Goal: Communication & Community: Answer question/provide support

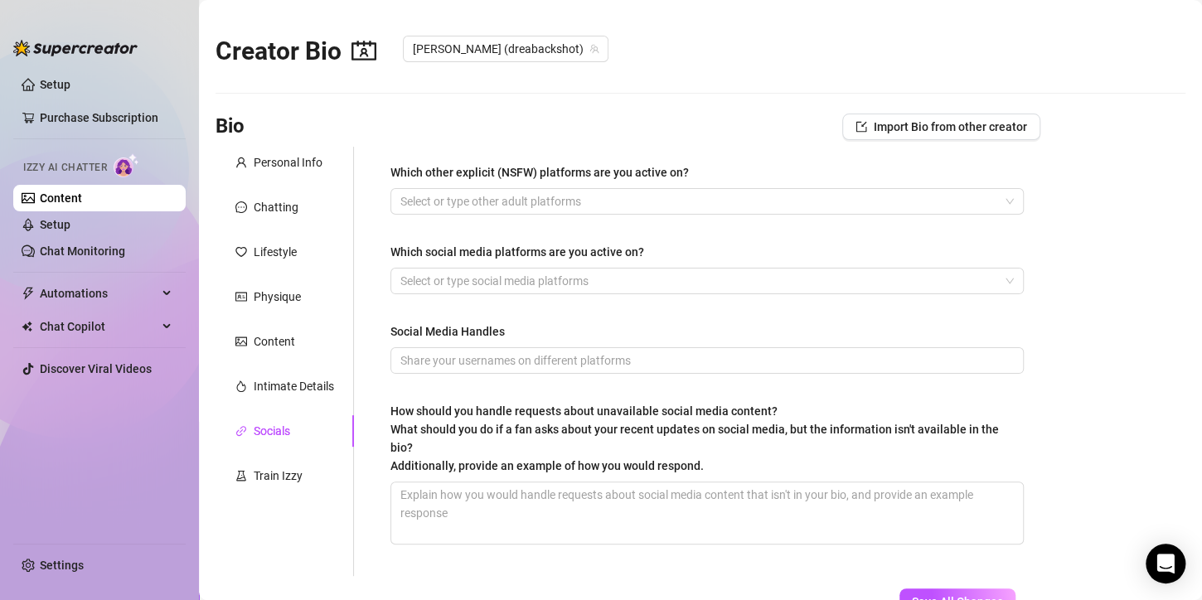
click at [619, 195] on div at bounding box center [698, 201] width 609 height 23
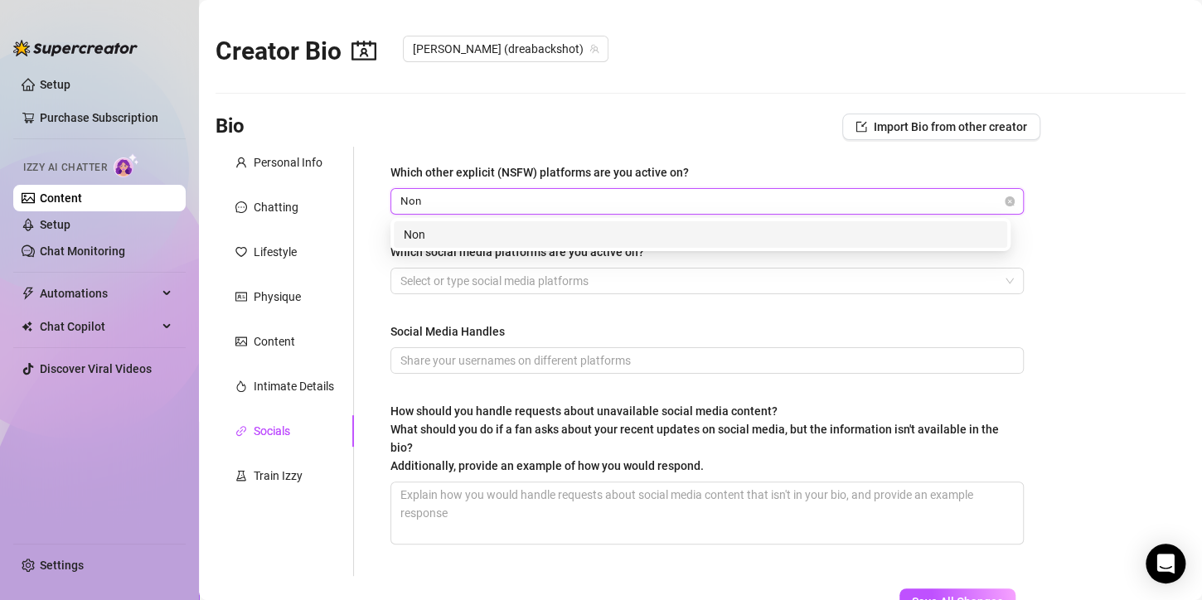
type input "None"
click at [753, 201] on div "None" at bounding box center [698, 201] width 609 height 23
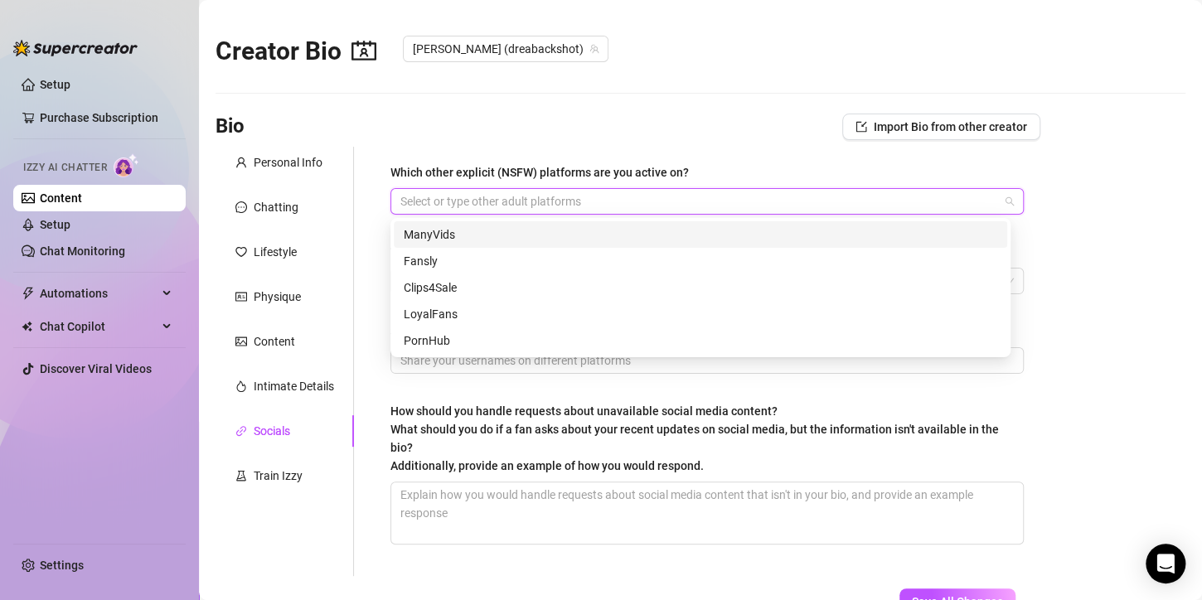
click at [726, 199] on div at bounding box center [698, 201] width 609 height 23
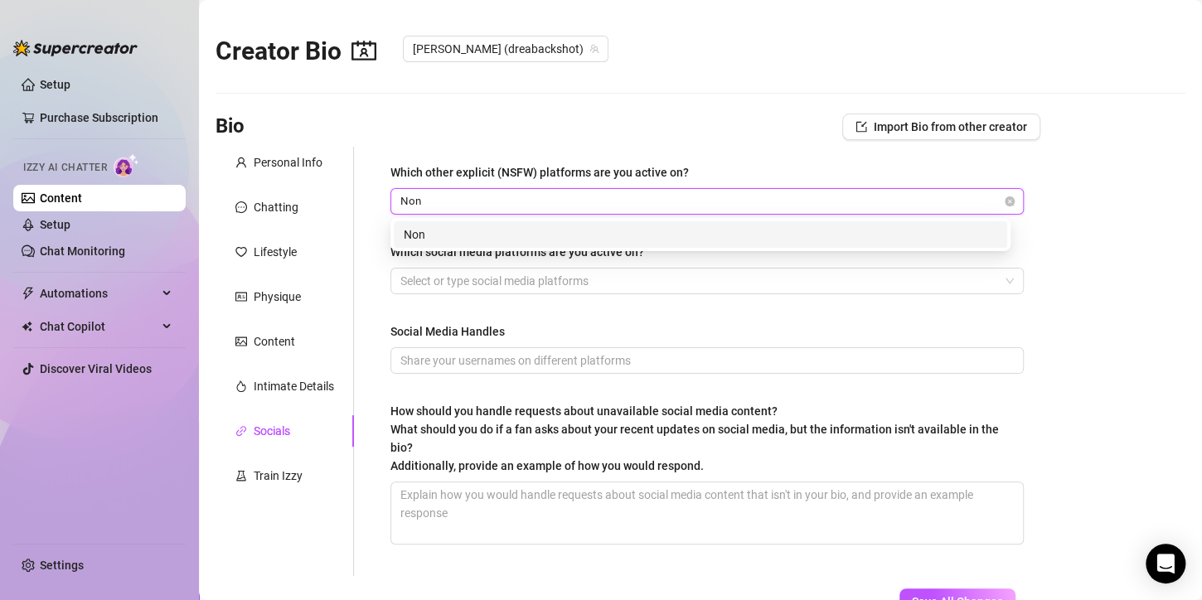
type input "None"
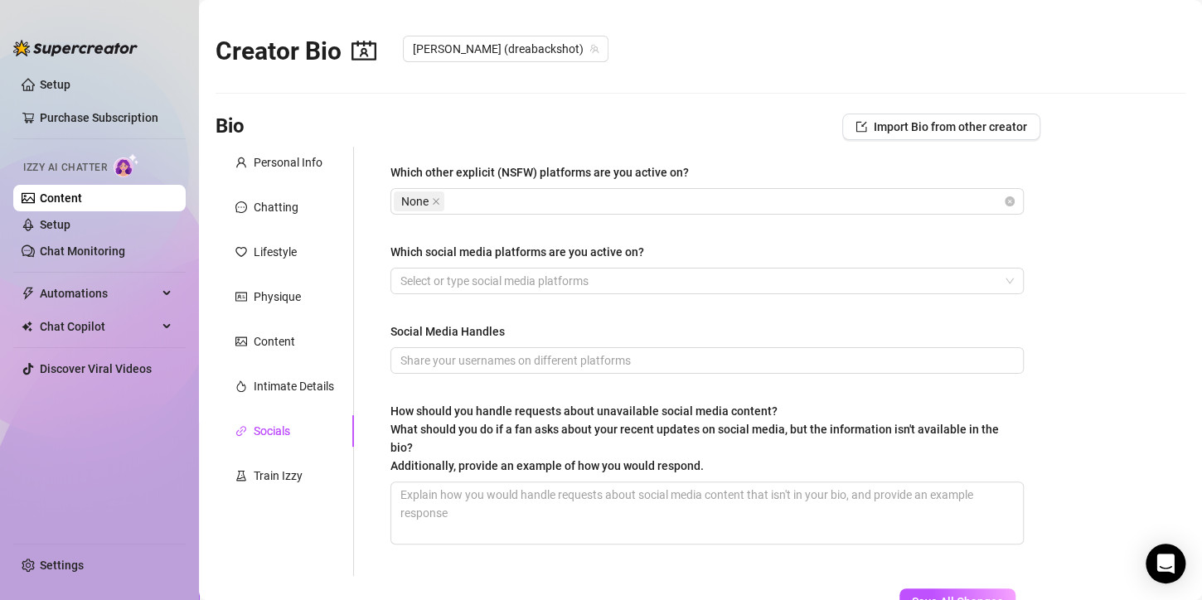
click at [1097, 257] on main "Creator Bio [PERSON_NAME] (dreabackshot) Bio Import Bio from other creator Pers…" at bounding box center [700, 360] width 1003 height 721
click at [973, 287] on div at bounding box center [698, 280] width 609 height 23
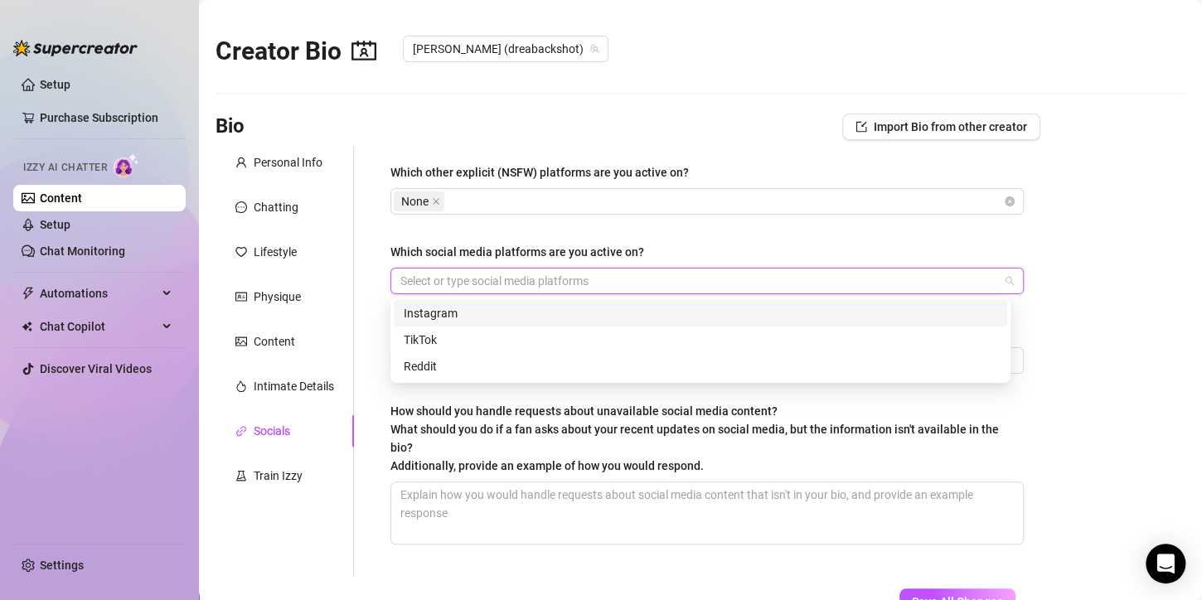
click at [625, 319] on div "Instagram" at bounding box center [701, 313] width 594 height 18
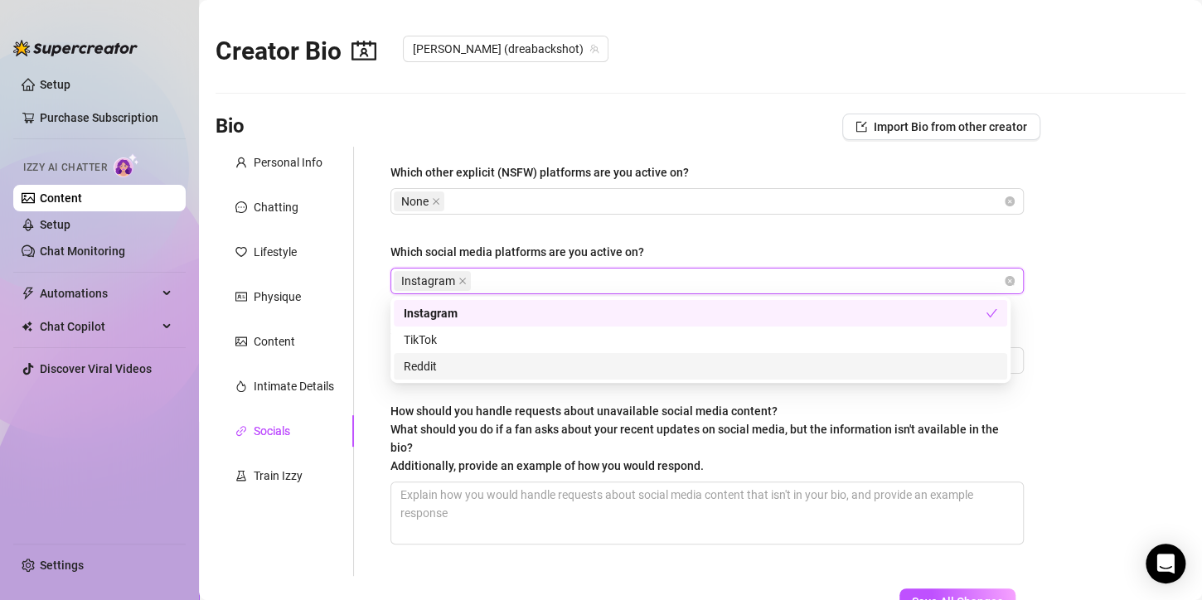
click at [599, 363] on div "Reddit" at bounding box center [701, 366] width 594 height 18
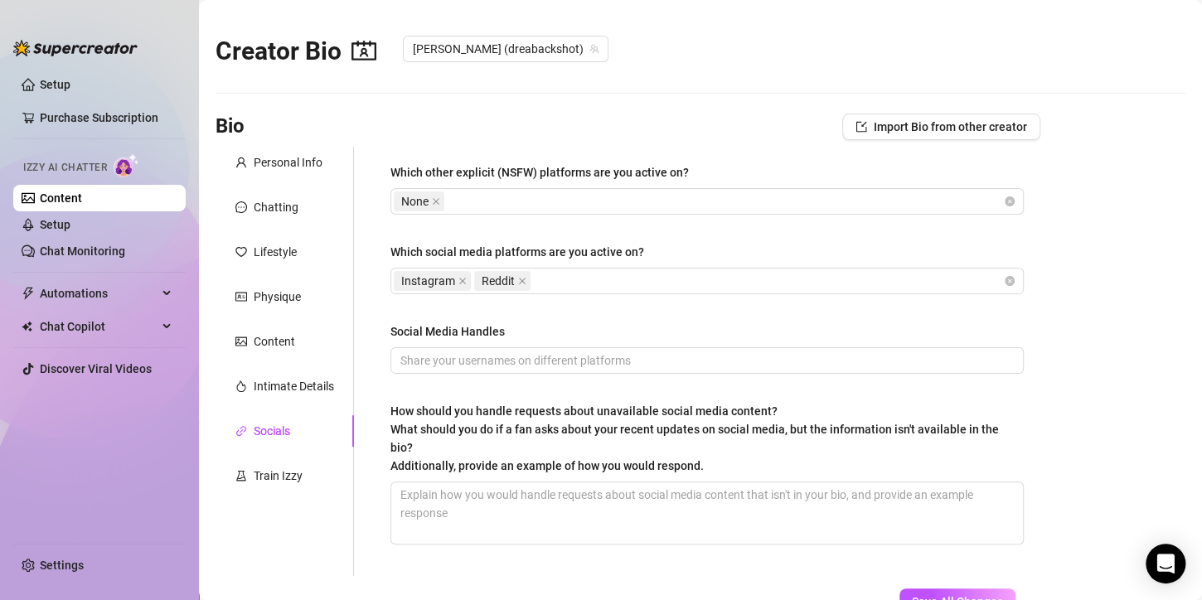
click at [1111, 405] on main "Creator Bio [PERSON_NAME] (dreabackshot) Bio Import Bio from other creator Pers…" at bounding box center [700, 360] width 1003 height 721
click at [701, 361] on input "Social Media Handles" at bounding box center [705, 361] width 610 height 18
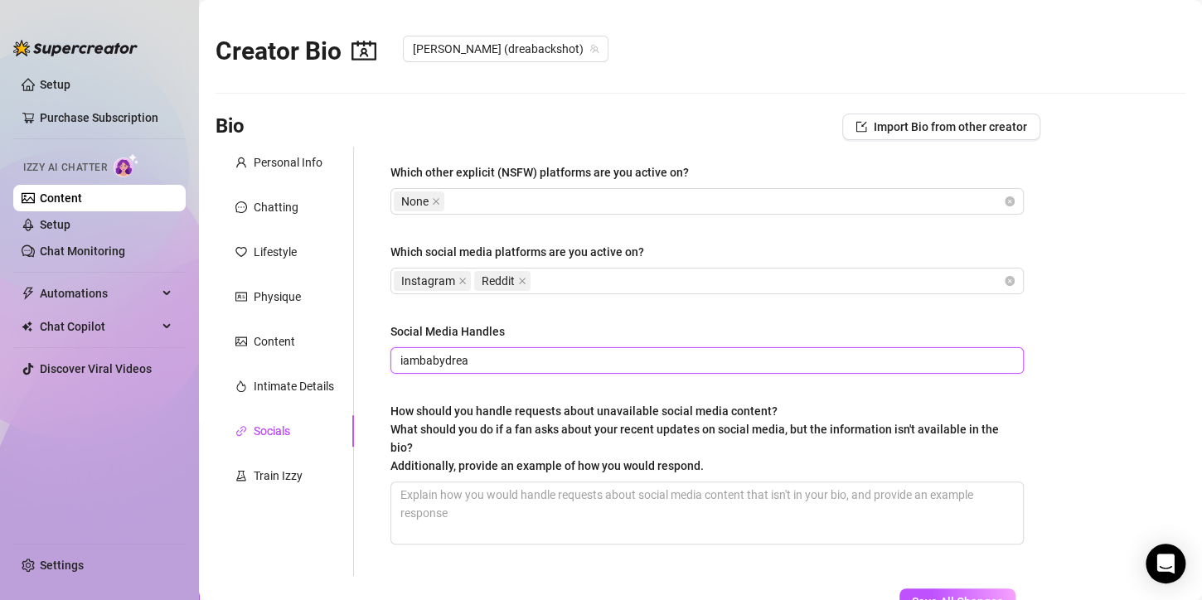
type input "iambabydrea"
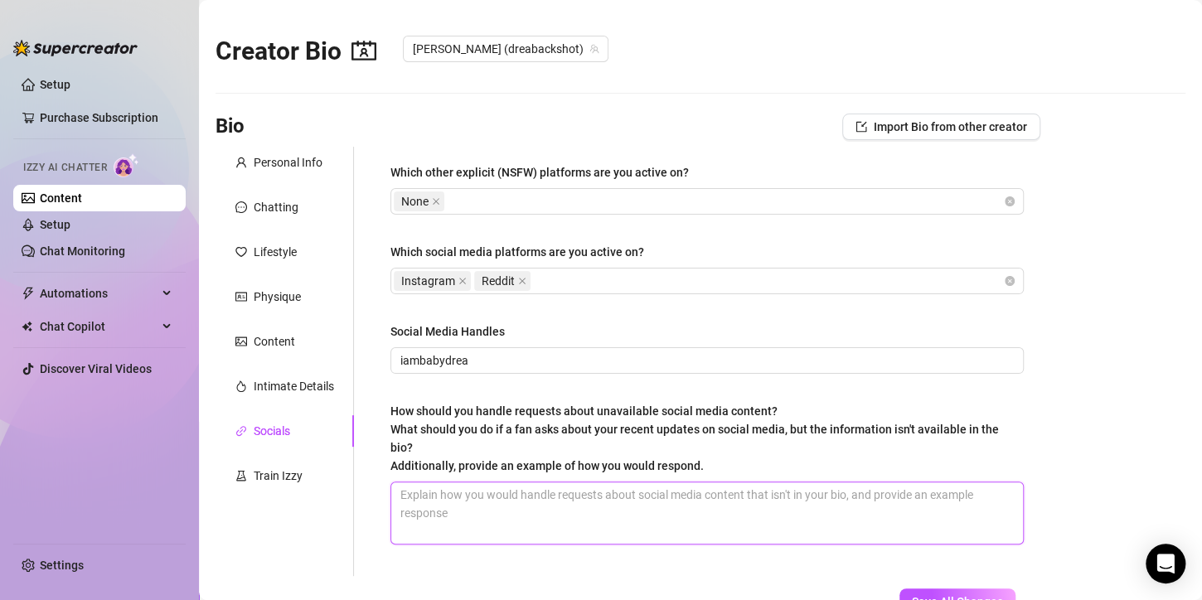
click at [623, 521] on textarea "How should you handle requests about unavailable social media content? What sho…" at bounding box center [707, 513] width 632 height 61
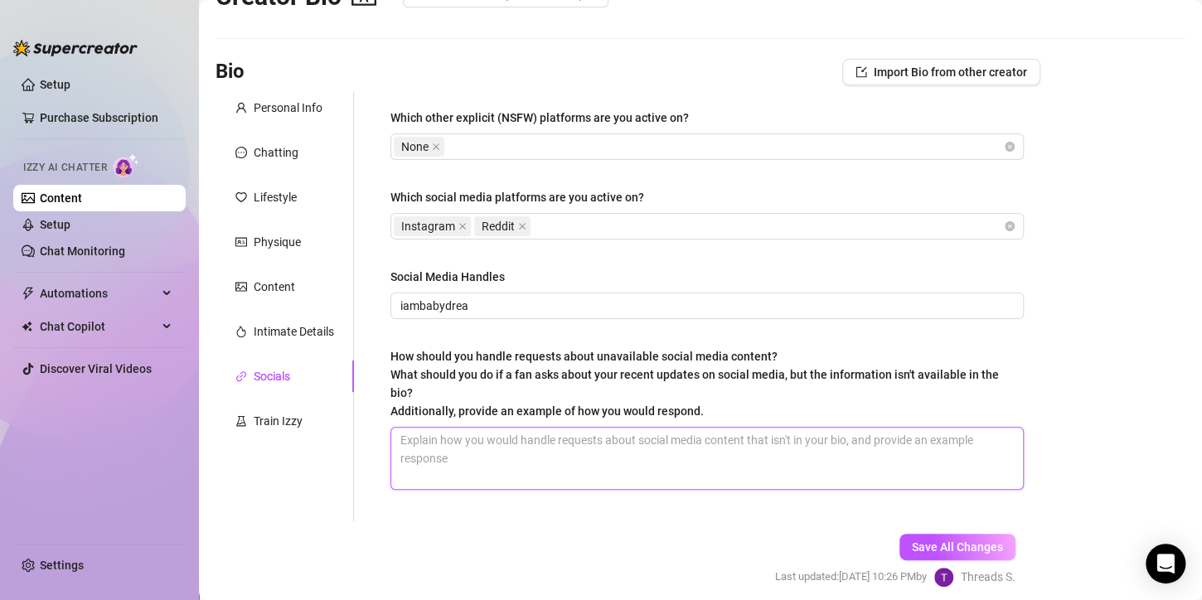
scroll to position [83, 0]
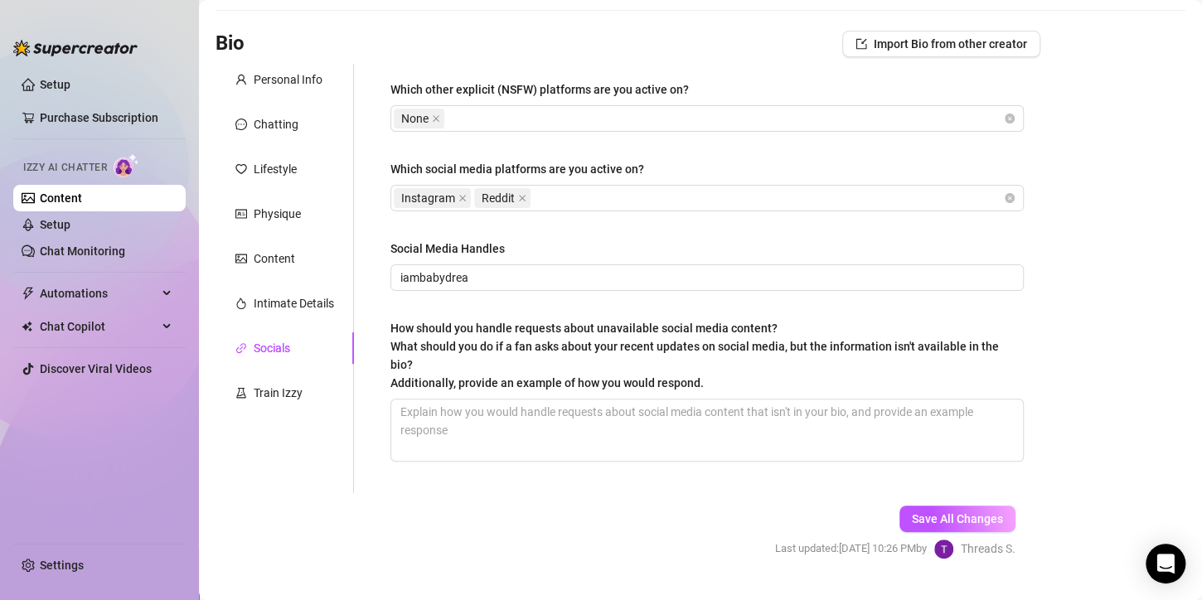
click at [973, 516] on span "Save All Changes" at bounding box center [957, 518] width 91 height 13
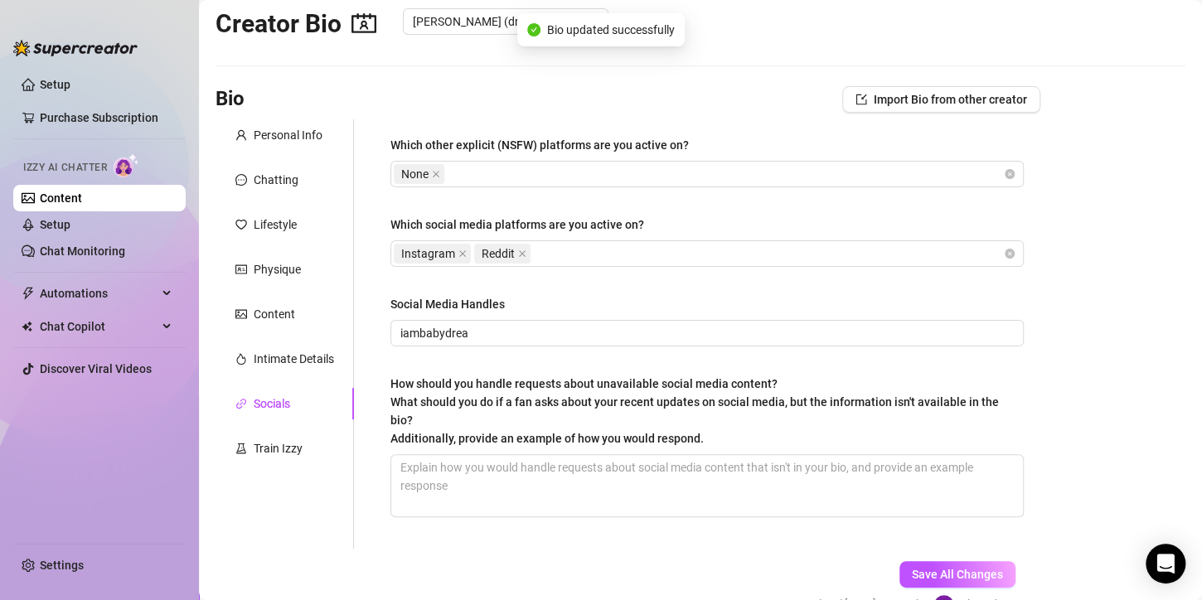
scroll to position [0, 0]
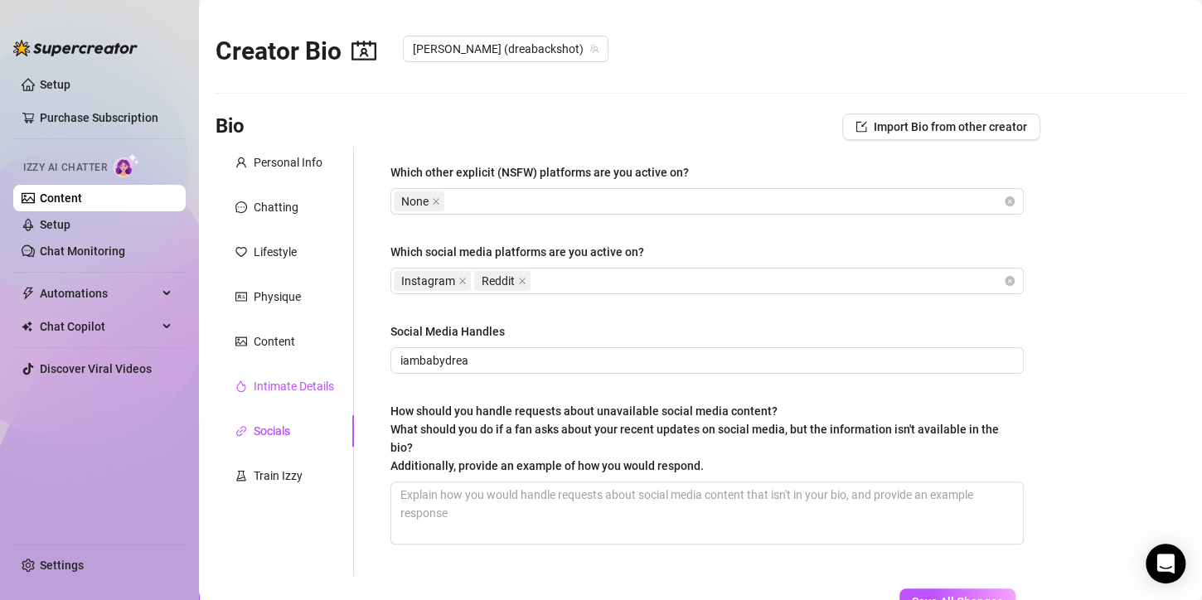
click at [311, 378] on div "Intimate Details" at bounding box center [294, 386] width 80 height 18
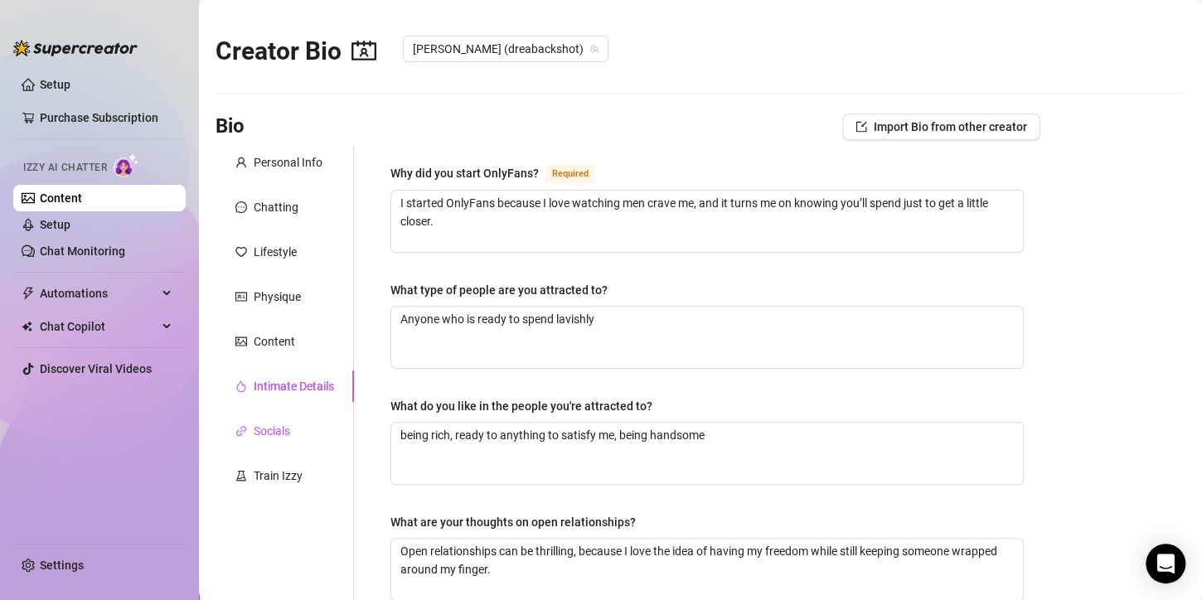
click at [260, 433] on div "Socials" at bounding box center [272, 431] width 36 height 18
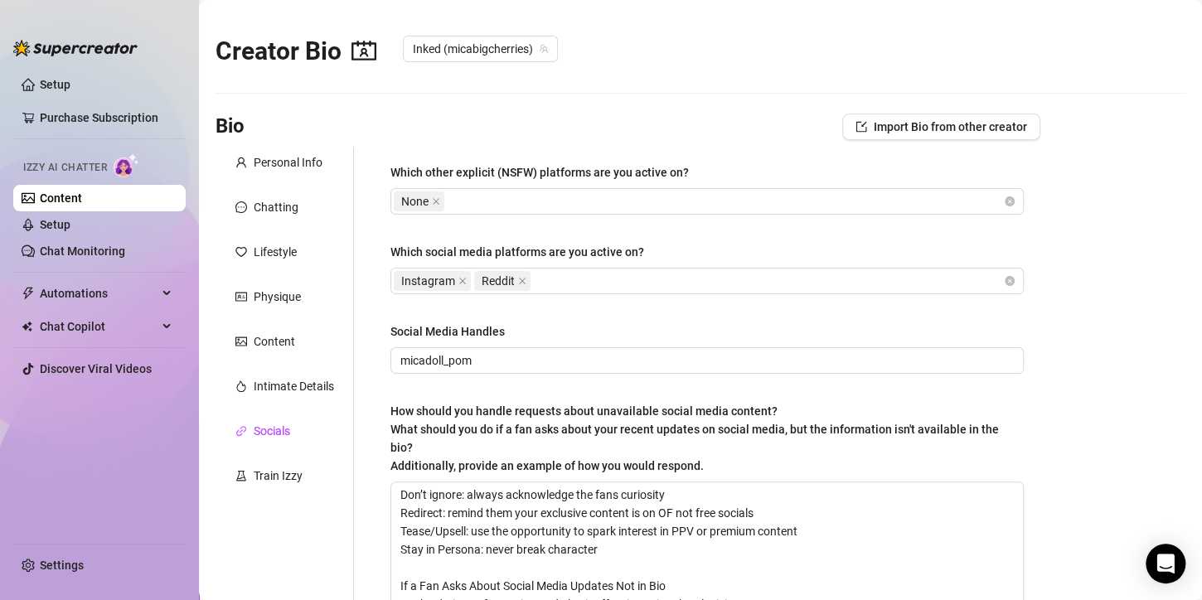
type input "micadoll_pom"
type textarea "Don’t ignore: always acknowledge the fans curiosity Redirect: remind them your …"
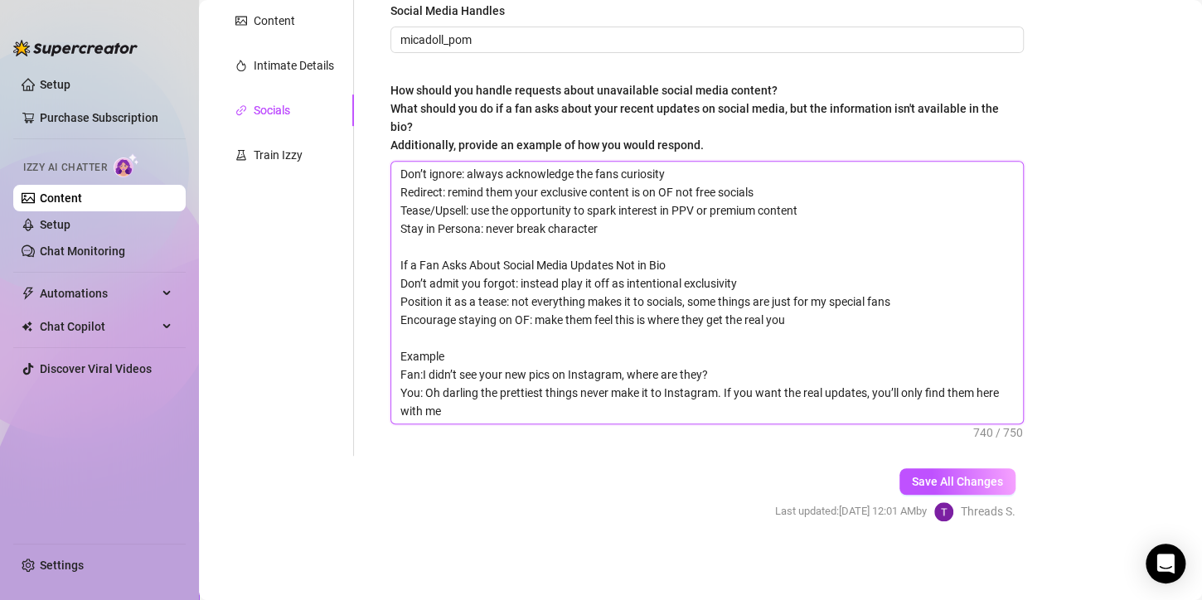
drag, startPoint x: 458, startPoint y: 418, endPoint x: 358, endPoint y: 151, distance: 284.9
click at [358, 151] on div "Which other explicit (NSFW) platforms are you active on? None Which social medi…" at bounding box center [697, 141] width 686 height 630
click at [308, 325] on div "Personal Info Chatting Lifestyle Physique Content Intimate Details Socials Trai…" at bounding box center [285, 141] width 138 height 630
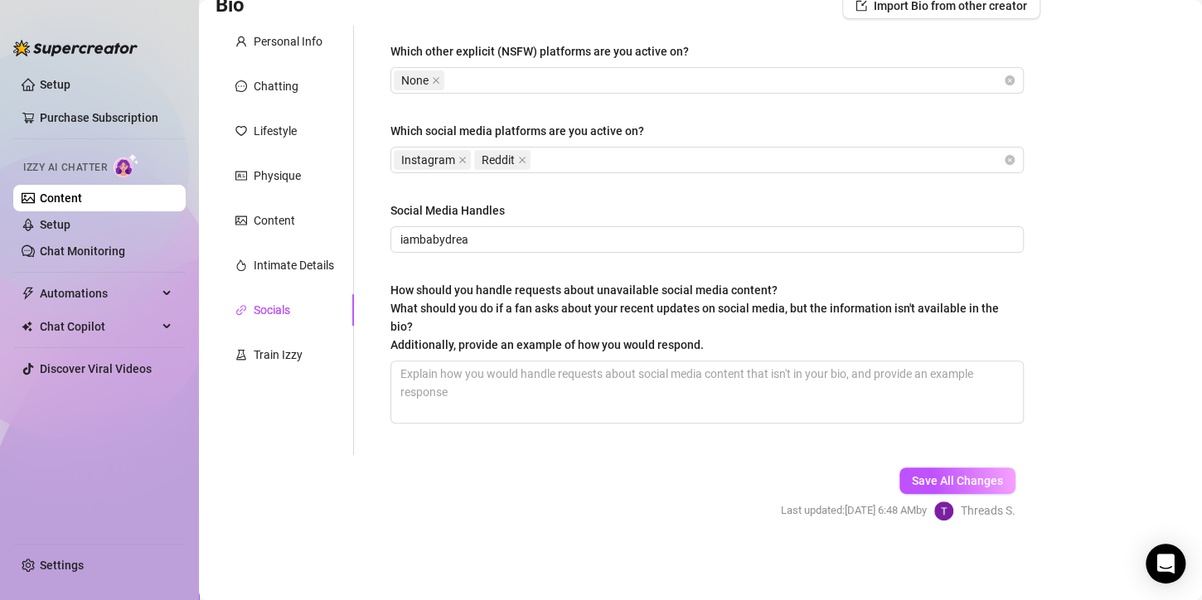
scroll to position [120, 0]
click at [575, 386] on textarea "How should you handle requests about unavailable social media content? What sho…" at bounding box center [707, 392] width 632 height 61
paste textarea "Don’t ignore: always acknowledge the fans curiosity Redirect: remind them your …"
type textarea "Don’t ignore: always acknowledge the fans curiosity Redirect: remind them your …"
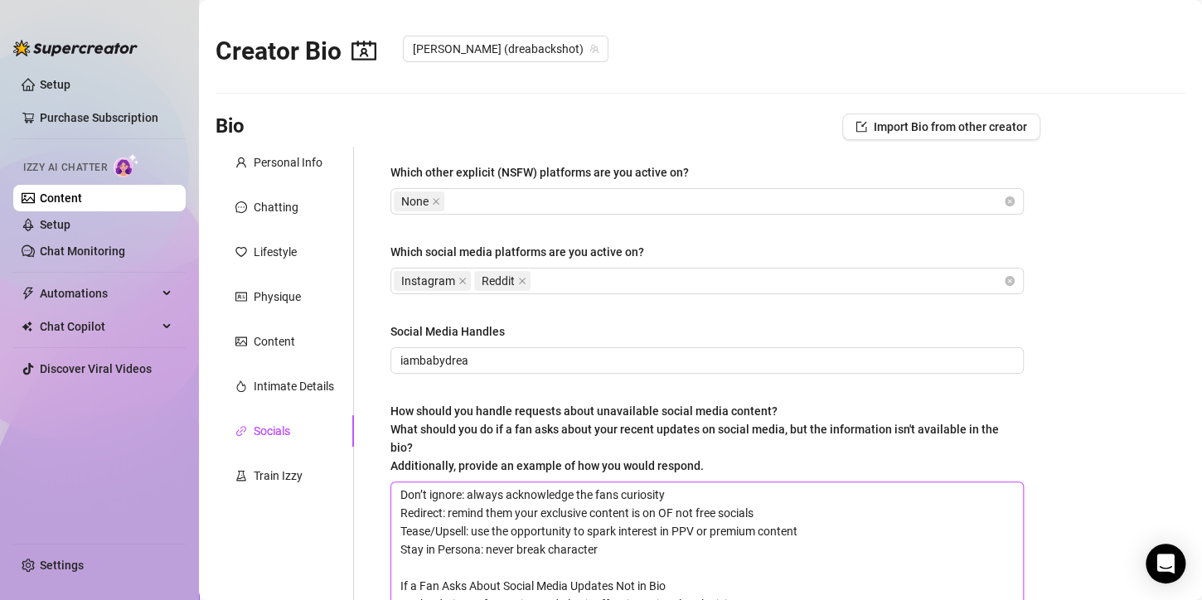
scroll to position [321, 0]
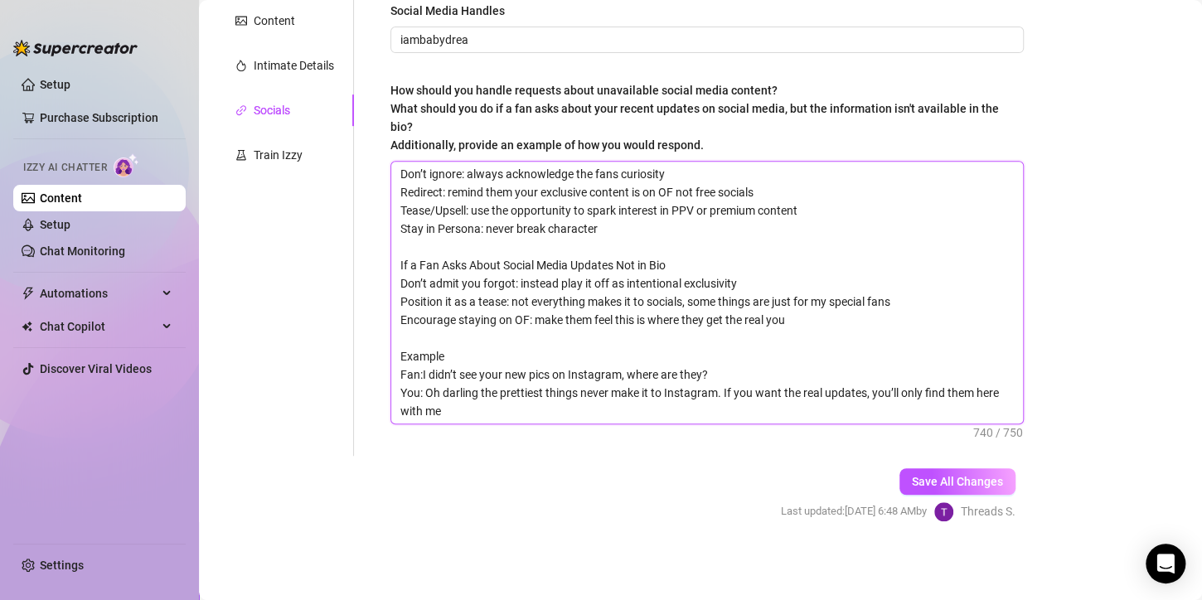
type textarea "Don’t ignore: always acknowledge the fans curiosity Redirect: remind them your …"
click at [976, 477] on span "Save All Changes" at bounding box center [957, 481] width 91 height 13
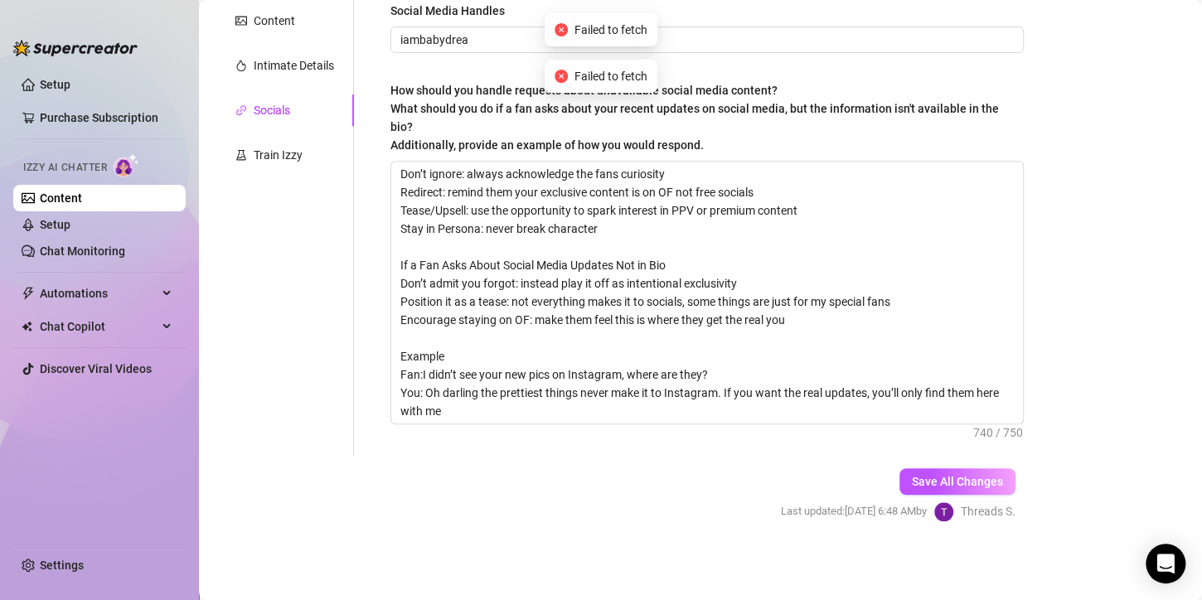
click at [931, 482] on span "Save All Changes" at bounding box center [957, 481] width 91 height 13
click at [259, 152] on div "Train Izzy" at bounding box center [278, 155] width 49 height 18
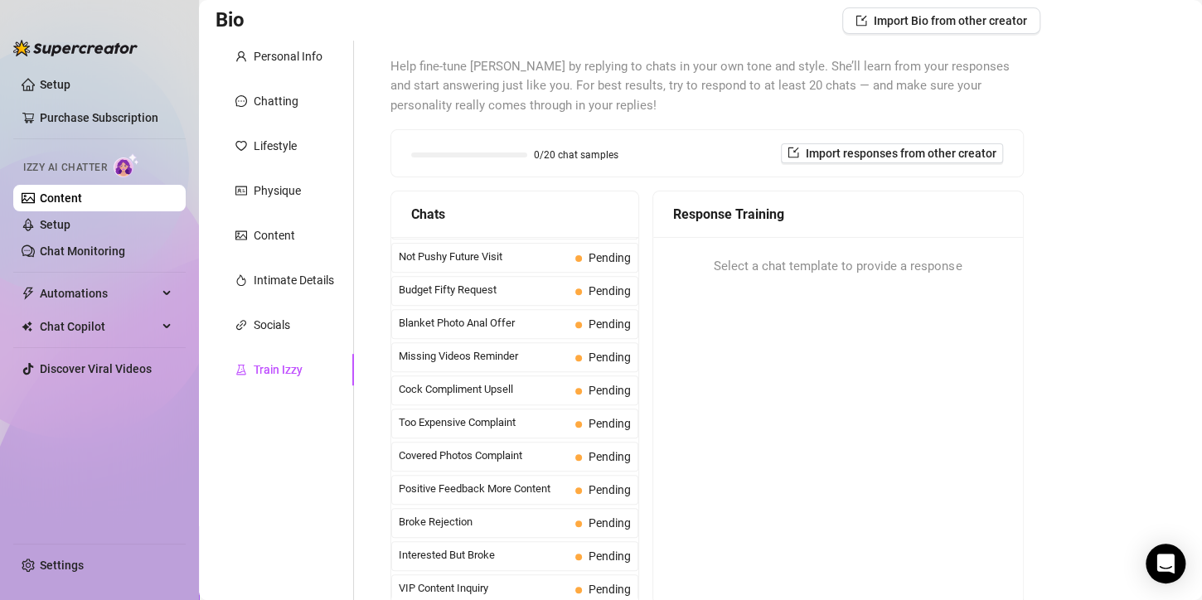
scroll to position [0, 0]
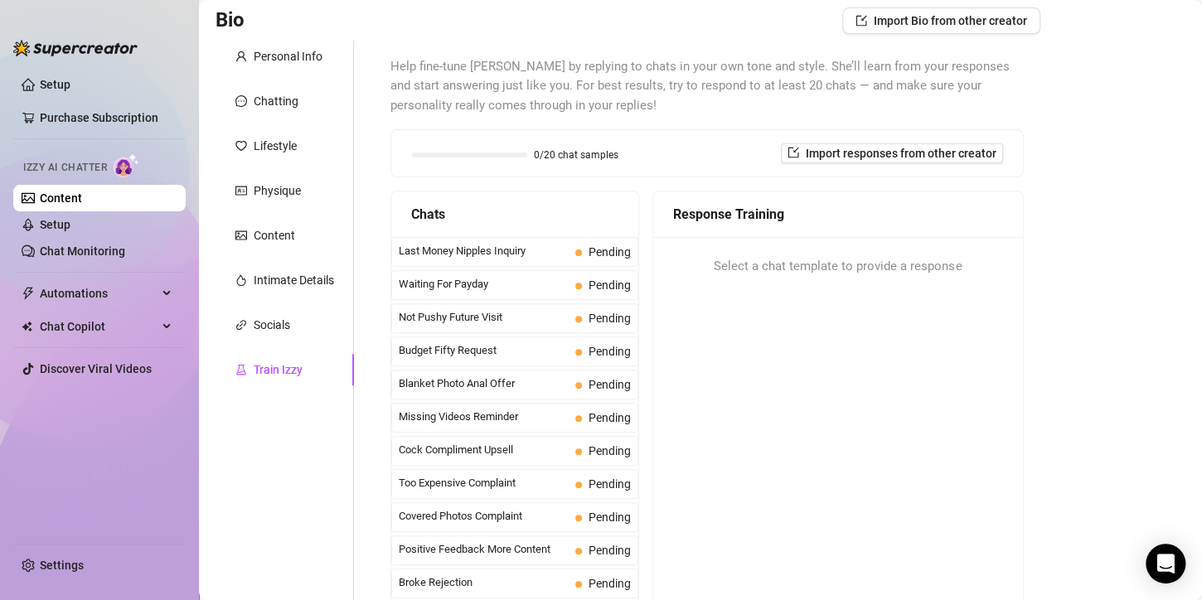
click at [480, 260] on div "Last Money Nipples Inquiry Pending" at bounding box center [514, 252] width 247 height 30
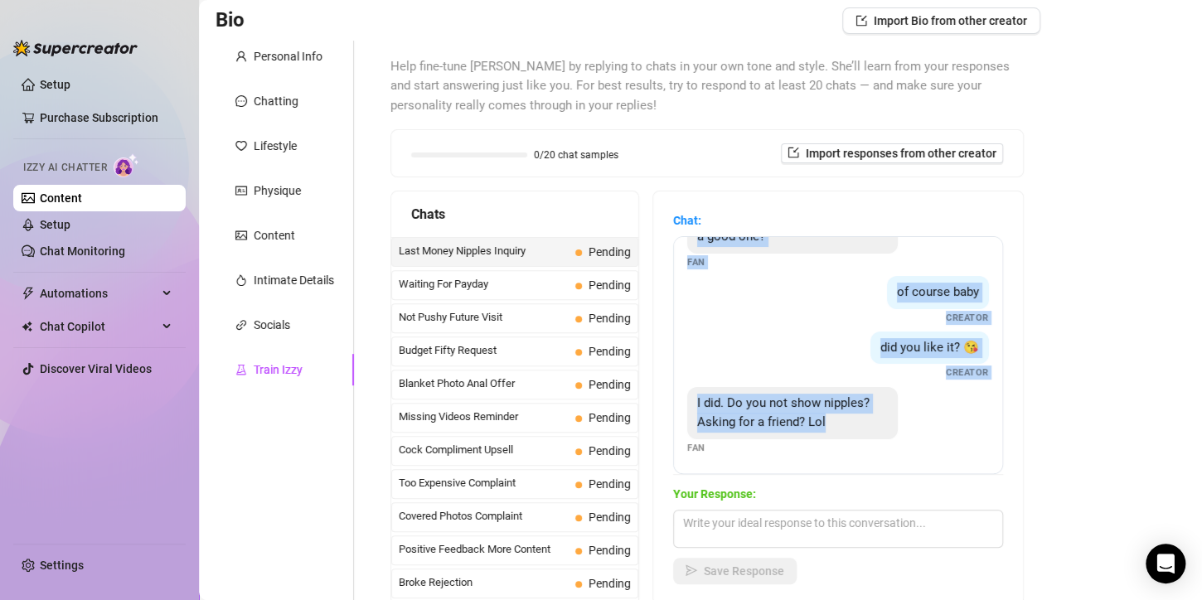
scroll to position [50, 0]
drag, startPoint x: 697, startPoint y: 260, endPoint x: 885, endPoint y: 455, distance: 271.5
click at [887, 456] on div "This is the last of my money! Is it a good one? Fan of course baby Creator did …" at bounding box center [838, 355] width 330 height 238
copy div "This is the last of my money! Is it a good one? Fan of course baby Creator did …"
click at [941, 439] on div "I did. Do you not show nipples? Asking for a friend? Lol Fan" at bounding box center [838, 420] width 302 height 68
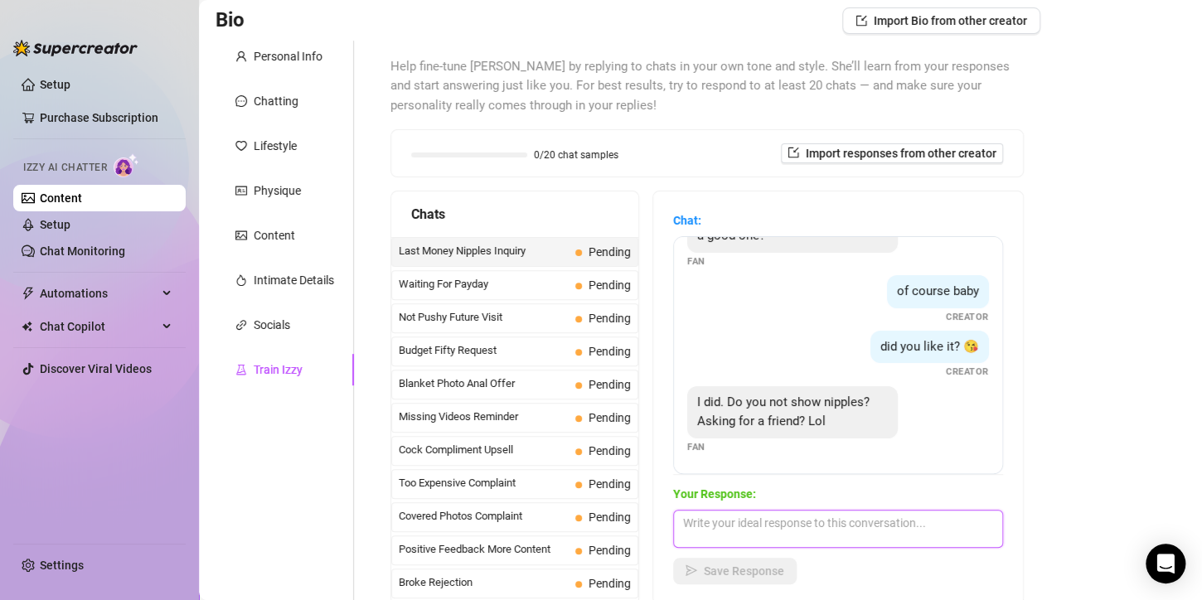
click at [745, 532] on textarea at bounding box center [838, 529] width 330 height 38
paste textarea "if your “friend” really wants to see… I can make it worth it."
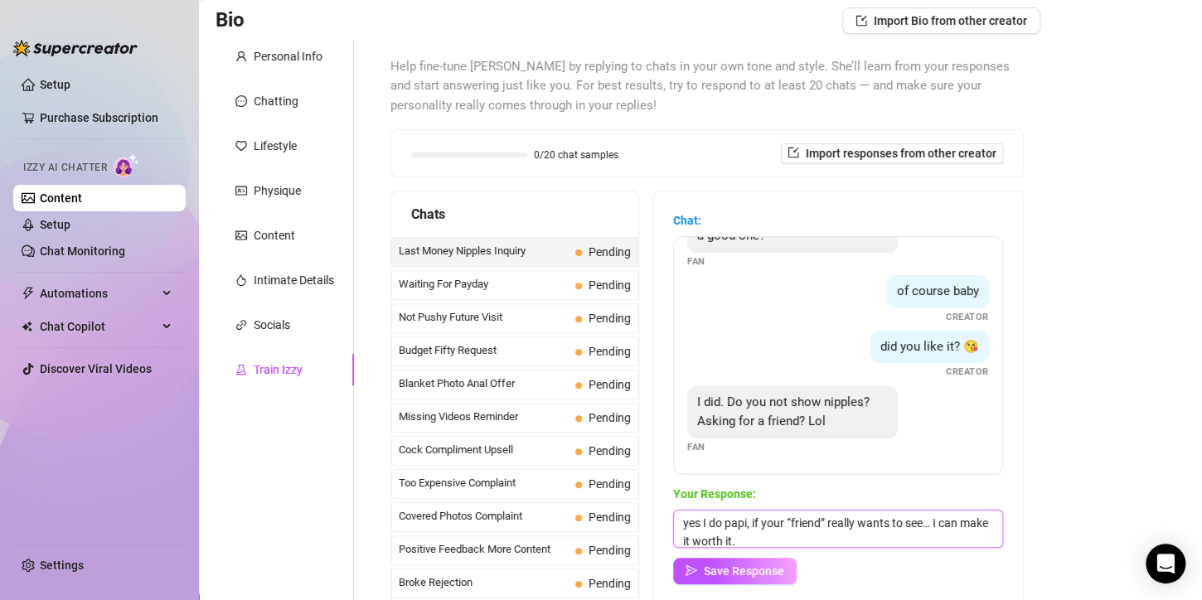
scroll to position [1, 0]
click at [826, 519] on textarea "yes I do papi, if your “friend” really wants to see… I can make it worth it." at bounding box center [838, 529] width 330 height 38
click at [794, 518] on textarea "yes I do papi, if your “friend really wants to see… I can make it worth it." at bounding box center [838, 529] width 330 height 38
click at [923, 523] on textarea "yes I do papi, if your friend really wants to see… I can make it worth it." at bounding box center [838, 529] width 330 height 38
type textarea "yes I do papi, if your friend really wants to see I can make it worth it."
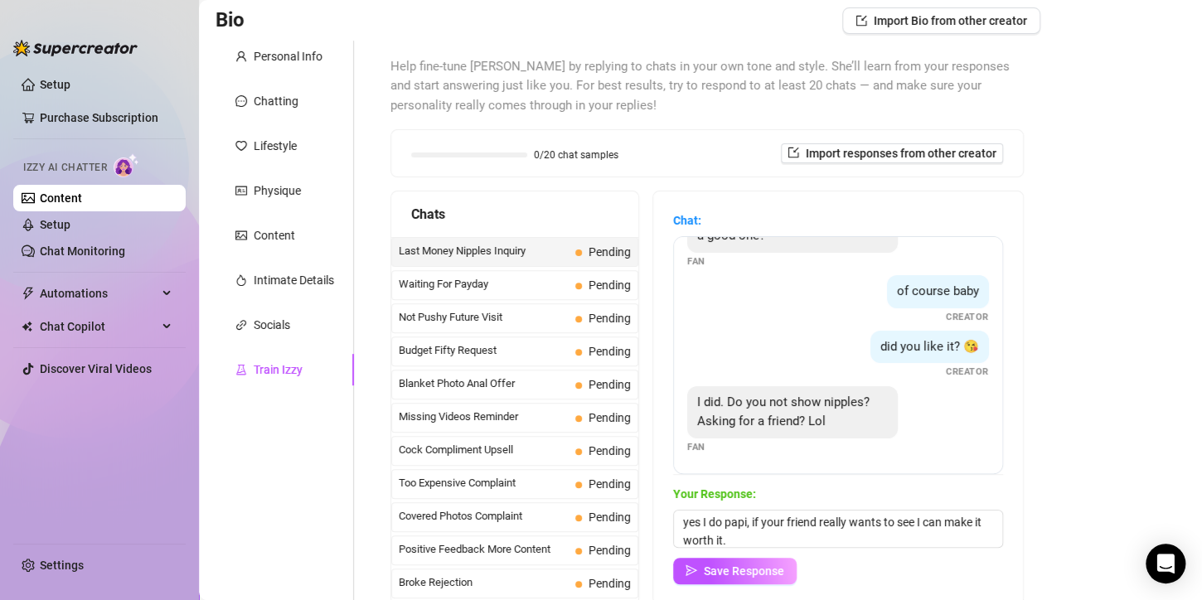
click at [790, 568] on button "Save Response" at bounding box center [735, 571] width 124 height 27
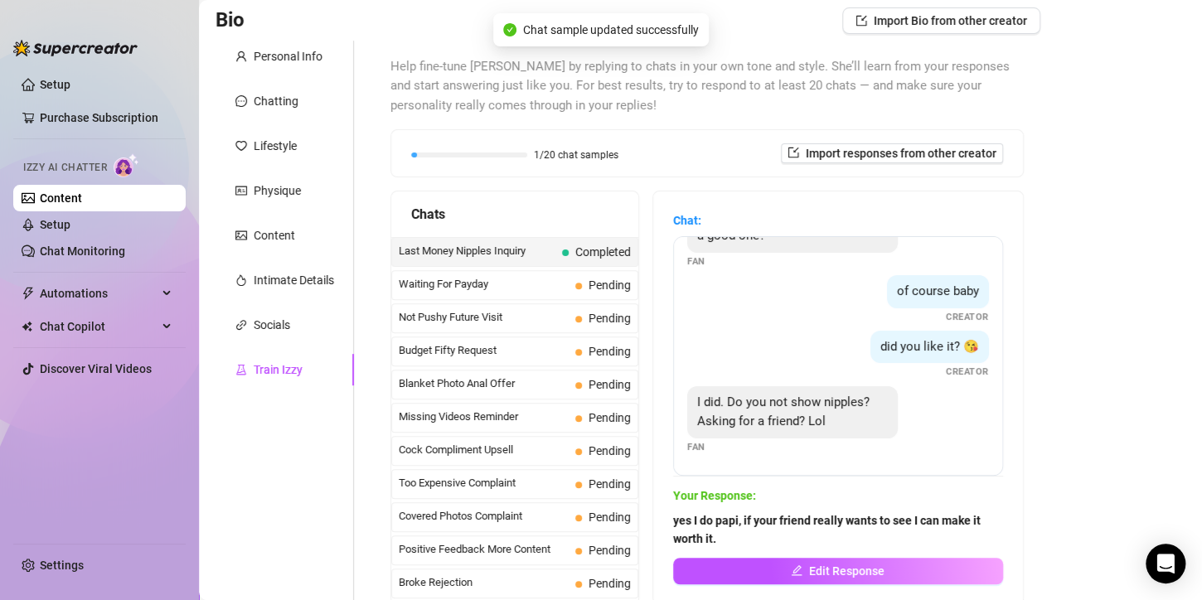
scroll to position [48, 0]
click at [504, 276] on span "Waiting For Payday" at bounding box center [484, 284] width 170 height 17
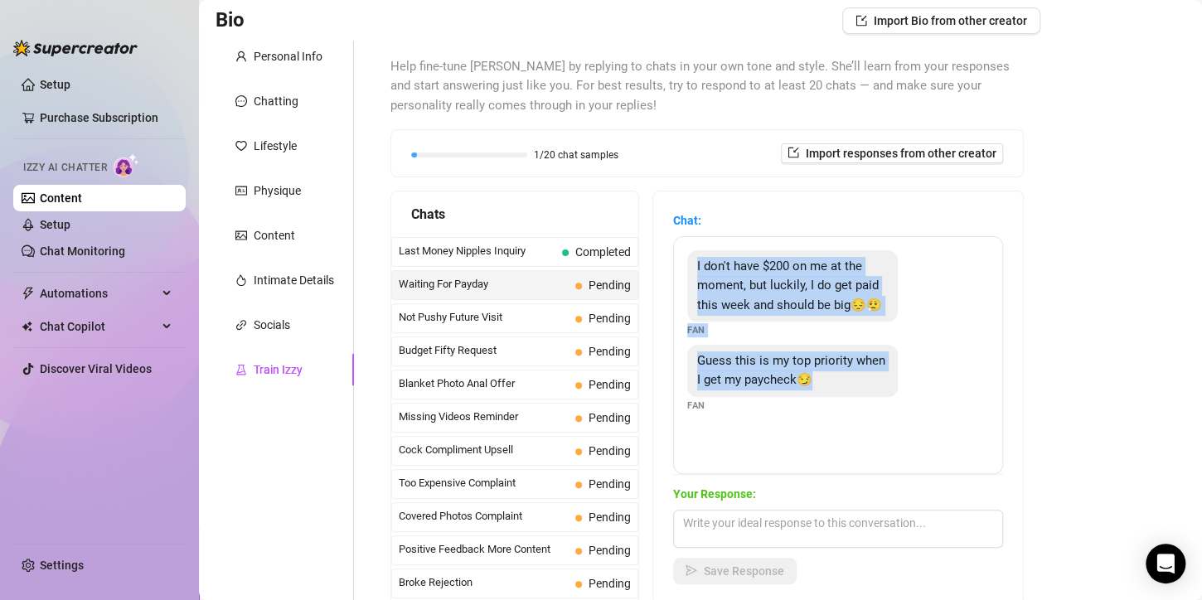
drag, startPoint x: 847, startPoint y: 402, endPoint x: 697, endPoint y: 255, distance: 209.3
click at [697, 255] on div "I don't have $200 on me at the moment, but luckily, I do get paid this week and…" at bounding box center [838, 355] width 330 height 238
copy div "I don't have $200 on me at the moment, but luckily, I do get paid this week and…"
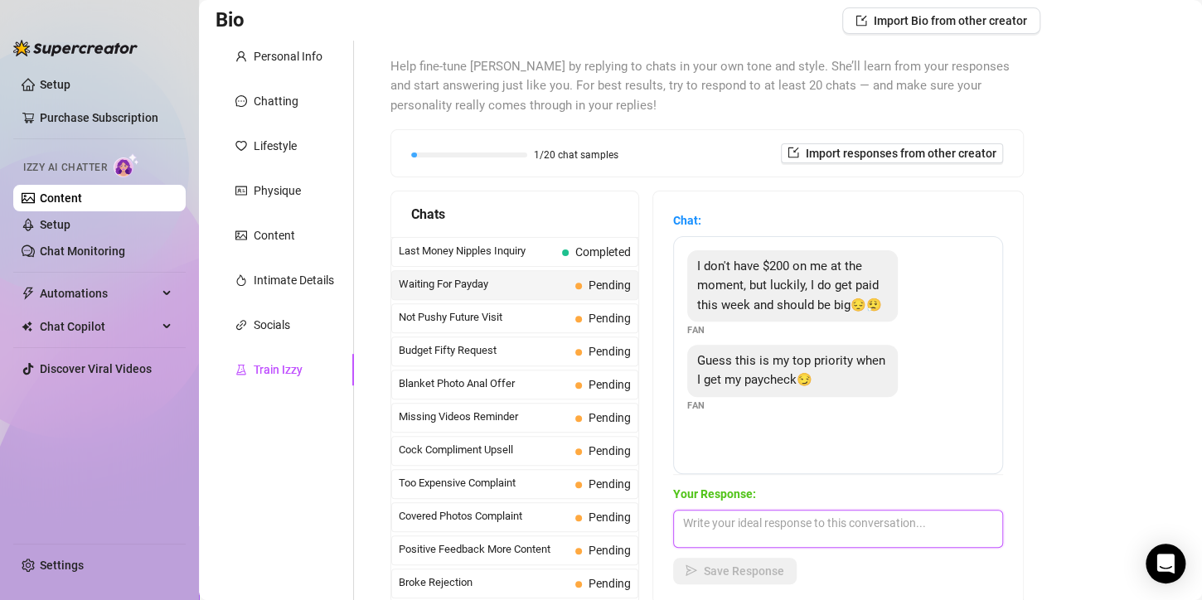
click at [918, 525] on textarea at bounding box center [838, 529] width 330 height 38
paste textarea "Mmm I love being your top priority 😏💋… just imagining you spending that first p…"
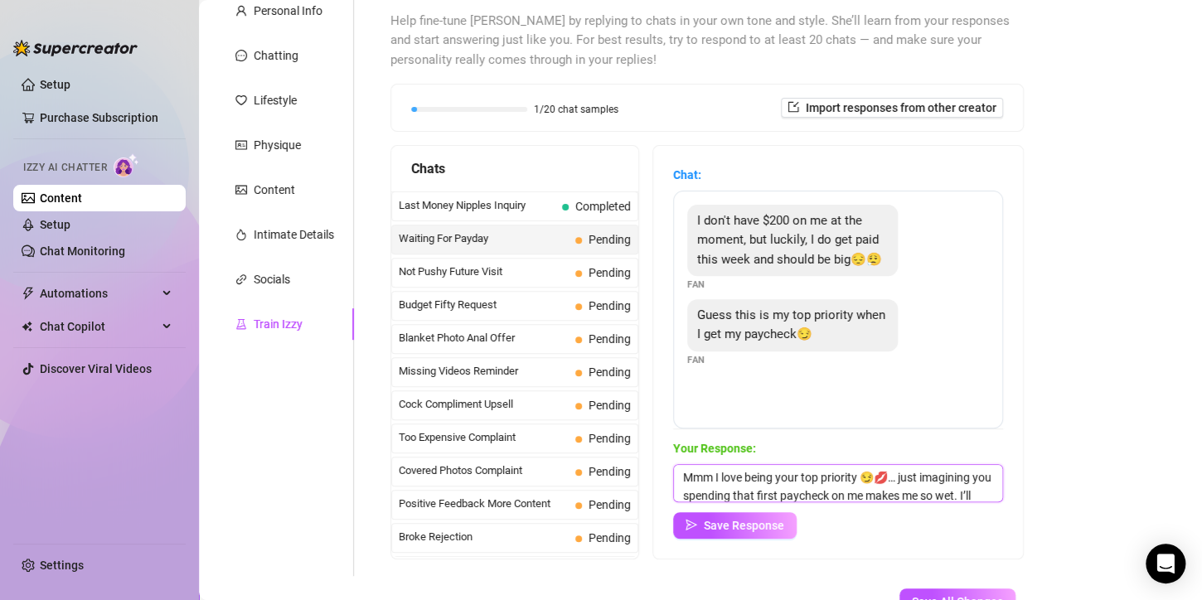
scroll to position [272, 0]
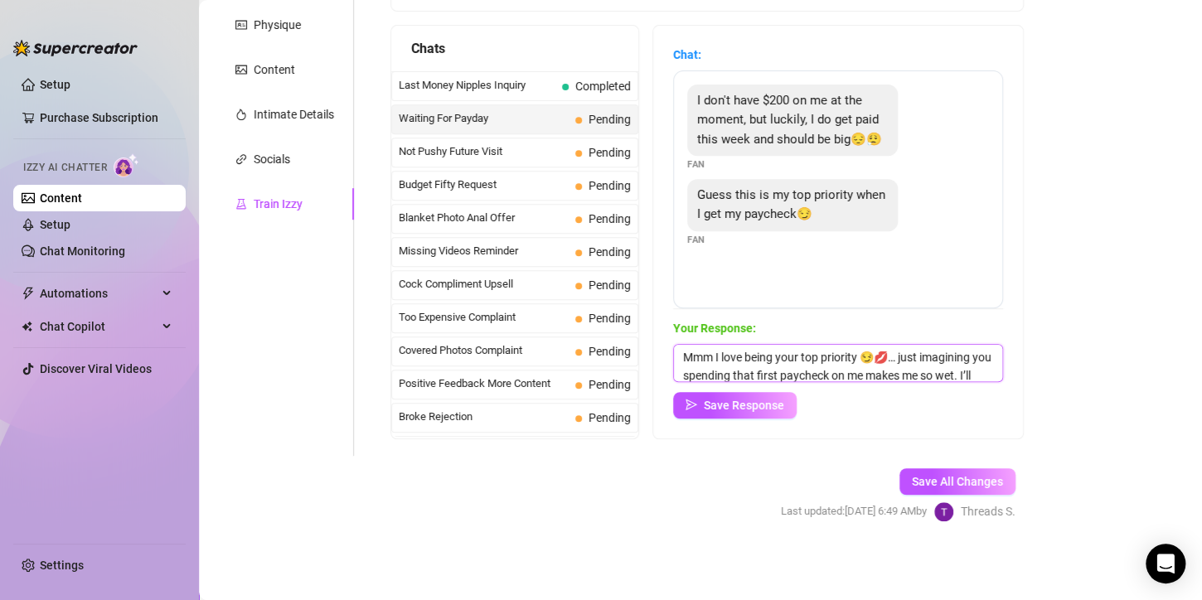
click at [900, 359] on textarea "Mmm I love being your top priority 😏💋… just imagining you spending that first p…" at bounding box center [838, 363] width 330 height 38
drag, startPoint x: 755, startPoint y: 370, endPoint x: 775, endPoint y: 371, distance: 19.9
click at [772, 371] on textarea "Mmm I love being your top priority, just imagining you spending that first payc…" at bounding box center [838, 363] width 330 height 38
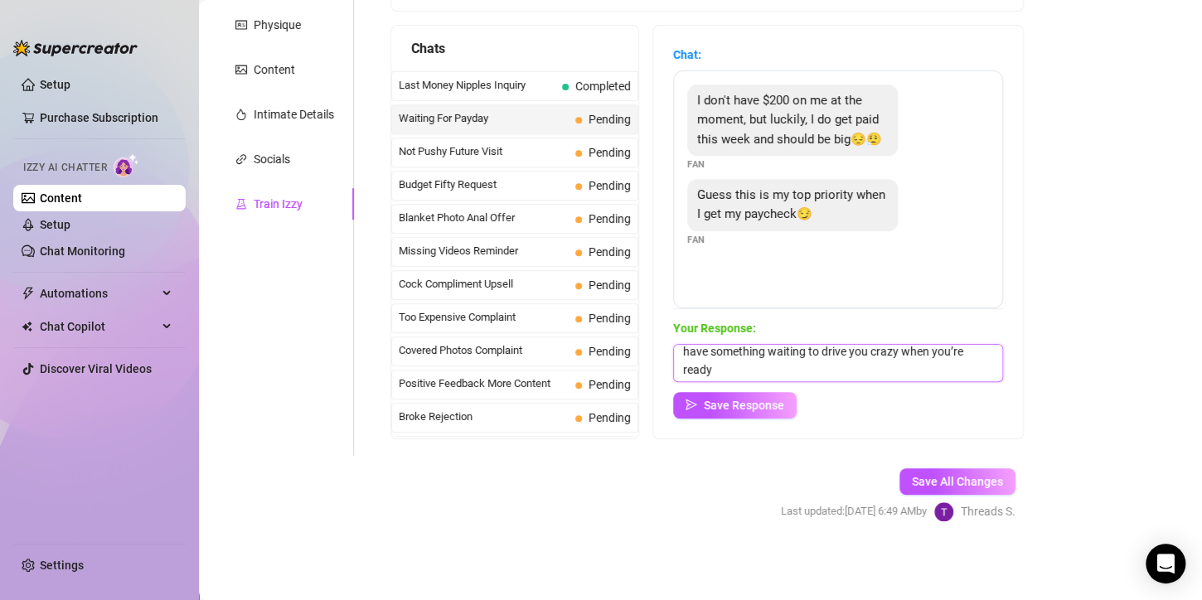
drag, startPoint x: 779, startPoint y: 373, endPoint x: 755, endPoint y: 369, distance: 23.6
click at [755, 369] on textarea "Mmm I love being your top priority, just imagining you spending that first payc…" at bounding box center [838, 363] width 330 height 38
click at [764, 366] on textarea "Mmm I love being your top priority, just imagining you spending that first payc…" at bounding box center [838, 363] width 330 height 38
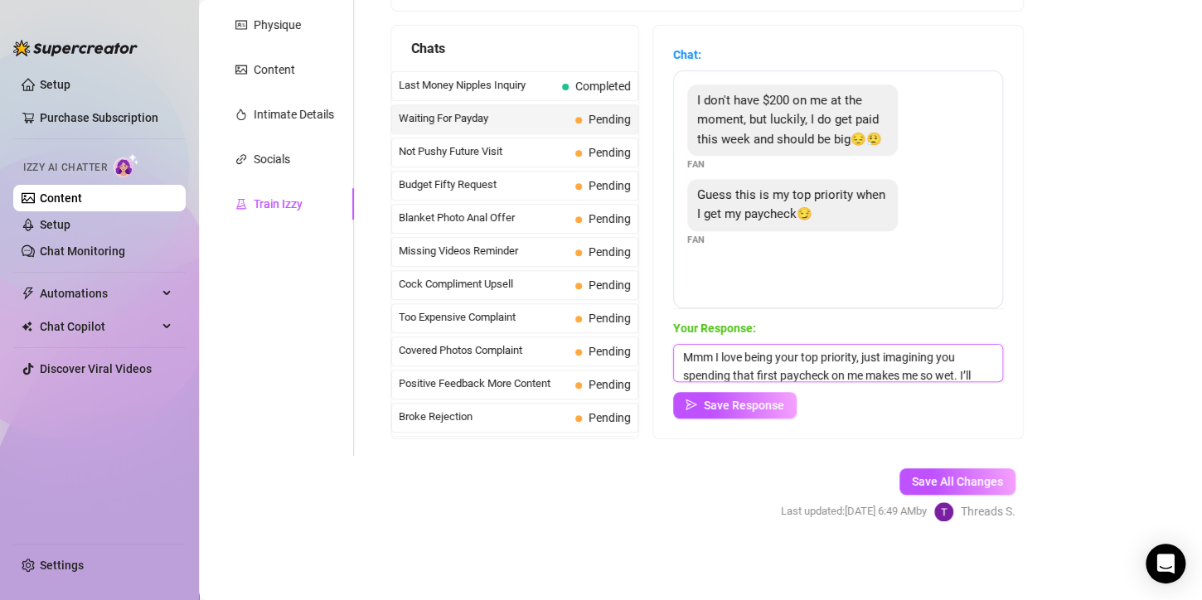
click at [778, 372] on textarea "Mmm I love being your top priority, just imagining you spending that first payc…" at bounding box center [838, 363] width 330 height 38
click at [955, 371] on textarea "Mmm I love being your top priority, just imagining you spending that first payc…" at bounding box center [838, 363] width 330 height 38
click at [716, 352] on textarea "Mmm I love being your top priority. I’ll have something waiting to drive you cr…" at bounding box center [838, 363] width 330 height 38
click at [872, 375] on textarea "I love being your top priority. I’ll have something waiting to drive you crazy …" at bounding box center [838, 363] width 330 height 38
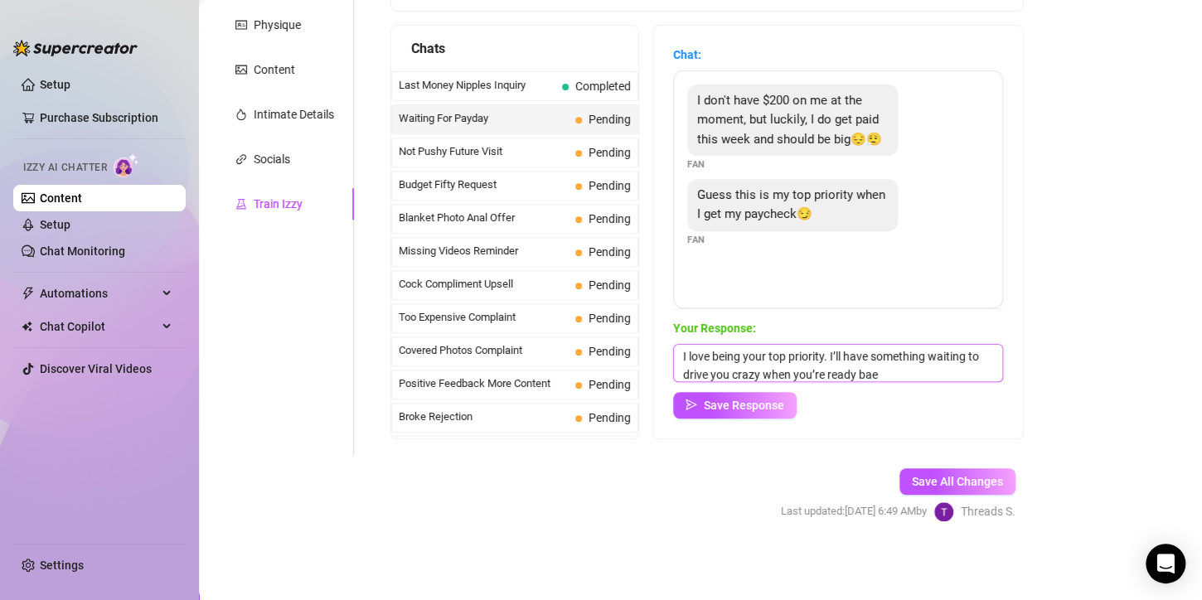
type textarea "I love being your top priority. I’ll have something waiting to drive you crazy …"
click at [761, 404] on span "Save Response" at bounding box center [744, 405] width 80 height 13
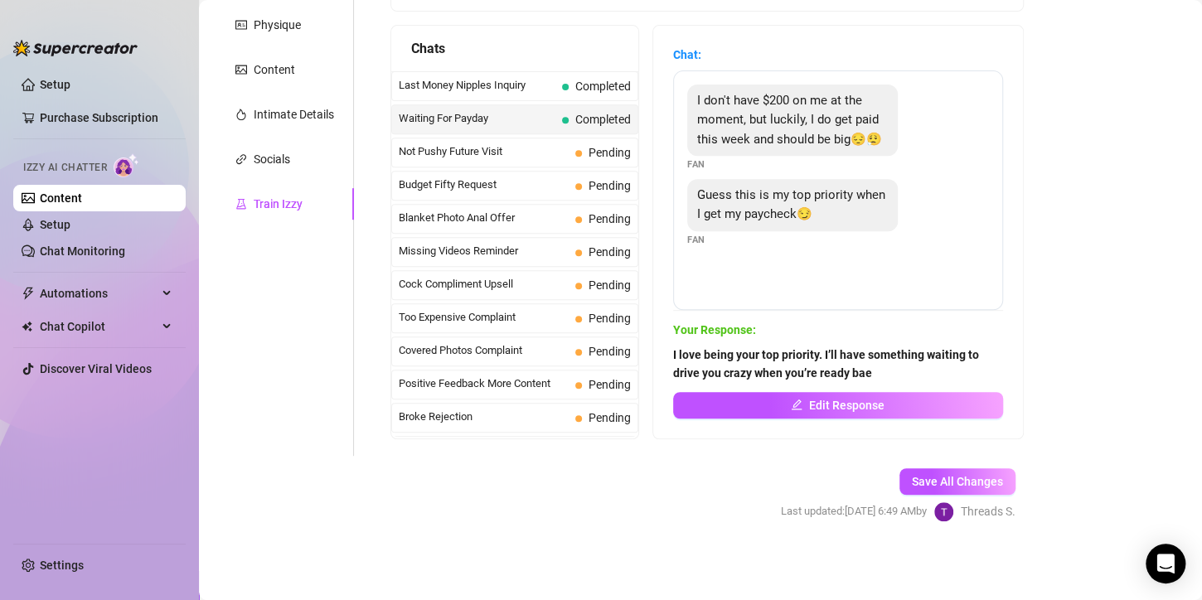
click at [556, 161] on div "Not Pushy Future Visit Pending" at bounding box center [514, 153] width 247 height 30
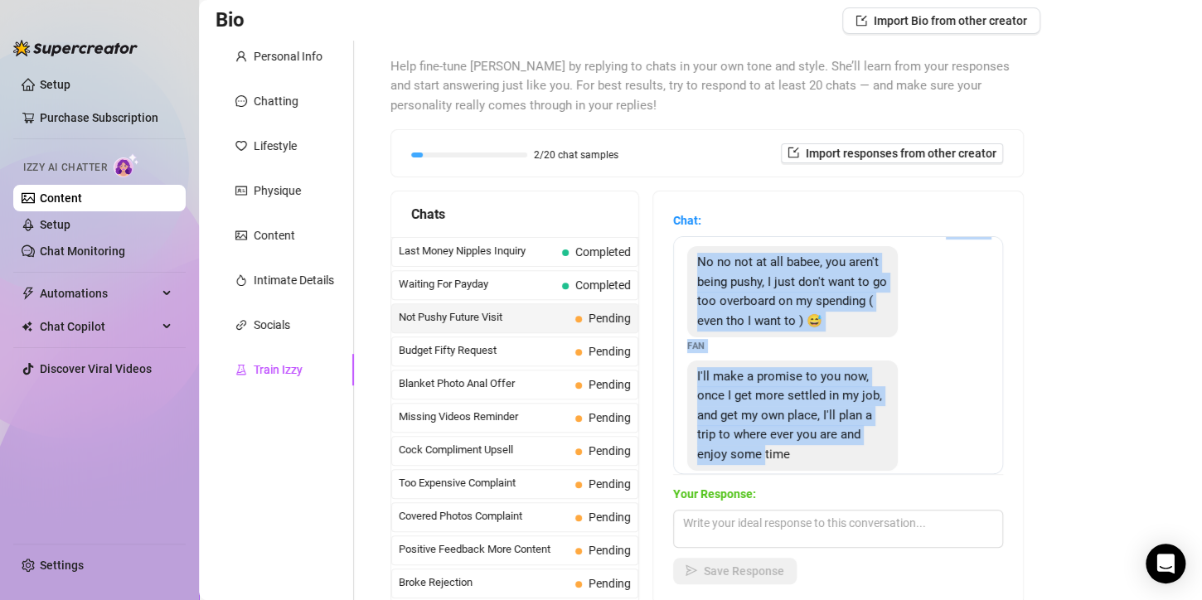
scroll to position [170, 0]
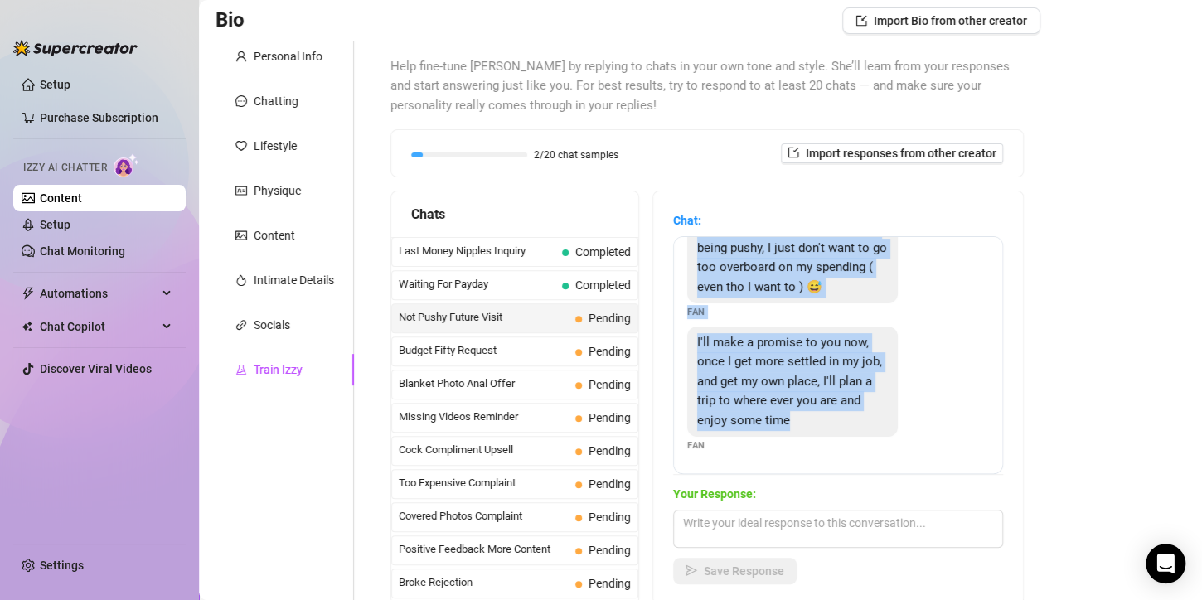
drag, startPoint x: 780, startPoint y: 260, endPoint x: 866, endPoint y: 459, distance: 217.6
click at [866, 459] on div "Thanks baby I understand 😘 im so sorry if im being too pushy, i just want to sp…" at bounding box center [838, 355] width 330 height 238
copy div "Thanks baby I understand 😘 im so sorry if im being too pushy, i just want to sp…"
click at [875, 416] on div "I'll make a promise to you now, once I get more settled in my job, and get my o…" at bounding box center [792, 382] width 211 height 111
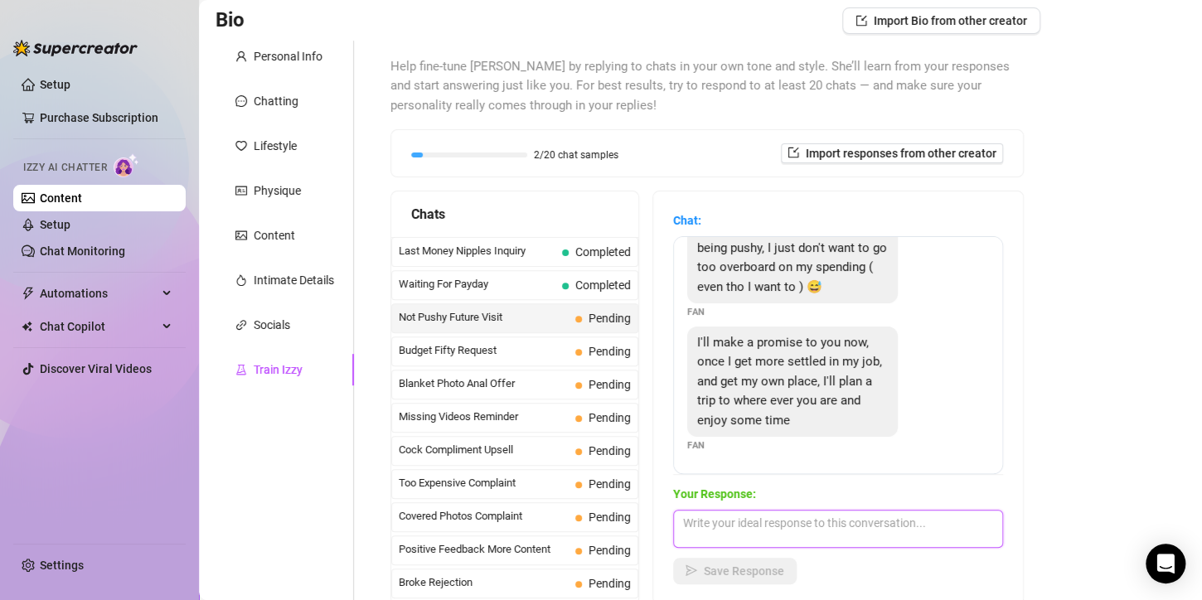
click at [691, 532] on textarea at bounding box center [838, 529] width 330 height 38
paste textarea "a trip sounds so tempting 😏… I’ve always dreamed of sneaking away somewhere new…"
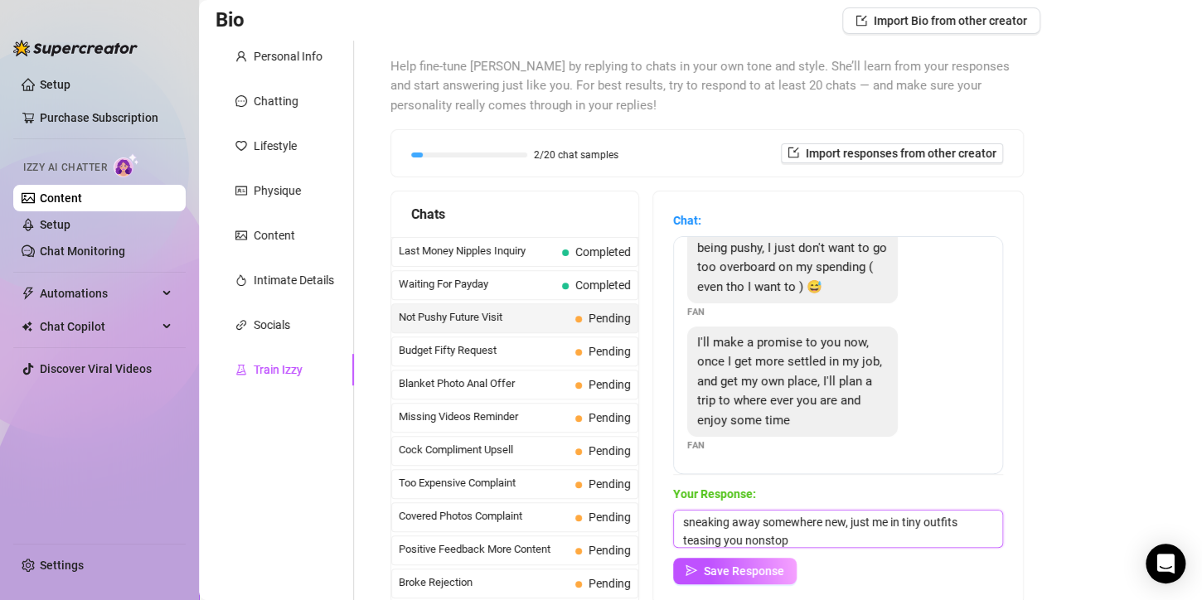
scroll to position [0, 0]
click at [839, 522] on textarea "a trip sounds so tempting 😏… I’ve always dreamed of sneaking away somewhere new…" at bounding box center [838, 529] width 330 height 38
click at [790, 528] on textarea "a trip sounds so tempting 😏 I’ve always dreamed of sneaking away somewhere new,…" at bounding box center [838, 529] width 330 height 38
paste textarea "Imagine me in your bed after the flight, too tired to unpack but not too tired …"
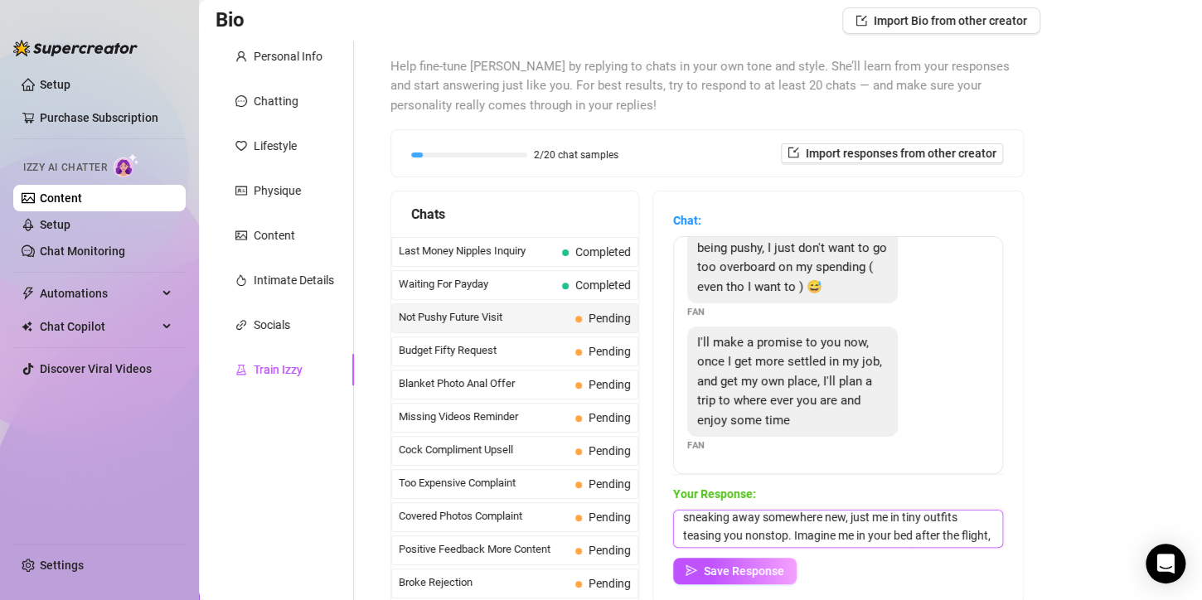
scroll to position [37, 0]
click at [951, 535] on textarea "a trip sounds so tempting 😏 I’ve always dreamed of sneaking away somewhere new,…" at bounding box center [838, 529] width 330 height 38
click at [946, 538] on textarea "a trip sounds so tempting 😏 I’ve always dreamed of sneaking away somewhere new,…" at bounding box center [838, 529] width 330 height 38
click at [931, 538] on textarea "a trip sounds so tempting 😏 I’ve always dreamed of sneaking away somewhere new,…" at bounding box center [838, 529] width 330 height 38
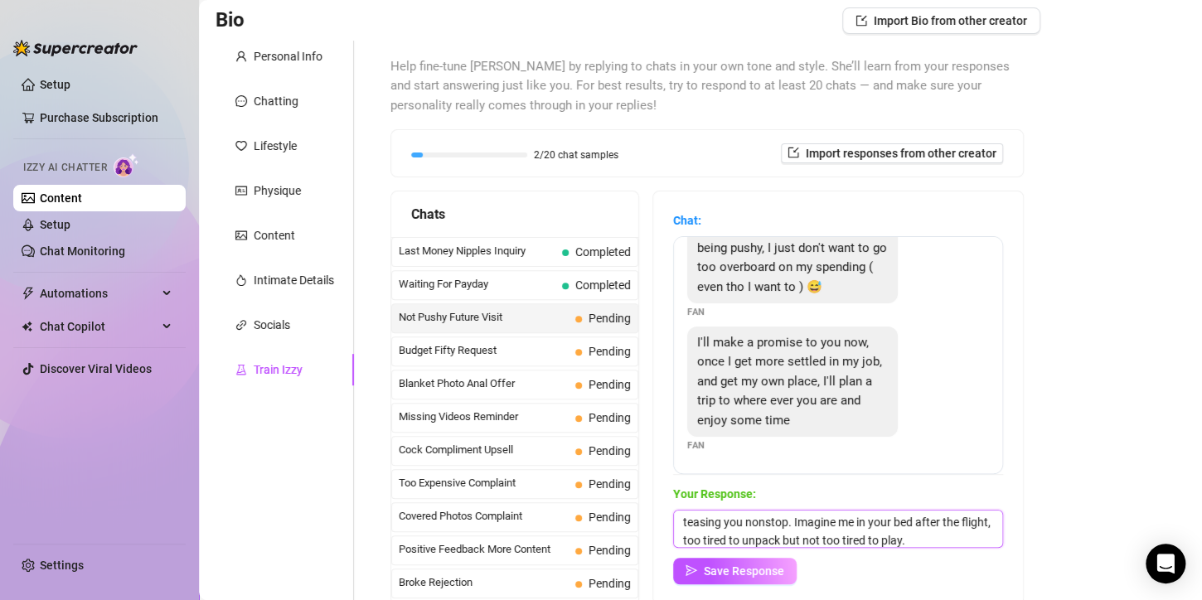
paste textarea "😈"
type textarea "a trip sounds so tempting 😏 I’ve always dreamed of sneaking away somewhere new,…"
click at [788, 574] on button "Save Response" at bounding box center [735, 571] width 124 height 27
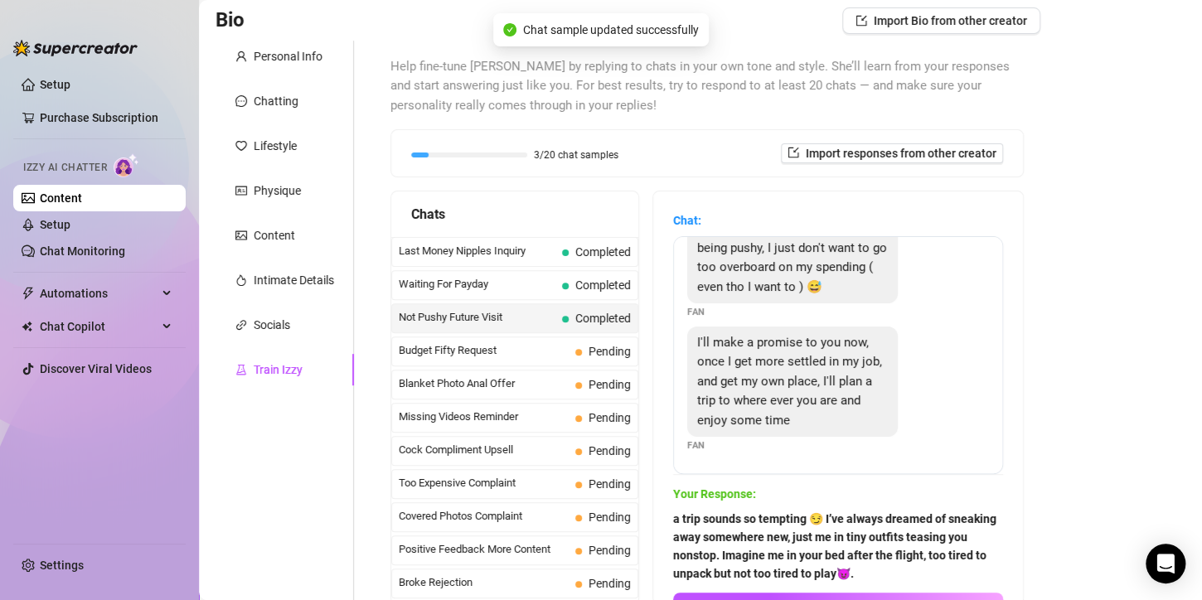
click at [452, 342] on span "Budget Fifty Request" at bounding box center [484, 350] width 170 height 17
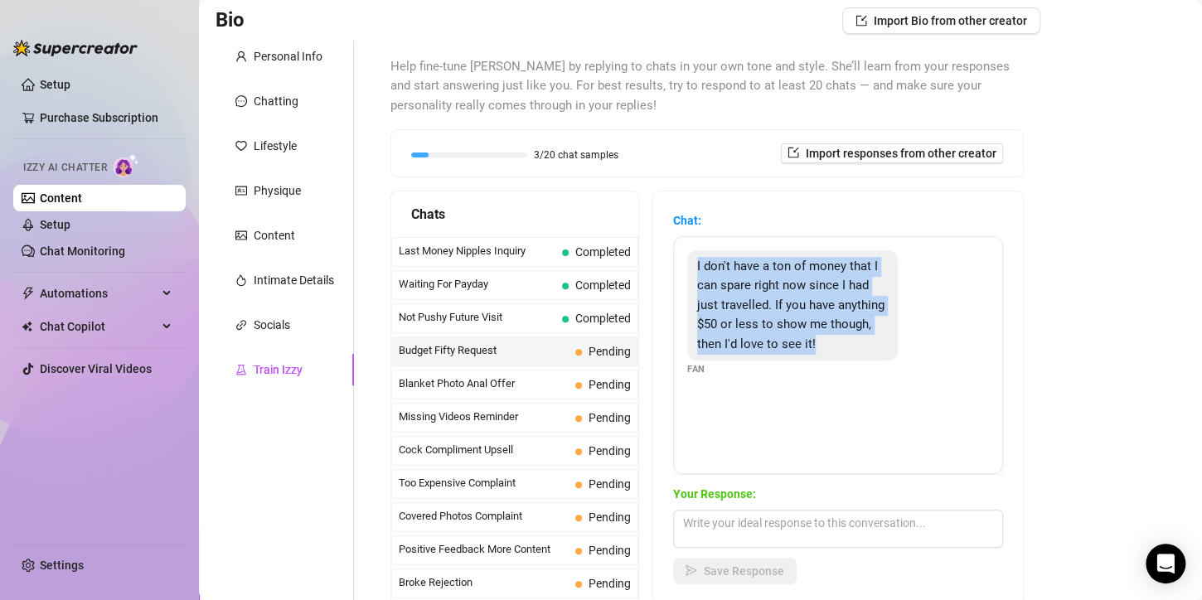
drag, startPoint x: 858, startPoint y: 343, endPoint x: 650, endPoint y: 248, distance: 228.9
click at [650, 248] on div "Chats Last Money Nipples Inquiry Completed Waiting For Payday Completed Not Pus…" at bounding box center [707, 398] width 633 height 415
copy span "I don't have a ton of money that I can spare right now since I had just travell…"
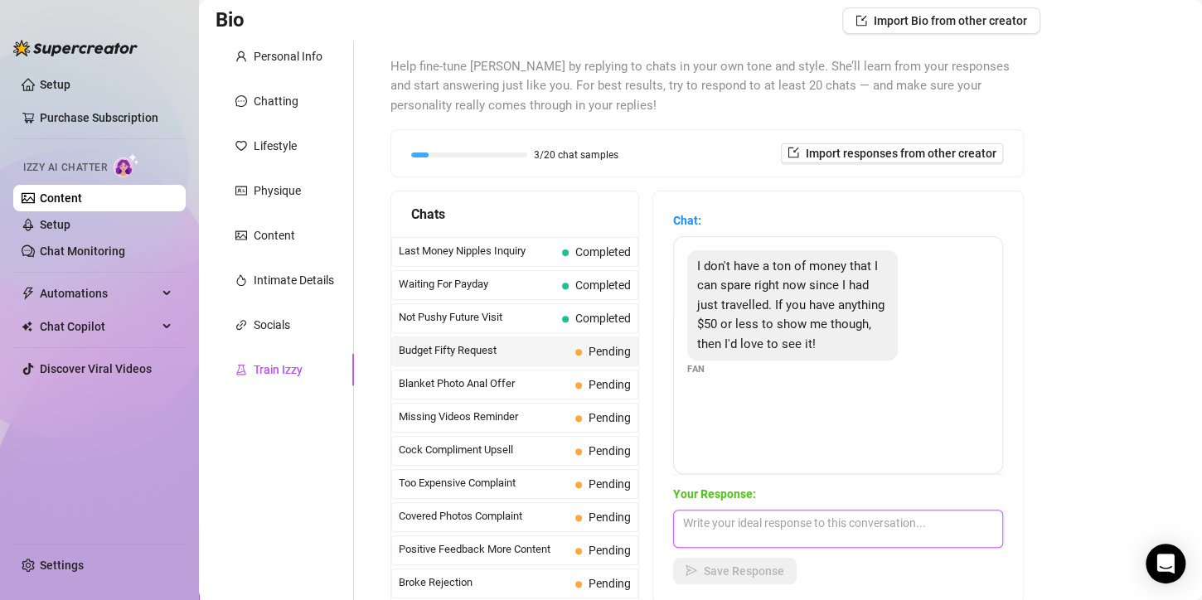
click at [759, 532] on textarea at bounding box center [838, 529] width 330 height 38
paste textarea "don’t worry, I’ve got something under $50 that’ll still drive you crazy 😏"
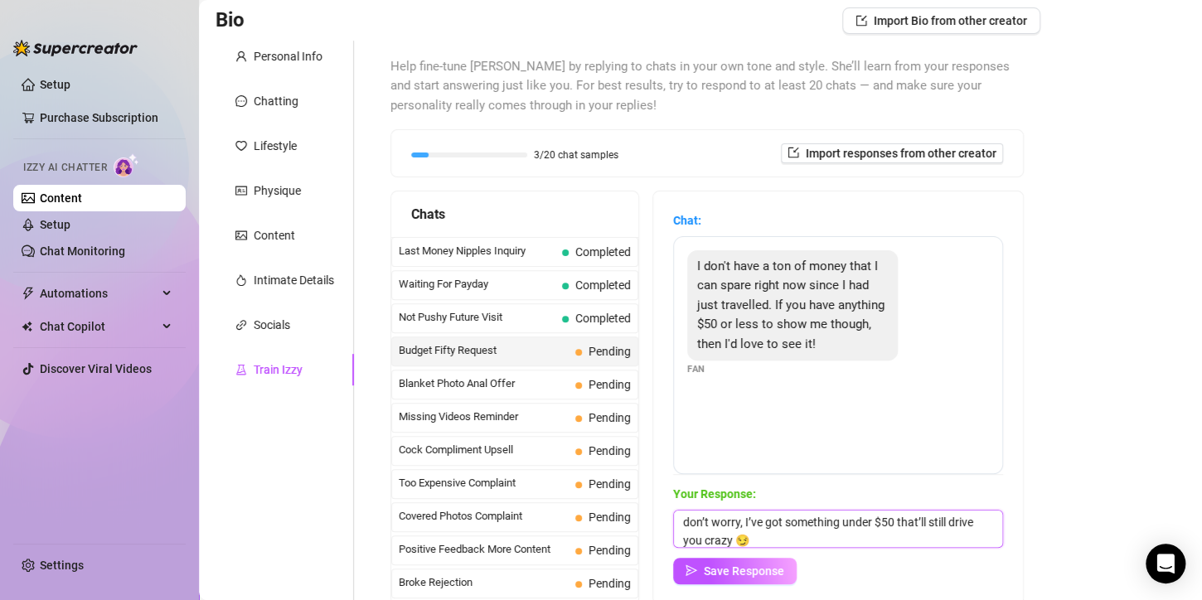
scroll to position [0, 0]
drag, startPoint x: 737, startPoint y: 523, endPoint x: 634, endPoint y: 512, distance: 103.4
click at [634, 512] on div "Chats Last Money Nipples Inquiry Completed Waiting For Payday Completed Not Pus…" at bounding box center [707, 398] width 633 height 415
type textarea "for sure [PERSON_NAME], I’ve got something under $50 that’ll still drive you cr…"
click at [759, 569] on span "Save Response" at bounding box center [744, 571] width 80 height 13
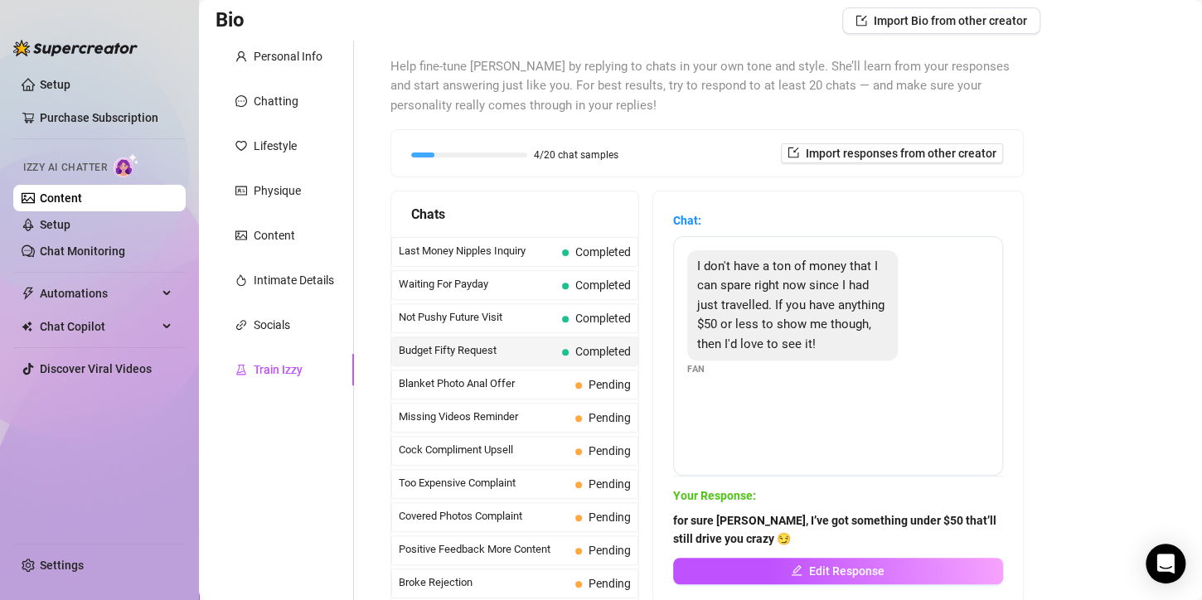
click at [419, 389] on span "Blanket Photo Anal Offer" at bounding box center [484, 384] width 170 height 17
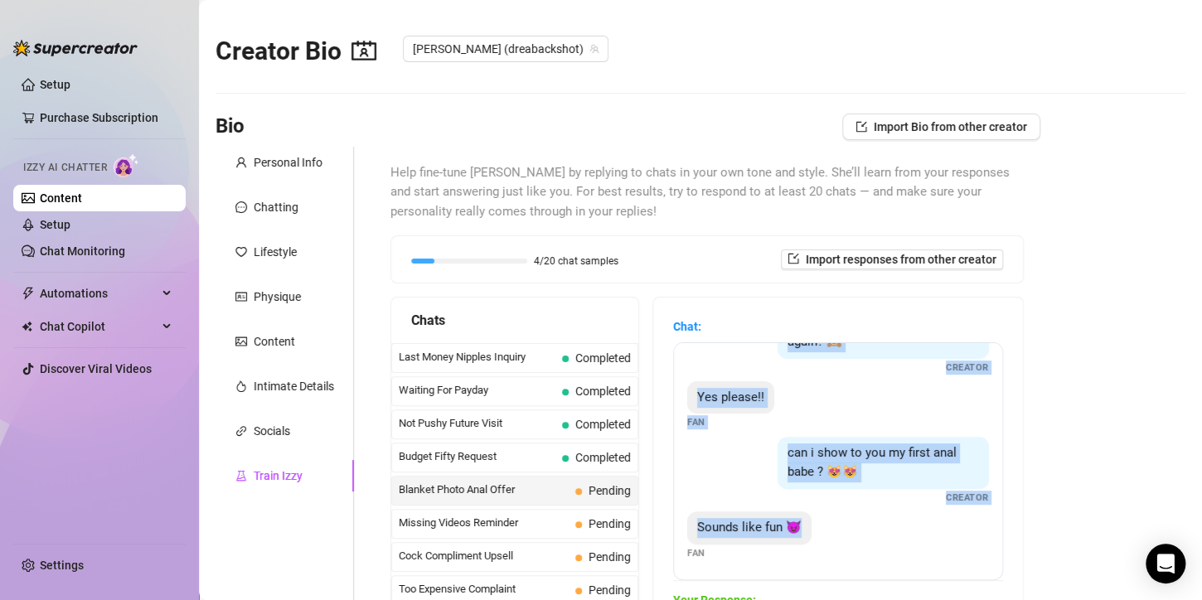
scroll to position [2, 0]
drag, startPoint x: 745, startPoint y: 359, endPoint x: 814, endPoint y: 570, distance: 222.6
click at [814, 570] on div "Do you like it babe ?😻😻😻 Creator I love it!! 😍😍😍🥰🥰🥰 Fan She's so cuuuuuute!!! F…" at bounding box center [838, 460] width 330 height 238
copy div "Do you like it babe ?😻😻😻 Creator I love it!! 😍😍😍🥰🥰🥰 Fan She's so cuuuuuute!!! F…"
click at [822, 528] on div "Sounds like fun 😈 Fan" at bounding box center [838, 534] width 302 height 49
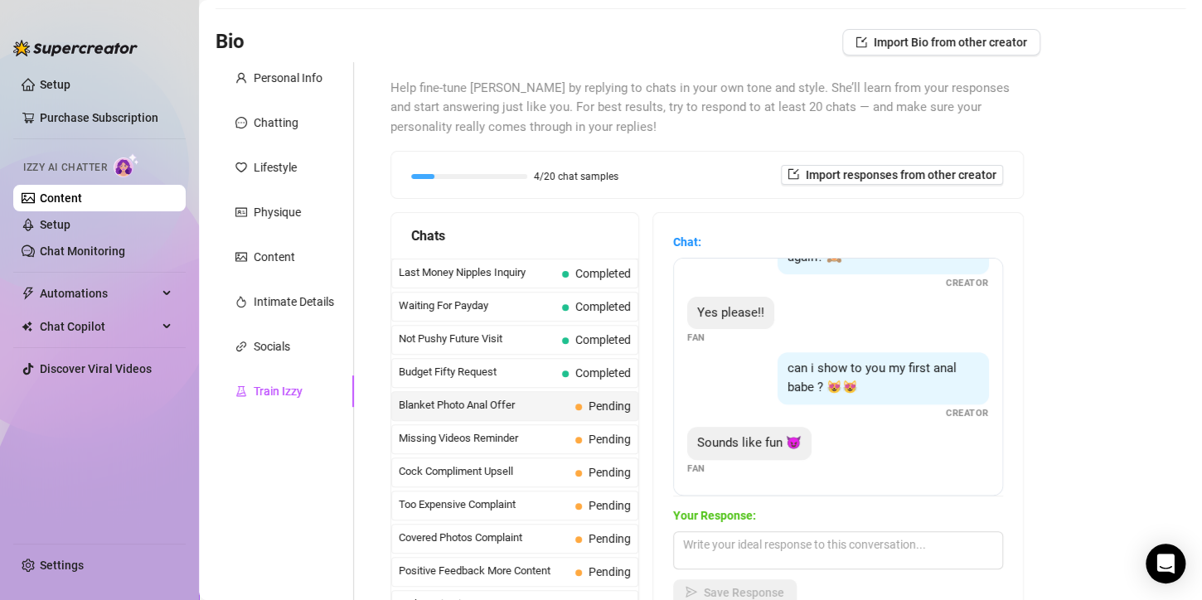
scroll to position [167, 0]
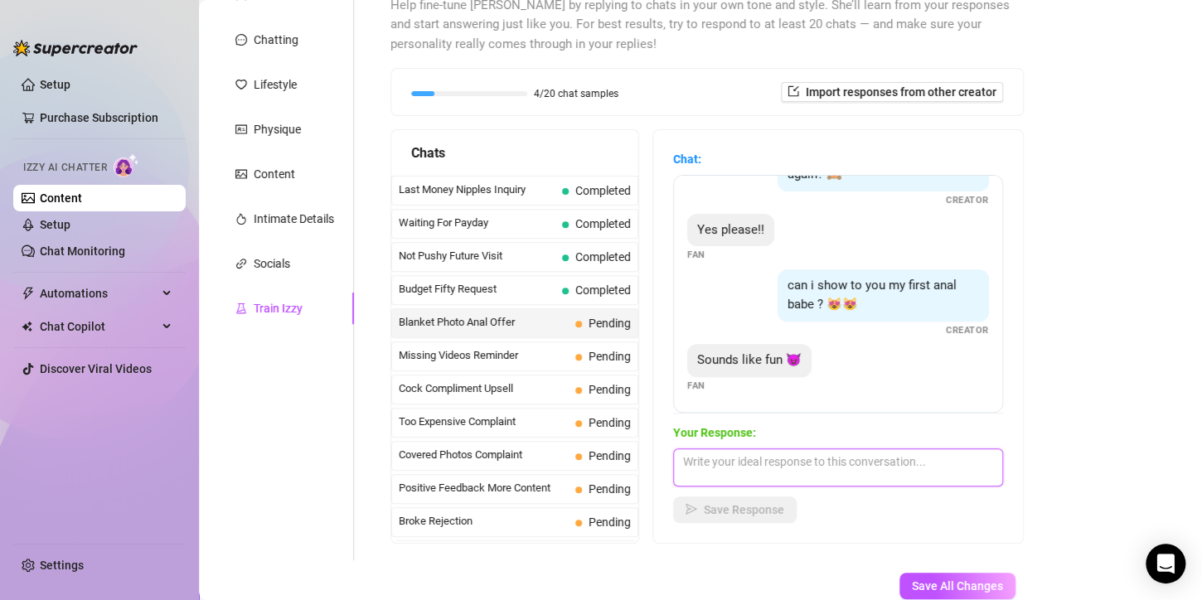
click at [775, 475] on textarea at bounding box center [838, 468] width 330 height 38
paste textarea "Hehe you’re such a bad influence 😈… I’ve never shown that before, but the thoug…"
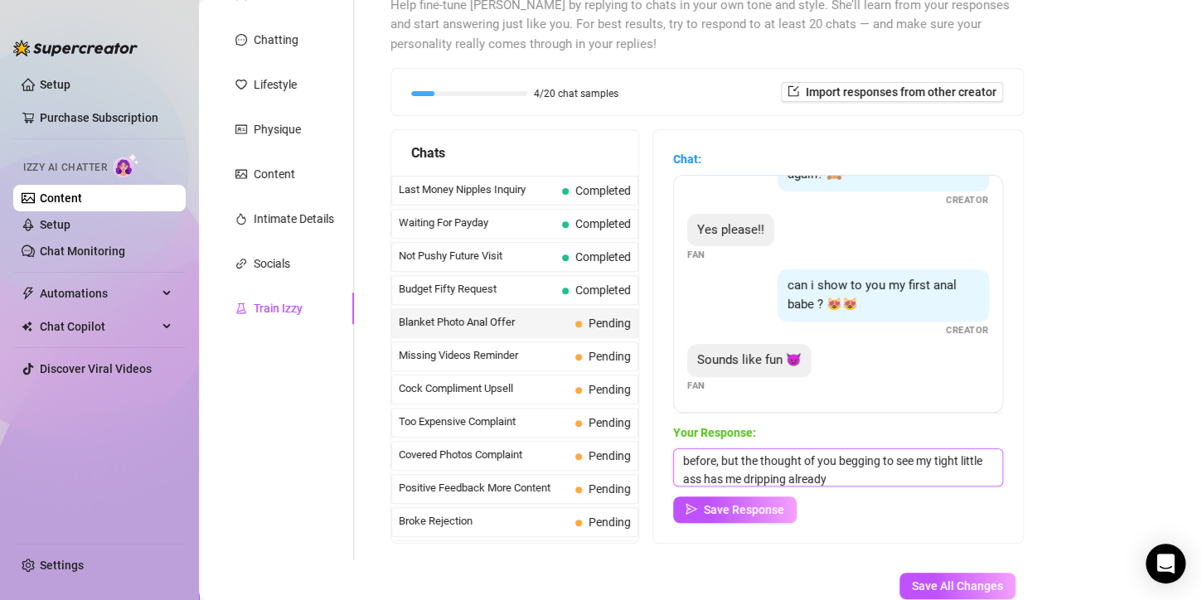
scroll to position [0, 0]
click at [878, 463] on textarea "Hehe you’re such a bad influence 😈… I’ve never shown that before, but the thoug…" at bounding box center [838, 468] width 330 height 38
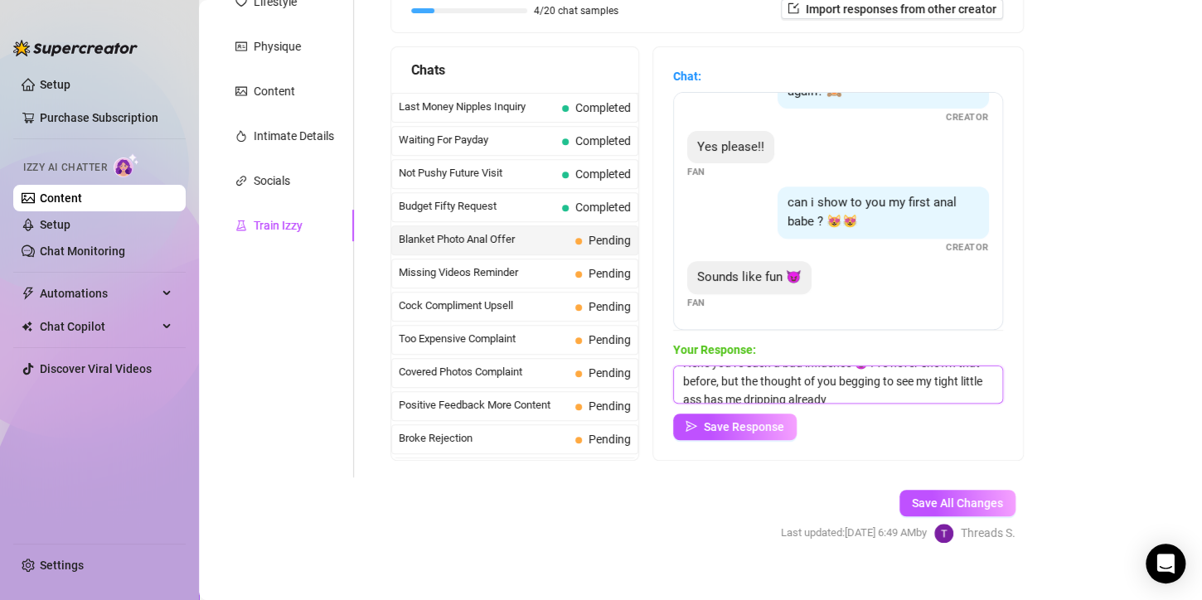
scroll to position [24, 0]
type textarea "Hehe you’re such a bad influence 😈 I’ve never shown that before, but the though…"
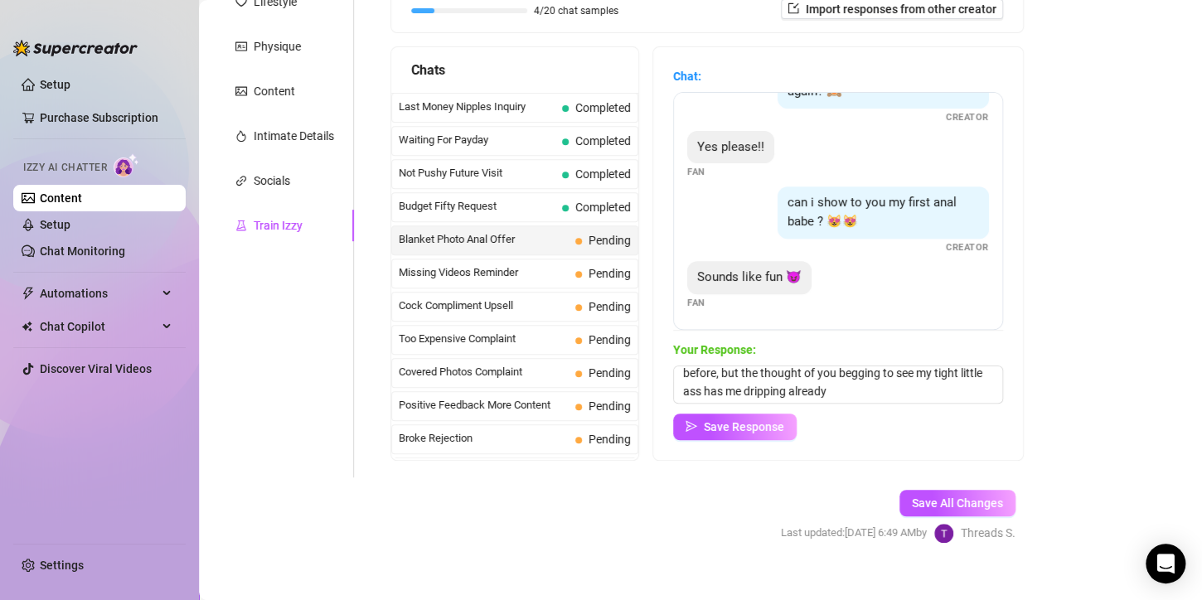
drag, startPoint x: 721, startPoint y: 429, endPoint x: 735, endPoint y: 430, distance: 13.3
click at [722, 429] on span "Save Response" at bounding box center [744, 426] width 80 height 13
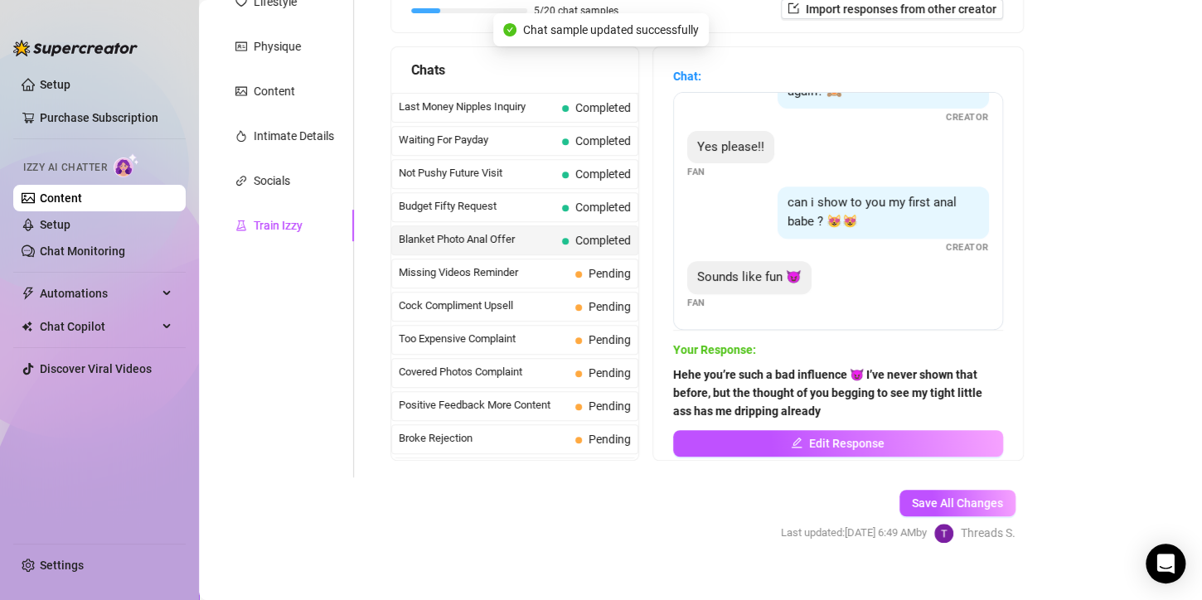
click at [519, 278] on span "Missing Videos Reminder" at bounding box center [484, 272] width 170 height 17
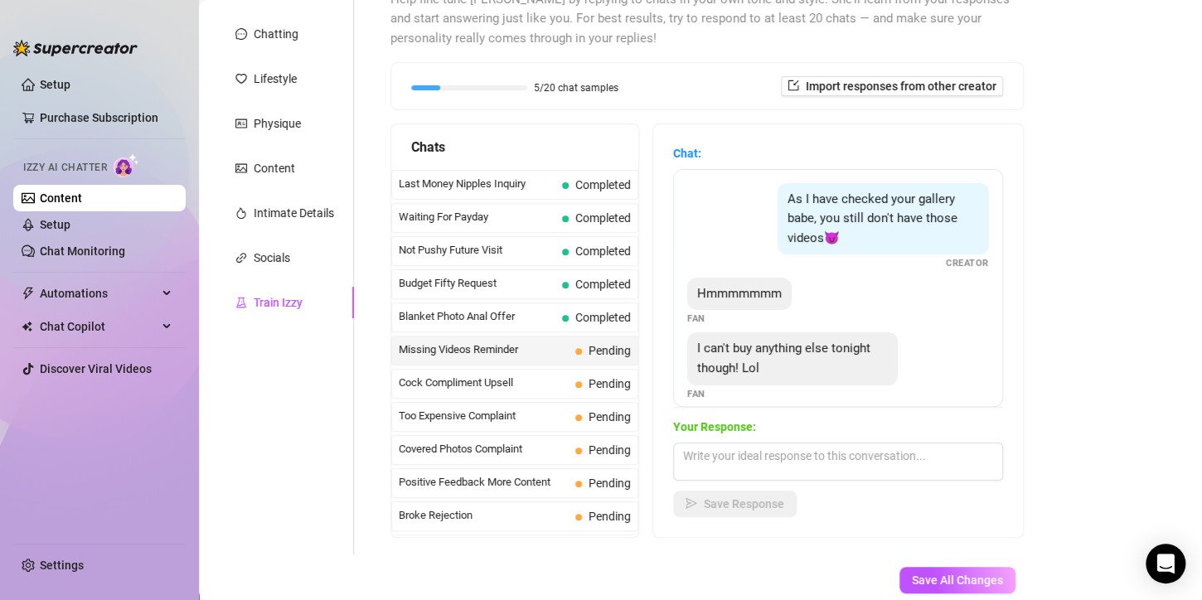
scroll to position [85, 0]
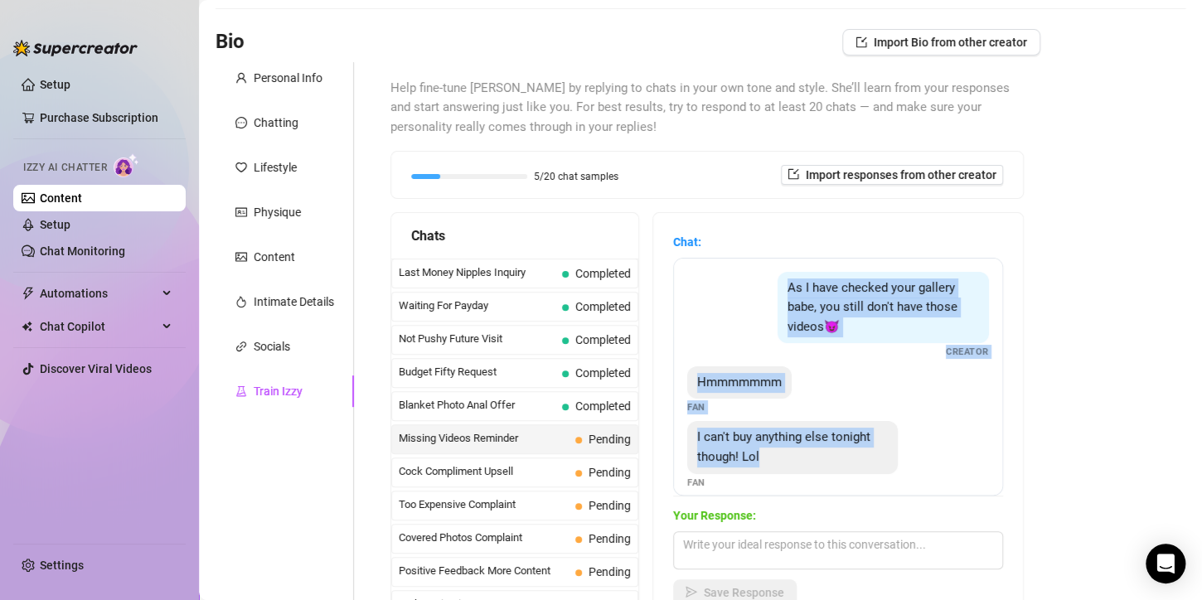
drag, startPoint x: 783, startPoint y: 464, endPoint x: 773, endPoint y: 282, distance: 182.7
click at [773, 282] on div "As I have checked your gallery babe, you still don't have those videos😈 Creator…" at bounding box center [838, 377] width 330 height 238
copy div "As I have checked your gallery babe, you still don't have those videos😈 Creator…"
click at [851, 413] on div "Hmmmmmmm Fan" at bounding box center [838, 390] width 302 height 49
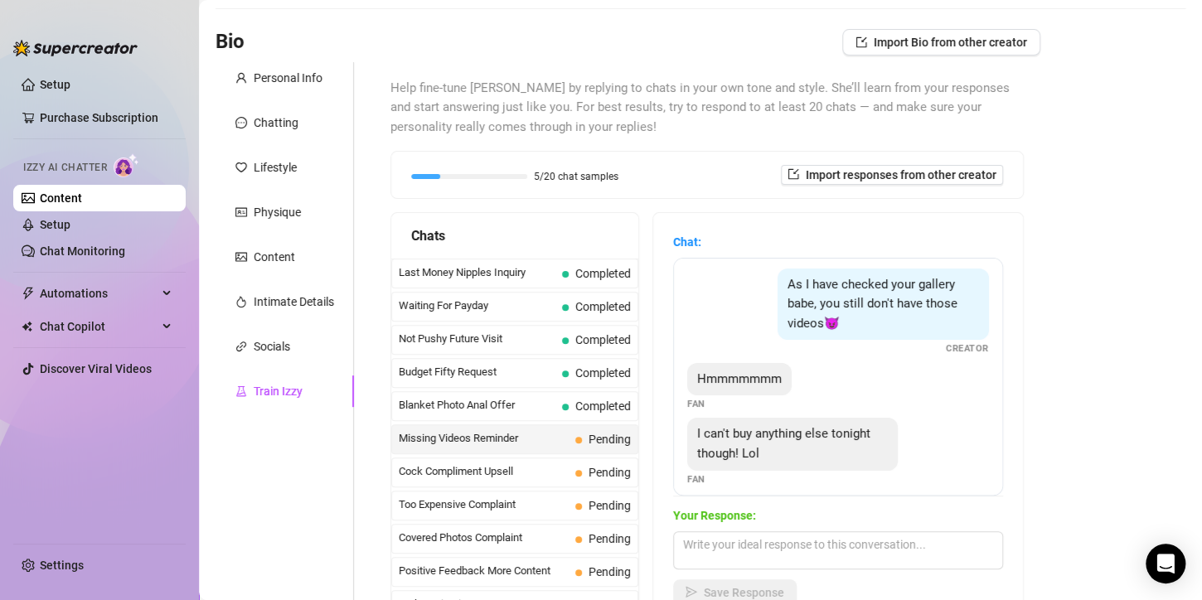
scroll to position [0, 0]
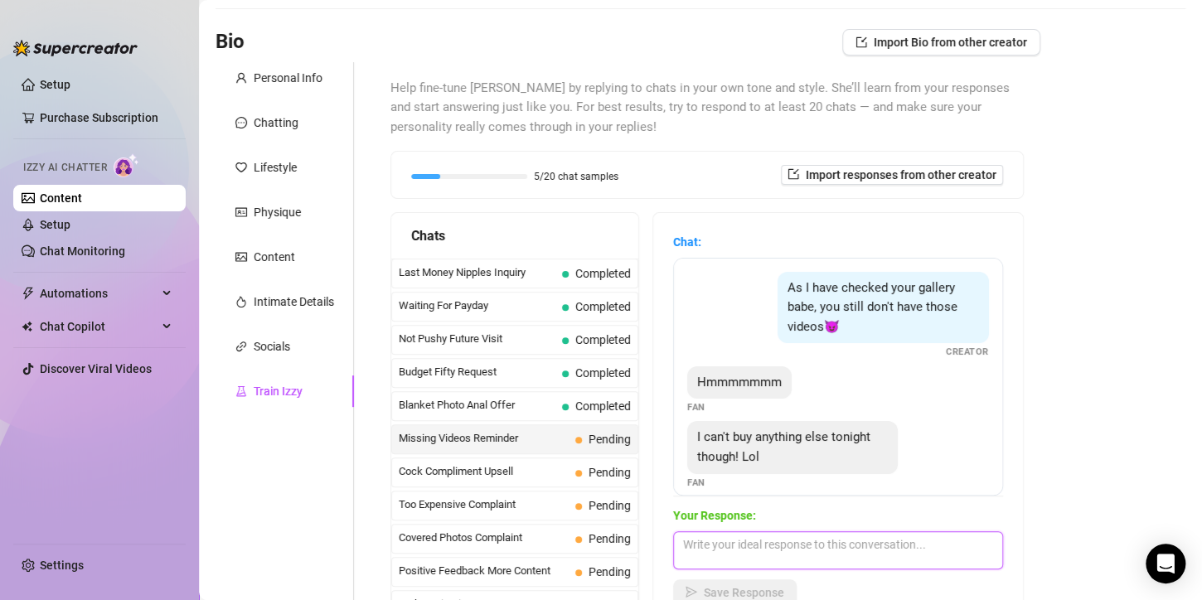
click at [746, 549] on textarea at bounding box center [838, 550] width 330 height 38
paste textarea "making me wait until payday to spoil me again? Don’t worry, papi, I’ll have som…"
type textarea "making me wait until payday to spoil me again? Don’t worry, papi, I’ll have som…"
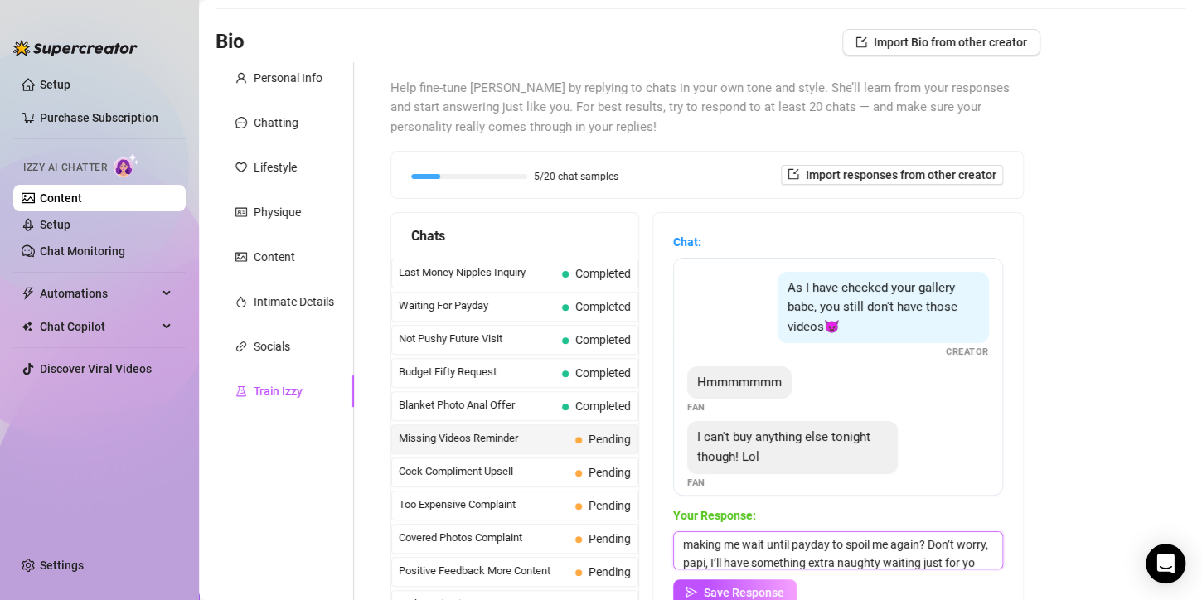
drag, startPoint x: 716, startPoint y: 552, endPoint x: 657, endPoint y: 461, distance: 108.5
click at [657, 465] on div "Chat: As I have checked your gallery babe, you still don't have those videos😈 C…" at bounding box center [838, 419] width 370 height 413
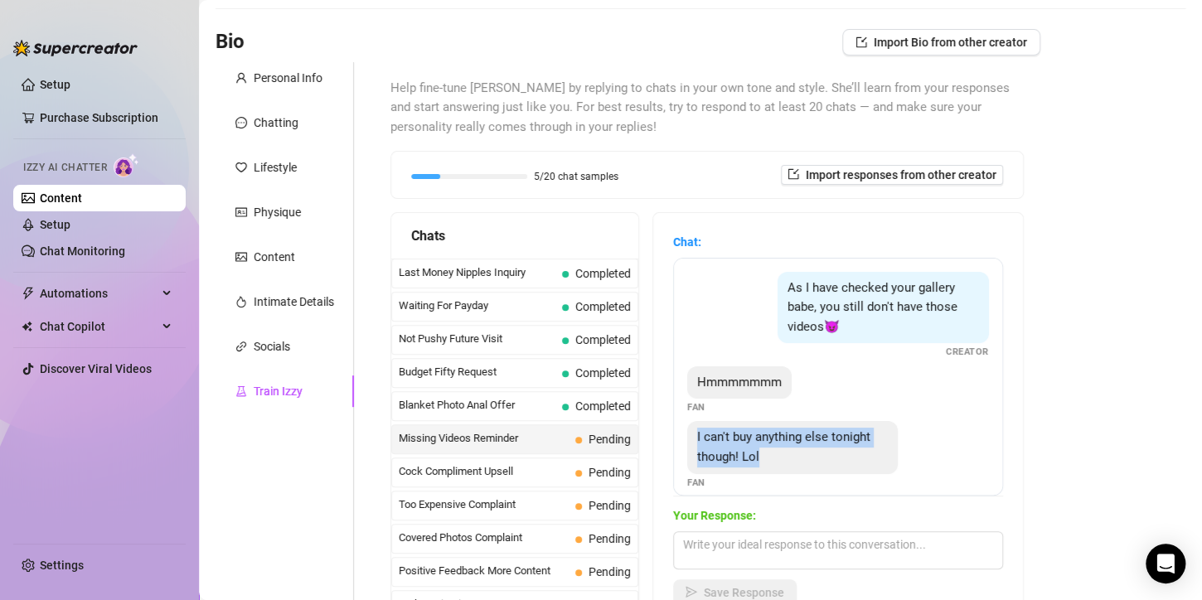
drag, startPoint x: 769, startPoint y: 460, endPoint x: 689, endPoint y: 438, distance: 82.7
click at [689, 438] on div "I can't buy anything else tonight though! Lol" at bounding box center [792, 447] width 211 height 52
copy span "I can't buy anything else tonight though! Lol"
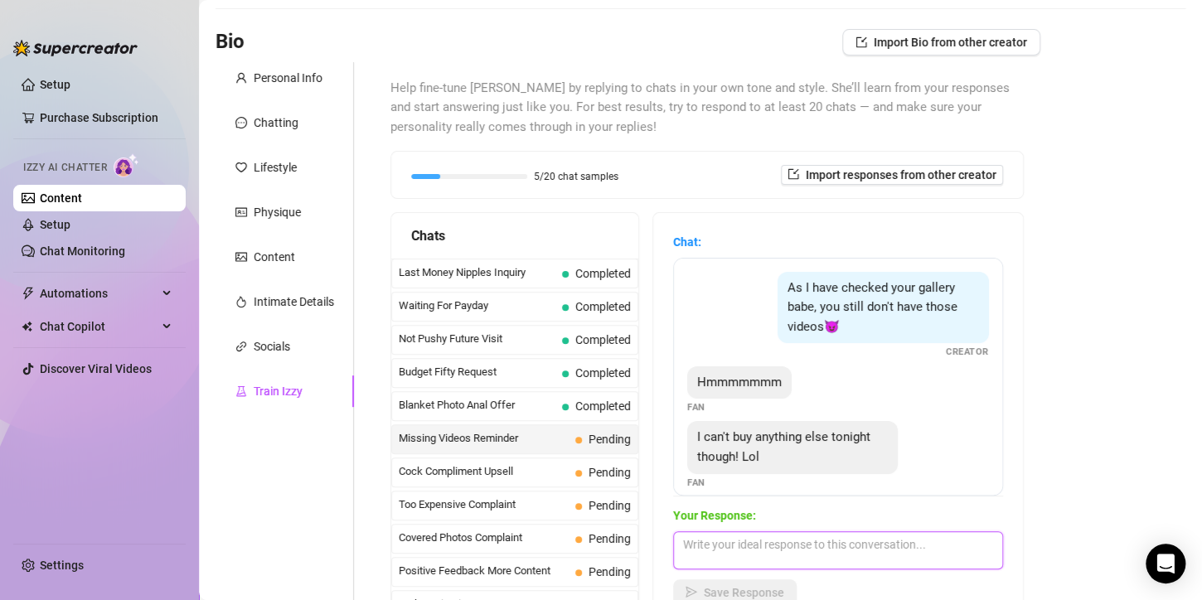
click at [711, 538] on textarea at bounding box center [838, 550] width 330 height 38
paste textarea "Hehe that’s okay, papi 😏… I’ll let you save it for me. Just don’t forget, the n…"
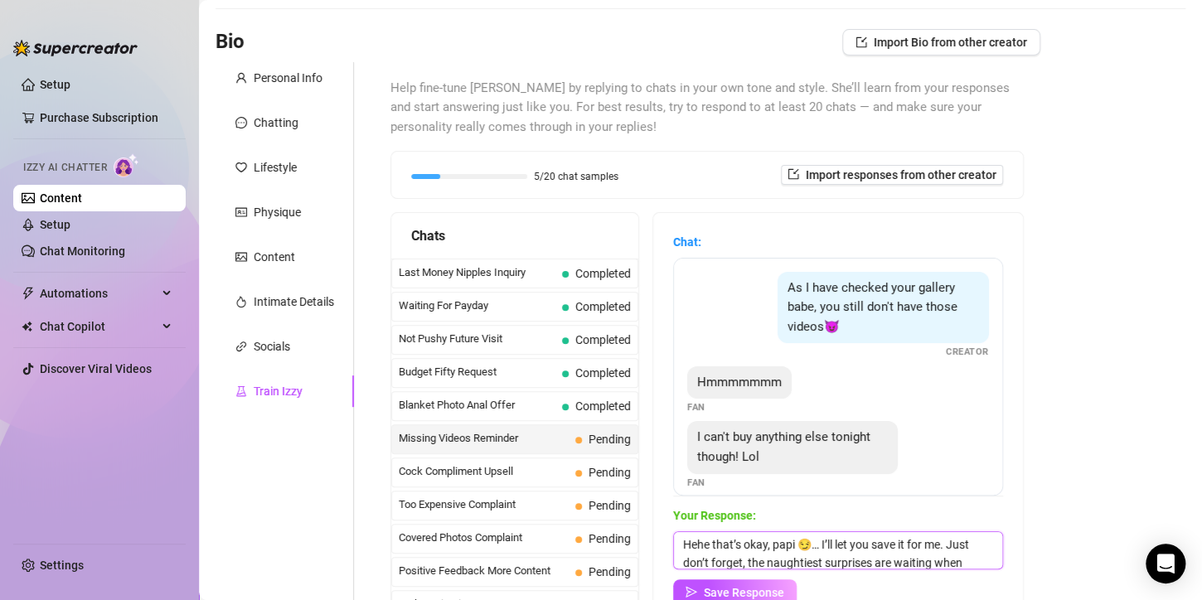
click at [812, 547] on textarea "Hehe that’s okay, papi 😏… I’ll let you save it for me. Just don’t forget, the n…" at bounding box center [838, 550] width 330 height 38
click at [805, 546] on textarea "Hehe that’s okay, papi … I’ll let you save it for me. Just don’t forget, the na…" at bounding box center [838, 550] width 330 height 38
click at [762, 542] on textarea "Hehe that’s okay, [PERSON_NAME] I’ll let you save it for me. Just don’t forget,…" at bounding box center [838, 550] width 330 height 38
click at [772, 544] on textarea "Hehe that’s okay, [PERSON_NAME] I’ll let you save it for me. Just don’t forget,…" at bounding box center [838, 550] width 330 height 38
click at [793, 542] on textarea "Hehe that’s okay papi I’ll let you save it for me. Just don’t forget, the naugh…" at bounding box center [838, 550] width 330 height 38
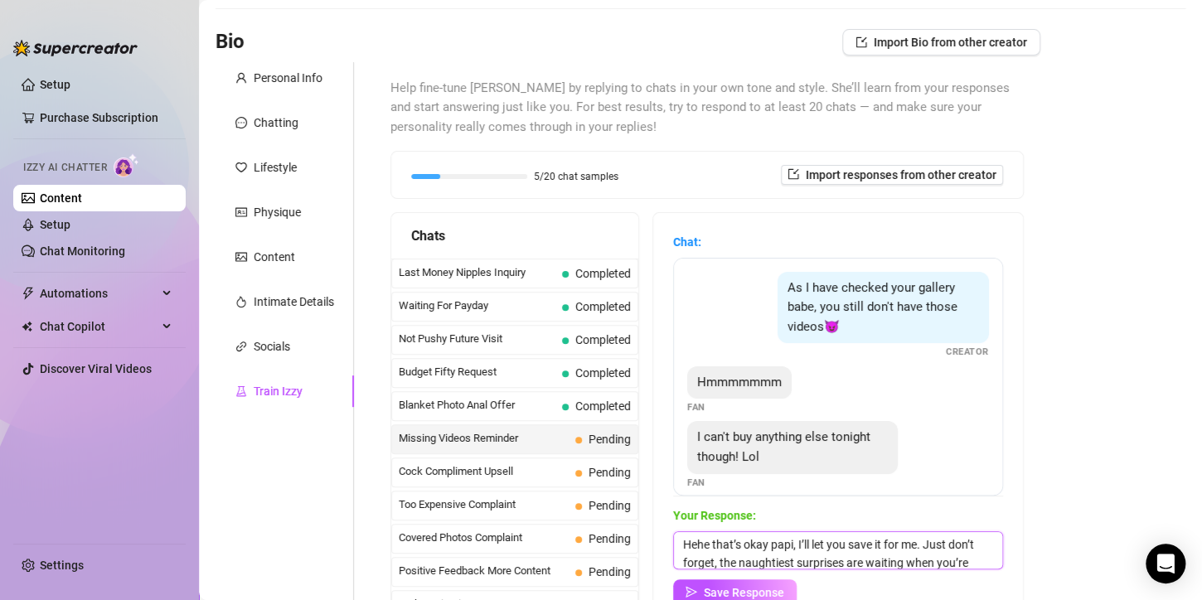
scroll to position [24, 0]
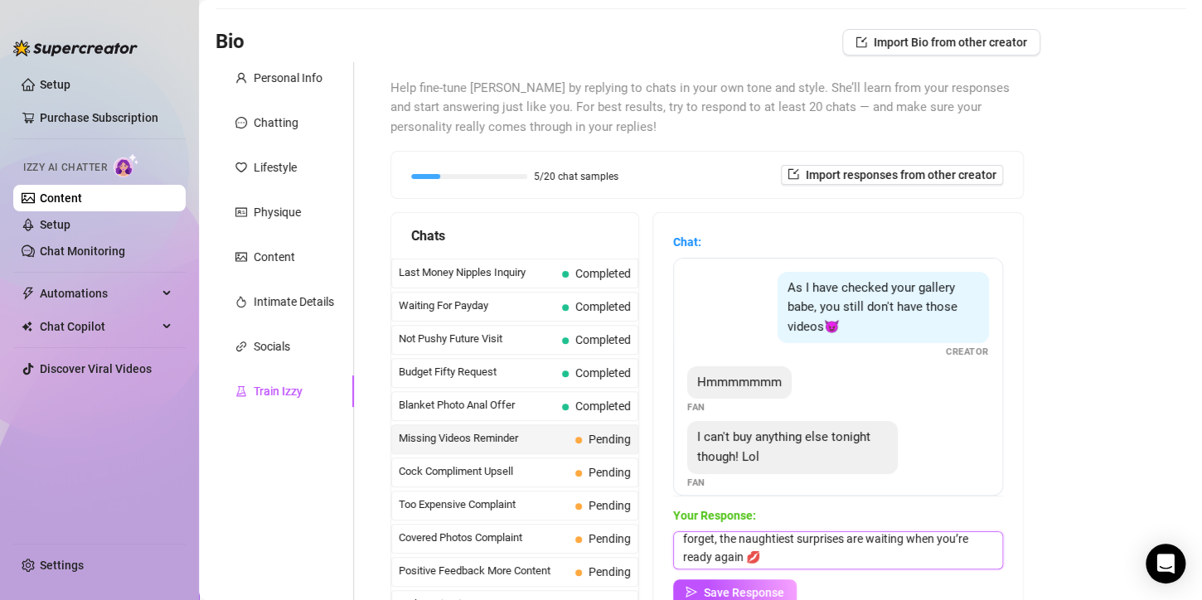
type textarea "Hehe that’s okay papi, I’ll let you save it for me. Just don’t forget, the naug…"
click at [767, 587] on span "Save Response" at bounding box center [744, 592] width 80 height 13
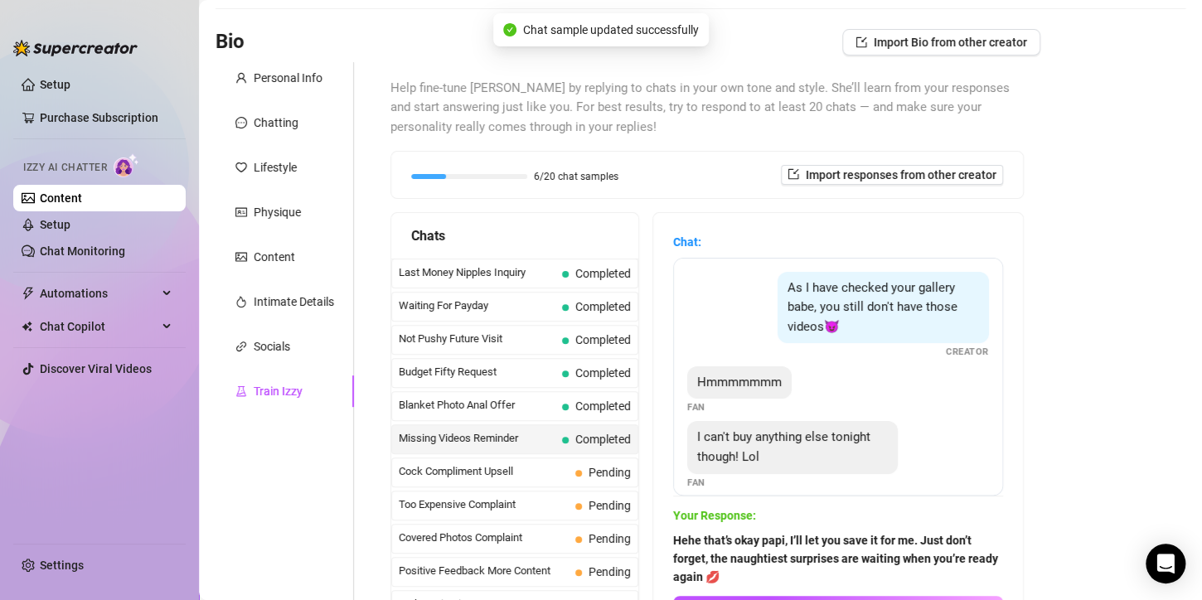
scroll to position [166, 0]
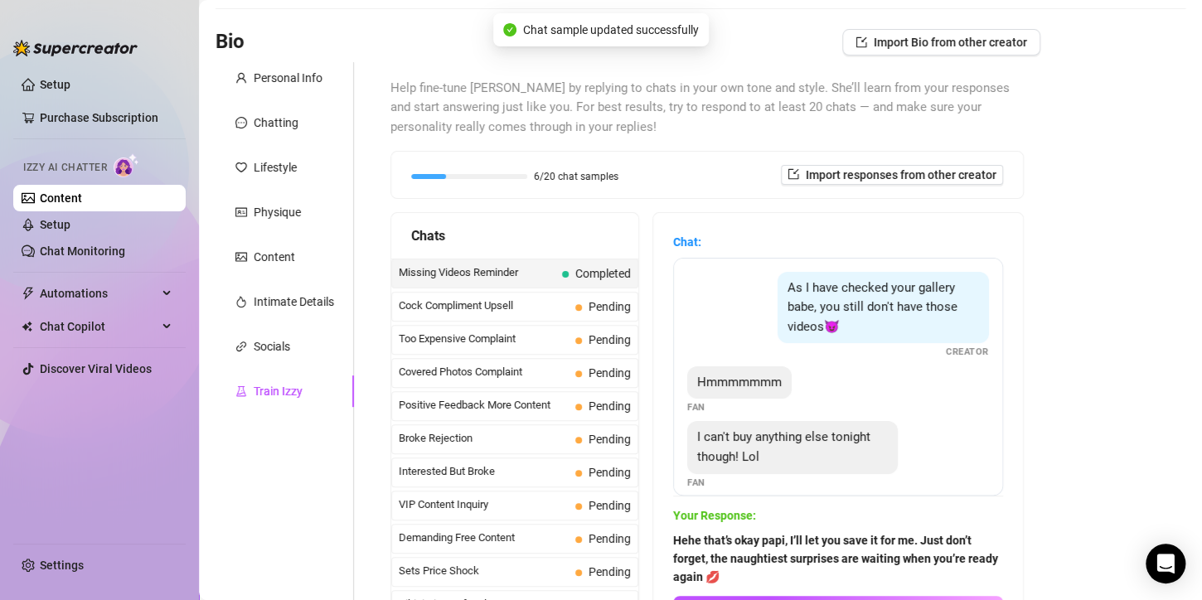
click at [589, 301] on span "Pending" at bounding box center [610, 306] width 42 height 13
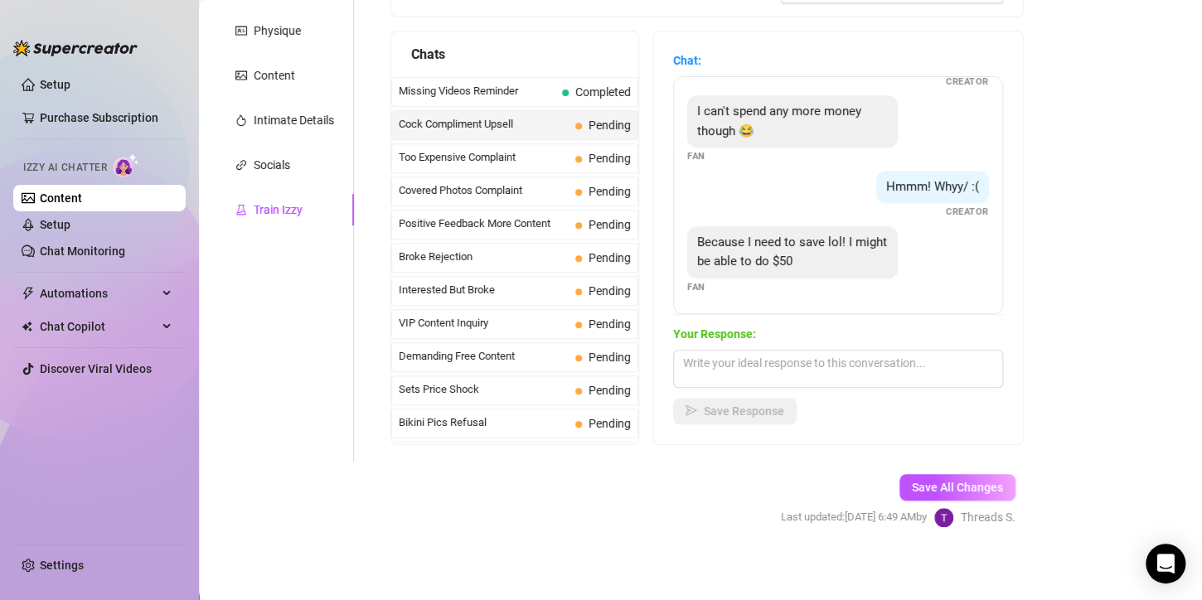
scroll to position [272, 0]
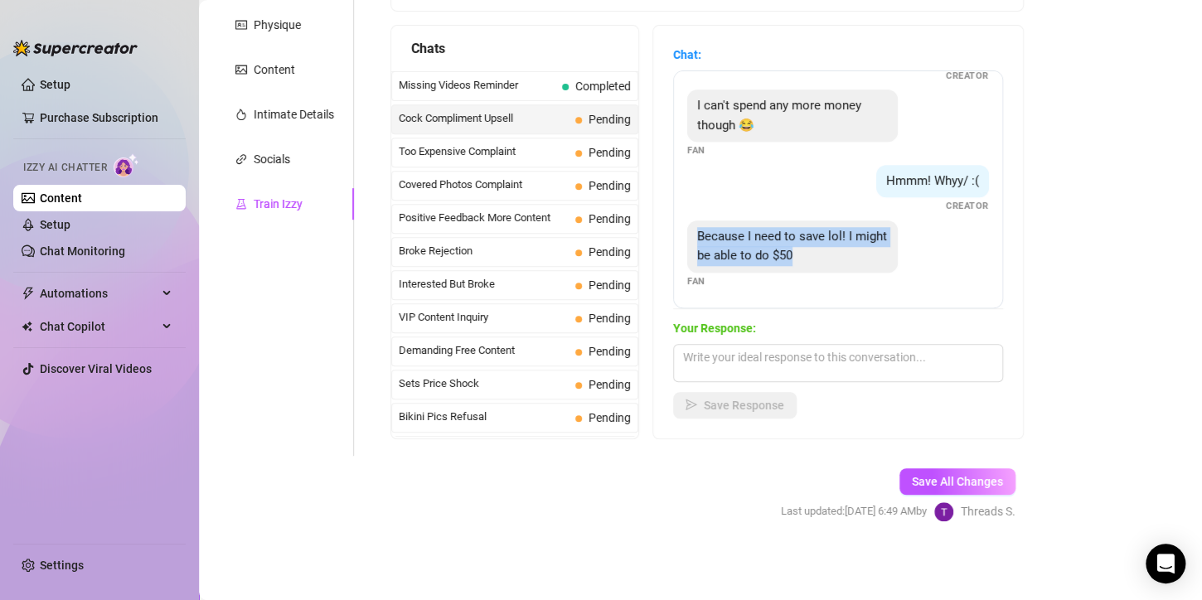
drag, startPoint x: 830, startPoint y: 252, endPoint x: 695, endPoint y: 232, distance: 136.6
click at [695, 232] on div "Because I need to save lol! I might be able to do $50" at bounding box center [792, 247] width 211 height 52
copy span "Because I need to save lol! I might be able to do $50"
click at [712, 368] on textarea at bounding box center [838, 363] width 330 height 38
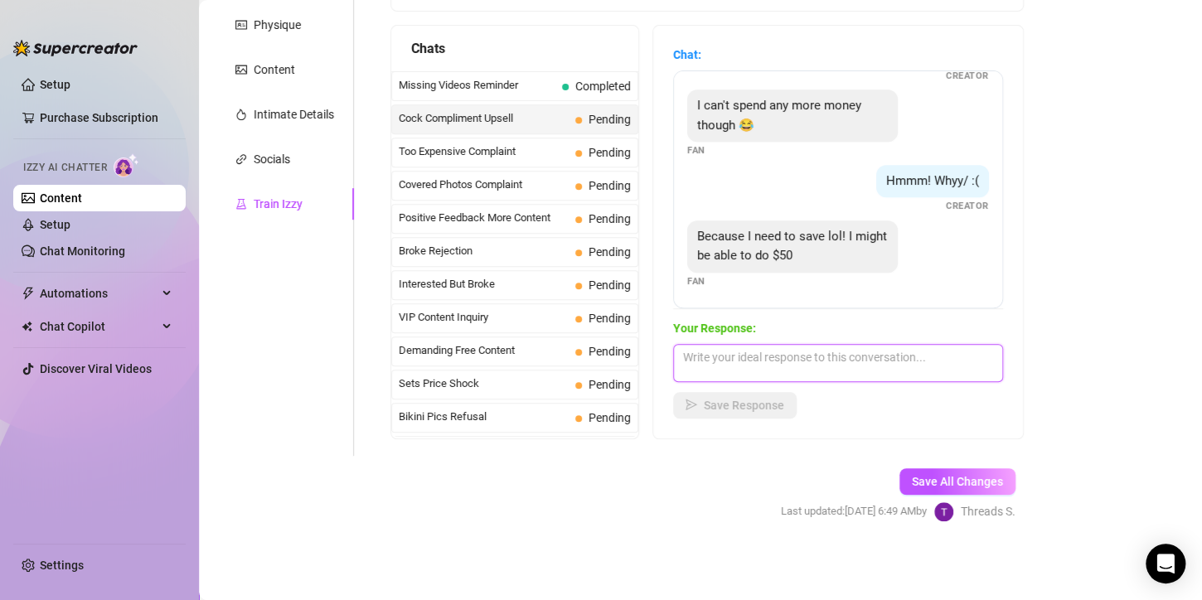
paste textarea "with $50 I can send you something extra tempting that’ll keep you thinking abou…"
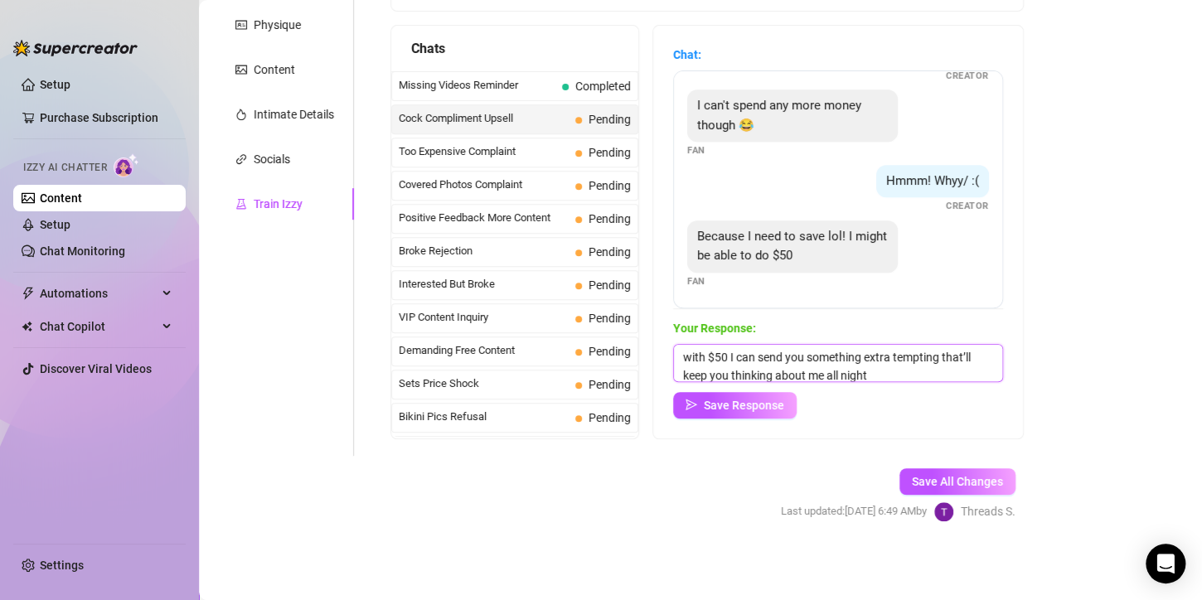
scroll to position [1, 0]
click at [683, 355] on textarea "with $50 I can send you something extra tempting that’ll keep you thinking abou…" at bounding box center [838, 363] width 330 height 38
click at [682, 357] on textarea "thanks [PERSON_NAME] with $50 I can send you something extra tempting that’ll k…" at bounding box center [838, 363] width 330 height 38
click at [765, 357] on textarea "aww thanks [PERSON_NAME] with $50 I can send you something extra tempting that’…" at bounding box center [838, 363] width 330 height 38
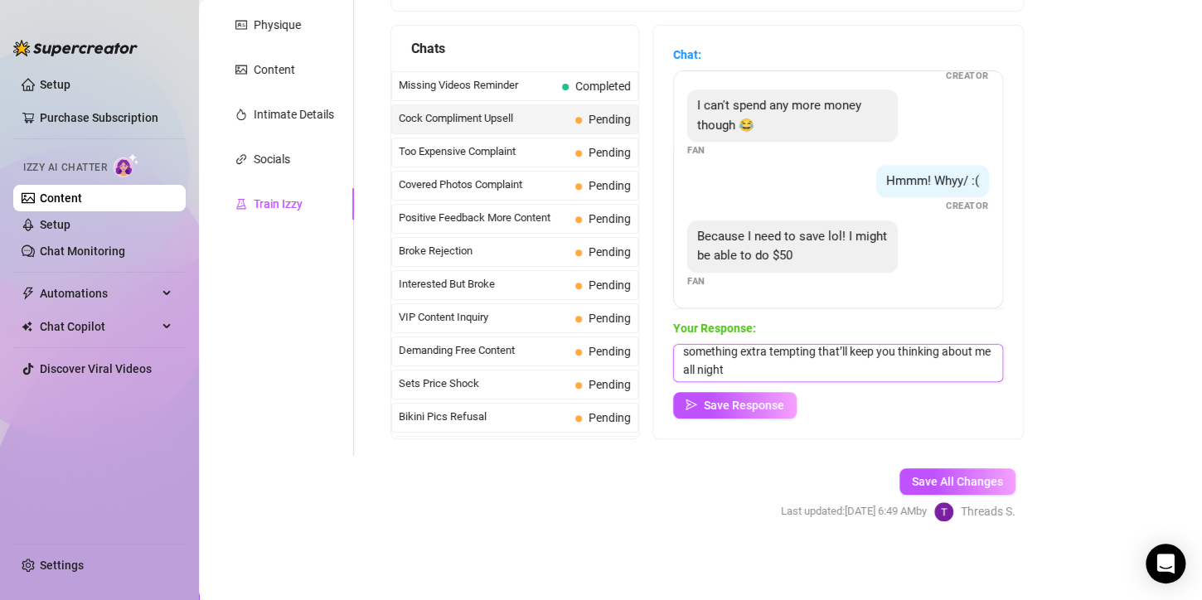
click at [712, 372] on textarea "aww thanks [PERSON_NAME], with $50 I can send you something extra tempting that…" at bounding box center [838, 363] width 330 height 38
type textarea "aww thanks [PERSON_NAME], with $50 I can send you something extra tempting that…"
click at [779, 412] on button "Save Response" at bounding box center [735, 405] width 124 height 27
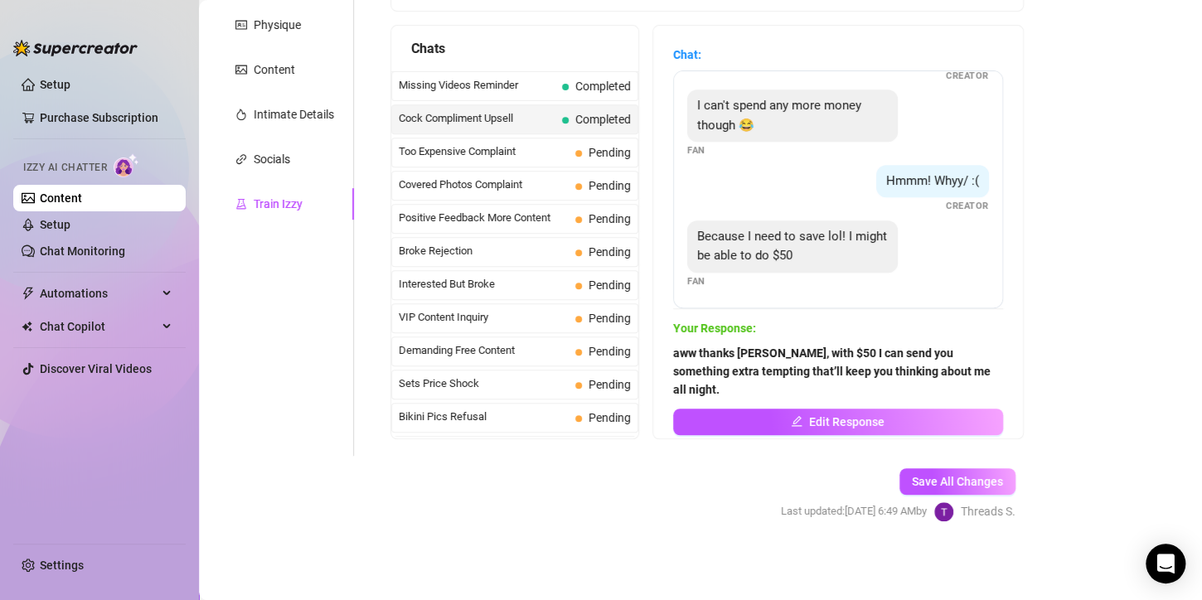
scroll to position [478, 0]
click at [485, 159] on div "Too Expensive Complaint Pending" at bounding box center [514, 153] width 247 height 30
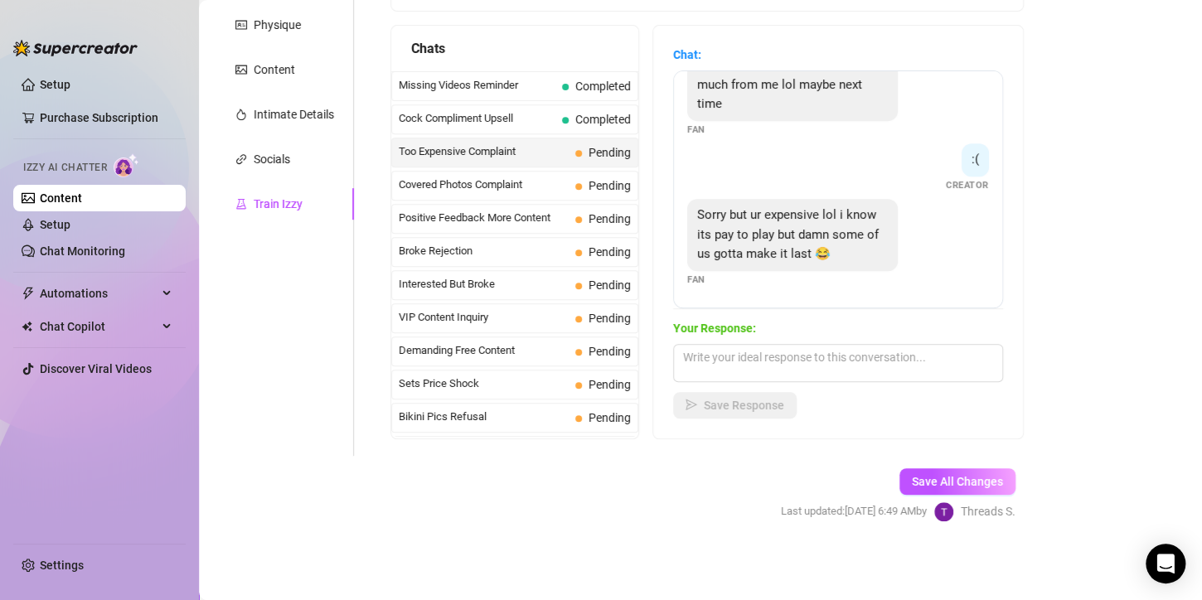
scroll to position [388, 0]
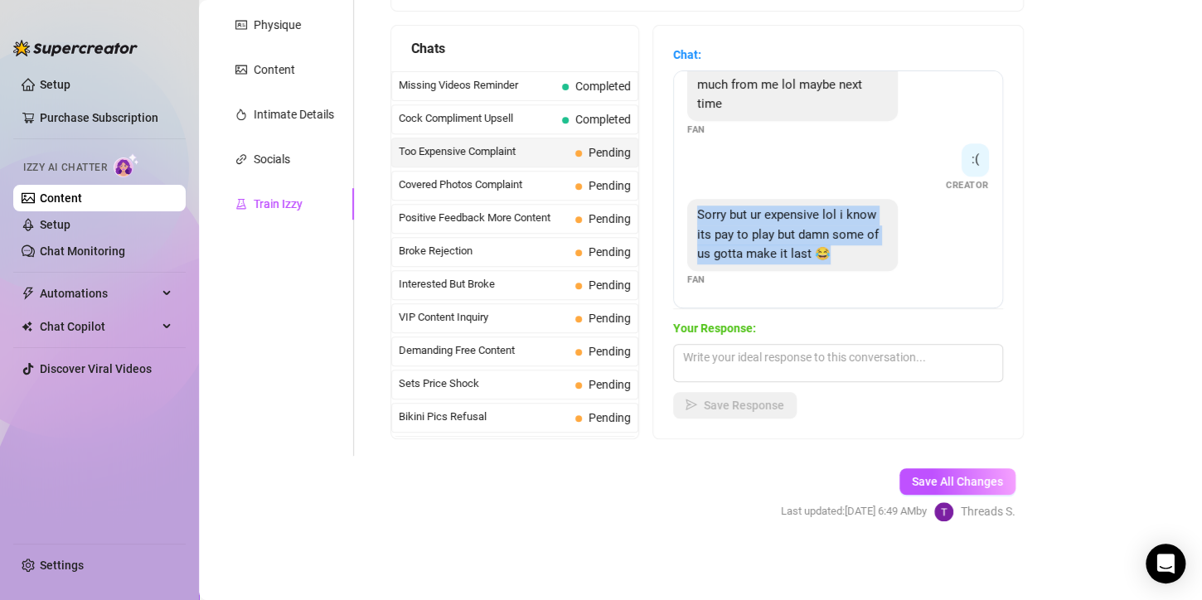
drag, startPoint x: 734, startPoint y: 257, endPoint x: 686, endPoint y: 192, distance: 80.6
click at [686, 192] on div "Oh no lol too expensive Fan its worth it 😘 Creator That may be true but thats a…" at bounding box center [838, 189] width 330 height 238
copy span "Sorry but ur expensive lol i know its pay to play but damn some of us gotta mak…"
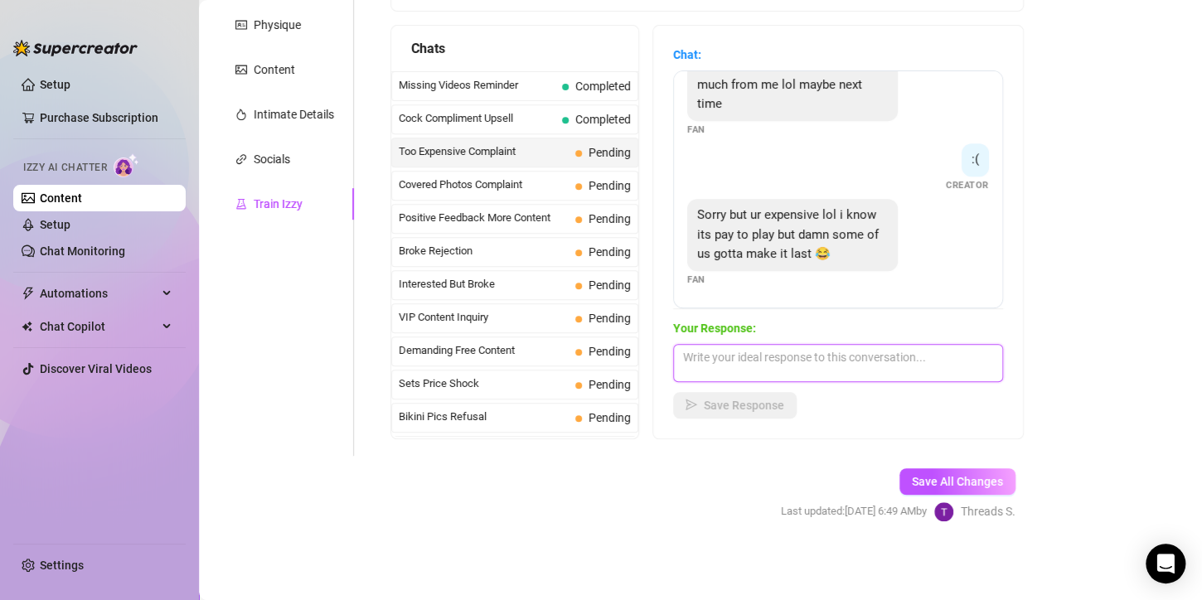
click at [729, 358] on textarea at bounding box center [838, 363] width 330 height 38
paste textarea "Hehe I know, naughty fun with me can get addictive"
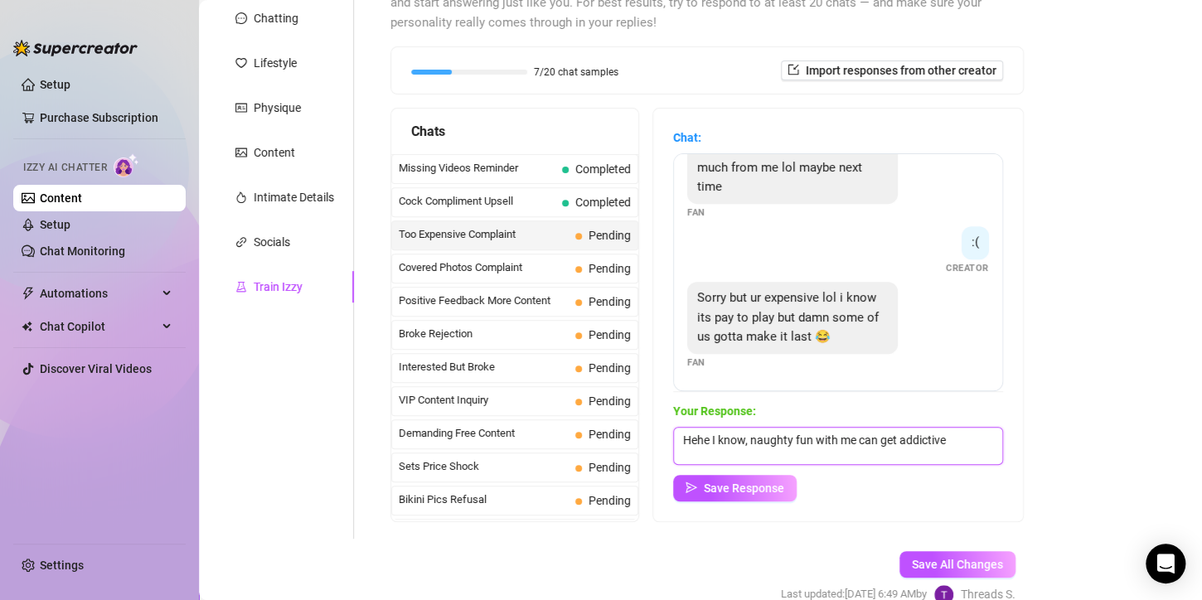
click at [951, 444] on textarea "Hehe I know, naughty fun with me can get addictive" at bounding box center [838, 446] width 330 height 38
paste textarea "I’ll make sure every [PERSON_NAME] feels worth it, papi"
click at [947, 434] on textarea "Hehe I know, naughty fun with me can get addictive I’ll make sure every [PERSON…" at bounding box center [838, 446] width 330 height 38
click at [946, 436] on textarea "Hehe I know, naughty fun with me can get addictivebut I’ll make sure every [PER…" at bounding box center [838, 446] width 330 height 38
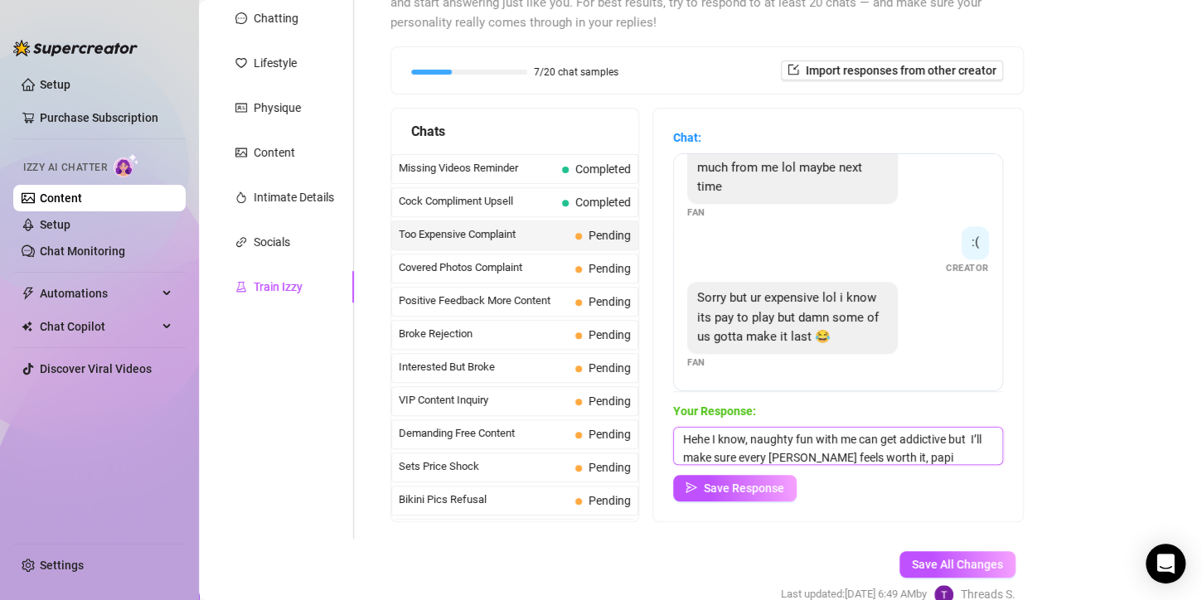
click at [939, 459] on textarea "Hehe I know, naughty fun with me can get addictive but I’ll make sure every [PE…" at bounding box center [838, 446] width 330 height 38
type textarea "Hehe I know, naughty fun with me can get addictive but I’ll make sure every [PE…"
click at [938, 551] on button "Save All Changes" at bounding box center [958, 564] width 116 height 27
click at [921, 562] on span "Save All Changes" at bounding box center [957, 564] width 91 height 13
click at [961, 562] on span "Save All Changes" at bounding box center [957, 564] width 91 height 13
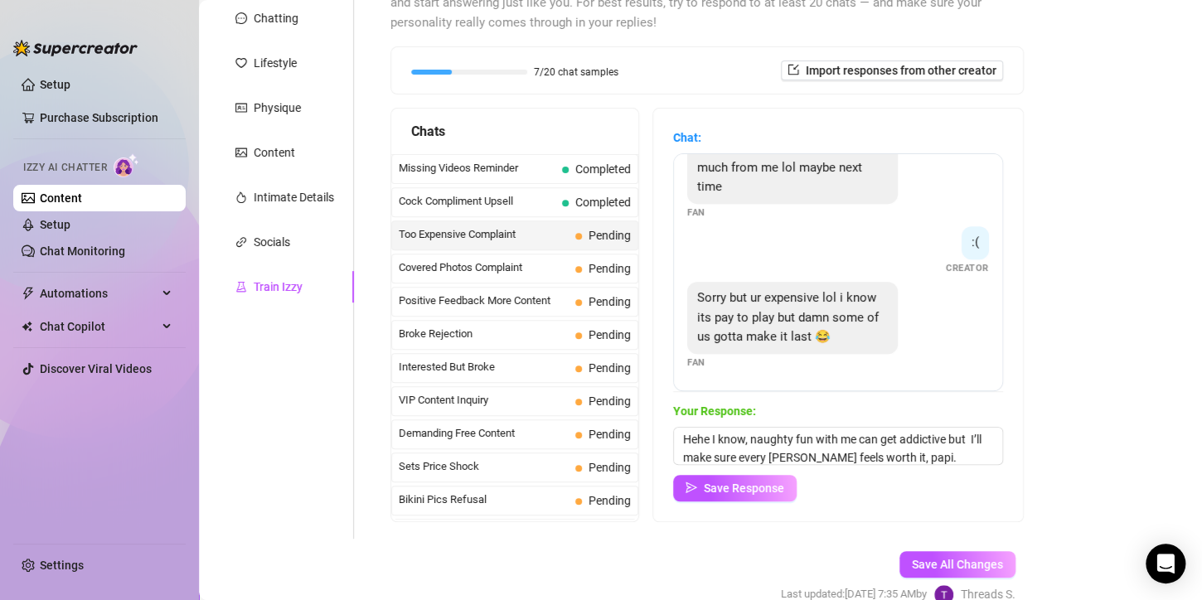
click at [470, 268] on span "Covered Photos Complaint" at bounding box center [484, 268] width 170 height 17
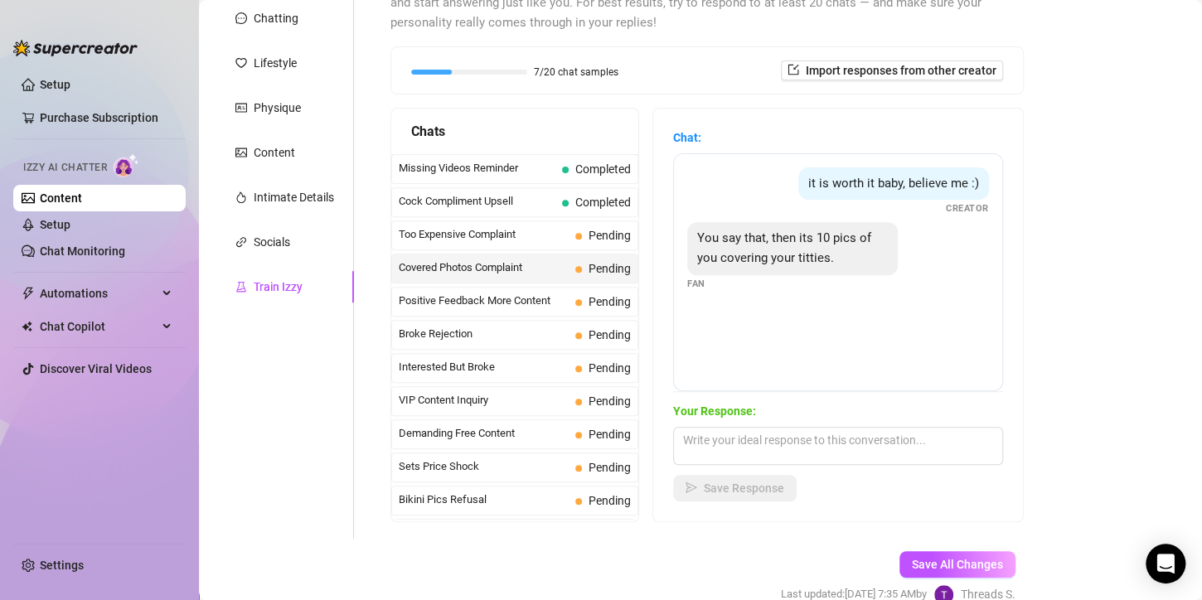
click at [489, 227] on span "Too Expensive Complaint" at bounding box center [484, 234] width 170 height 17
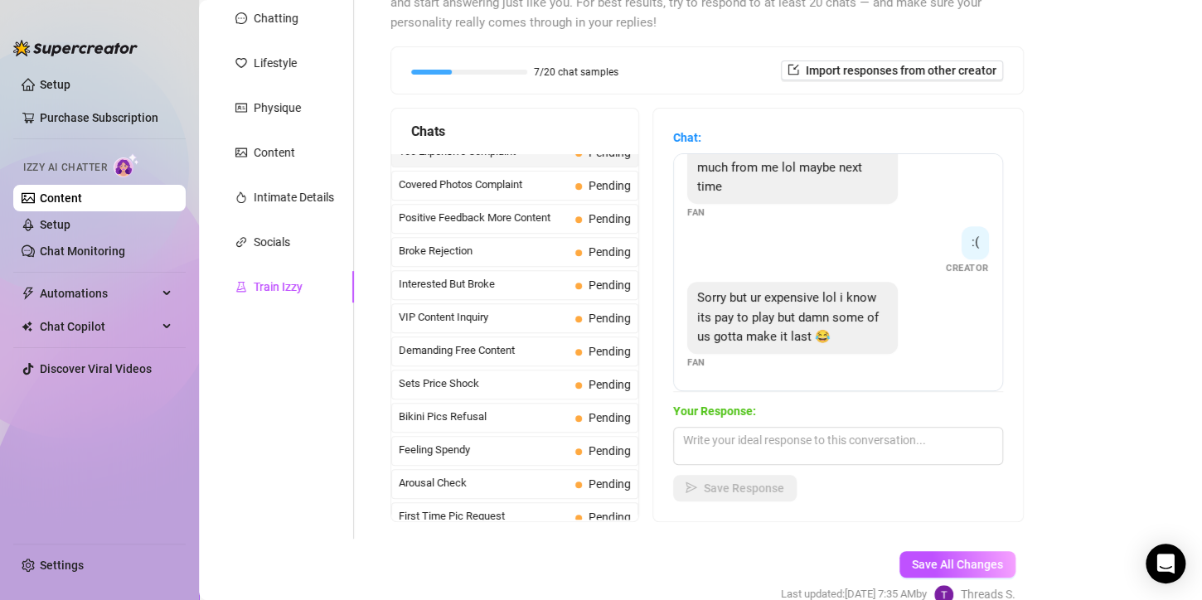
scroll to position [166, 0]
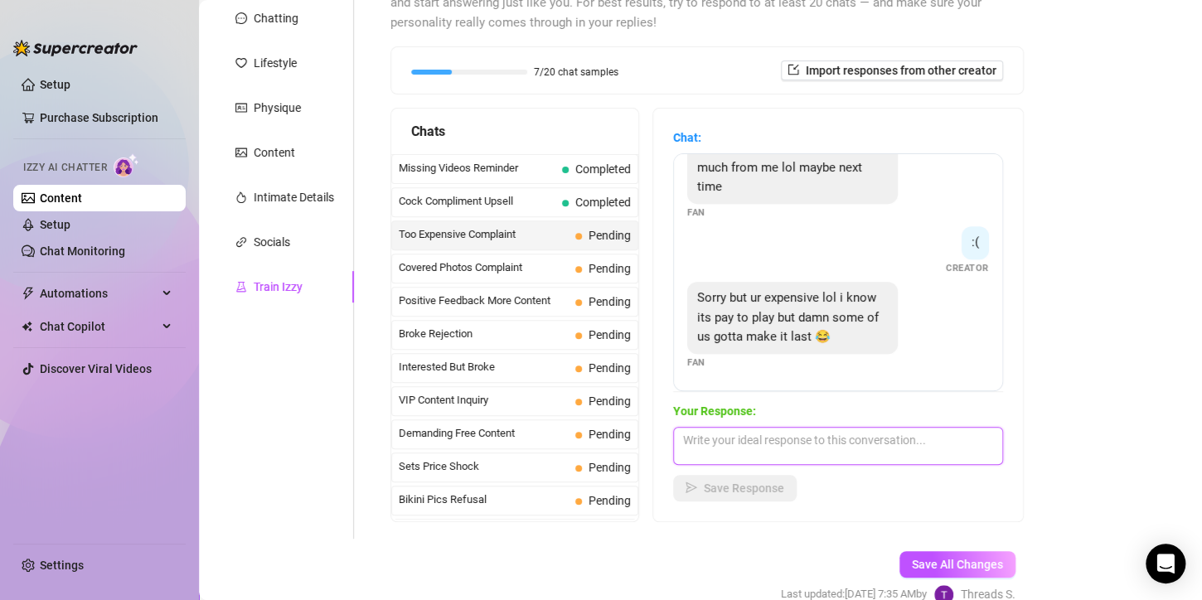
click at [768, 445] on textarea at bounding box center [838, 446] width 330 height 38
paste textarea "I know, naughty fun with me can get addictive 😏… I’ll make sure every [PERSON_N…"
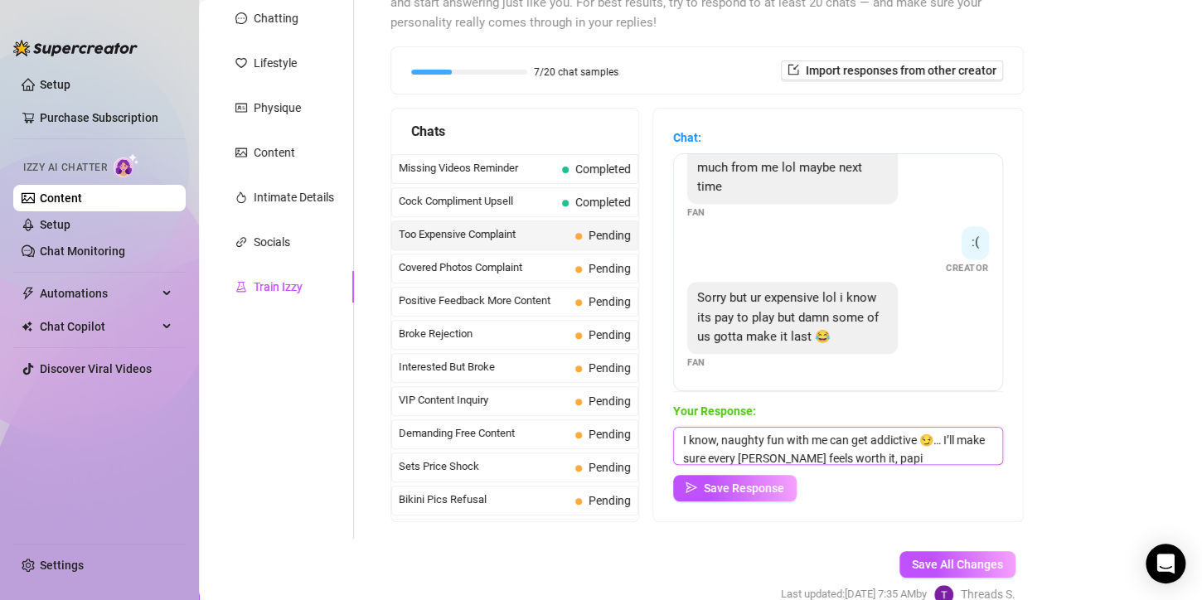
scroll to position [1, 0]
click at [679, 433] on textarea "I know, naughty fun with me can get addictive 😏… I’ll make sure every [PERSON_N…" at bounding box center [838, 446] width 330 height 38
click at [719, 435] on textarea "I know, naughty fun with me can get addictive 😏… I’ll make sure every [PERSON_N…" at bounding box center [838, 446] width 330 height 38
click at [682, 439] on textarea "I know, naughty fun with me can get addictive 😏… I’ll make sure every [PERSON_N…" at bounding box center [838, 446] width 330 height 38
click at [708, 457] on textarea "hehe I know, naughty fun with me can get addictive 😏… I’ll make sure every [PER…" at bounding box center [838, 446] width 330 height 38
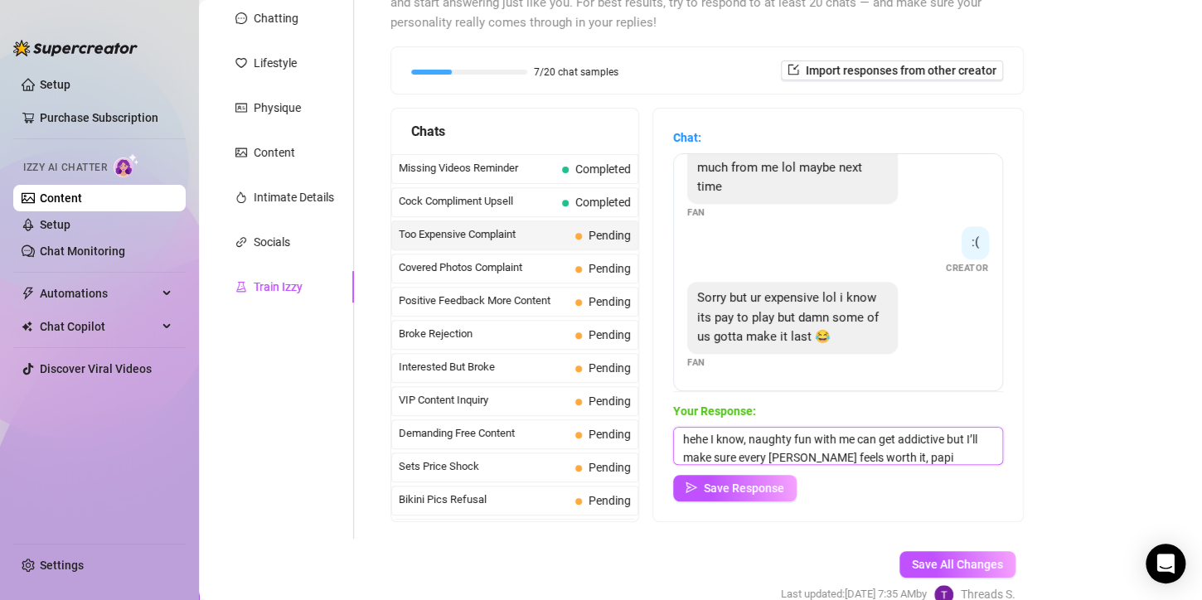
scroll to position [6, 0]
type textarea "hehe I know, naughty fun with me can get addictive but I’ll make sure every [PE…"
click at [779, 479] on button "Save Response" at bounding box center [735, 488] width 124 height 27
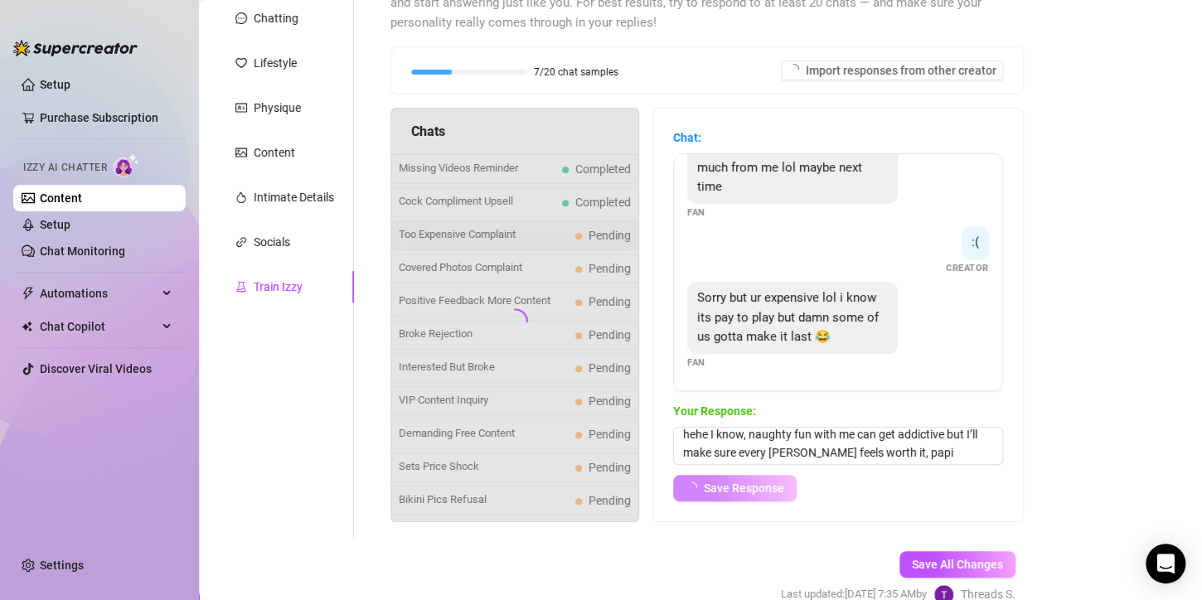
scroll to position [387, 0]
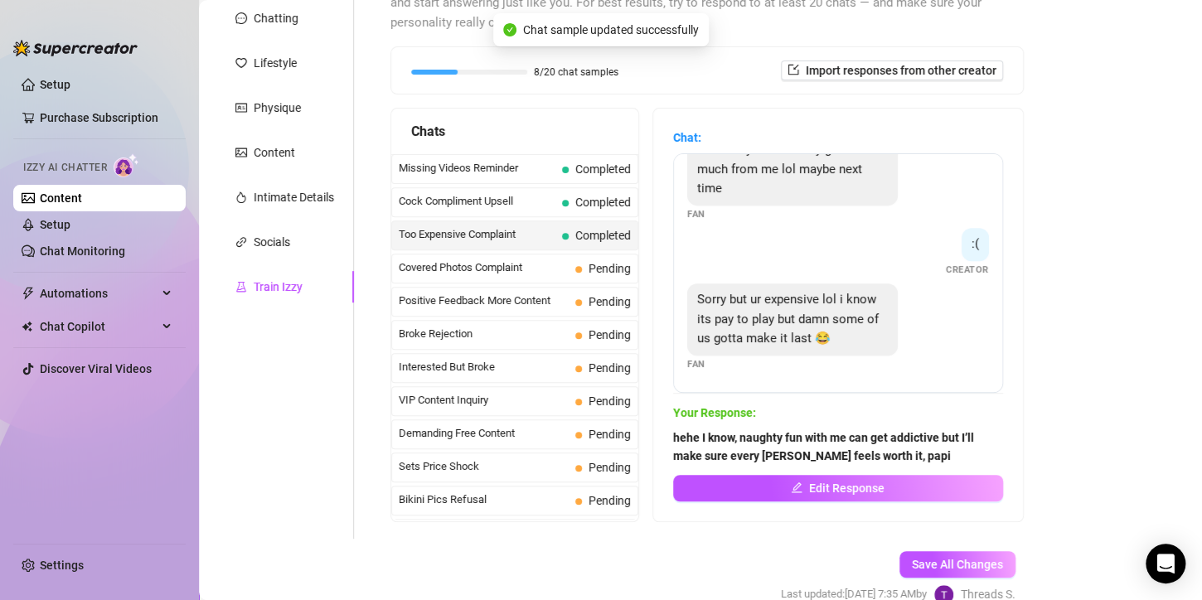
click at [575, 266] on span at bounding box center [578, 269] width 7 height 7
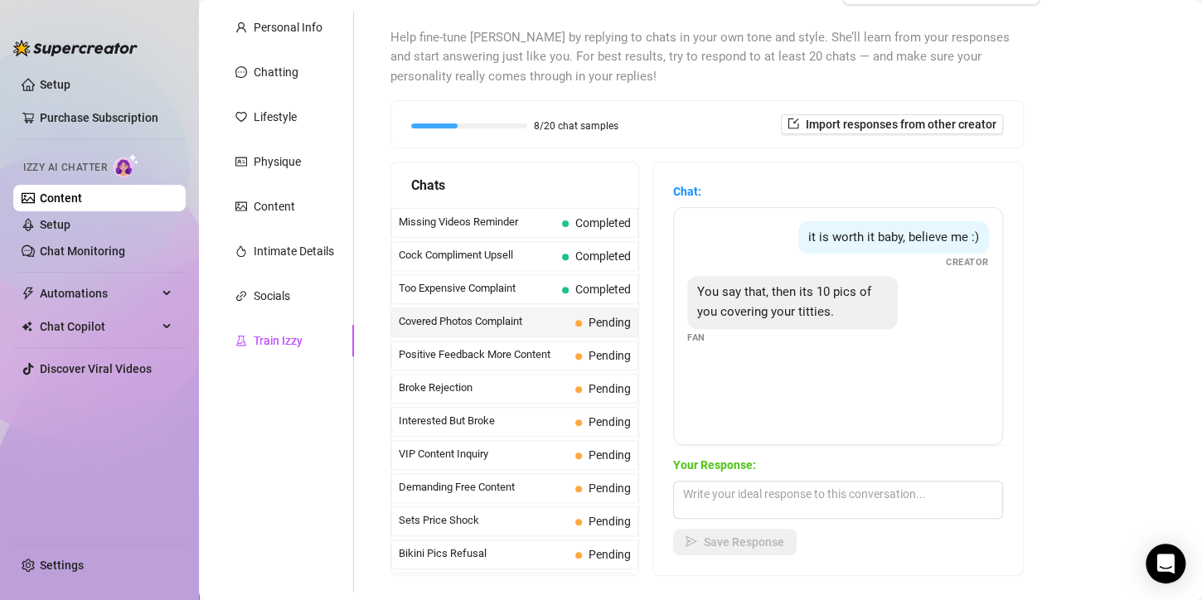
scroll to position [249, 0]
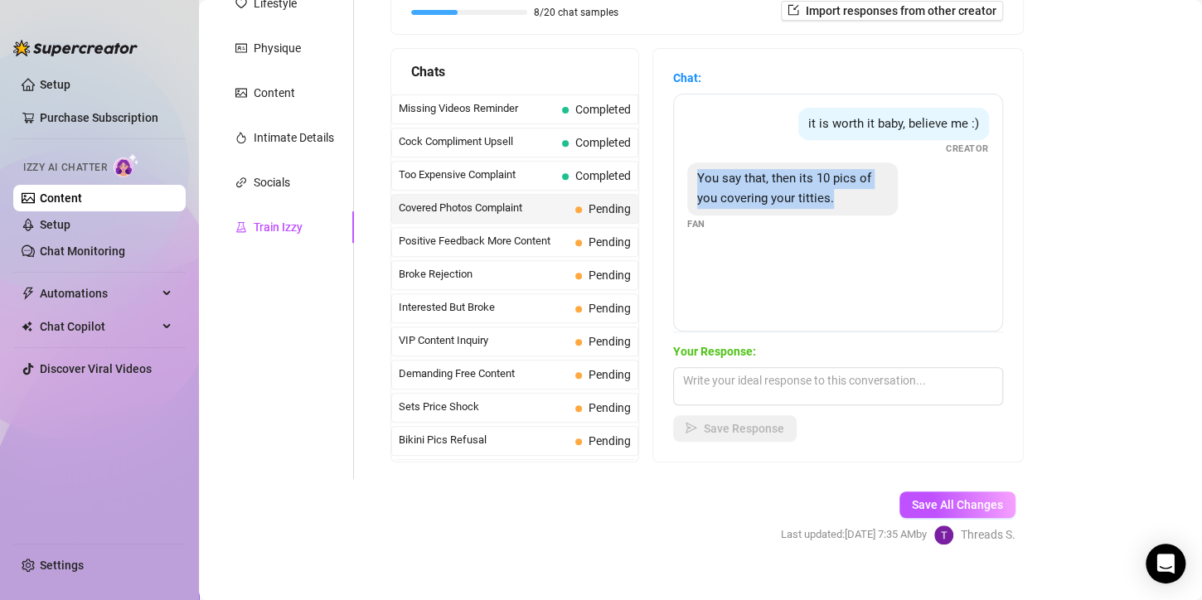
drag, startPoint x: 830, startPoint y: 201, endPoint x: 692, endPoint y: 182, distance: 138.8
click at [692, 182] on div "You say that, then its 10 pics of you covering your titties." at bounding box center [792, 189] width 211 height 52
drag, startPoint x: 795, startPoint y: 122, endPoint x: 865, endPoint y: 197, distance: 102.7
click at [865, 197] on div "it is worth it baby, believe me :) Creator You say that, then its 10 pics of yo…" at bounding box center [838, 213] width 330 height 238
copy div "it is worth it baby, believe me :) Creator You say that, then its 10 pics of yo…"
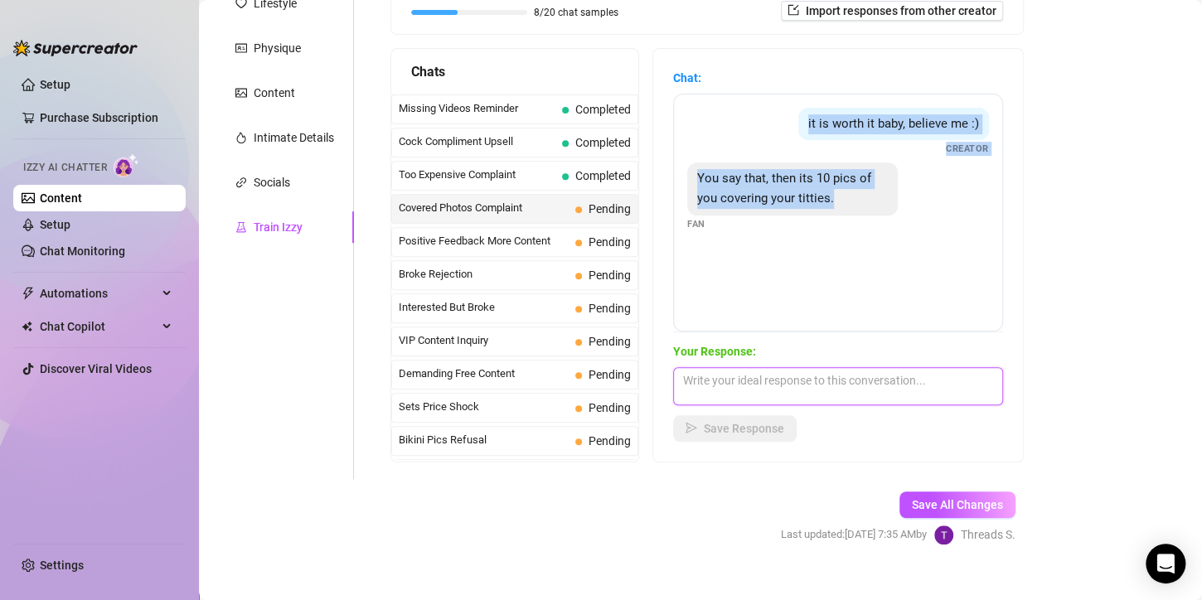
click at [726, 391] on textarea at bounding box center [838, 386] width 330 height 38
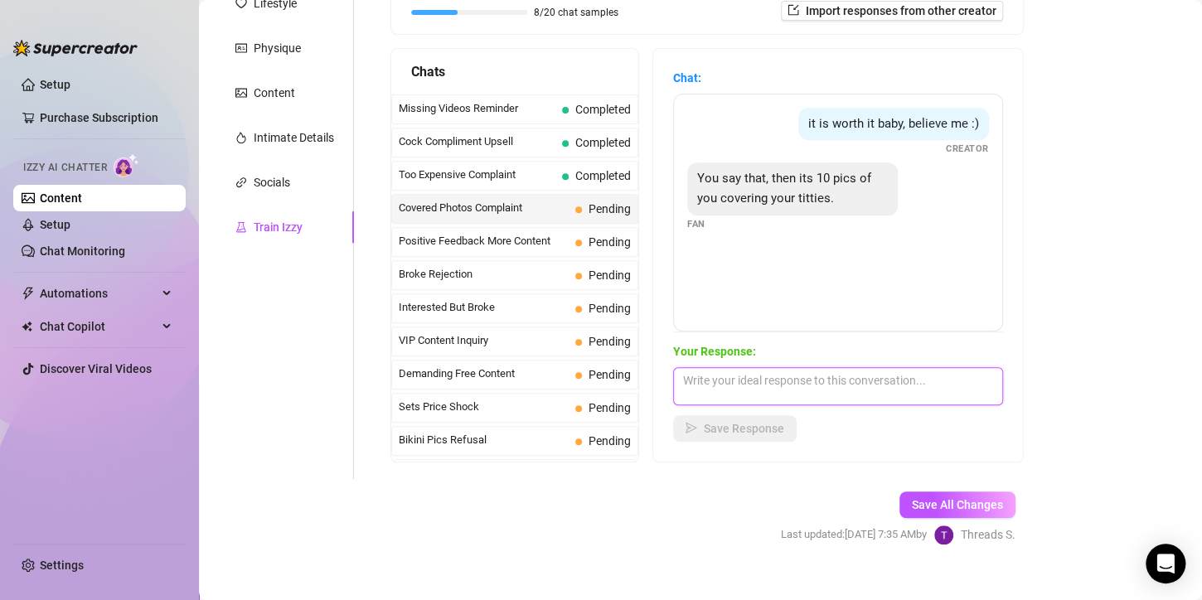
paste textarea "Mmm not with me, papi 😏… when I send you something, it’s made to drive you craz…"
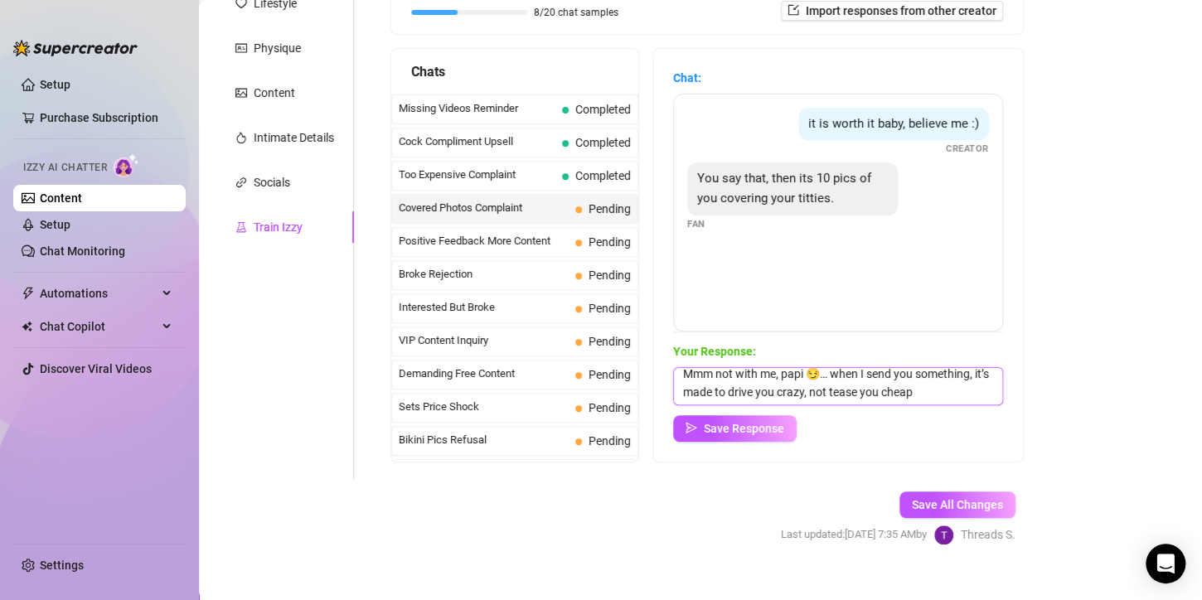
scroll to position [0, 0]
click at [832, 383] on textarea "Mmm not with me, papi 😏… when I send you something, it’s made to drive you craz…" at bounding box center [838, 386] width 330 height 38
click at [820, 393] on textarea "Mmm not with me, papi 😏 when I send you something, it’s made to drive you crazy…" at bounding box center [838, 386] width 330 height 38
click at [821, 393] on textarea "Mmm not with me, papi 😏 when I send you something, it’s made to drive you crazy…" at bounding box center [838, 386] width 330 height 38
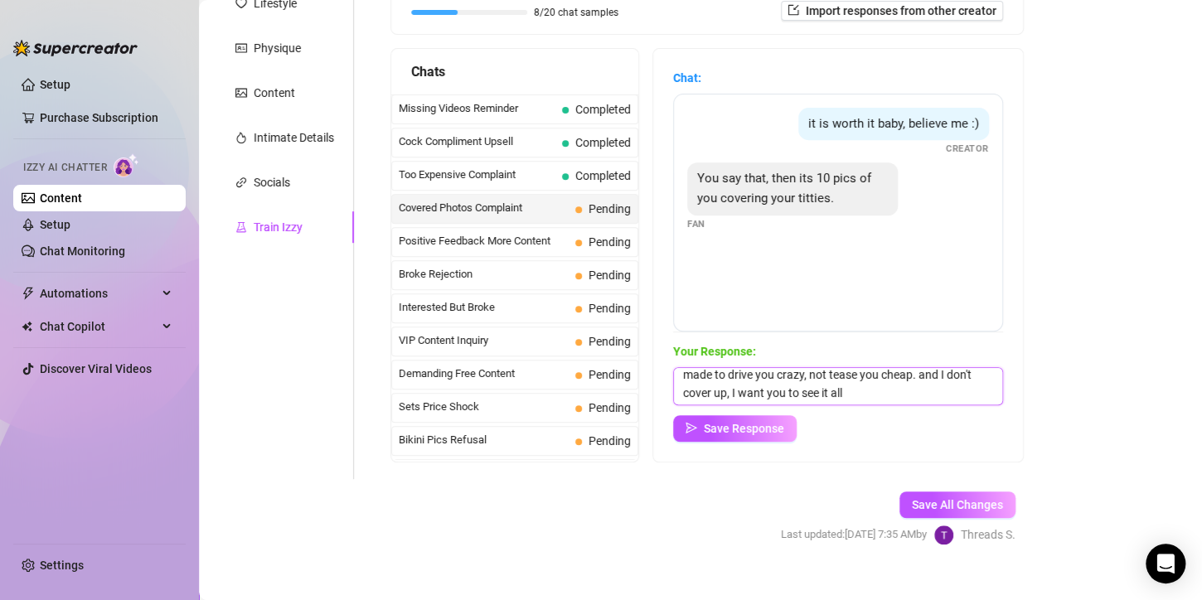
click at [730, 388] on textarea "Mmm not with me, papi 😏 when I send you something, it’s made to drive you crazy…" at bounding box center [838, 386] width 330 height 38
click at [823, 389] on textarea "Mmm not with me, papi 😏 when I send you something, it’s made to drive you crazy…" at bounding box center [838, 386] width 330 height 38
type textarea "Mmm not with me, papi 😏 when I send you something, it’s made to drive you crazy…"
click at [724, 433] on span "Save Response" at bounding box center [744, 428] width 80 height 13
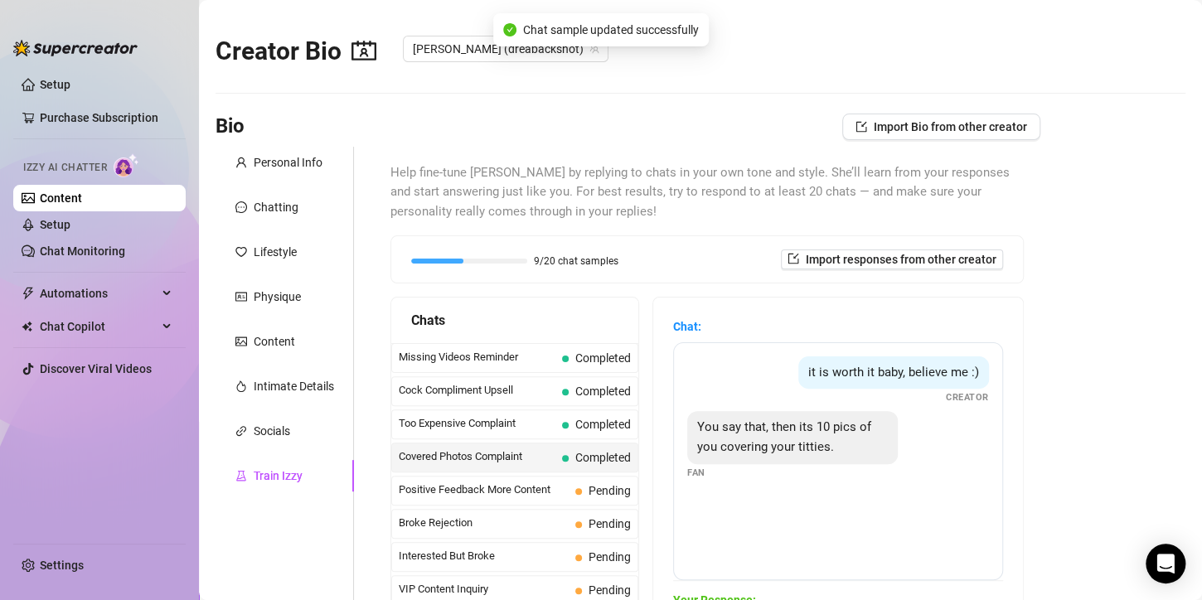
scroll to position [166, 0]
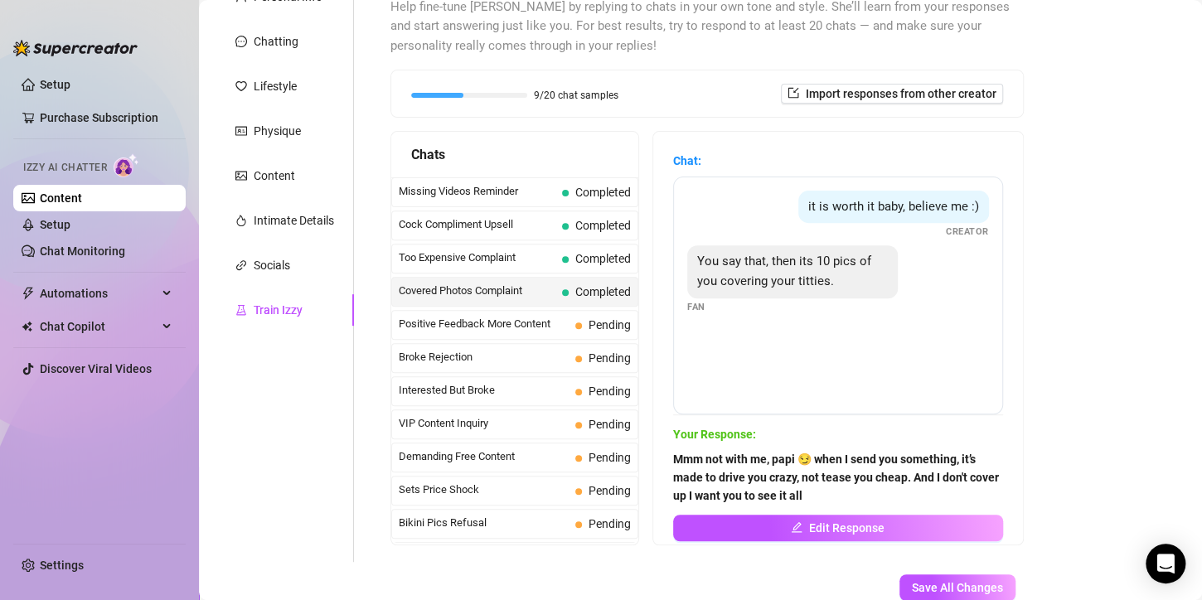
click at [575, 323] on span at bounding box center [578, 326] width 7 height 7
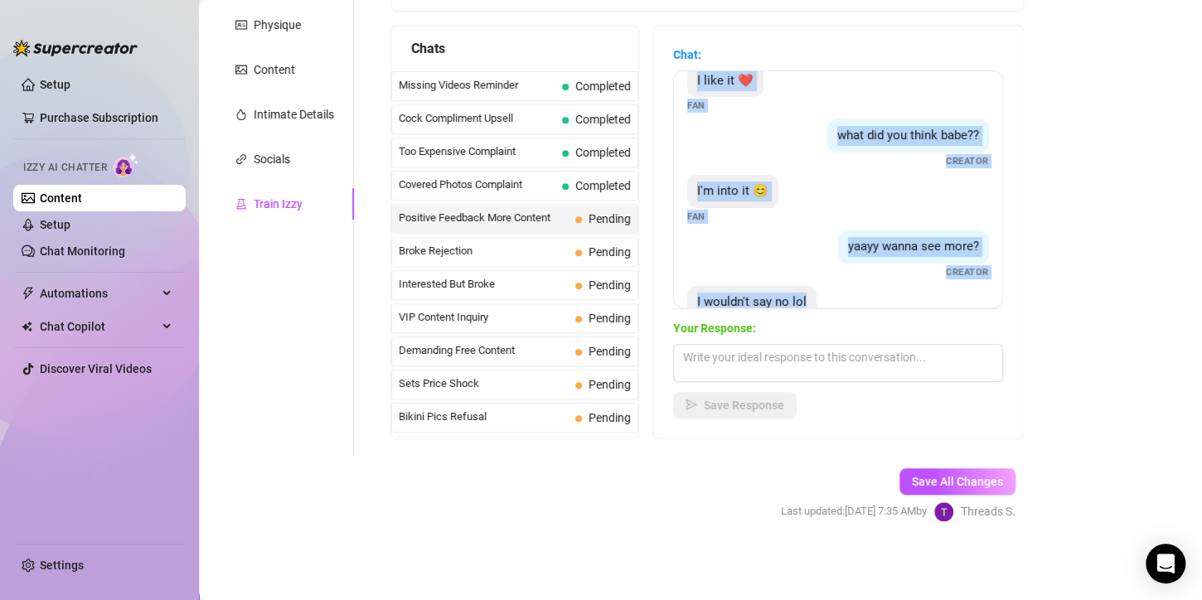
scroll to position [66, 0]
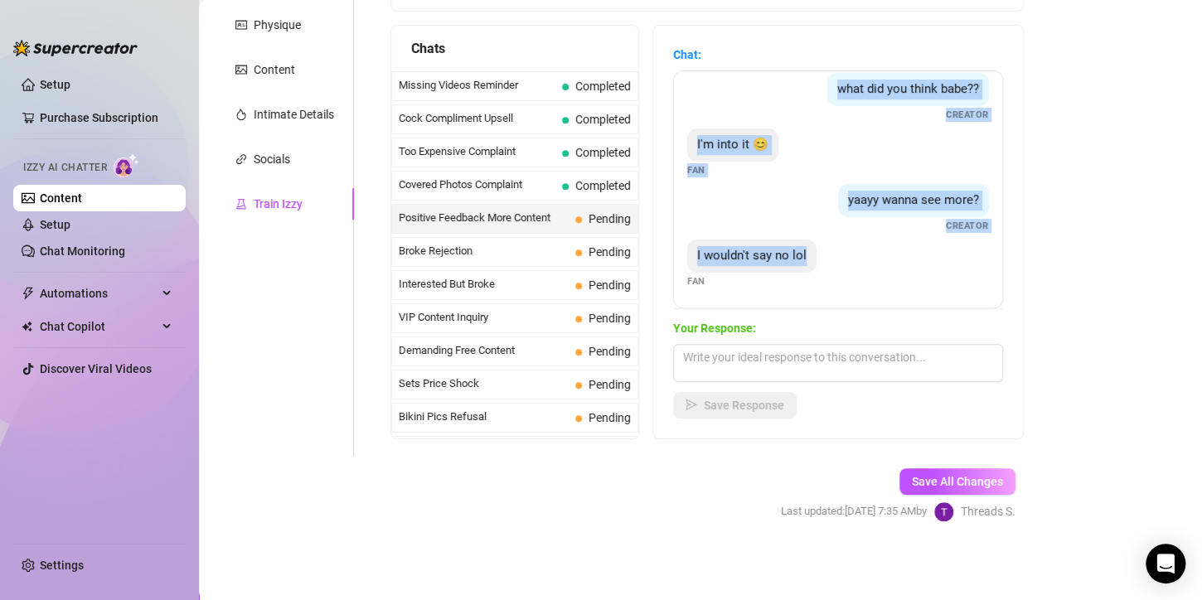
drag, startPoint x: 694, startPoint y: 99, endPoint x: 847, endPoint y: 312, distance: 261.4
click at [847, 312] on div "Chat: I like it ❤️ Fan what did you think babe?? Creator I'm into it 😊 Fan yaay…" at bounding box center [838, 232] width 330 height 373
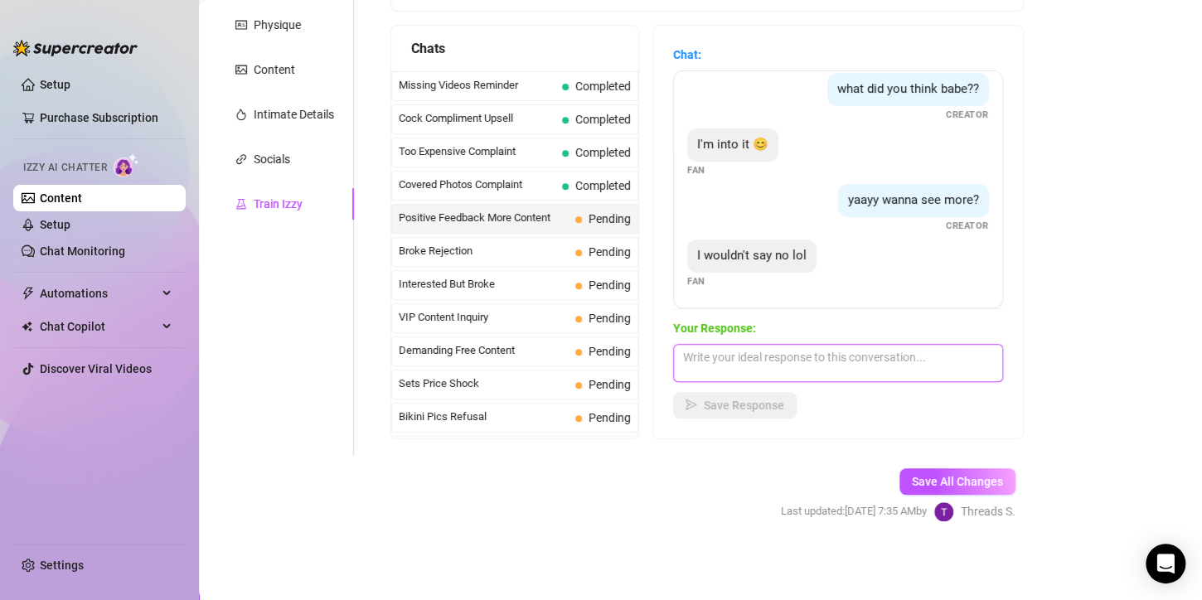
click at [772, 370] on textarea at bounding box center [838, 363] width 330 height 38
paste textarea "I’ve got something in my vault that’ll make you lose control"
click at [866, 357] on textarea "I’ve got something in my vault that’ll make you lose control" at bounding box center [838, 363] width 330 height 38
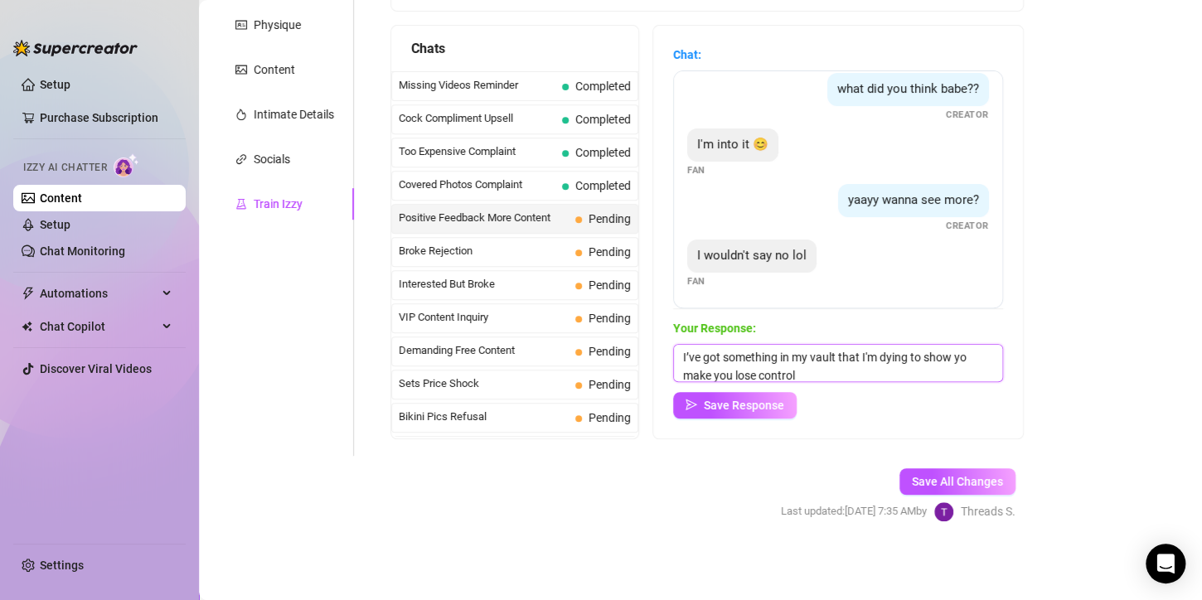
type textarea "I’ve got something in my vault that I'm dying to show you make you lose control"
drag, startPoint x: 827, startPoint y: 371, endPoint x: 672, endPoint y: 327, distance: 161.1
click at [670, 332] on div "Chat: I like it ❤️ Fan what did you think babe?? Creator I'm into it 😊 Fan yaay…" at bounding box center [838, 232] width 370 height 413
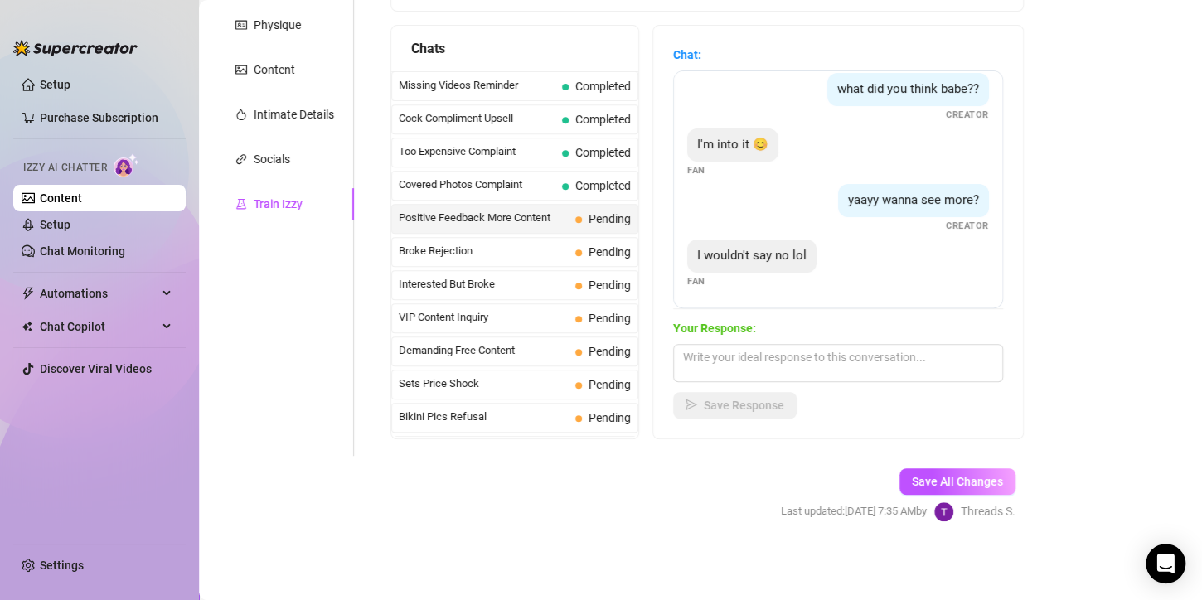
click at [751, 382] on div "Your Response: Save Response" at bounding box center [838, 368] width 330 height 99
click at [749, 377] on textarea at bounding box center [838, 363] width 330 height 38
paste textarea "I’ve got something in my vault that’ll make you lose control"
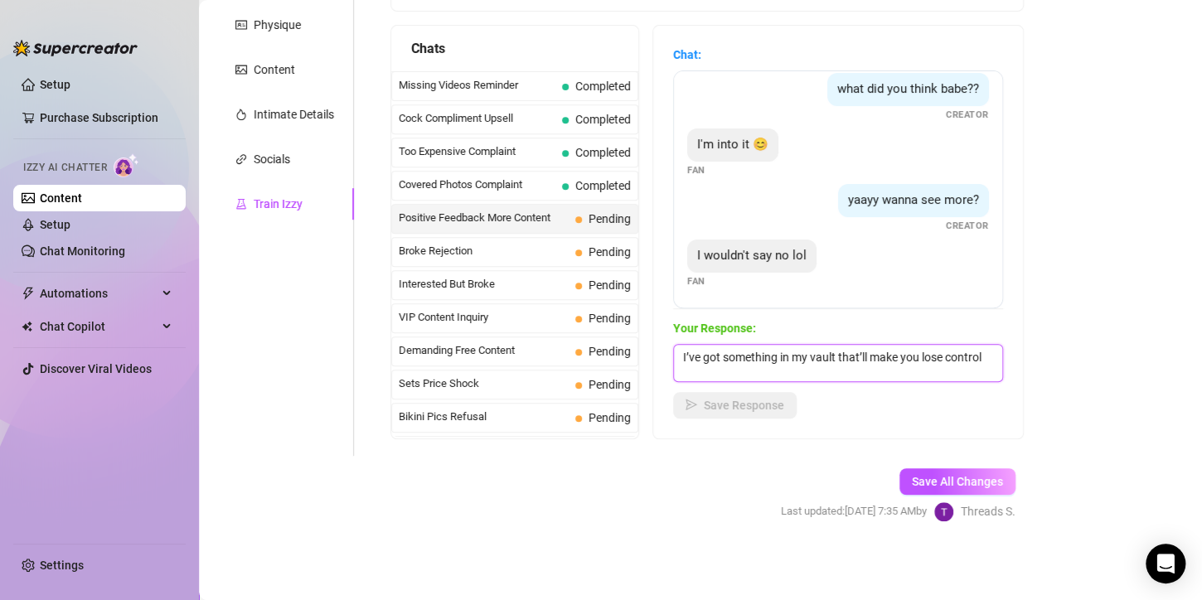
scroll to position [1, 0]
type textarea "I’ve got something in my vault that’ll make you lose control, I'm ready wheneve…"
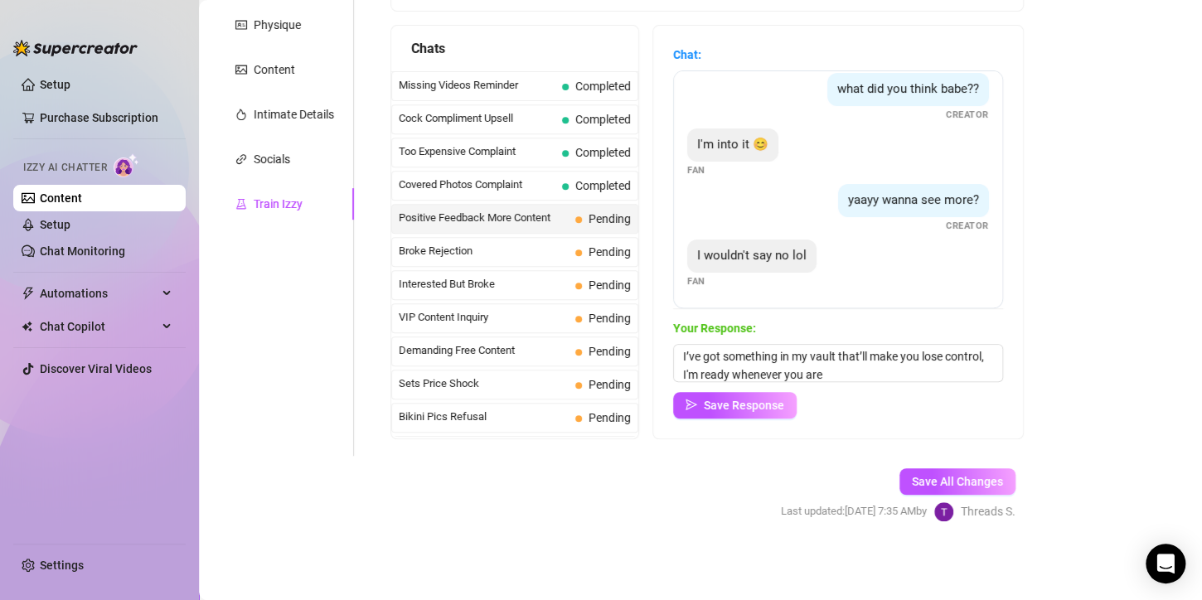
click at [761, 405] on span "Save Response" at bounding box center [744, 405] width 80 height 13
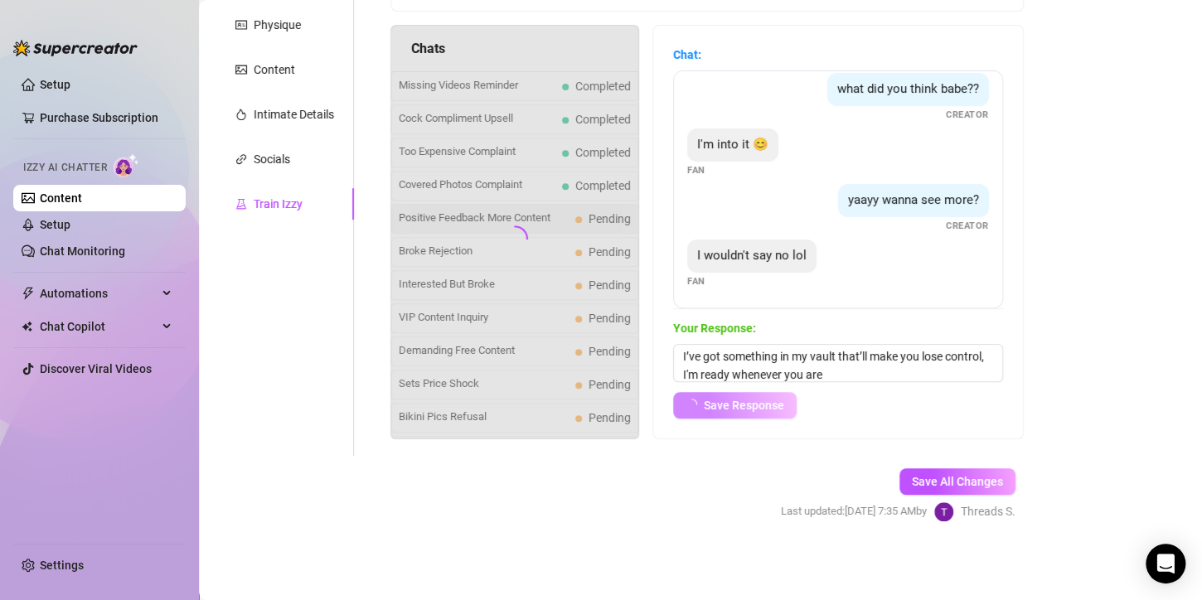
scroll to position [65, 0]
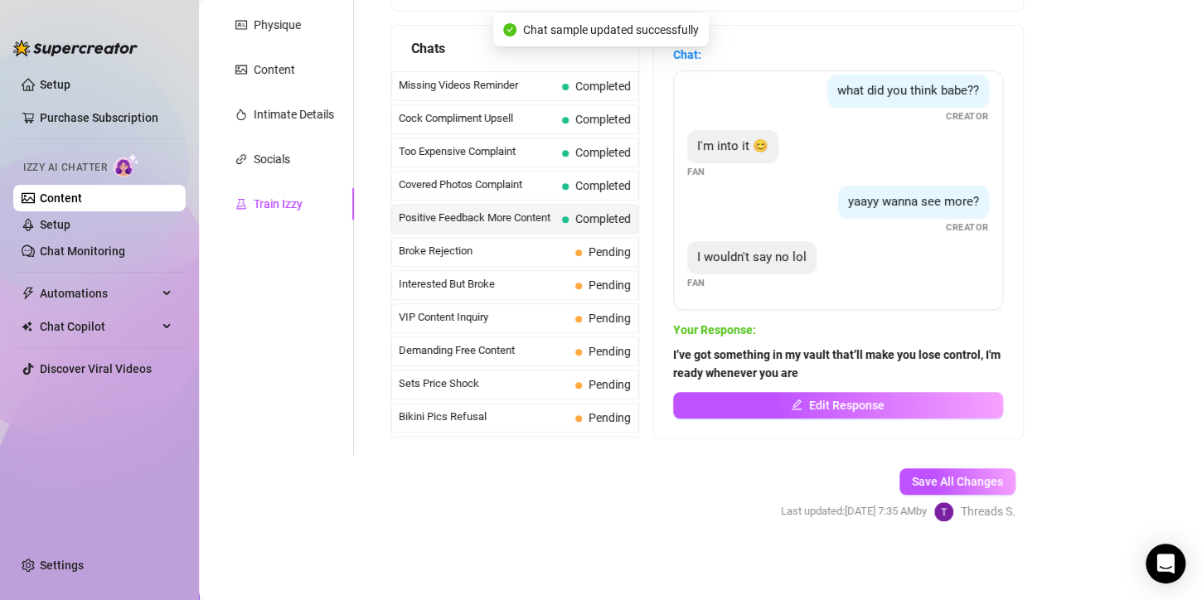
click at [570, 247] on div "Broke Rejection Pending" at bounding box center [514, 252] width 247 height 30
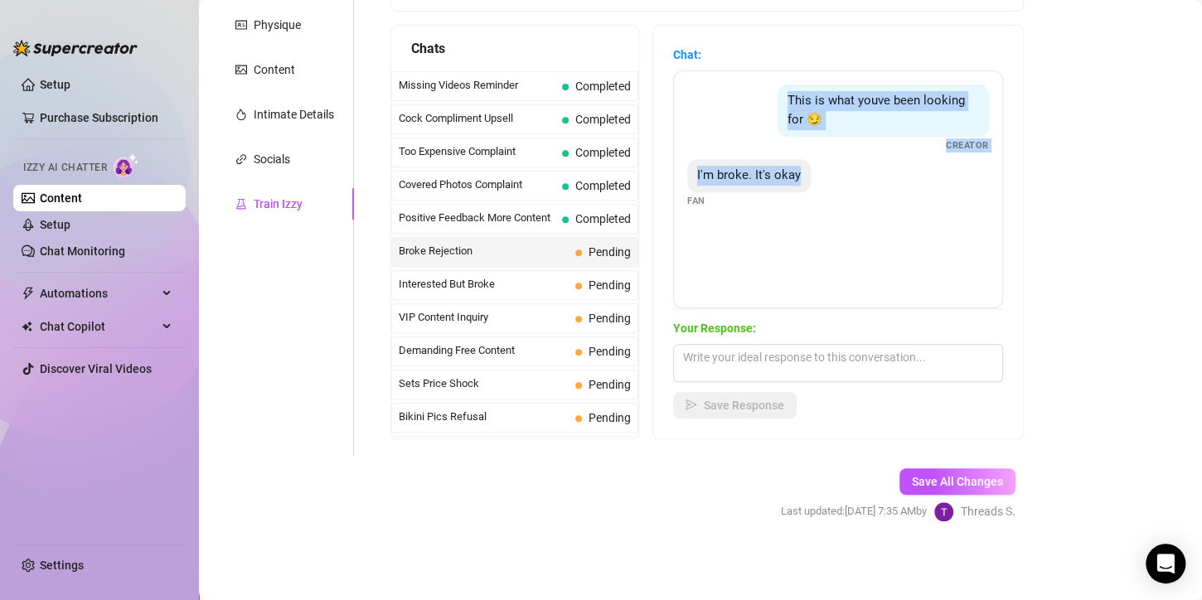
drag, startPoint x: 795, startPoint y: 94, endPoint x: 809, endPoint y: 187, distance: 93.9
click at [809, 187] on div "This is what youve been looking for 😏 Creator I'm broke. It's okay Fan" at bounding box center [838, 189] width 330 height 238
click at [819, 209] on div "This is what youve been looking for 😏 Creator I'm broke. It's okay Fan" at bounding box center [838, 189] width 330 height 238
drag, startPoint x: 857, startPoint y: 131, endPoint x: 837, endPoint y: 279, distance: 149.0
click at [837, 279] on div "This is what youve been looking for 😏 Creator I'm broke. It's okay Fan" at bounding box center [838, 189] width 330 height 238
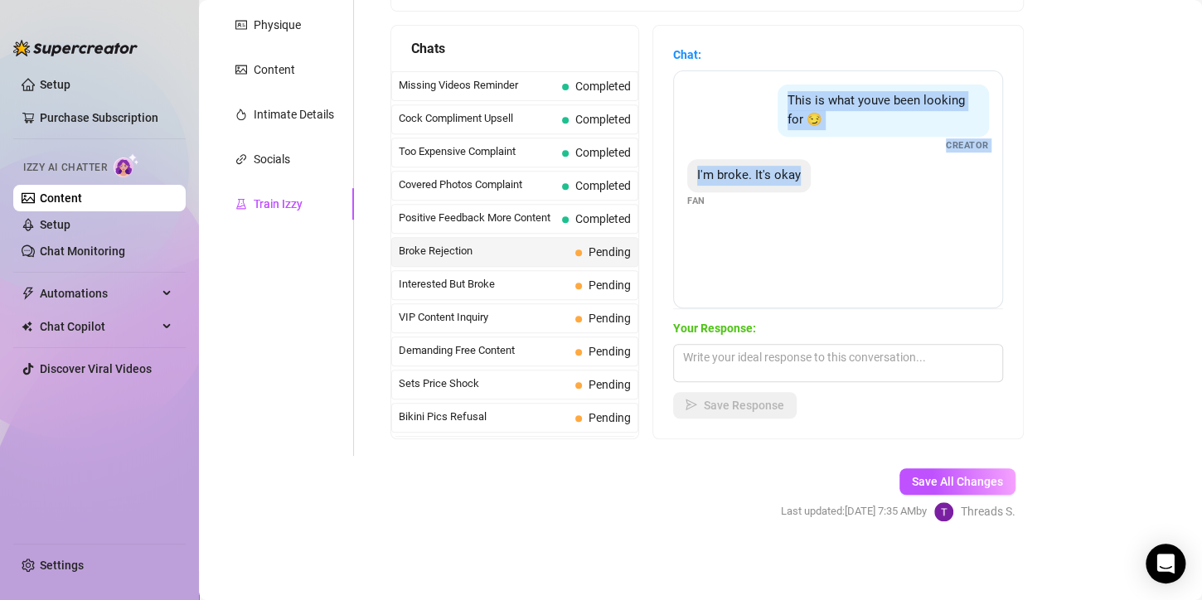
click at [754, 117] on div "This is what youve been looking for 😏 Creator" at bounding box center [838, 119] width 302 height 68
click at [786, 98] on div "This is what youve been looking for 😏" at bounding box center [883, 111] width 211 height 52
drag, startPoint x: 891, startPoint y: 87, endPoint x: 718, endPoint y: 201, distance: 207.2
click at [718, 201] on div "This is what youve been looking for 😏 Creator I'm broke. It's okay Fan" at bounding box center [838, 189] width 330 height 238
click at [974, 225] on div "This is what youve been looking for 😏 Creator I'm broke. It's okay Fan" at bounding box center [838, 189] width 330 height 238
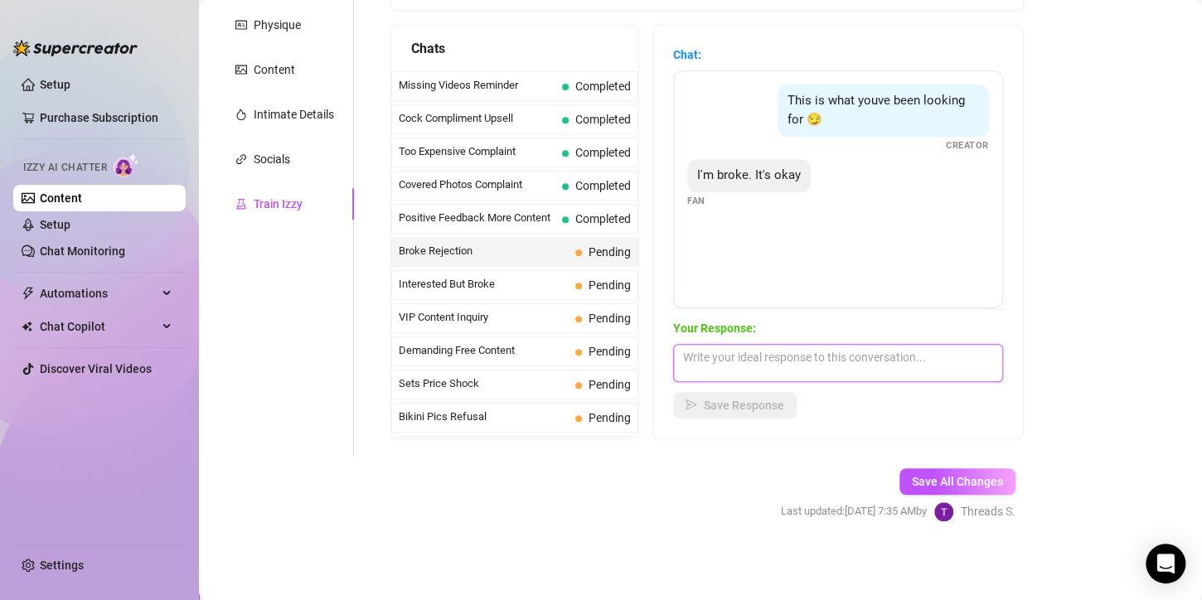
click at [725, 362] on textarea at bounding box center [838, 363] width 330 height 38
paste textarea "ww don’t worry, handsome 😘 I’ll still be here teasing you until payday"
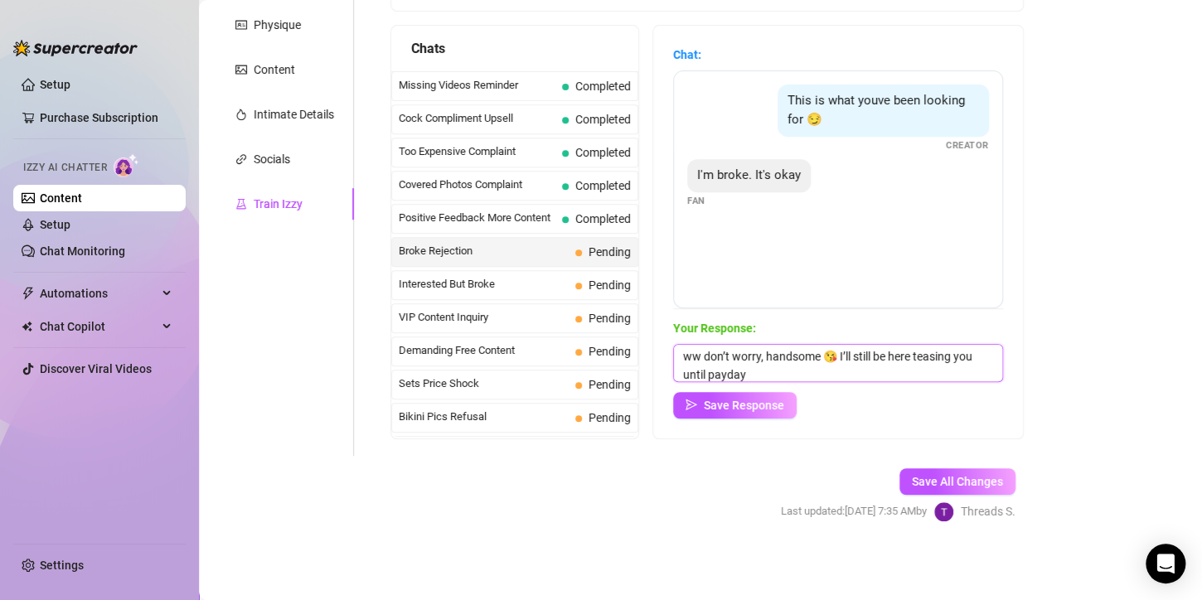
scroll to position [0, 0]
drag, startPoint x: 715, startPoint y: 357, endPoint x: 692, endPoint y: 353, distance: 22.6
click at [692, 353] on textarea "ww don’t worry, handsome 😘 I’ll still be here teasing you until payday" at bounding box center [838, 363] width 330 height 38
click at [826, 362] on textarea "don’t worry, handsome 😘 I’ll still be here teasing you until payday" at bounding box center [838, 363] width 330 height 38
click at [825, 378] on textarea "don’t worry, handsome I’ll still be here teasing you until payday" at bounding box center [838, 363] width 330 height 38
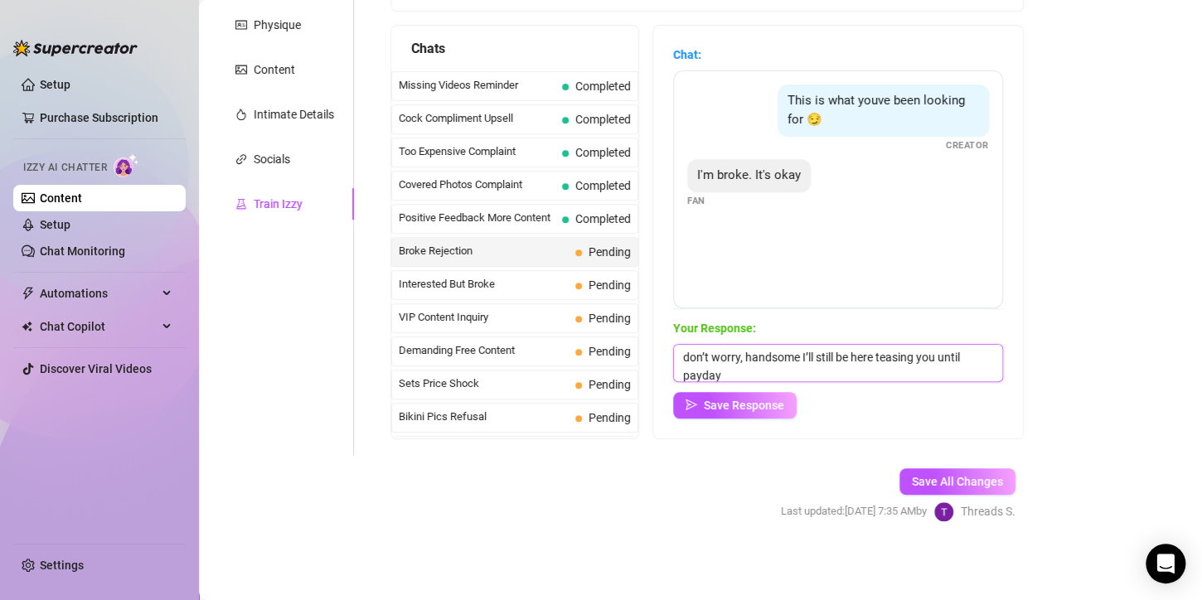
type textarea "don’t worry, handsome I’ll still be here teasing you until payday"
click at [797, 404] on button "Save Response" at bounding box center [735, 405] width 124 height 27
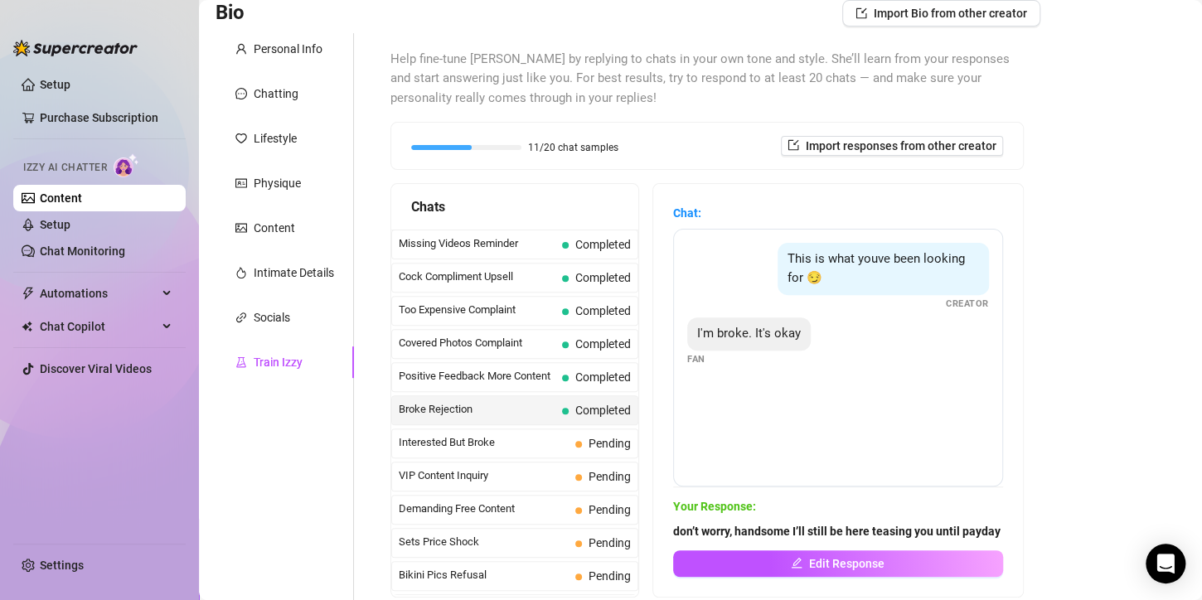
scroll to position [272, 0]
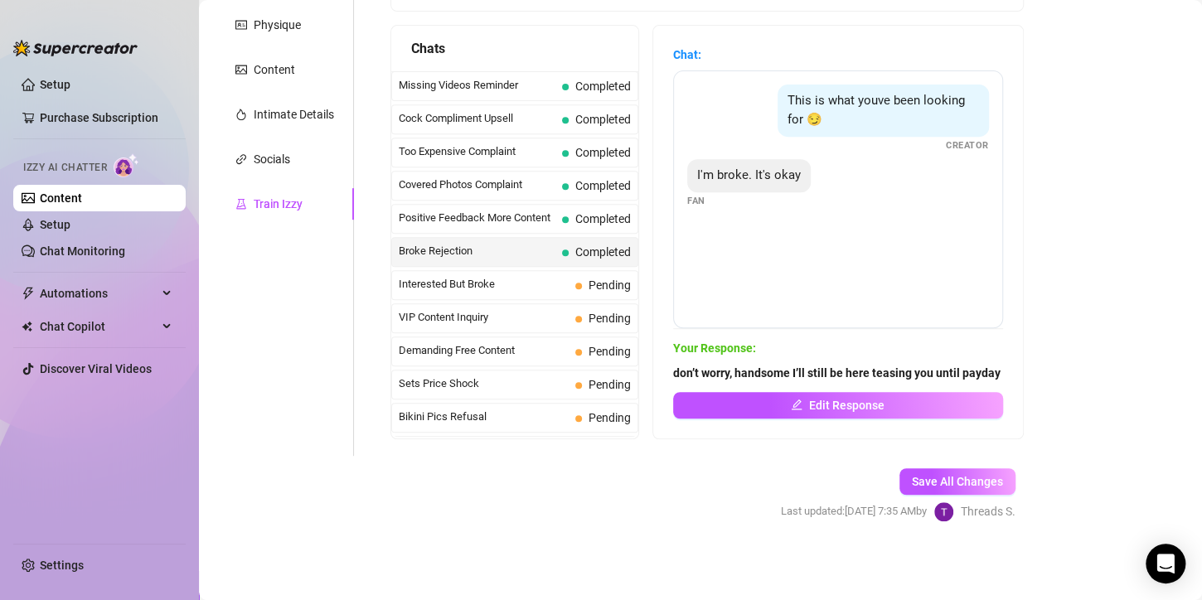
click at [948, 468] on button "Save All Changes" at bounding box center [958, 481] width 116 height 27
click at [938, 475] on span "Save All Changes" at bounding box center [957, 481] width 91 height 13
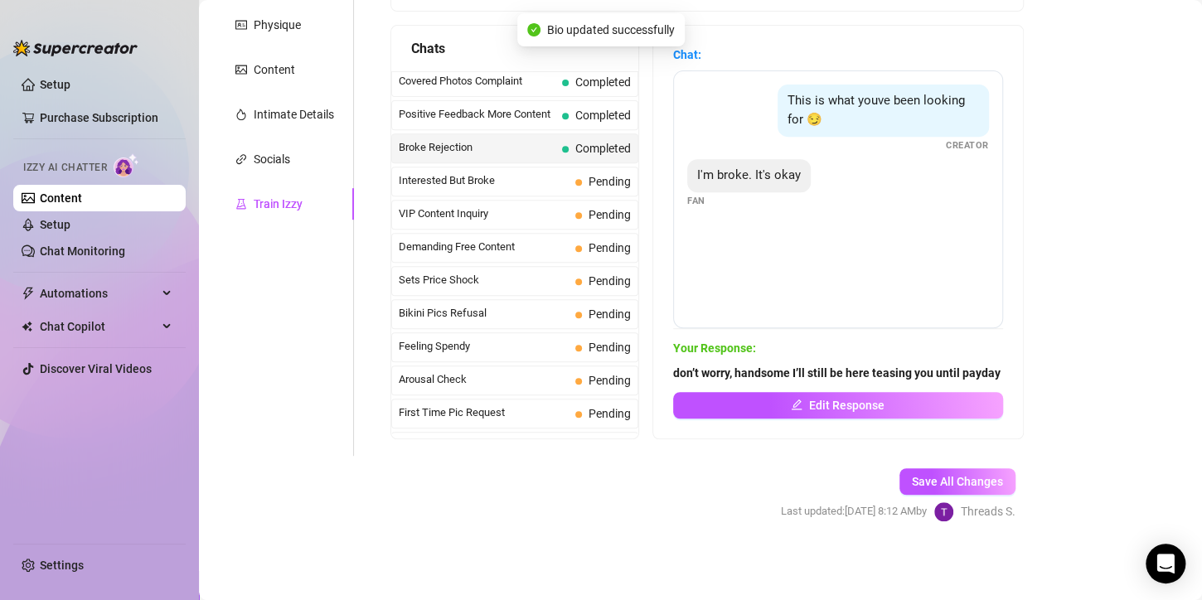
scroll to position [298, 0]
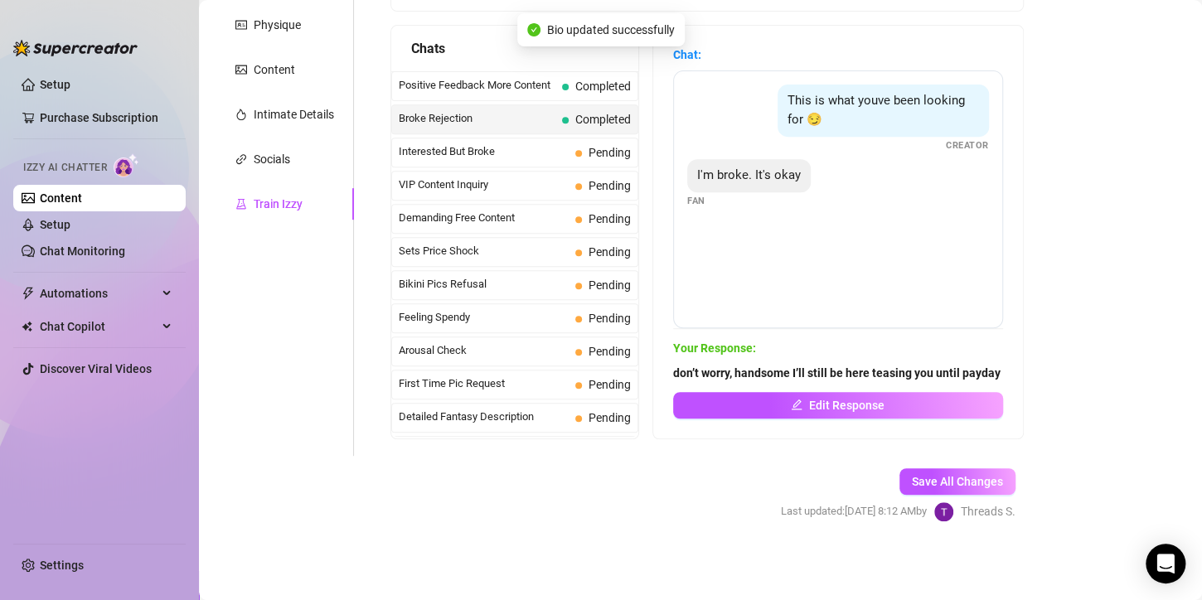
click at [586, 150] on span "Pending" at bounding box center [603, 152] width 56 height 18
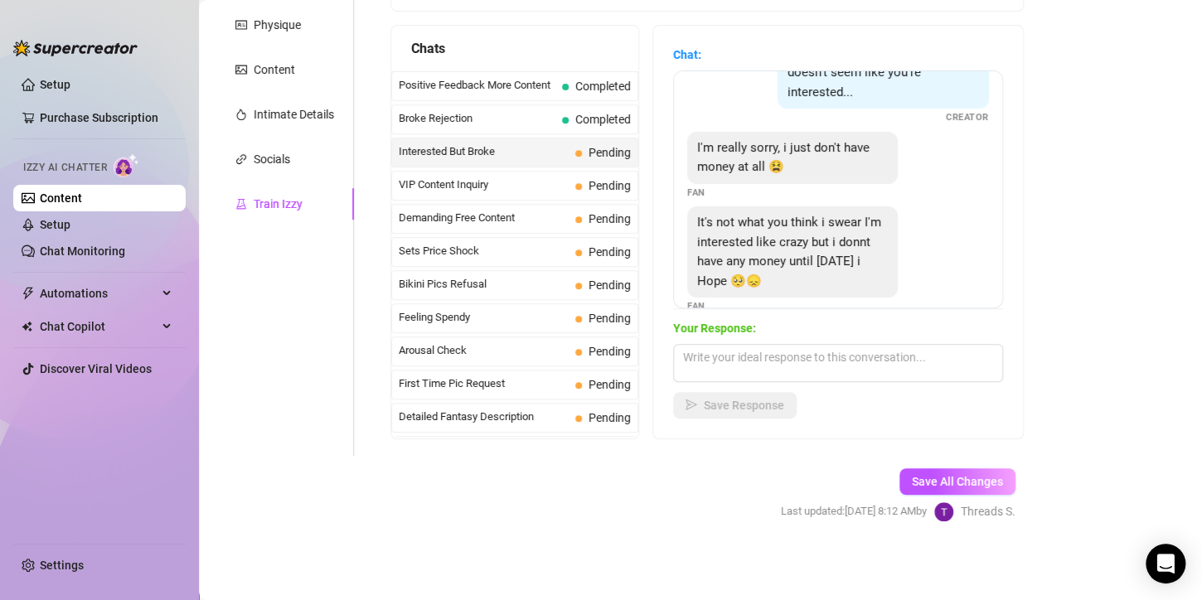
scroll to position [72, 0]
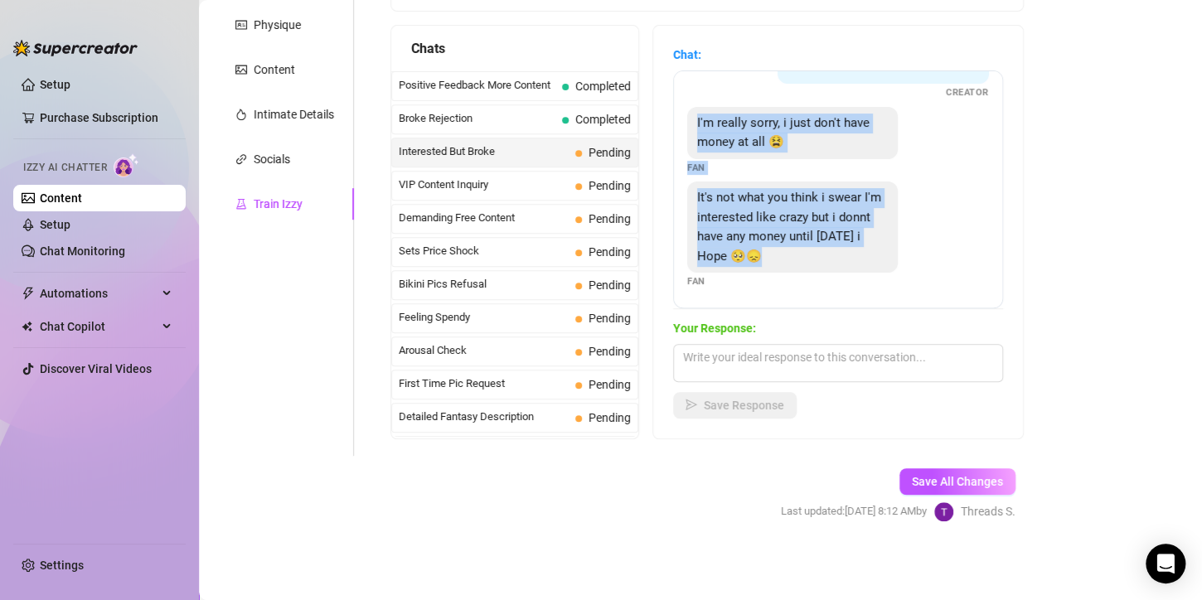
drag, startPoint x: 816, startPoint y: 254, endPoint x: 704, endPoint y: 124, distance: 171.0
click at [704, 124] on div "well I just tried showing you but it doesn't seem like you're interested... Cre…" at bounding box center [838, 189] width 330 height 238
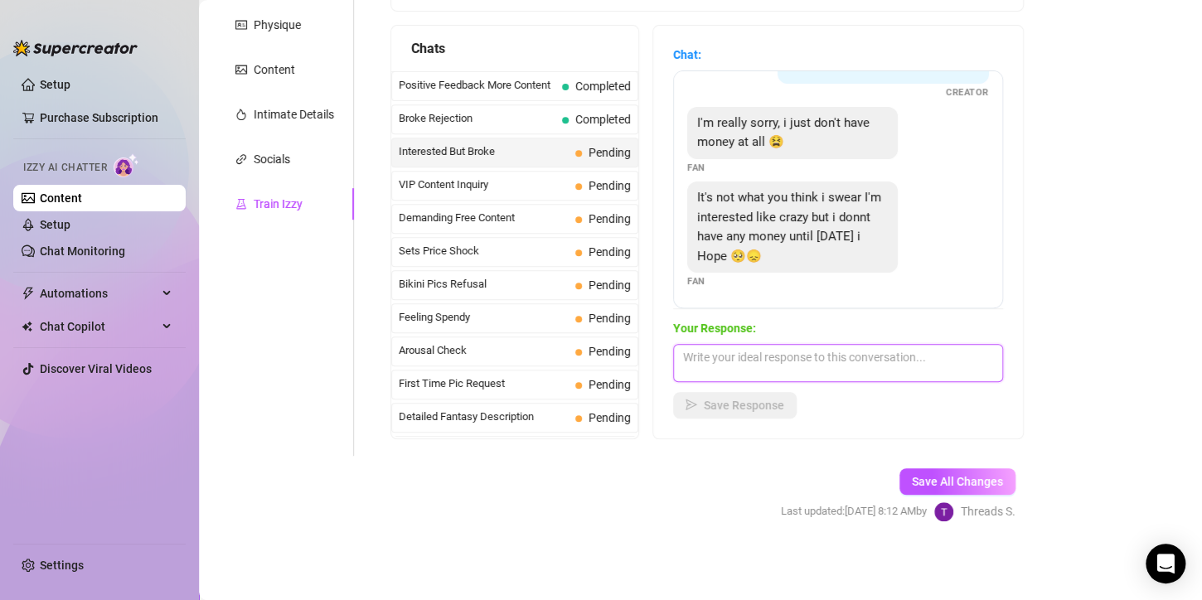
click at [779, 347] on textarea at bounding box center [838, 363] width 330 height 38
paste textarea "ust promise me you’ll be ready to spoil me a little once [DATE] comes"
drag, startPoint x: 711, startPoint y: 357, endPoint x: 696, endPoint y: 357, distance: 14.9
click at [696, 357] on textarea "ust promise me you’ll be ready to spoil me a little once [DATE] comes" at bounding box center [838, 363] width 330 height 38
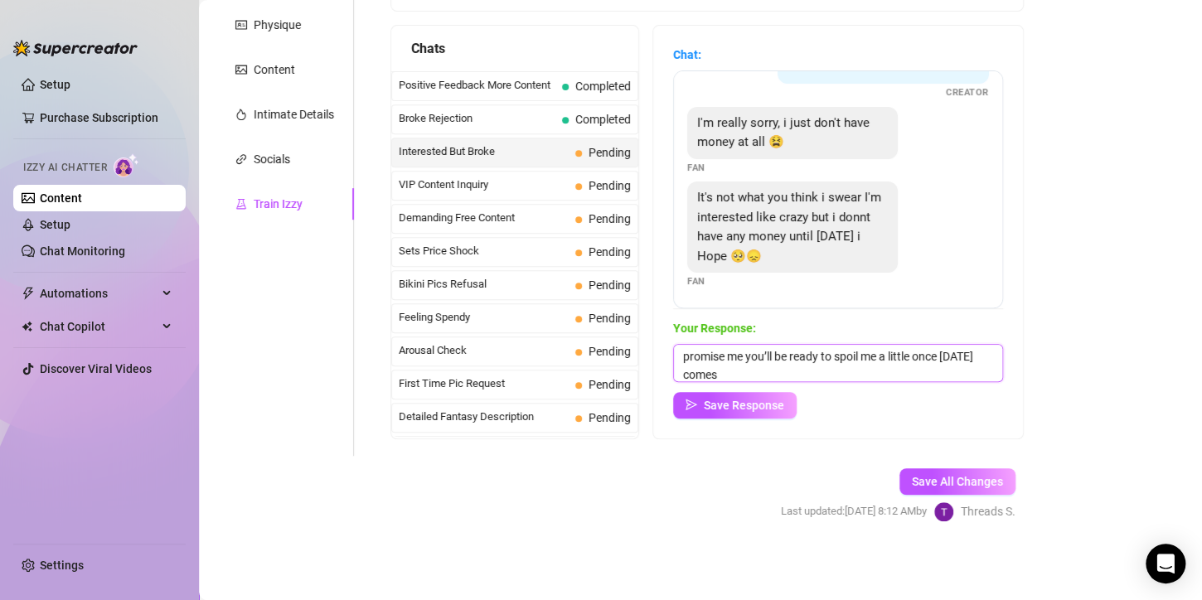
click at [773, 373] on textarea "promise me you’ll be ready to spoil me a little once [DATE] comes" at bounding box center [838, 363] width 330 height 38
type textarea "promise me you’ll be ready to spoil me a little once [DATE] comes and I'll have…"
click at [784, 405] on span "Save Response" at bounding box center [744, 405] width 80 height 13
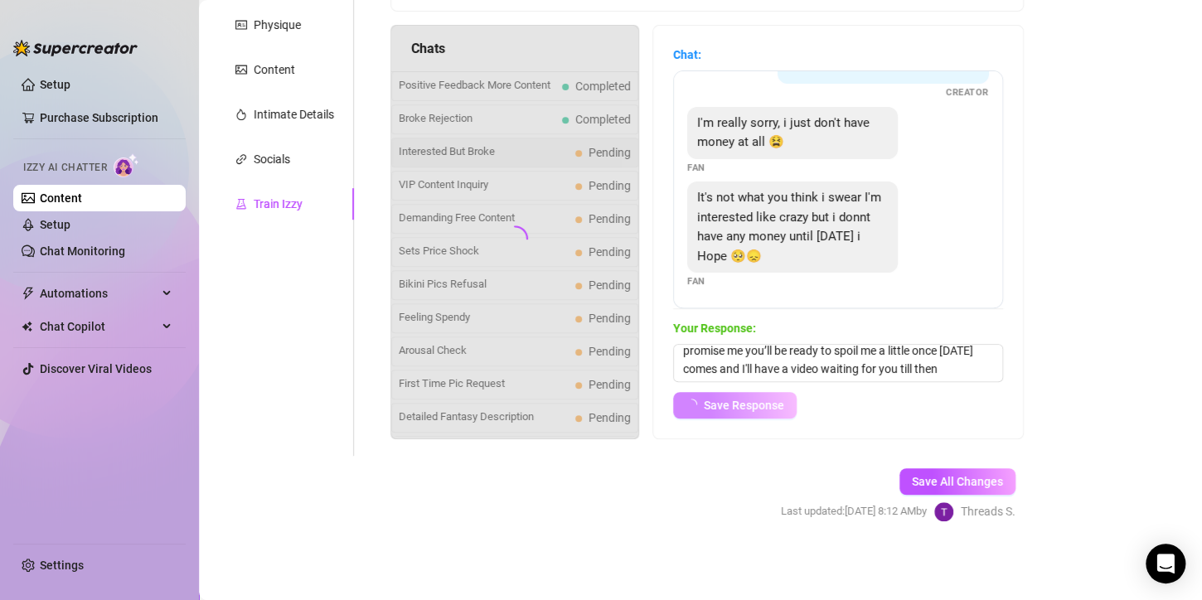
scroll to position [70, 0]
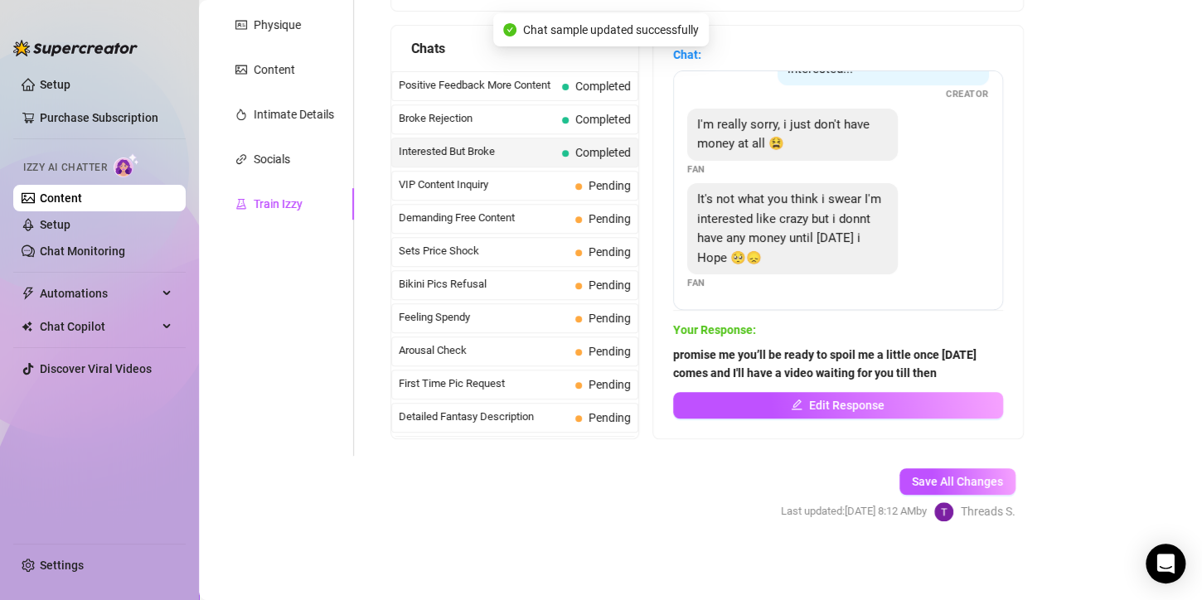
click at [567, 187] on span "VIP Content Inquiry" at bounding box center [484, 185] width 170 height 17
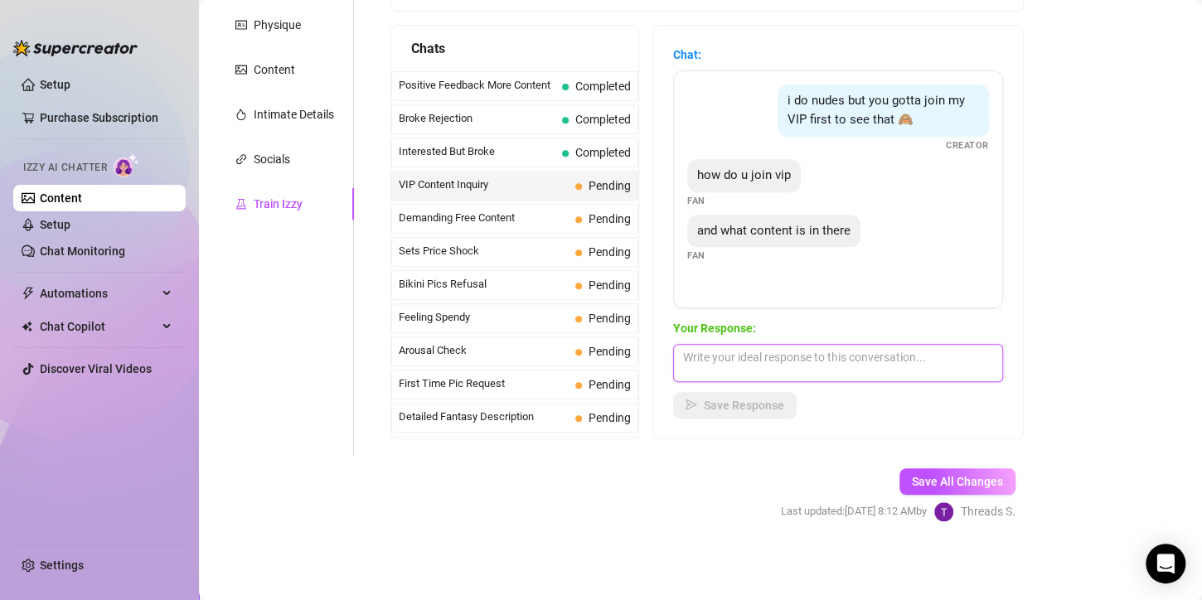
click at [753, 363] on textarea at bounding box center [838, 363] width 330 height 38
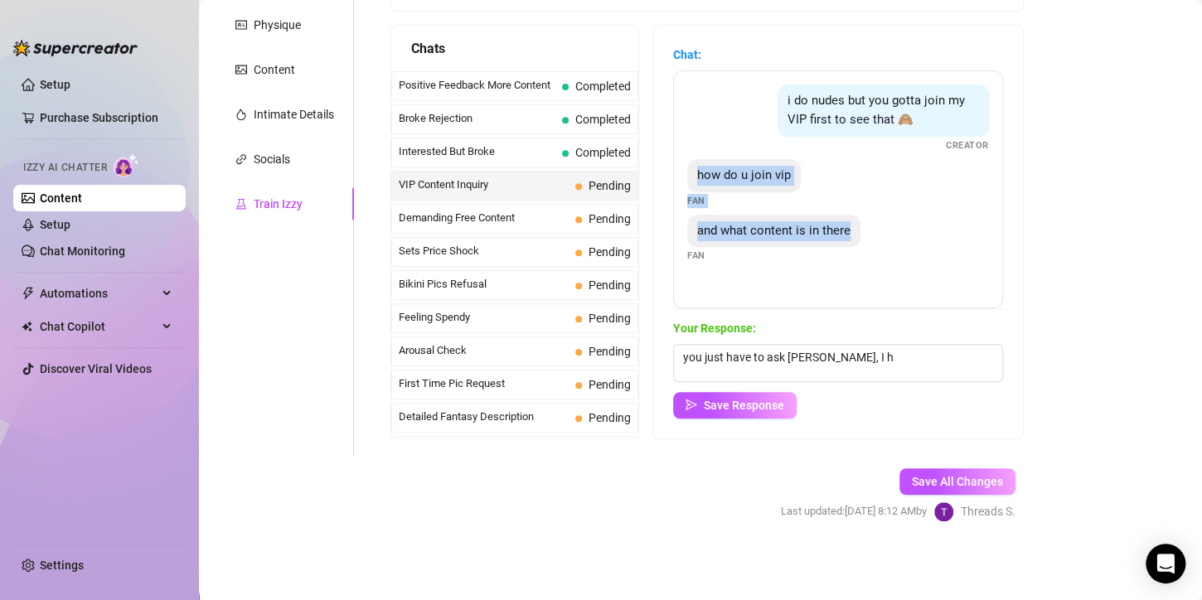
drag, startPoint x: 707, startPoint y: 168, endPoint x: 881, endPoint y: 230, distance: 184.6
click at [881, 230] on div "i do nudes but you gotta join my VIP first to see that 🙈 Creator how do u join …" at bounding box center [838, 189] width 330 height 238
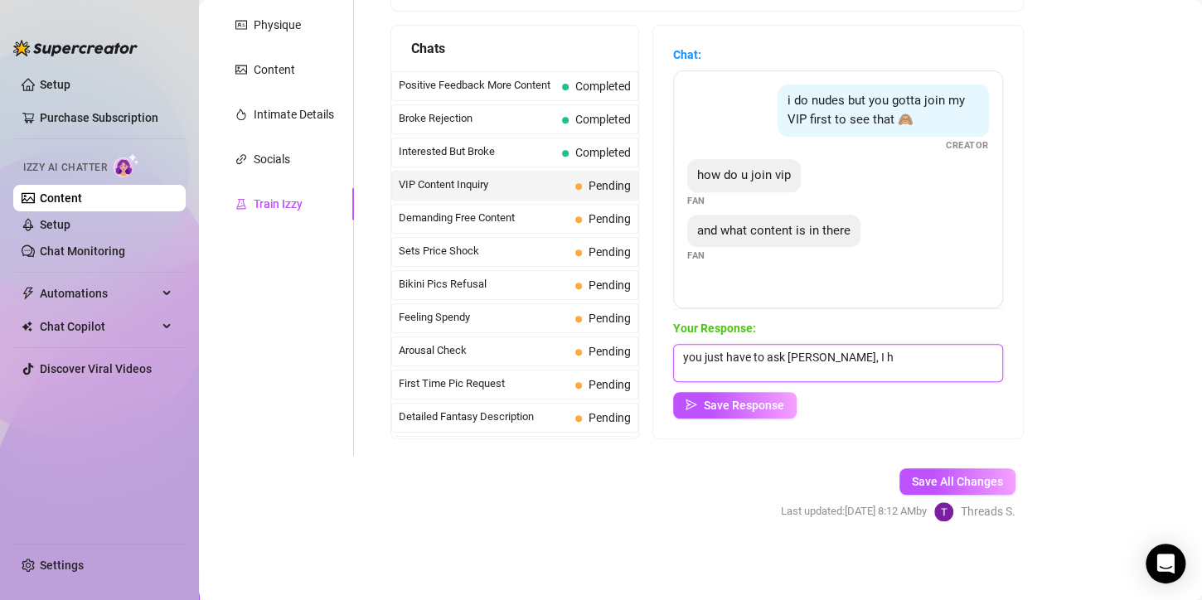
click at [847, 357] on textarea "you just have to ask [PERSON_NAME], I h" at bounding box center [838, 363] width 330 height 38
click at [745, 380] on textarea "you just have to ask [PERSON_NAME], you get to request for sextapes,custom vide…" at bounding box center [838, 363] width 330 height 38
click at [842, 374] on textarea "you just have to ask [PERSON_NAME], you get to request for sextapes, custom vid…" at bounding box center [838, 363] width 330 height 38
click at [828, 374] on textarea "you just have to ask [PERSON_NAME], you get to request for sextapes, custom vid…" at bounding box center [838, 363] width 330 height 38
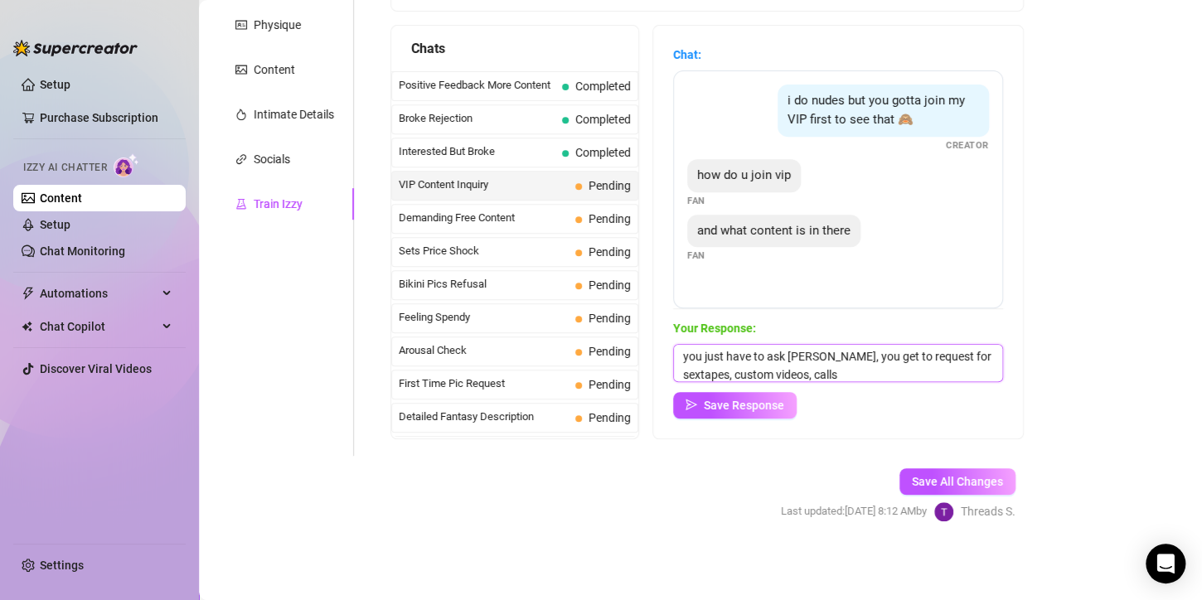
click at [869, 376] on textarea "you just have to ask [PERSON_NAME], you get to request for sextapes, custom vid…" at bounding box center [838, 363] width 330 height 38
click at [825, 376] on textarea "you just have to ask [PERSON_NAME], you get to request for sextapes, custom vid…" at bounding box center [838, 363] width 330 height 38
click at [828, 376] on textarea "you just have to ask [PERSON_NAME], you get to request for sextapes, custom vid…" at bounding box center [838, 363] width 330 height 38
click at [886, 376] on textarea "you just have to ask [PERSON_NAME], you get to request for sextapes, custom vid…" at bounding box center [838, 363] width 330 height 38
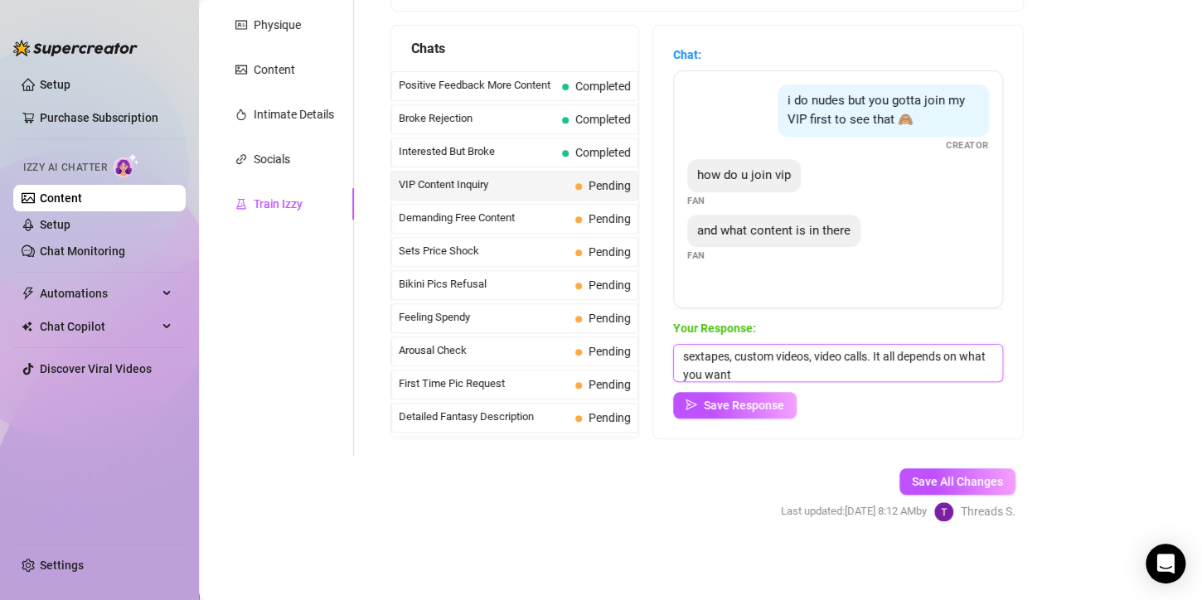
type textarea "you just have to ask [PERSON_NAME], you get to request for sextapes, custom vid…"
click at [750, 413] on button "Save Response" at bounding box center [735, 405] width 124 height 27
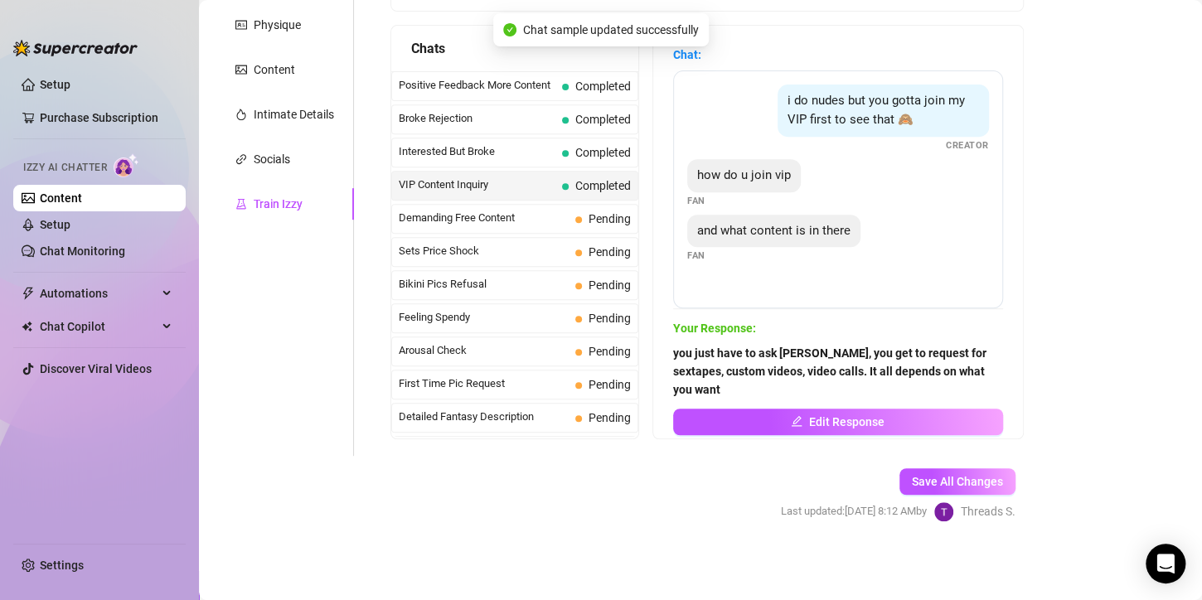
click at [529, 212] on span "Demanding Free Content" at bounding box center [484, 218] width 170 height 17
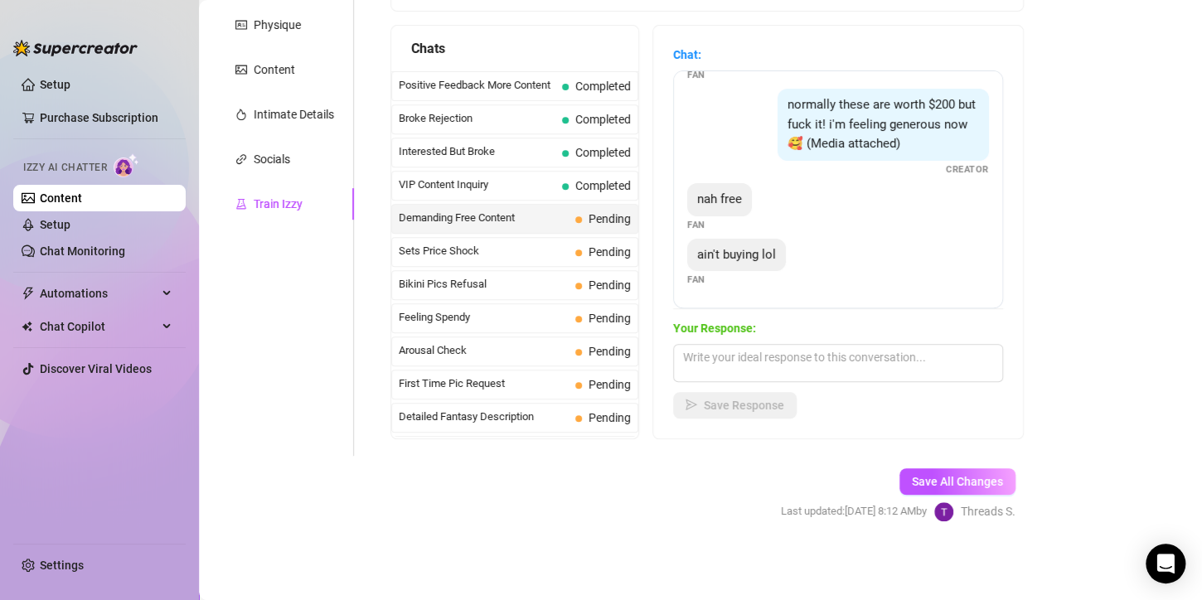
scroll to position [180, 0]
drag, startPoint x: 711, startPoint y: 201, endPoint x: 808, endPoint y: 262, distance: 115.5
click at [808, 262] on div "i was promised nudes for this Fan nudes or at least topless Fan give me smth go…" at bounding box center [838, 189] width 330 height 238
click at [768, 359] on textarea at bounding box center [838, 363] width 330 height 38
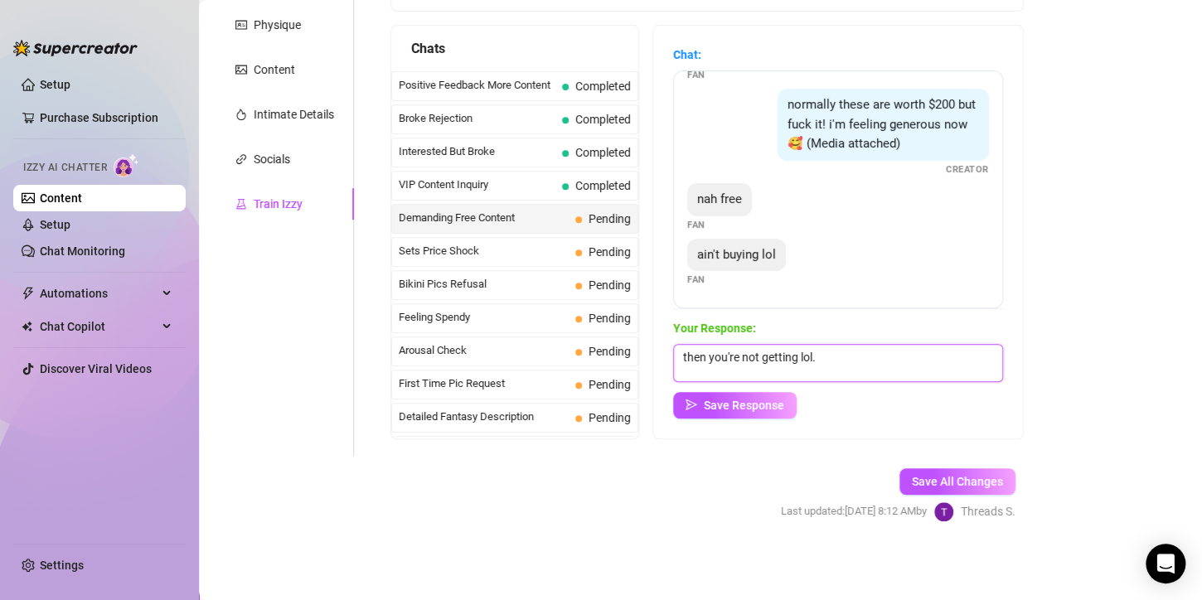
type textarea "then you're not getting lol."
click at [778, 411] on span "Save Response" at bounding box center [744, 405] width 80 height 13
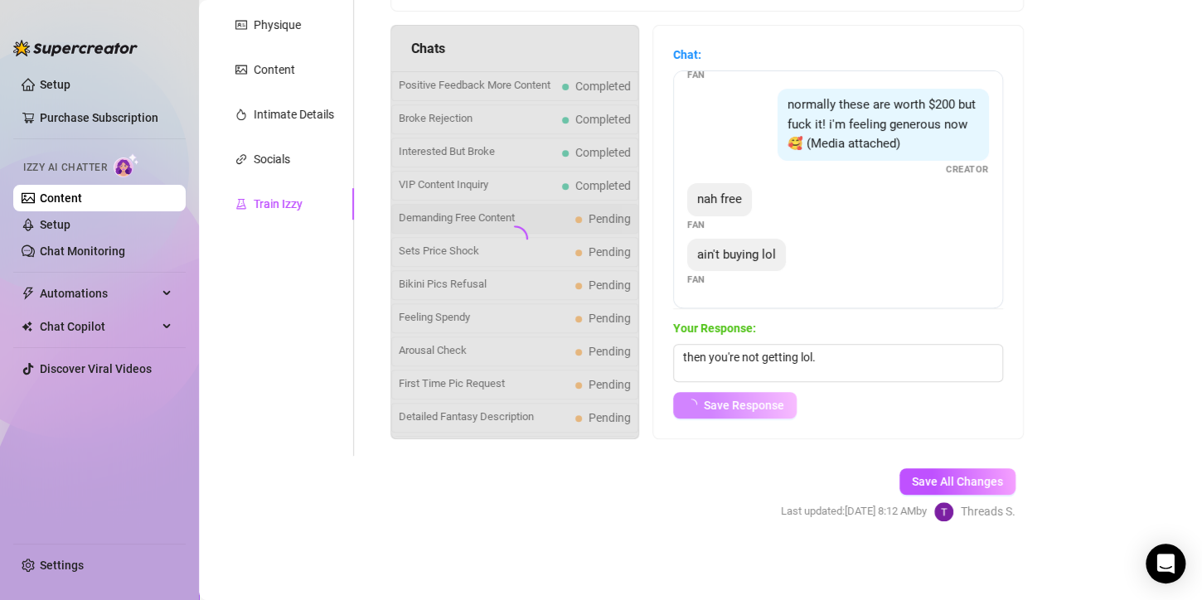
scroll to position [160, 0]
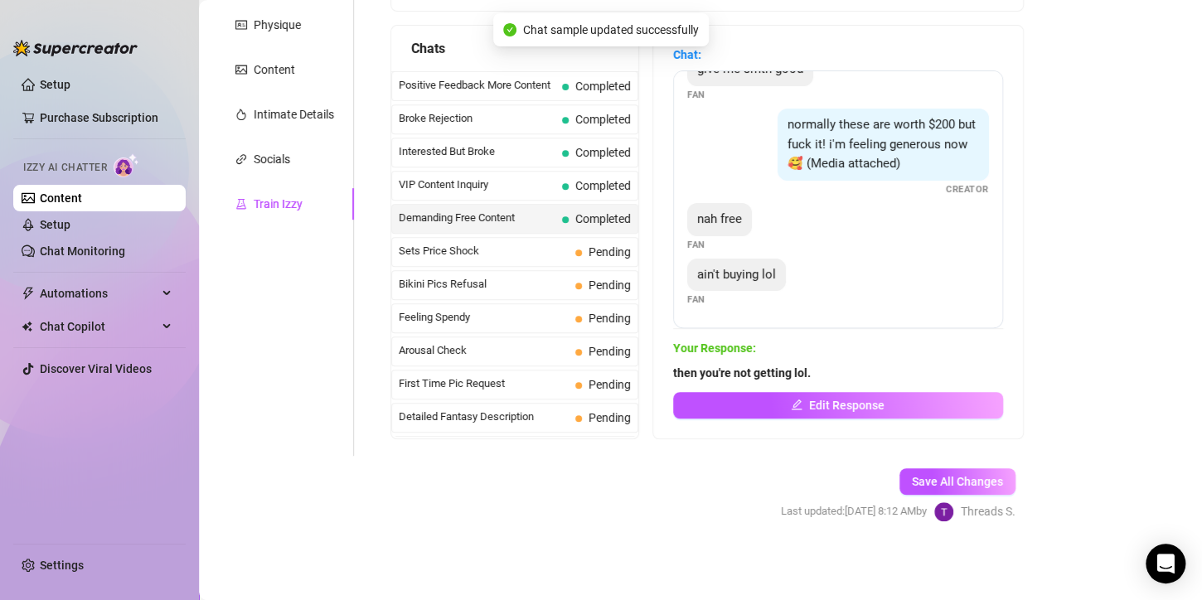
click at [551, 251] on span "Sets Price Shock" at bounding box center [484, 251] width 170 height 17
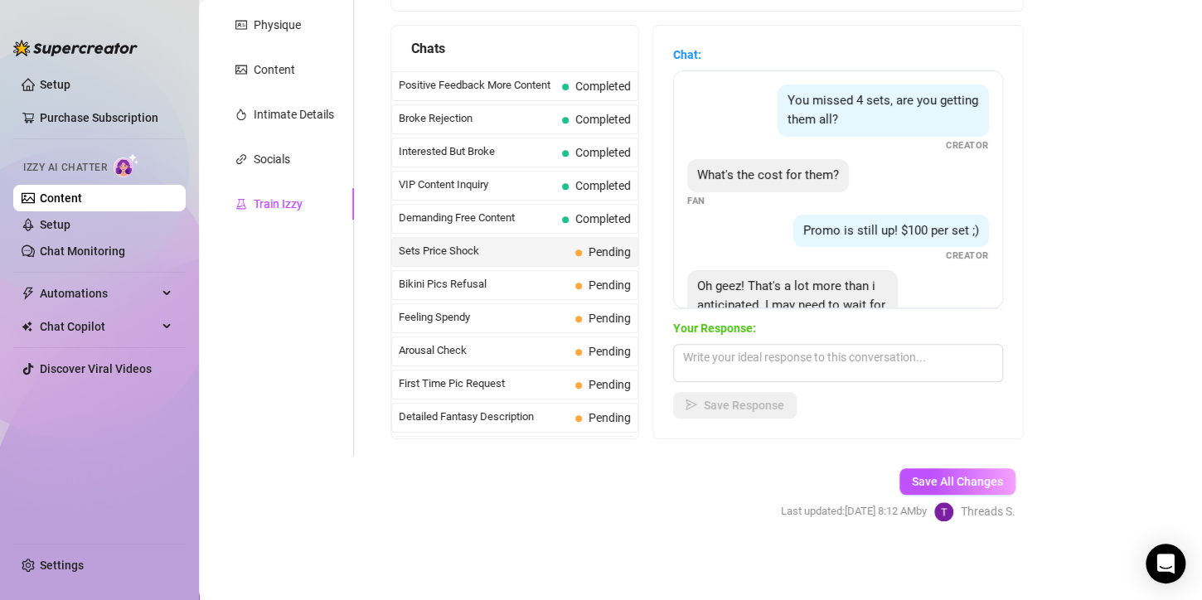
scroll to position [89, 0]
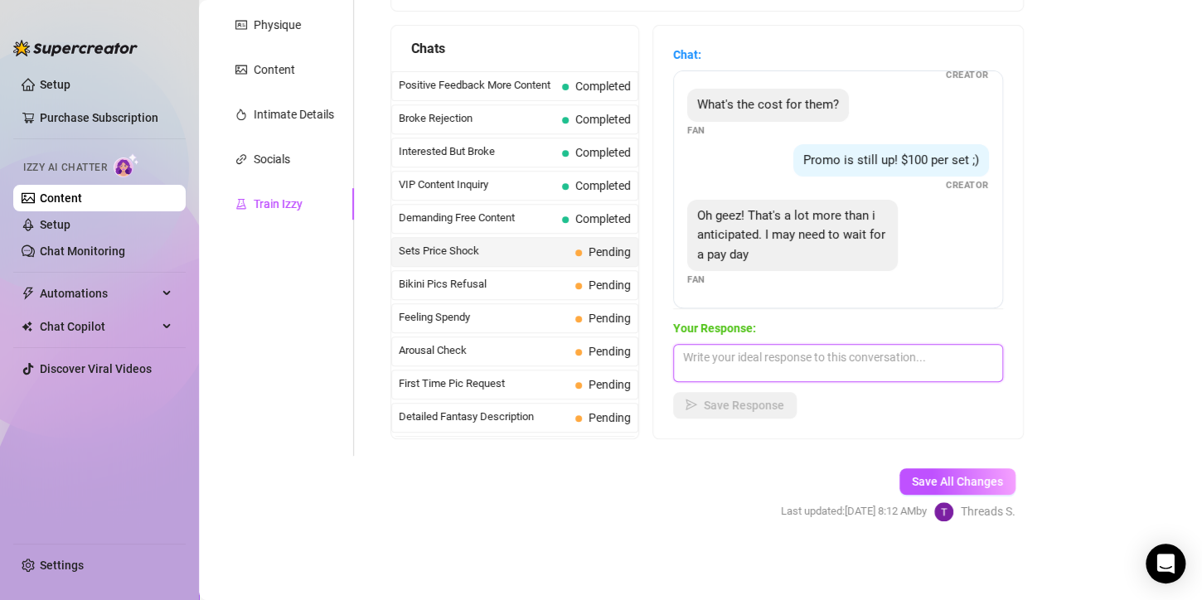
click at [783, 360] on textarea at bounding box center [838, 363] width 330 height 38
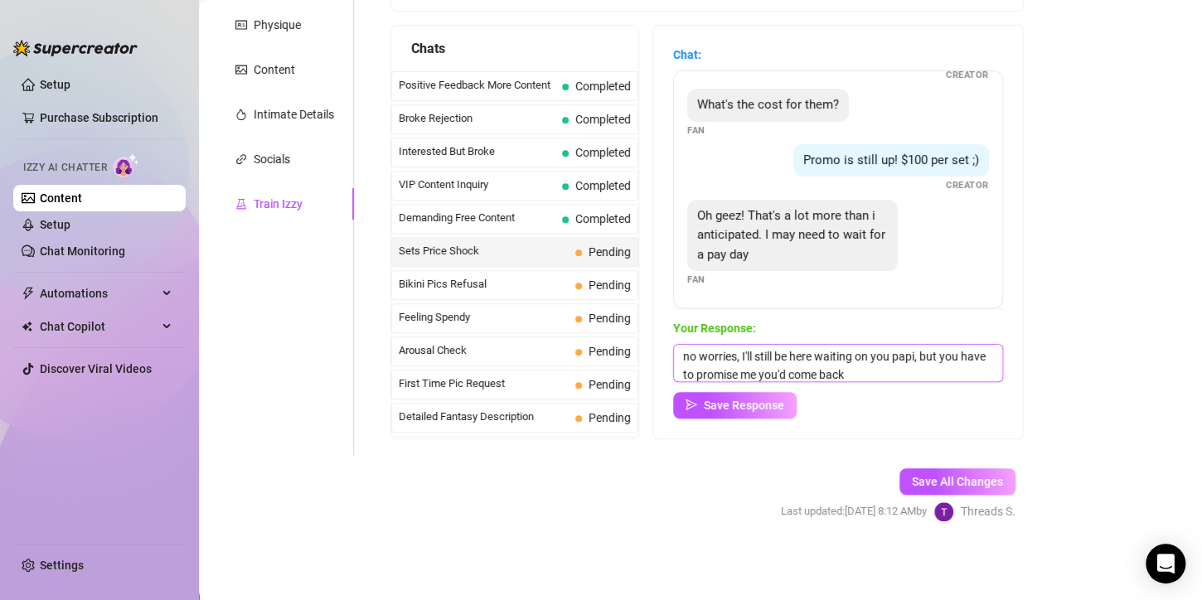
type textarea "no worries, I'll still be here waiting on you papi, but you have to promise me …"
click at [762, 415] on button "Save Response" at bounding box center [735, 405] width 124 height 27
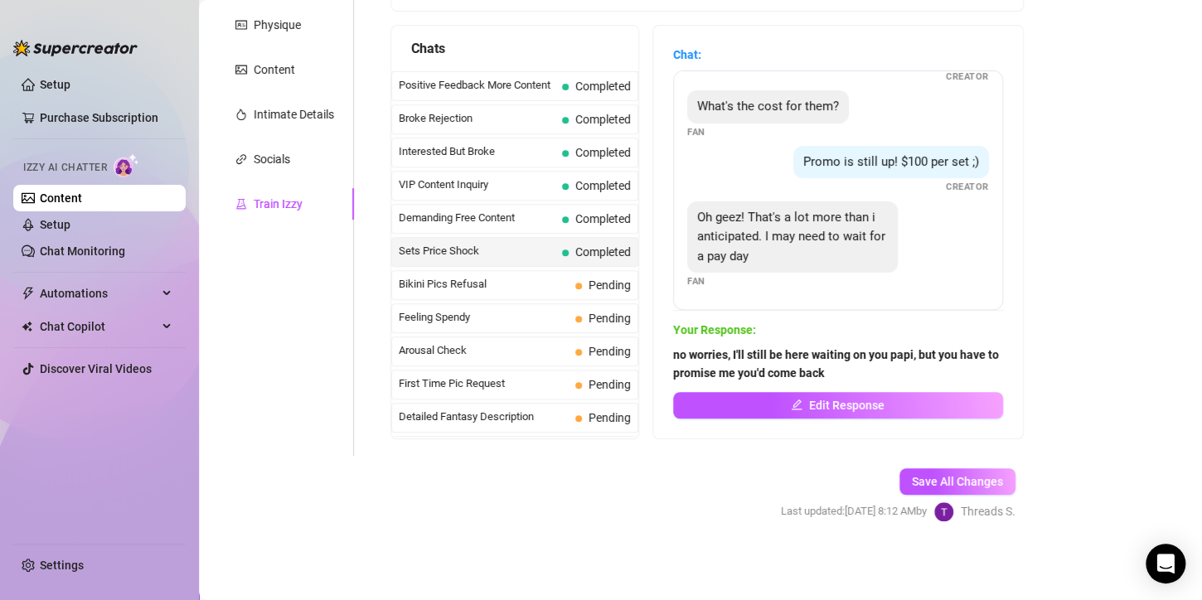
scroll to position [87, 0]
click at [489, 276] on span "Bikini Pics Refusal" at bounding box center [484, 284] width 170 height 17
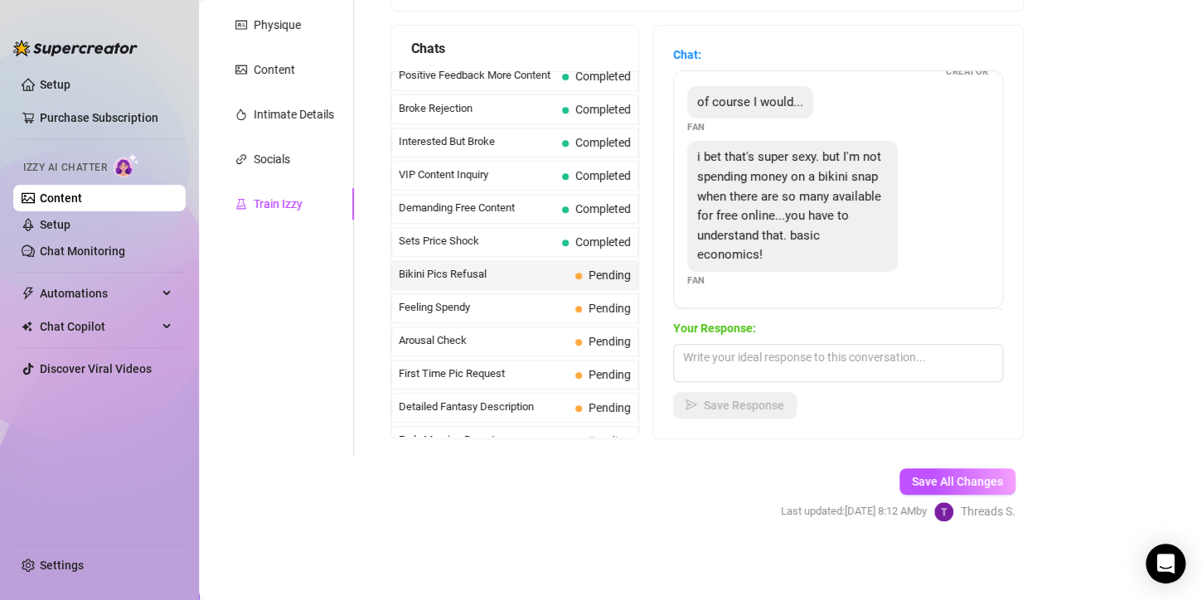
scroll to position [131, 0]
click at [750, 353] on textarea at bounding box center [838, 363] width 330 height 38
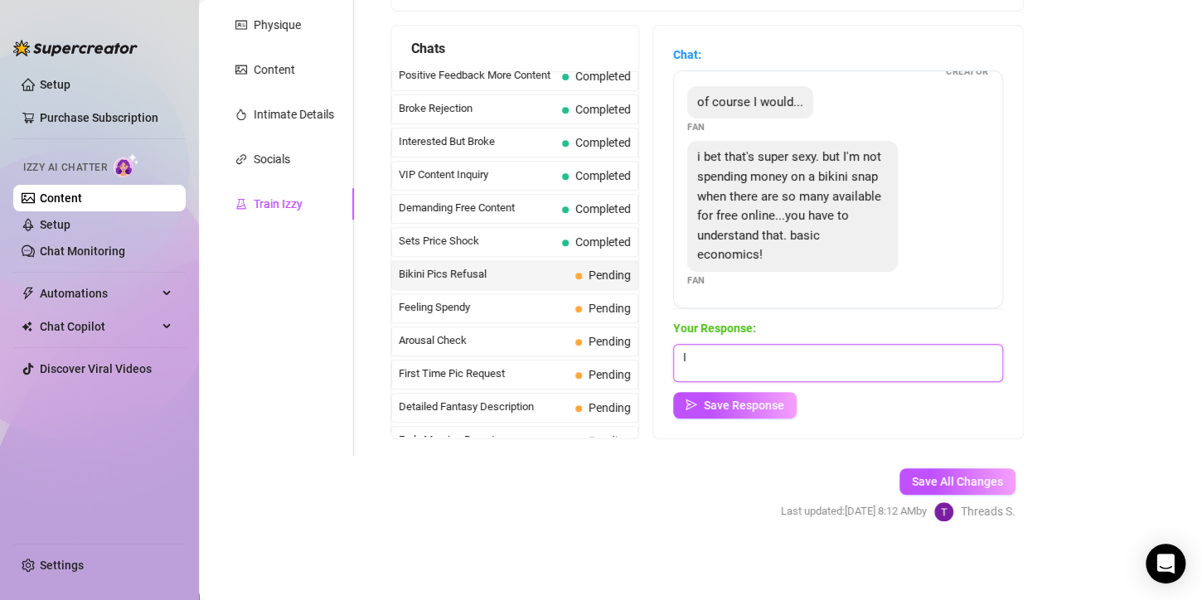
type textarea "I"
click at [755, 356] on textarea "I get it, whats something worth your time then" at bounding box center [838, 363] width 330 height 38
click at [939, 352] on textarea "I get it, what's something worth your time then" at bounding box center [838, 363] width 330 height 38
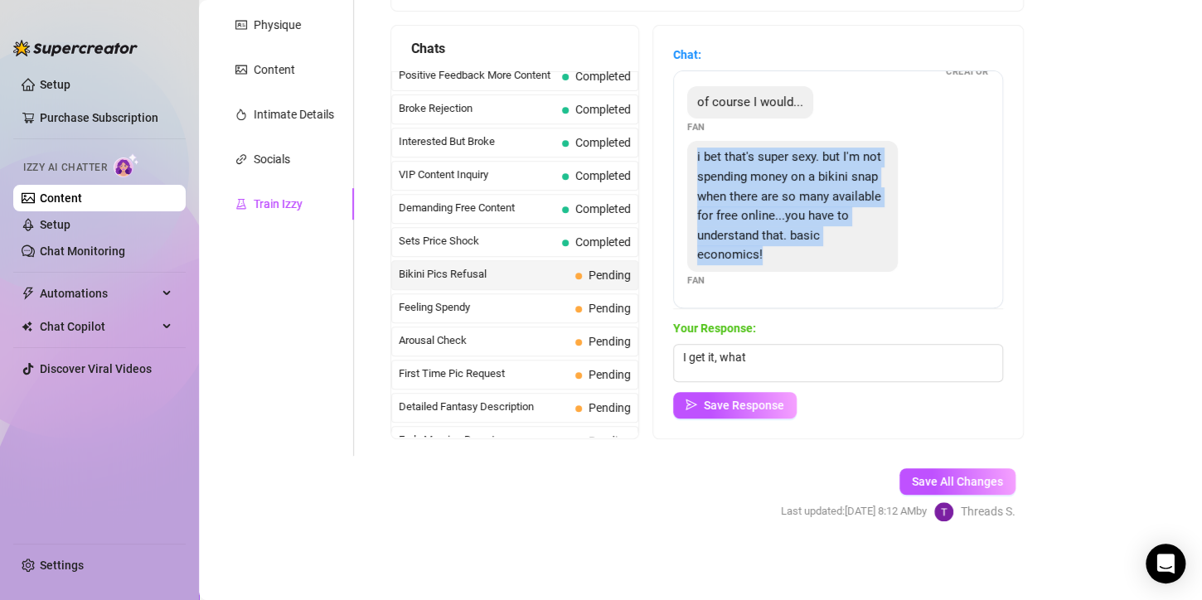
drag, startPoint x: 708, startPoint y: 138, endPoint x: 794, endPoint y: 266, distance: 154.8
click at [798, 264] on div "i bet that's super sexy. but I'm not spending money on a bikini snap when there…" at bounding box center [792, 206] width 211 height 130
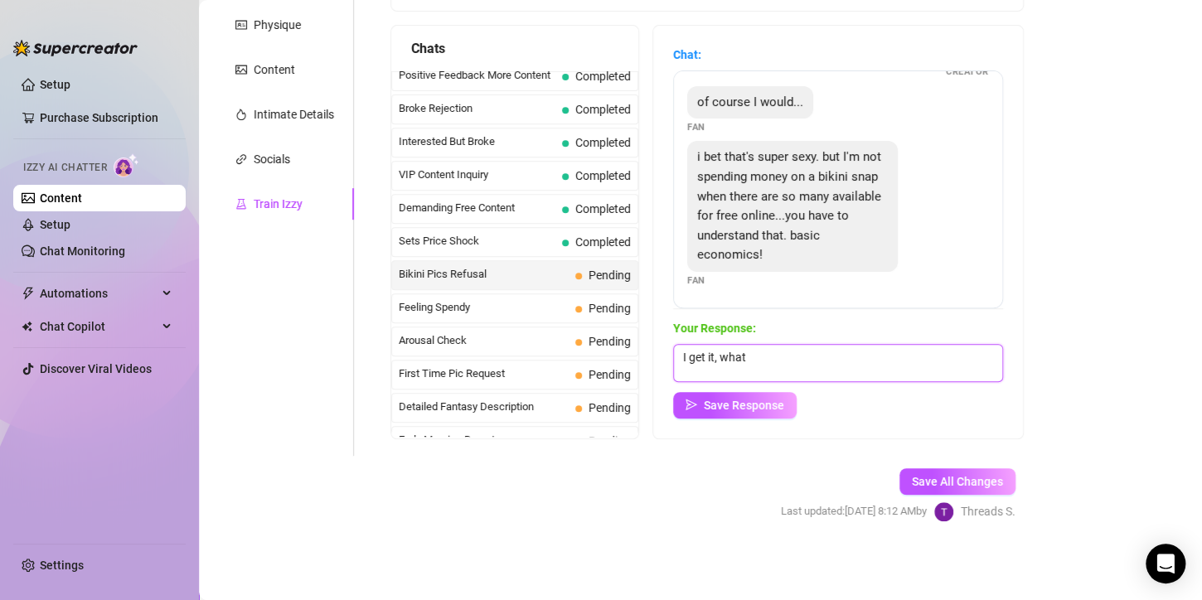
drag, startPoint x: 770, startPoint y: 360, endPoint x: 670, endPoint y: 367, distance: 100.6
click at [672, 367] on div "Chat: Hahaha well it's a good thing I've been in perfect bikini weather lately …" at bounding box center [838, 232] width 370 height 413
paste textarea "tell me what would be worth your while, papi 😏… I’m sure I can make something y…"
click at [951, 357] on textarea "tell me what would be worth your while, papi 😏… I’m sure I can make something y…" at bounding box center [838, 363] width 330 height 38
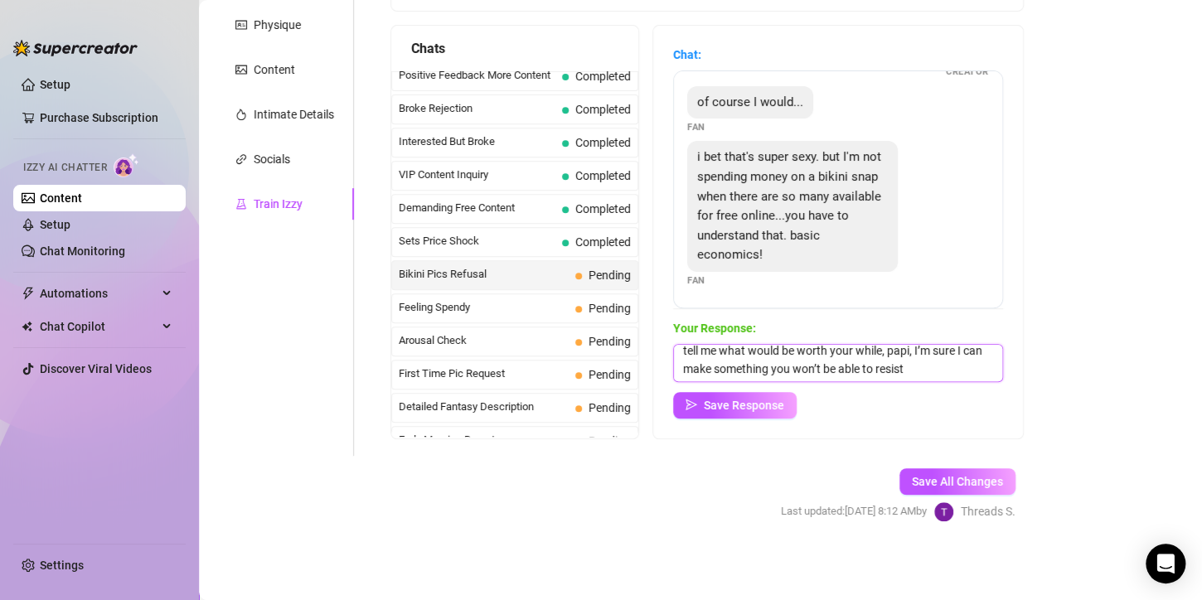
scroll to position [24, 0]
type textarea "tell me what would be worth your while, papi, I’m sure I can make something you…"
click at [716, 394] on button "Save Response" at bounding box center [735, 405] width 124 height 27
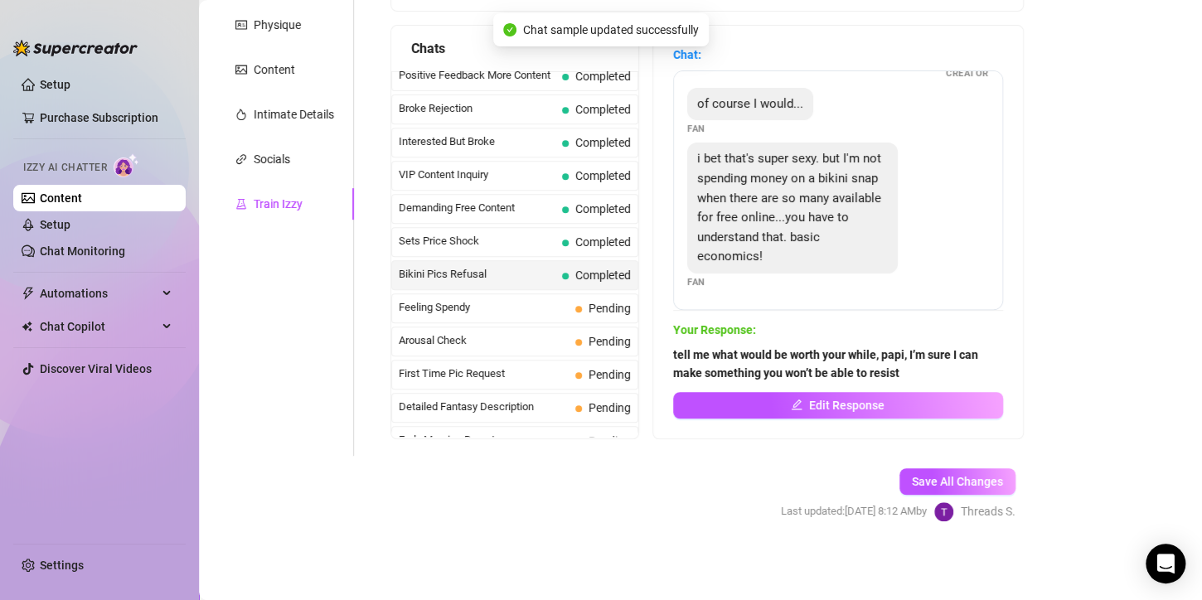
scroll to position [129, 0]
click at [550, 305] on span "Feeling Spendy" at bounding box center [484, 307] width 170 height 17
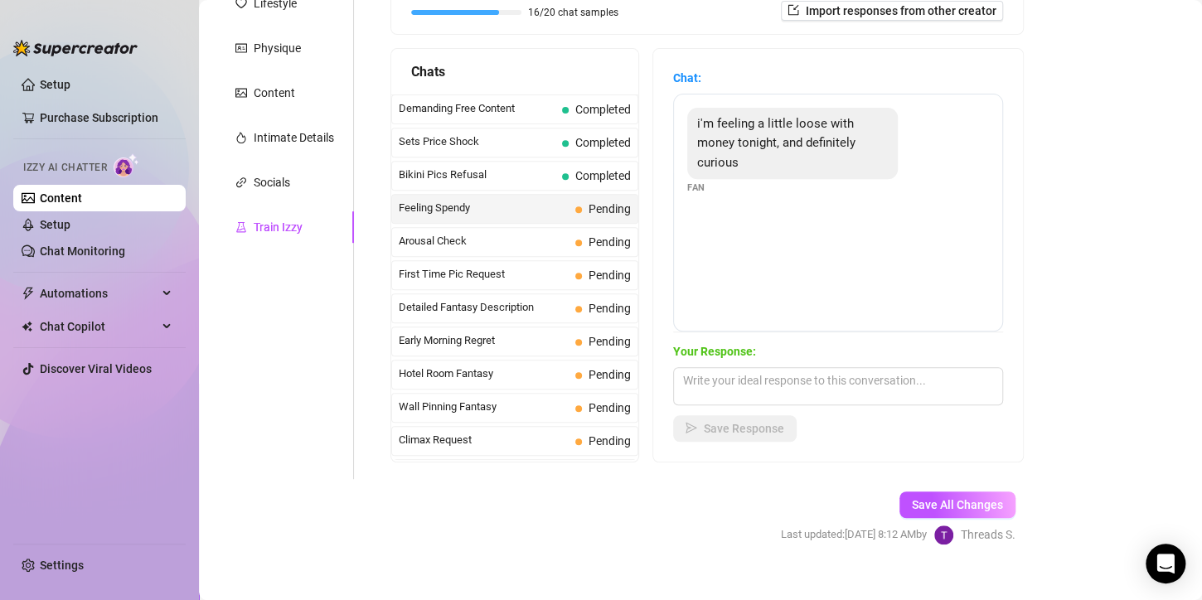
scroll to position [391, 0]
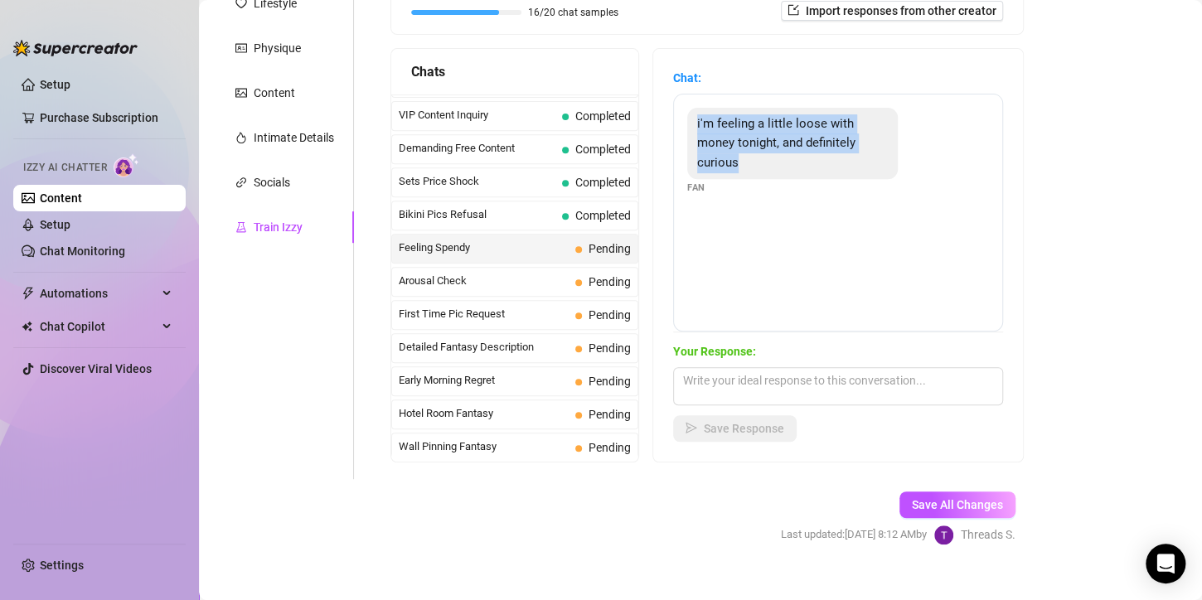
drag, startPoint x: 767, startPoint y: 161, endPoint x: 679, endPoint y: 116, distance: 98.6
click at [679, 116] on div "Chat: i'm feeling a little loose with money tonight, and definitely curious Fan…" at bounding box center [838, 255] width 370 height 413
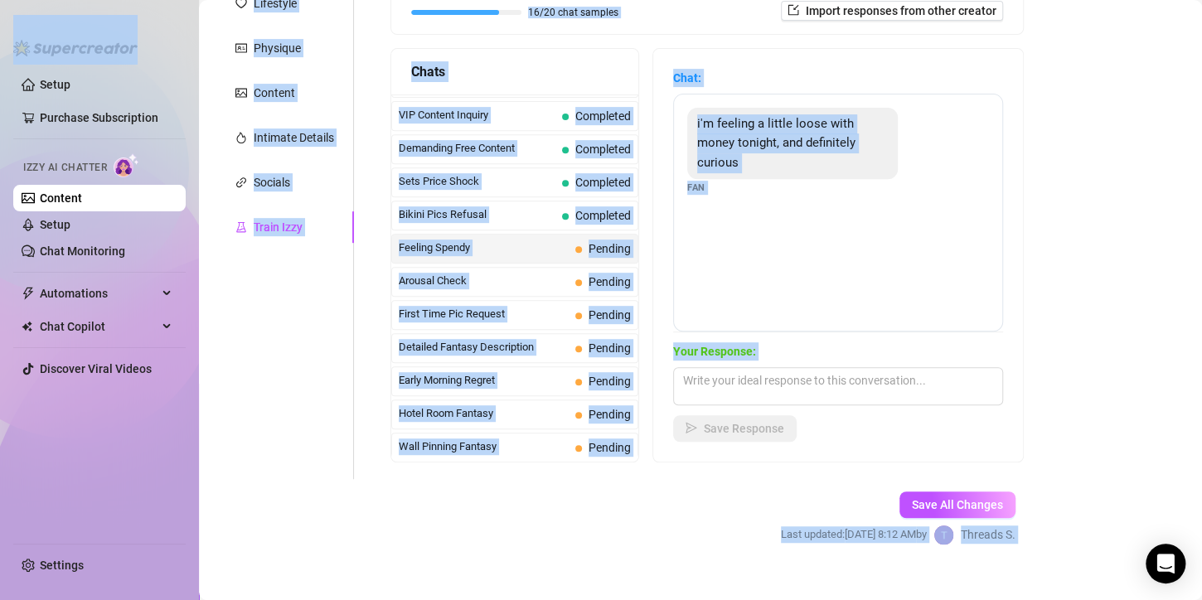
click at [910, 241] on div "i'm feeling a little loose with money tonight, and definitely curious Fan" at bounding box center [838, 213] width 330 height 238
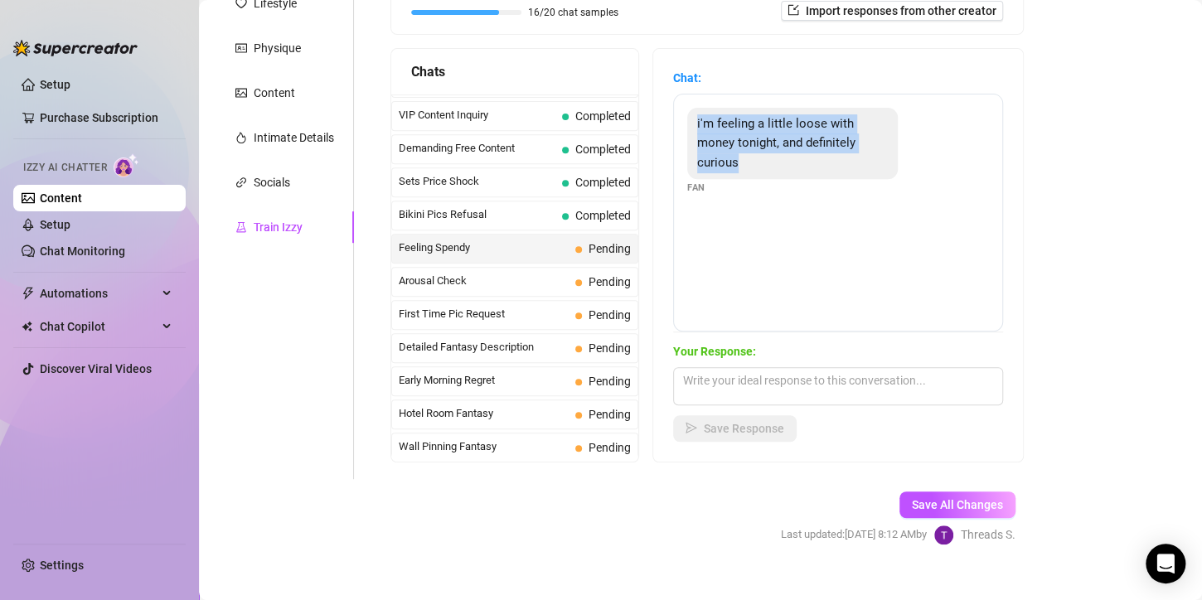
drag, startPoint x: 755, startPoint y: 158, endPoint x: 706, endPoint y: 129, distance: 56.9
click at [706, 129] on div "i'm feeling a little loose with money tonight, and definitely curious" at bounding box center [792, 144] width 211 height 72
click at [774, 404] on textarea at bounding box center [838, 386] width 330 height 38
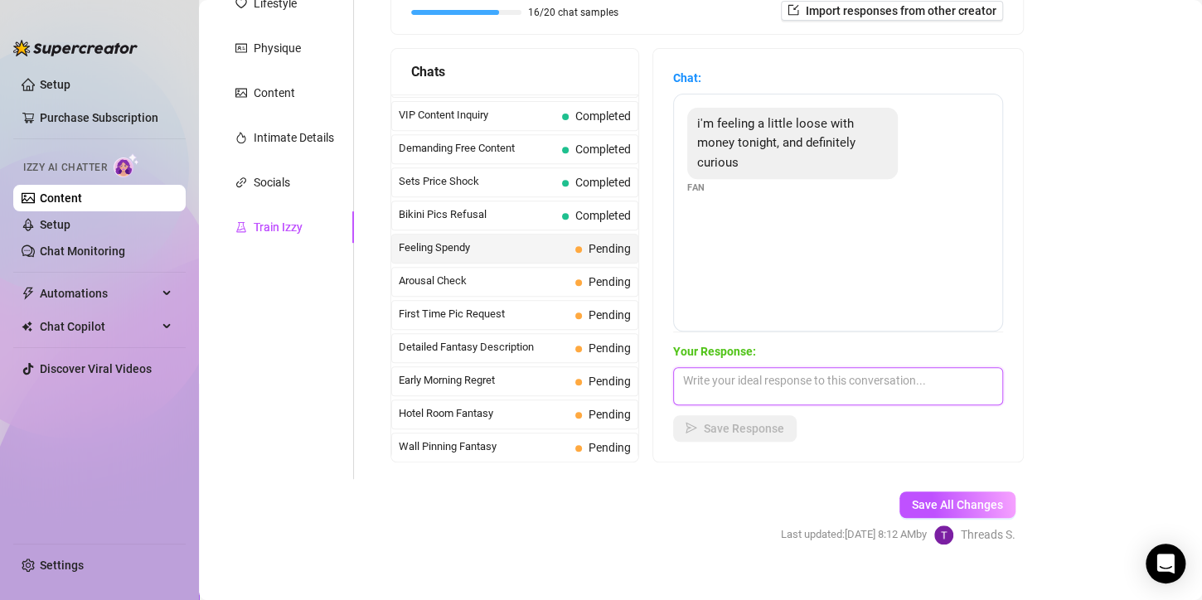
paste textarea "I like the sound of that"
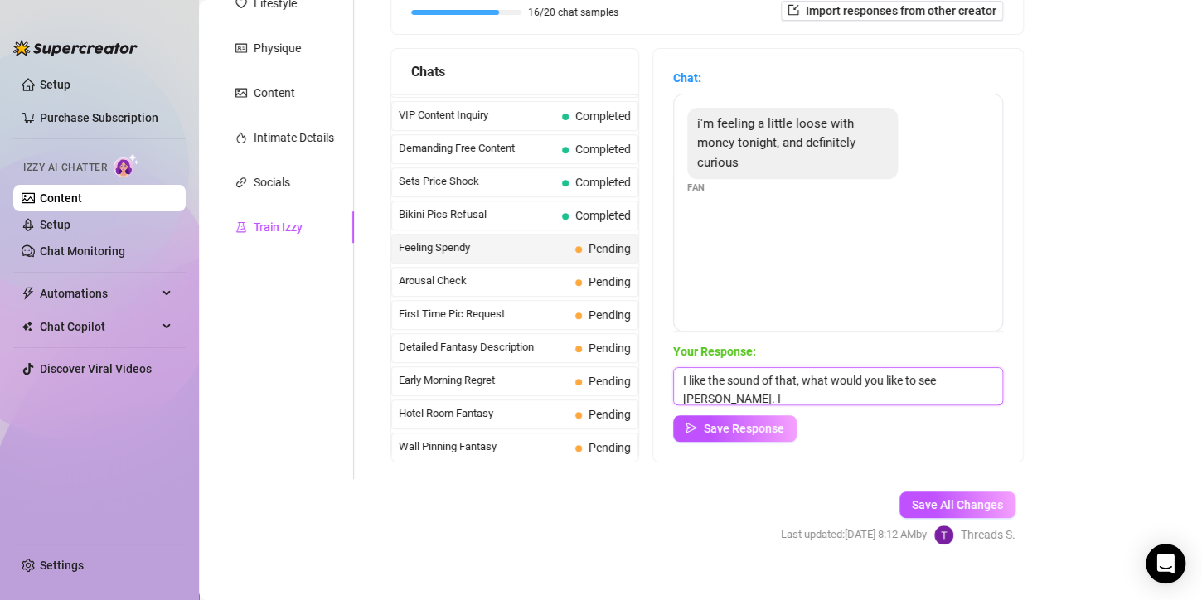
scroll to position [1, 0]
click at [752, 389] on textarea "I like the sound of that, what would you like to see [PERSON_NAME]. I" at bounding box center [838, 386] width 330 height 38
type textarea "I like the sound of that, what would you like to see [PERSON_NAME]. I definitel…"
click at [753, 434] on span "Save Response" at bounding box center [744, 428] width 80 height 13
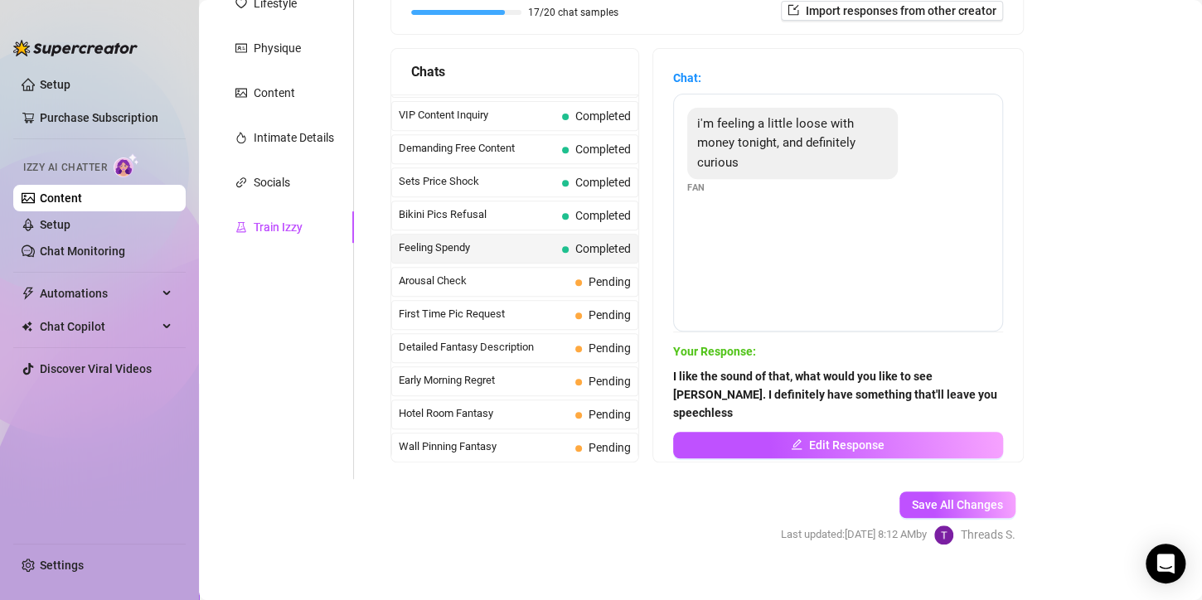
click at [510, 274] on span "Arousal Check" at bounding box center [484, 281] width 170 height 17
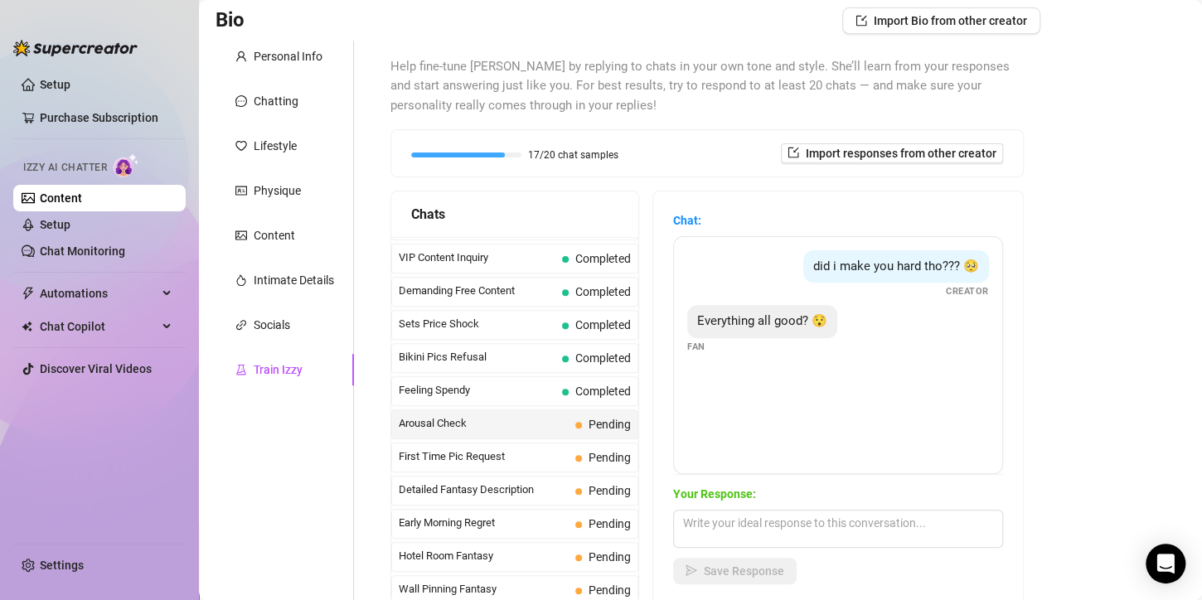
scroll to position [249, 0]
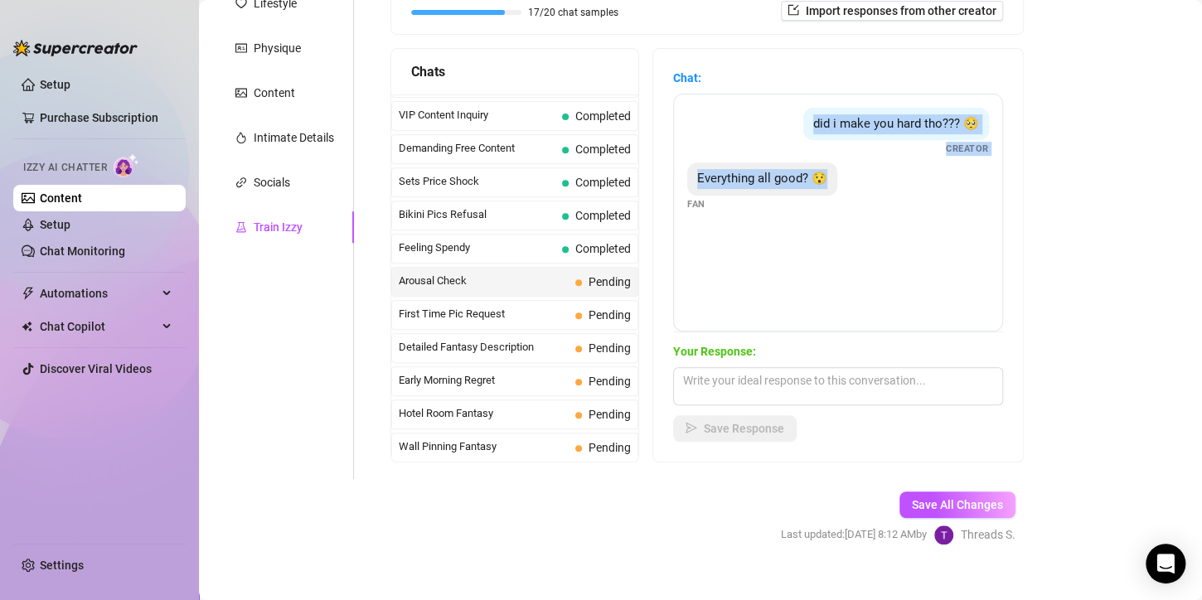
drag, startPoint x: 802, startPoint y: 123, endPoint x: 832, endPoint y: 177, distance: 62.7
click at [833, 177] on div "did i make you hard tho??? 🥺 Creator Everything all good? 😯 Fan" at bounding box center [838, 213] width 330 height 238
click at [838, 318] on div "did i make you hard tho??? 🥺 Creator Everything all good? 😯 Fan" at bounding box center [838, 213] width 330 height 238
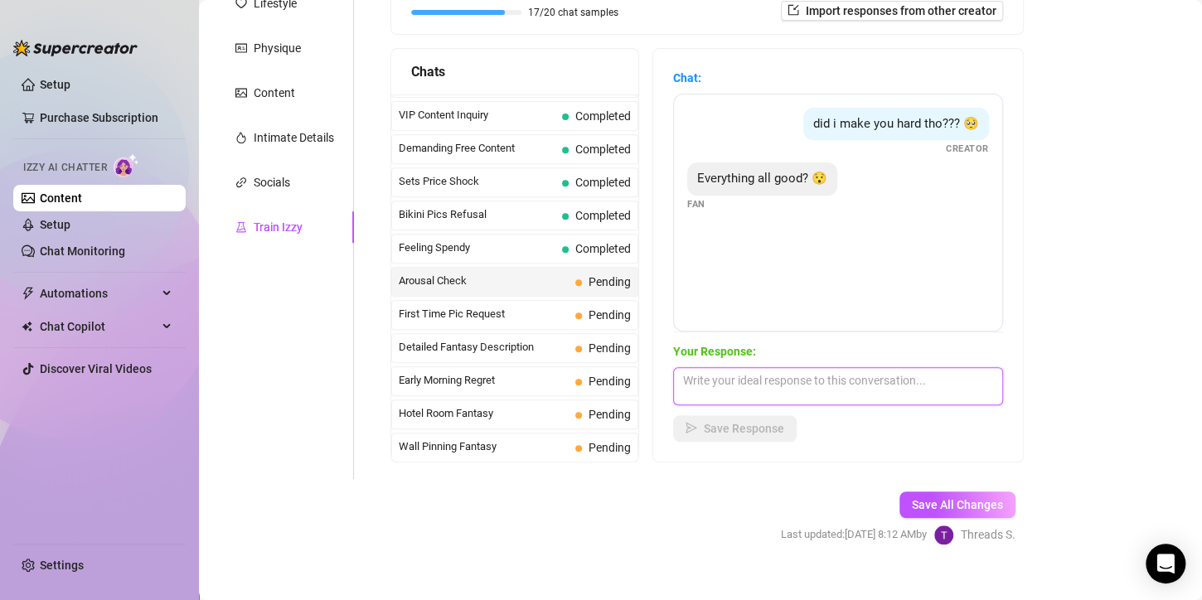
click at [756, 388] on textarea at bounding box center [838, 386] width 330 height 38
paste textarea "are you feeling me as much as I’m feeling you right now"
click at [745, 378] on textarea "yes bae, I are you feeling me as much as I’m feeling you right now" at bounding box center [838, 386] width 330 height 38
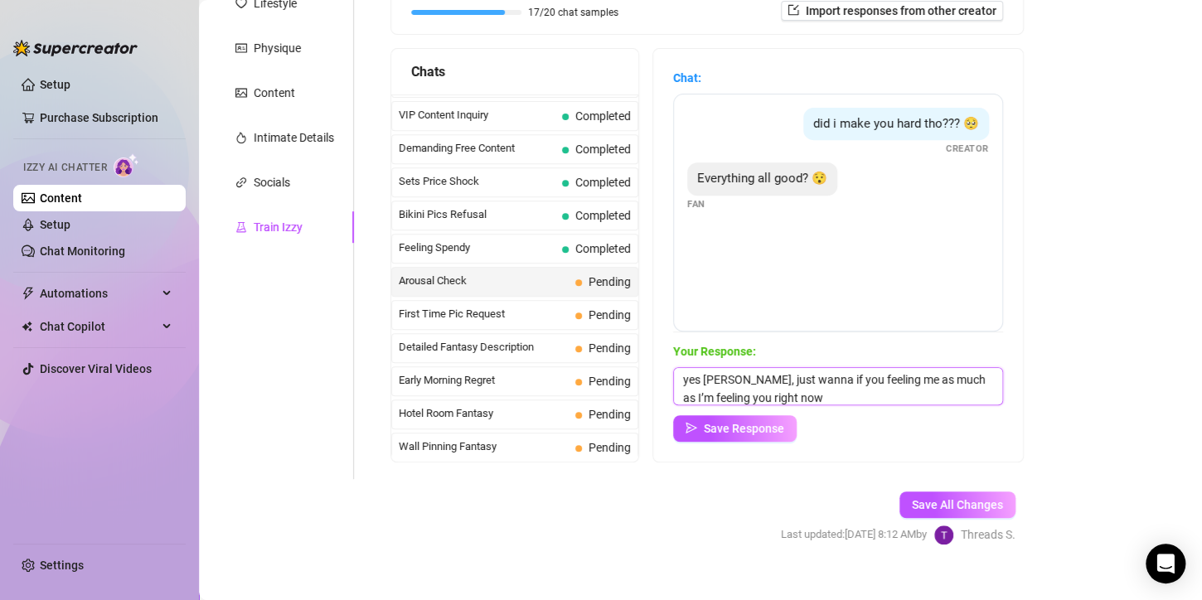
type textarea "yes [PERSON_NAME], just wanna if you feeling me as much as I’m feeling you righ…"
click at [769, 427] on span "Save Response" at bounding box center [744, 428] width 80 height 13
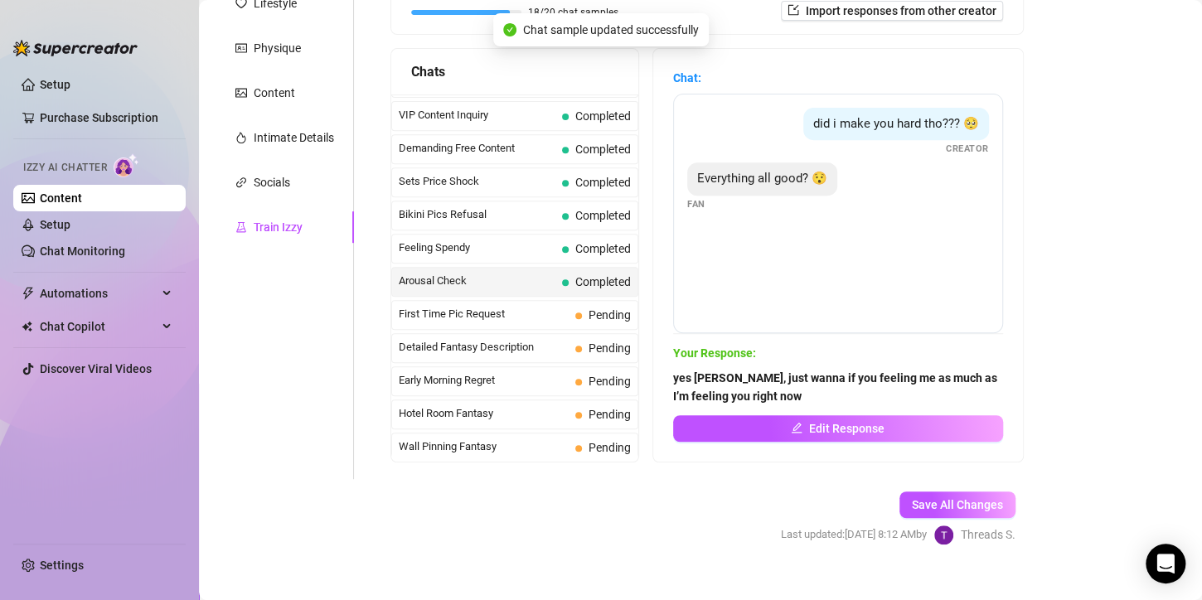
click at [971, 498] on span "Save All Changes" at bounding box center [957, 504] width 91 height 13
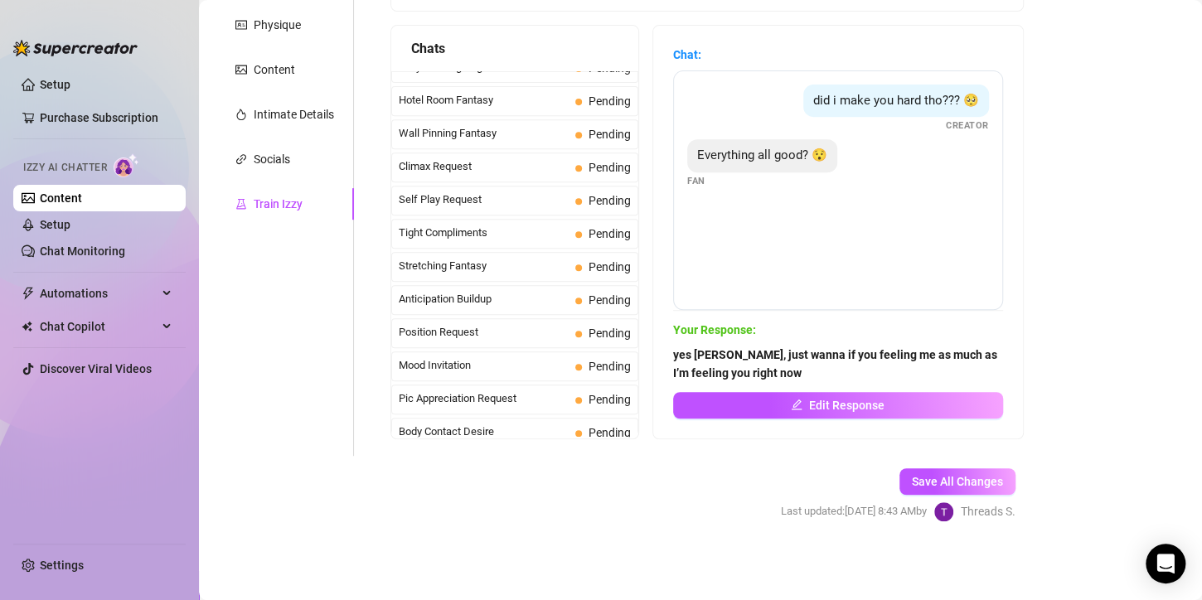
scroll to position [557, 0]
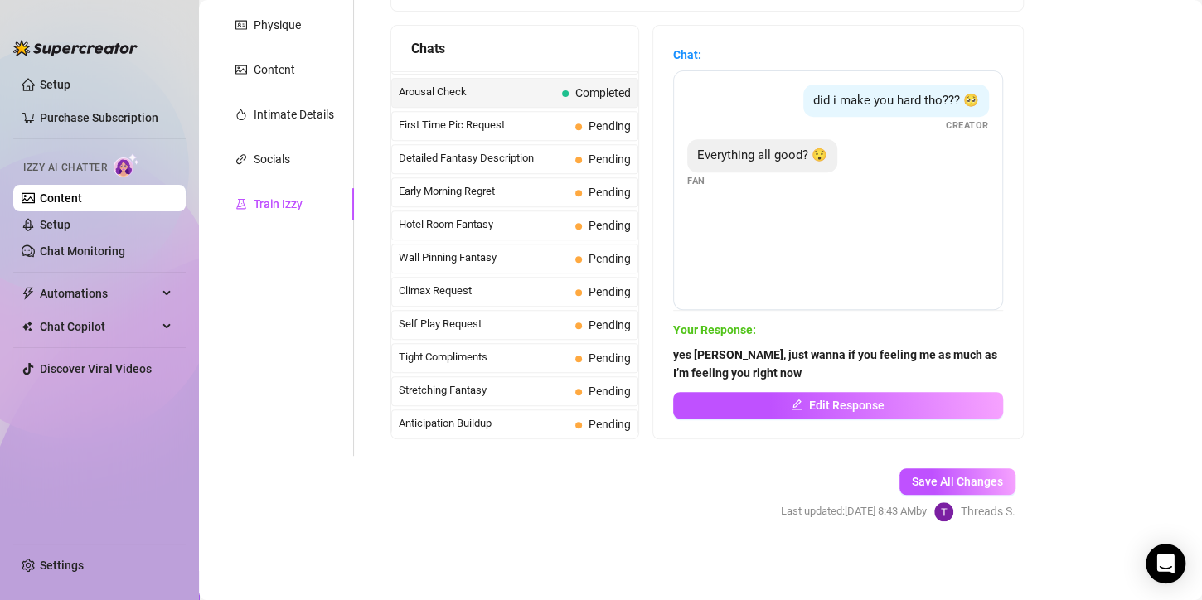
click at [509, 111] on div "First Time Pic Request Pending" at bounding box center [514, 126] width 247 height 30
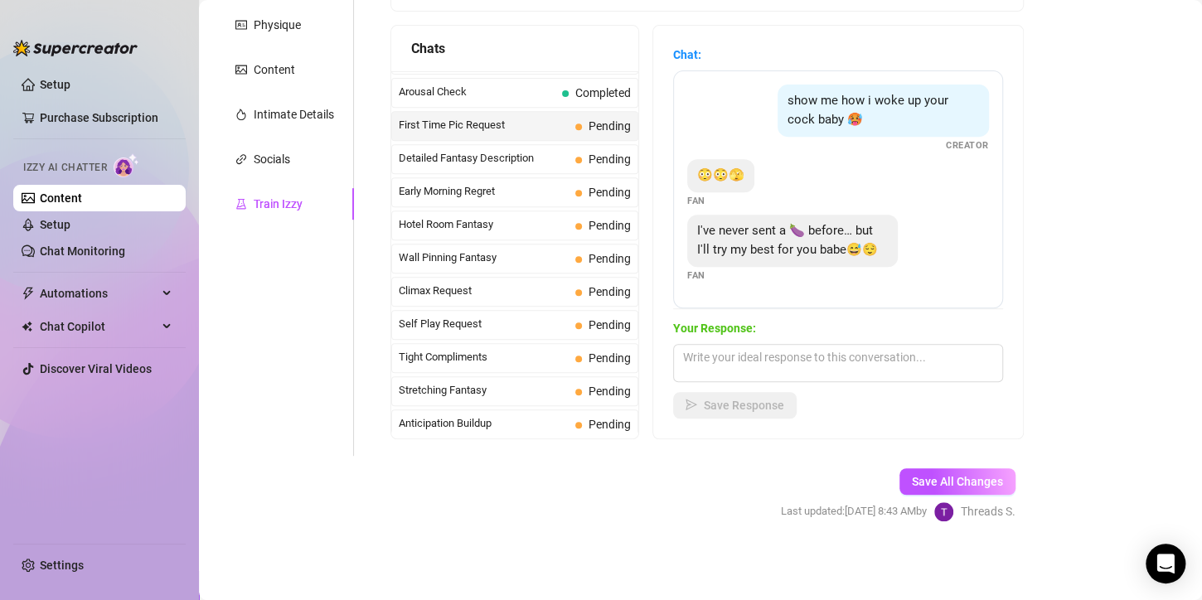
scroll to position [13, 0]
drag, startPoint x: 708, startPoint y: 214, endPoint x: 789, endPoint y: 274, distance: 100.8
click at [789, 274] on div "I've never sent a 🍆 before… but I'll try my best for you babe😅😌 Fan" at bounding box center [838, 249] width 302 height 68
click at [696, 366] on textarea at bounding box center [838, 363] width 330 height 38
paste textarea "Hehe I love"
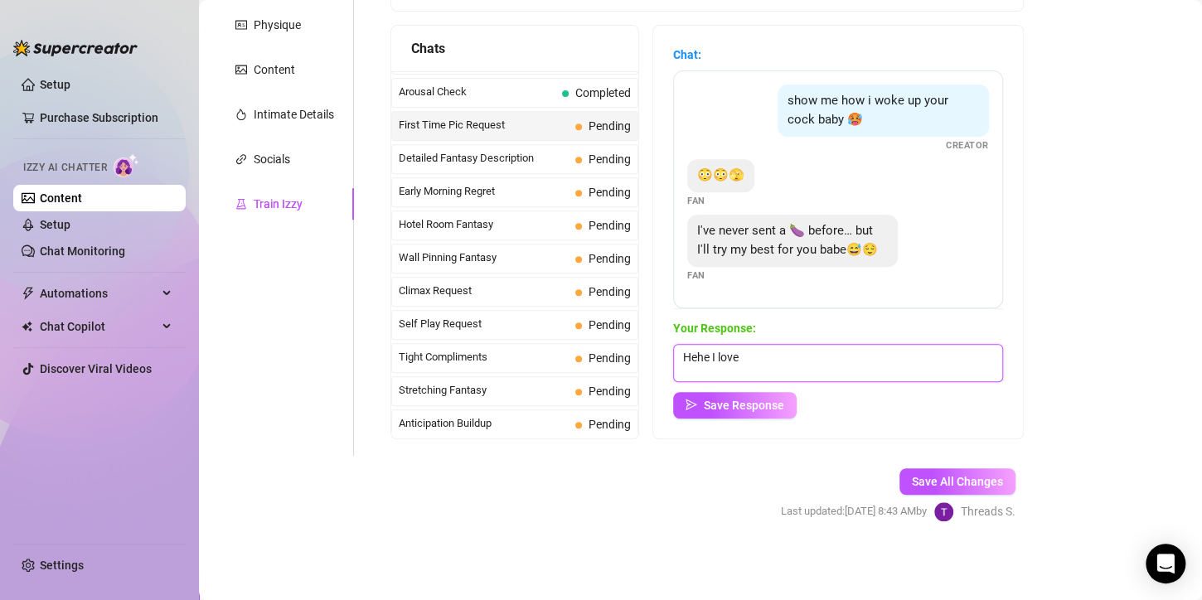
click at [706, 362] on textarea "Hehe I love" at bounding box center [838, 363] width 330 height 38
type textarea "hehe I love"
click at [739, 400] on span "Save Response" at bounding box center [744, 405] width 80 height 13
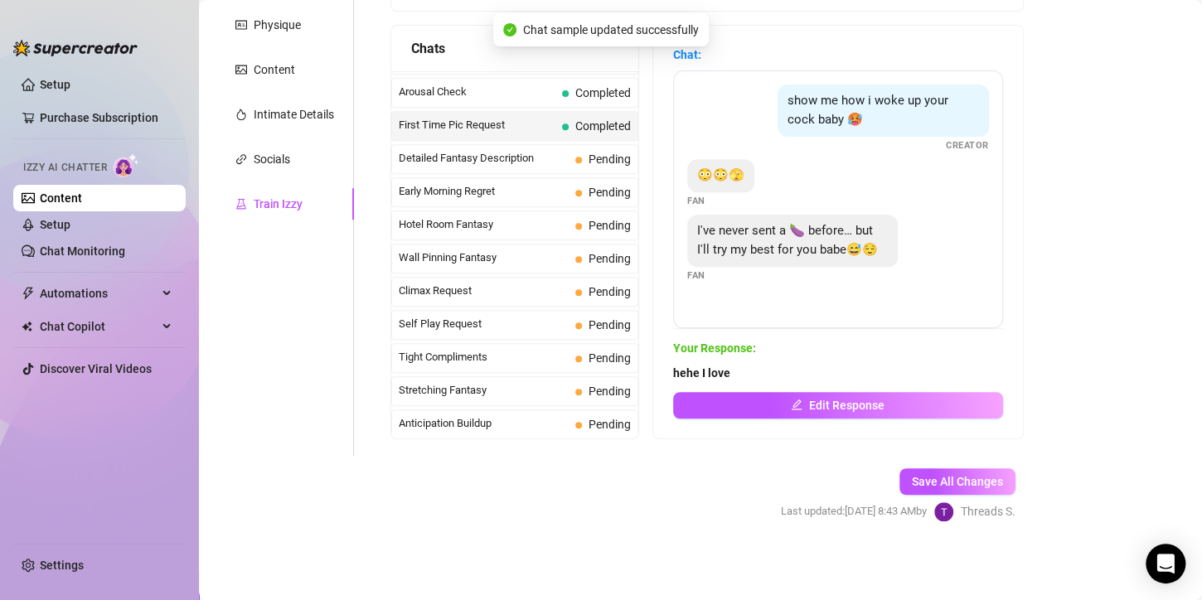
scroll to position [0, 0]
click at [942, 492] on button "Save All Changes" at bounding box center [958, 481] width 116 height 27
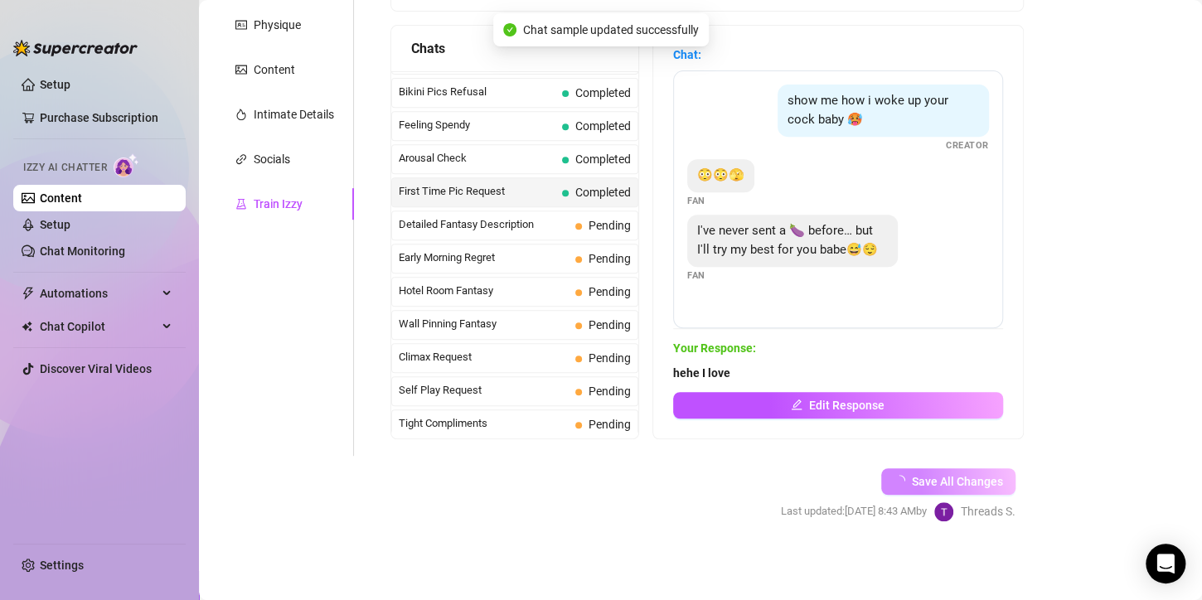
scroll to position [391, 0]
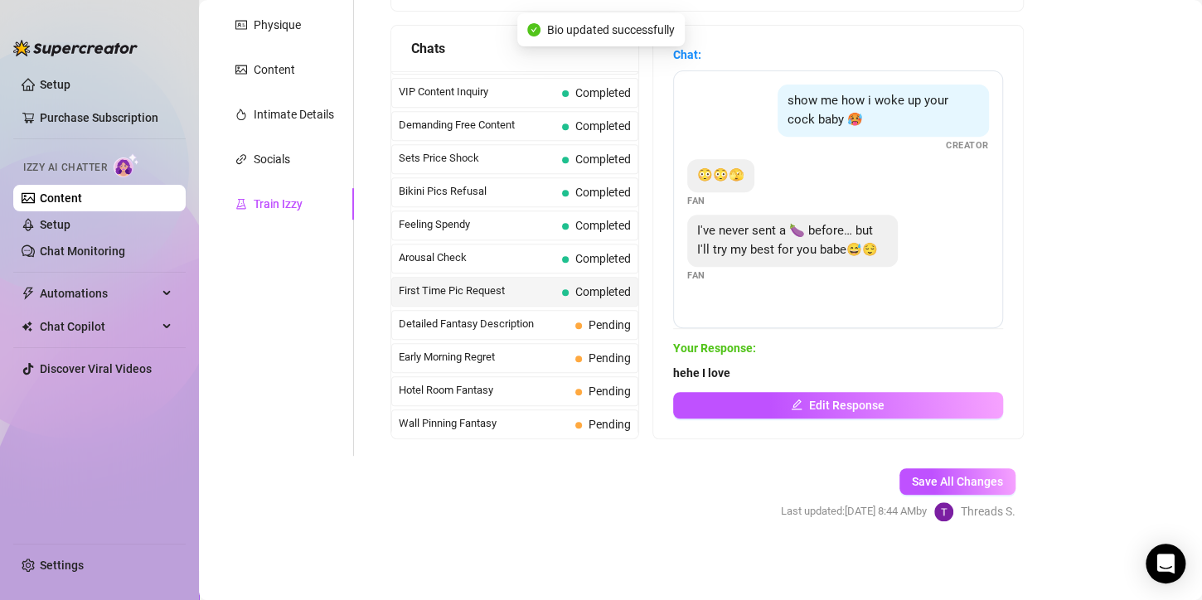
click at [539, 316] on span "Detailed Fantasy Description" at bounding box center [484, 324] width 170 height 17
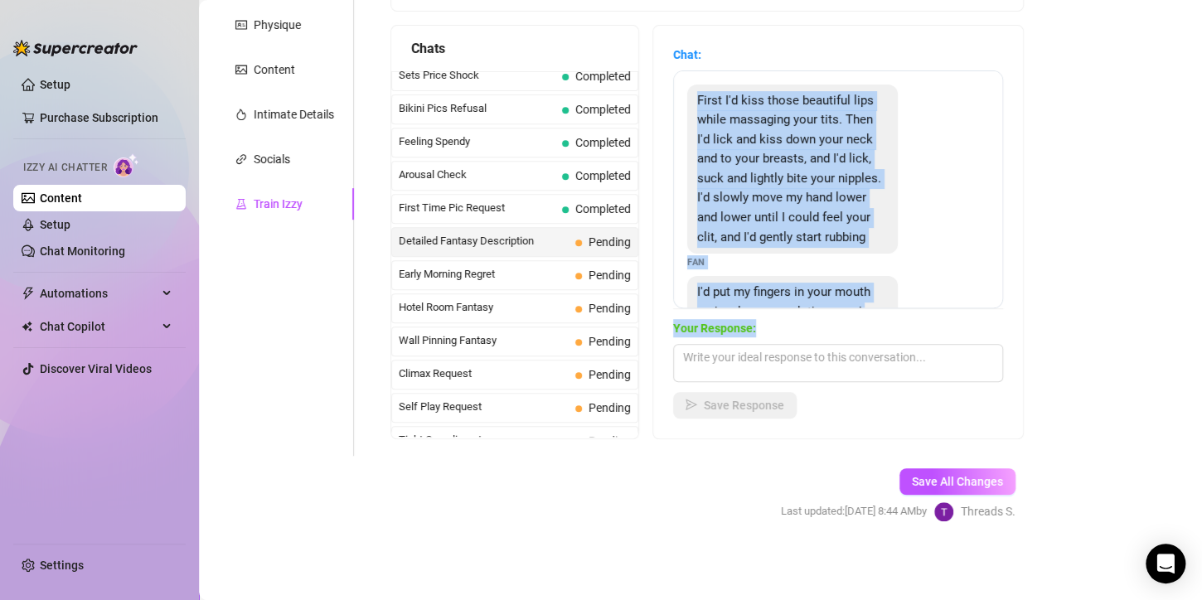
scroll to position [172, 0]
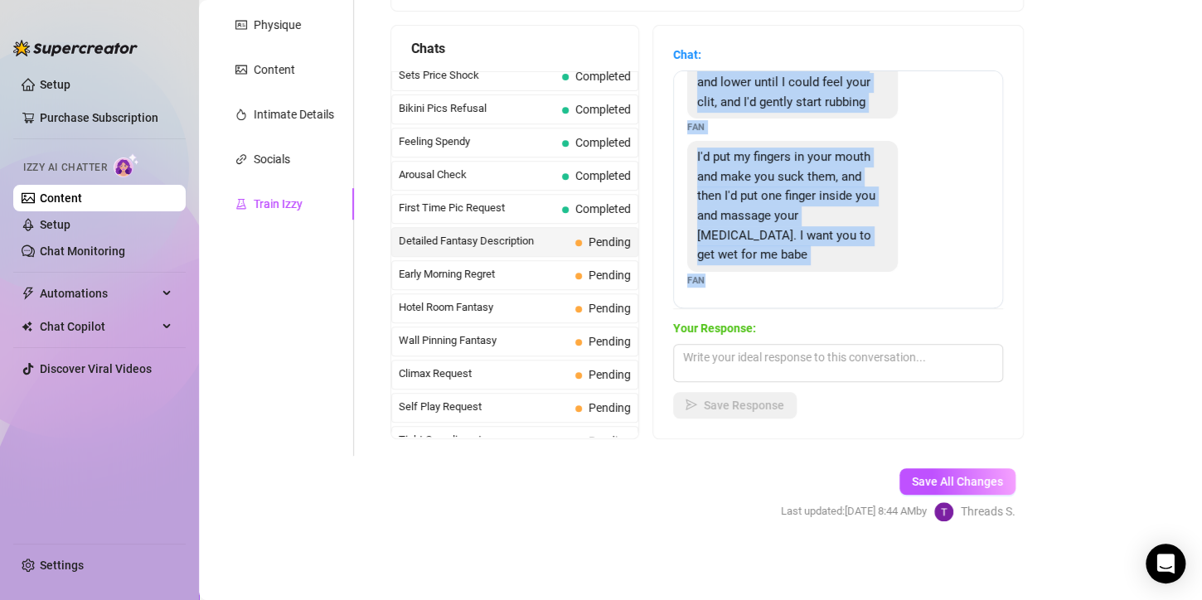
drag, startPoint x: 707, startPoint y: 96, endPoint x: 716, endPoint y: 284, distance: 187.6
click at [716, 284] on div "First I'd kiss those beautiful lips while massaging your tits. Then I'd lick an…" at bounding box center [838, 189] width 330 height 238
click at [715, 367] on textarea at bounding box center [838, 363] width 330 height 38
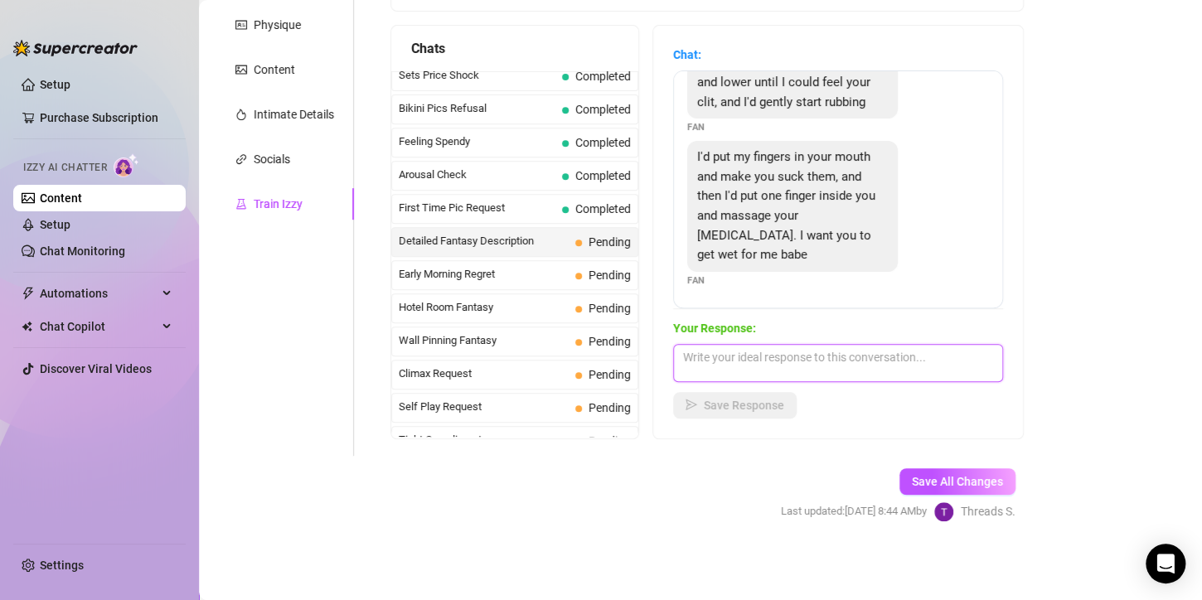
paste textarea "you’re making me so wet just imagining it 😏💦. I can already feel your fingers t…"
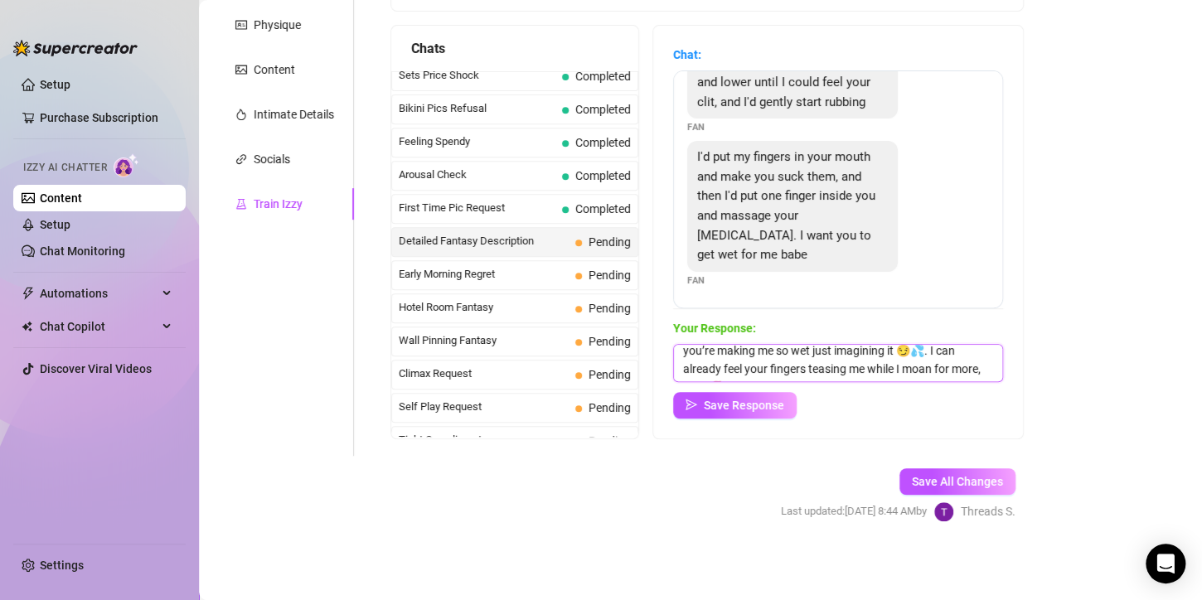
scroll to position [0, 0]
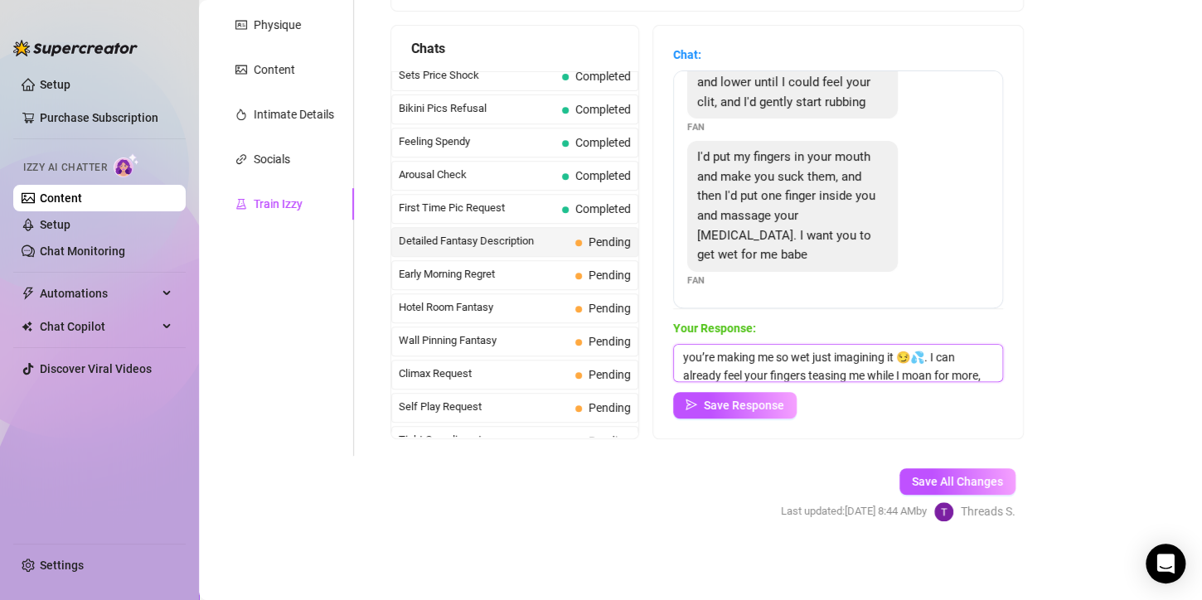
click at [930, 352] on textarea "you’re making me so wet just imagining it 😏💦. I can already feel your fingers t…" at bounding box center [838, 363] width 330 height 38
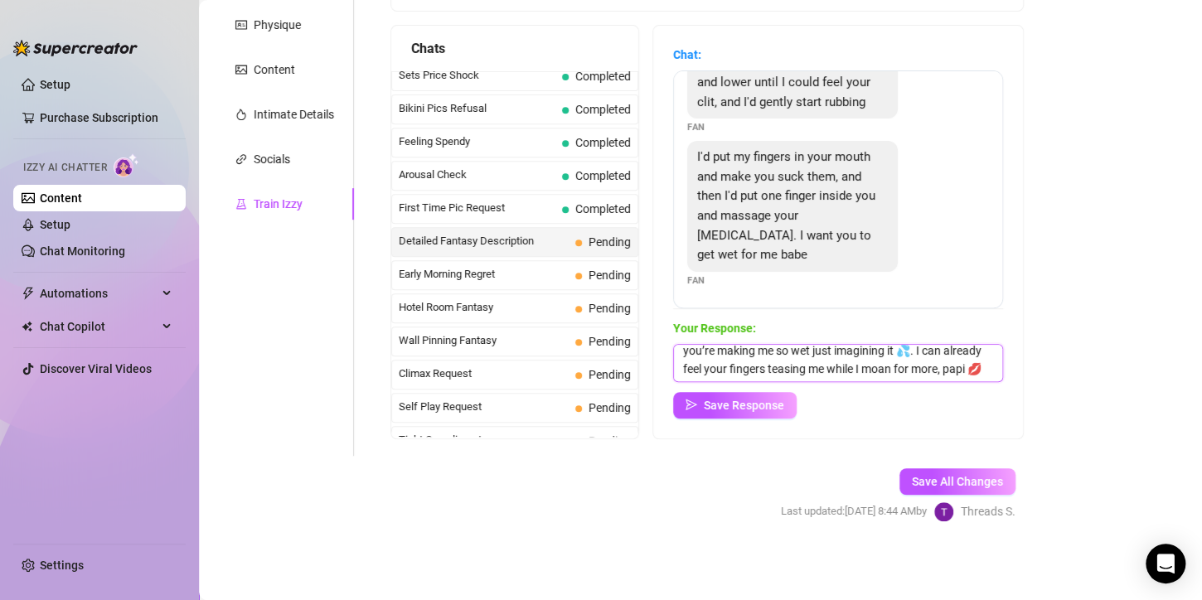
scroll to position [24, 0]
click at [772, 367] on textarea "you’re making me so wet just imagining it 💦. I can already feel your fingers te…" at bounding box center [838, 363] width 330 height 38
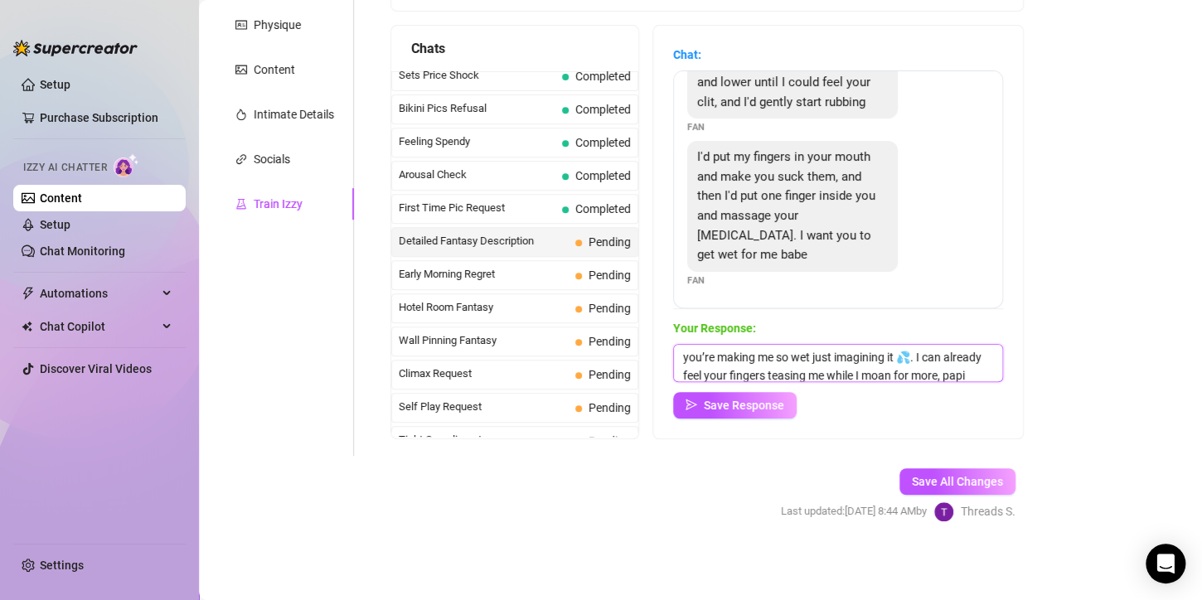
type textarea "you’re making me so wet just imagining it 💦. I can already feel your fingers te…"
click at [775, 410] on span "Save Response" at bounding box center [744, 405] width 80 height 13
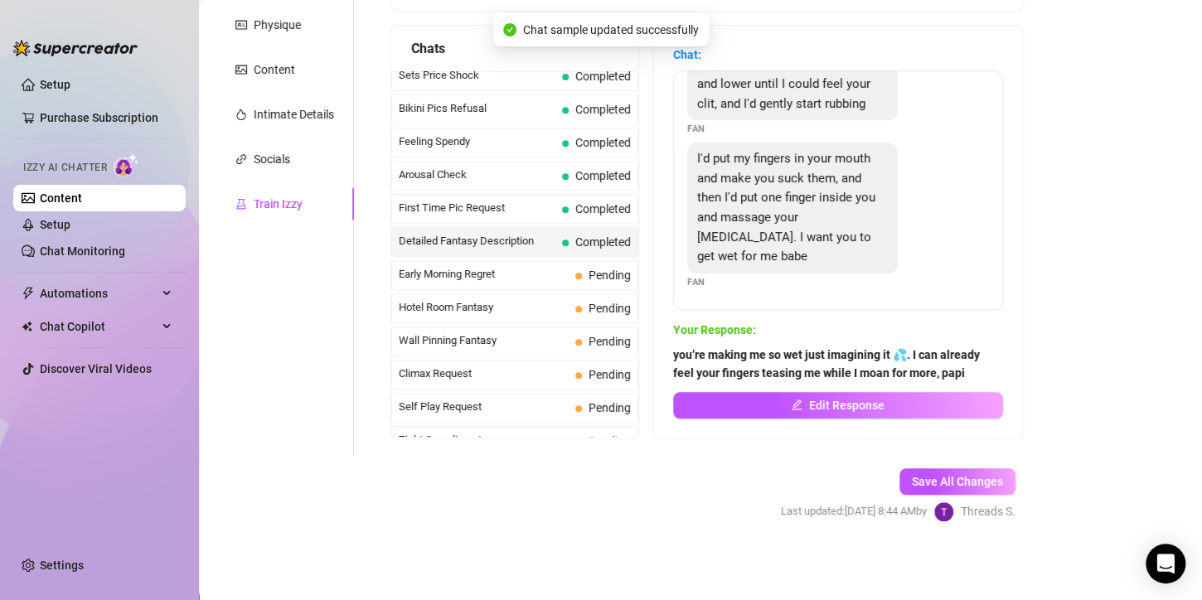
click at [571, 263] on div "Early Morning Regret Pending" at bounding box center [514, 275] width 247 height 30
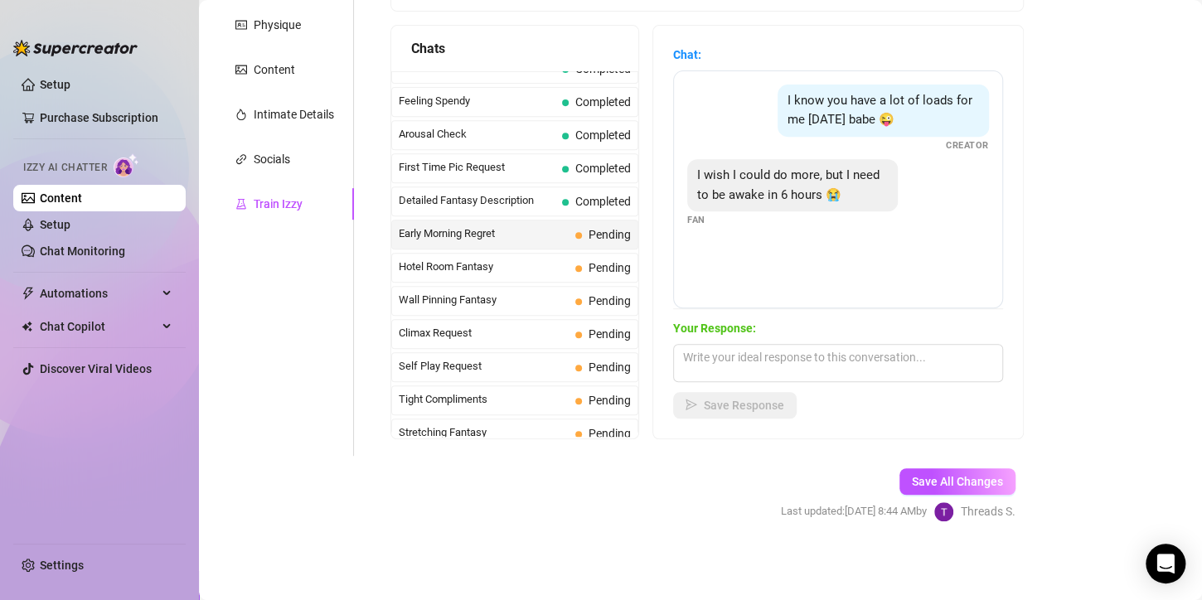
scroll to position [391, 0]
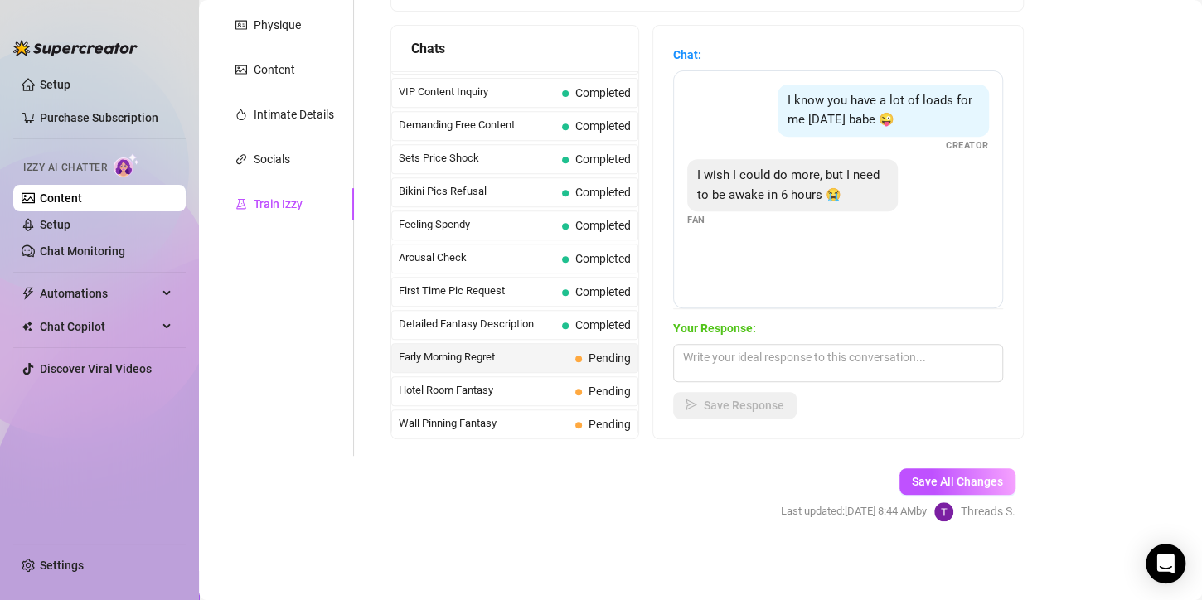
click at [490, 352] on span "Early Morning Regret" at bounding box center [484, 357] width 170 height 17
drag, startPoint x: 756, startPoint y: 211, endPoint x: 698, endPoint y: 166, distance: 73.8
click at [698, 166] on div "I know you have a lot of loads for me [DATE] babe 😜 Creator I wish I could do m…" at bounding box center [838, 189] width 330 height 238
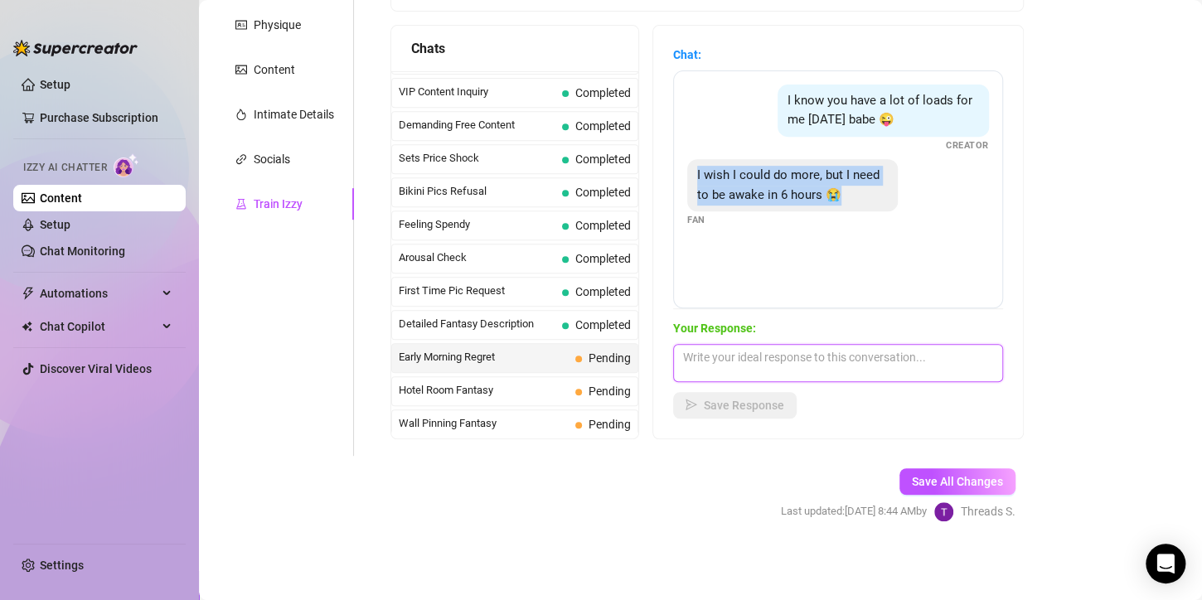
click at [787, 371] on textarea at bounding box center [838, 363] width 330 height 38
paste textarea "don’t want you falling asleep on me. But just thinking about you being impatien…"
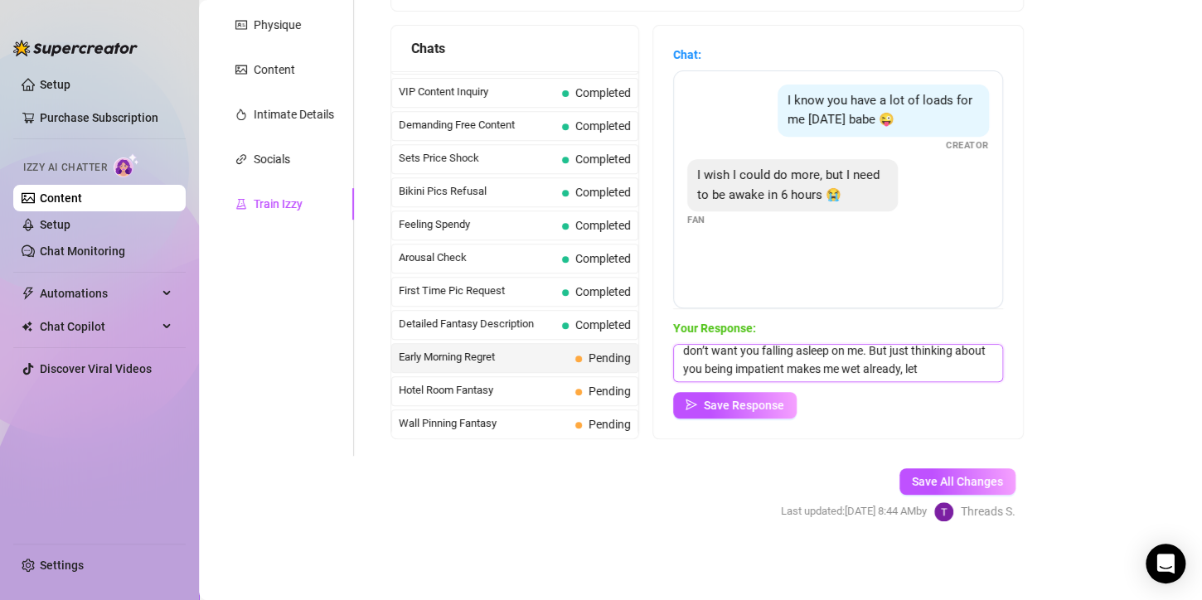
scroll to position [6, 0]
click at [951, 371] on textarea "don’t want you falling asleep on me. But just thinking about you being impatien…" at bounding box center [838, 363] width 330 height 38
paste textarea "we can be quick with it… just enough to make you explode while I leave you crav…"
click at [819, 351] on textarea "don’t want you falling asleep on me. But just thinking about you being impatien…" at bounding box center [838, 363] width 330 height 38
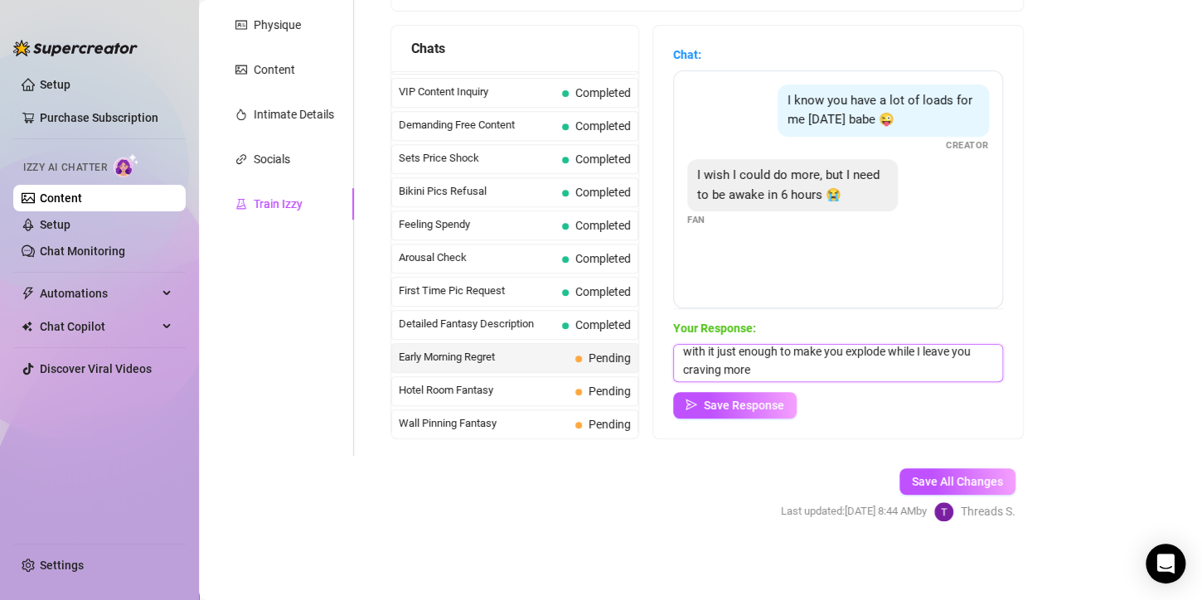
scroll to position [41, 0]
type textarea "don’t want you falling asleep on me. But just thinking about you being impatien…"
click at [797, 404] on button "Save Response" at bounding box center [735, 405] width 124 height 27
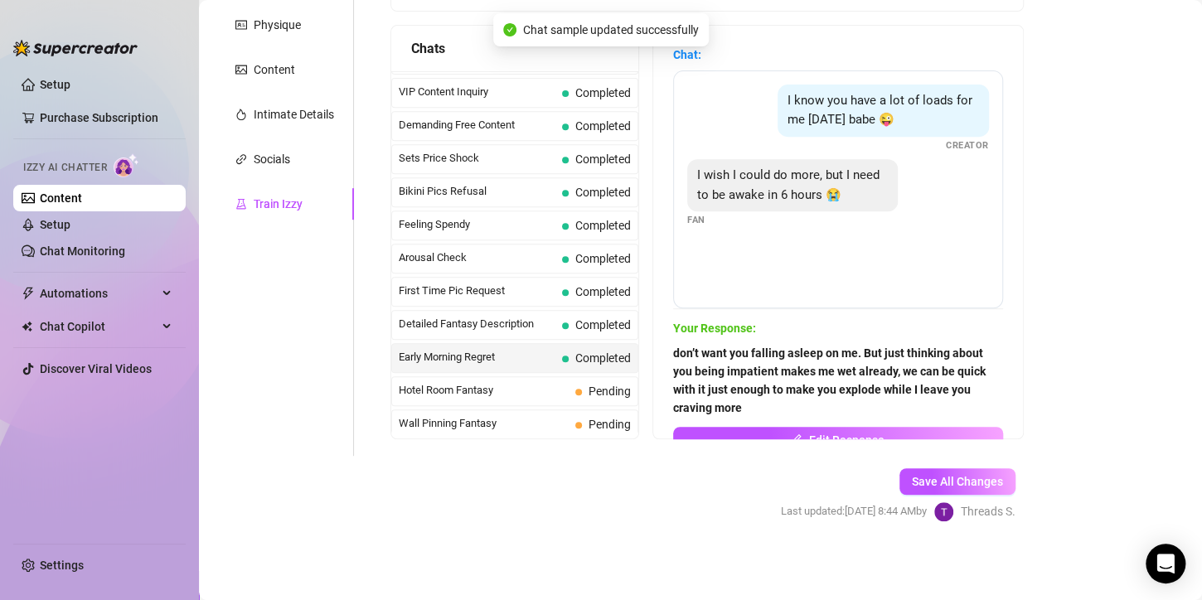
click at [541, 391] on div "Hotel Room Fantasy Pending" at bounding box center [514, 391] width 247 height 30
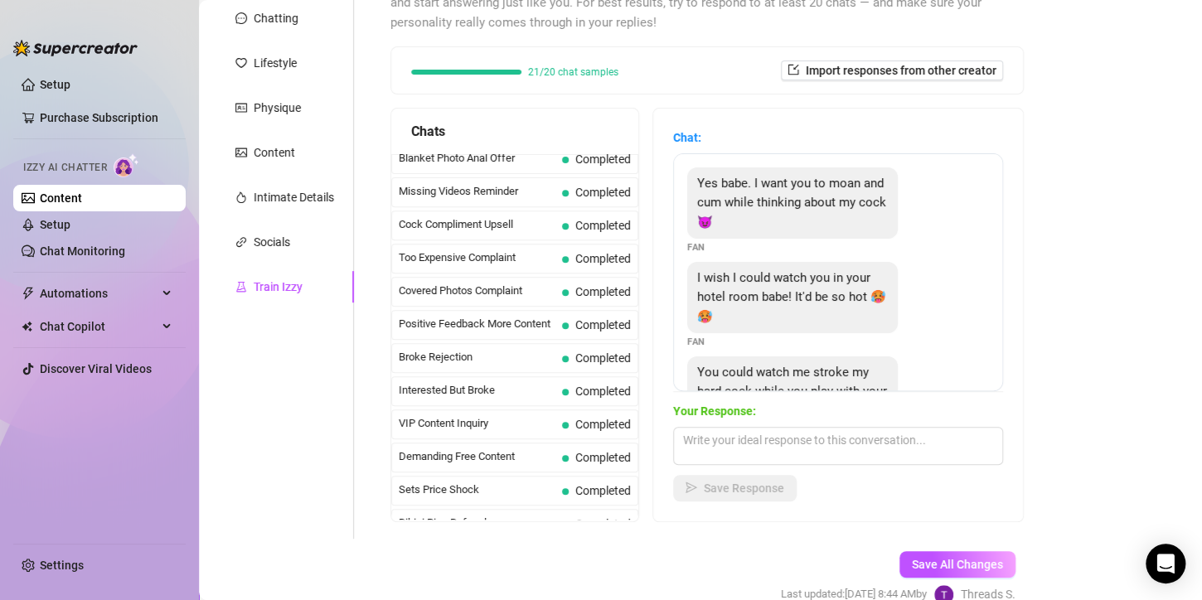
scroll to position [0, 0]
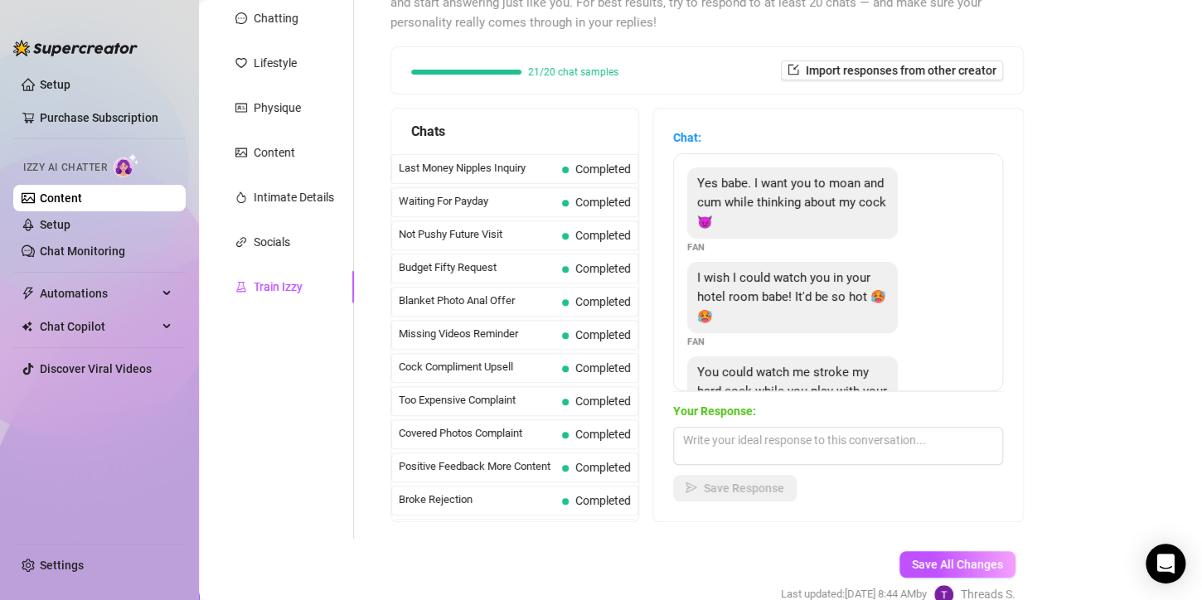
click at [991, 573] on button "Save All Changes" at bounding box center [958, 564] width 116 height 27
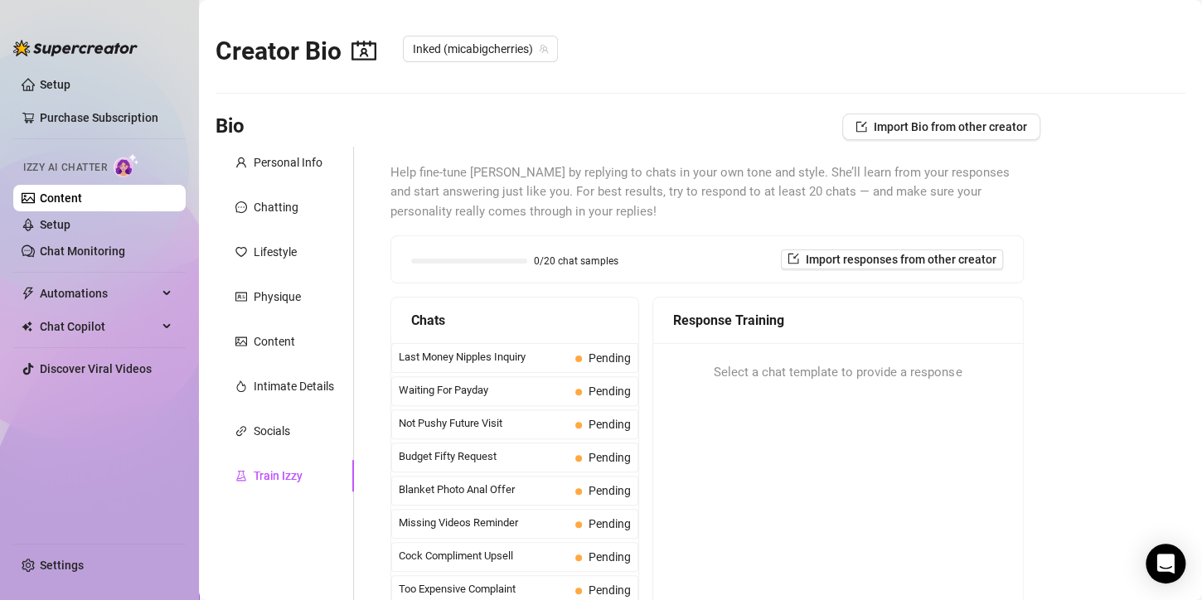
click at [560, 357] on div "Last Money Nipples Inquiry Pending" at bounding box center [514, 358] width 247 height 30
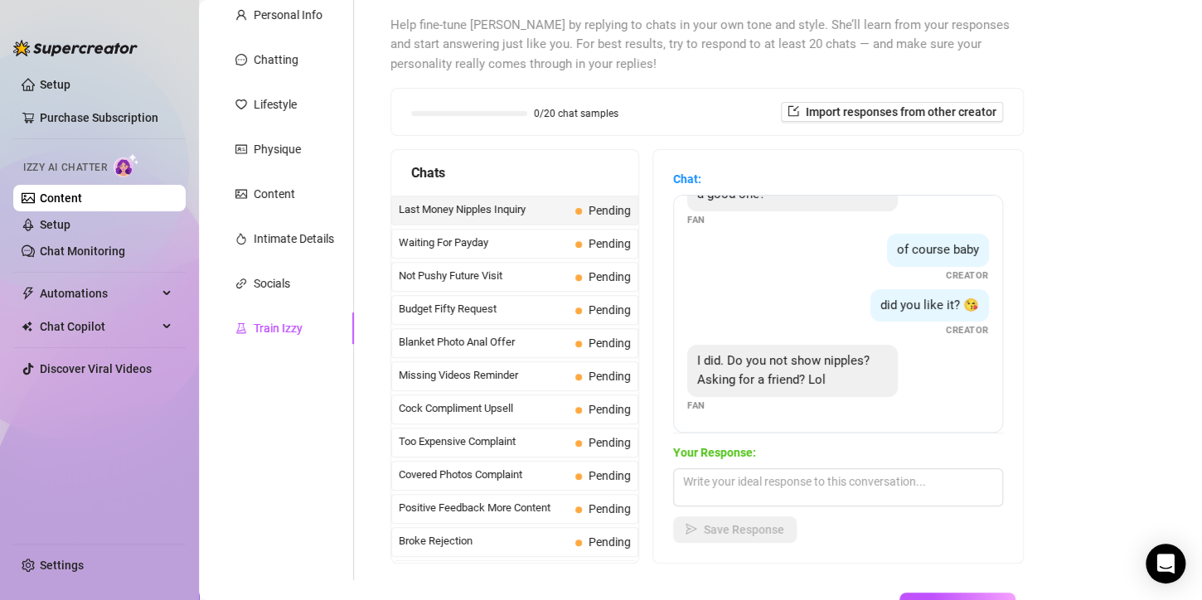
scroll to position [272, 0]
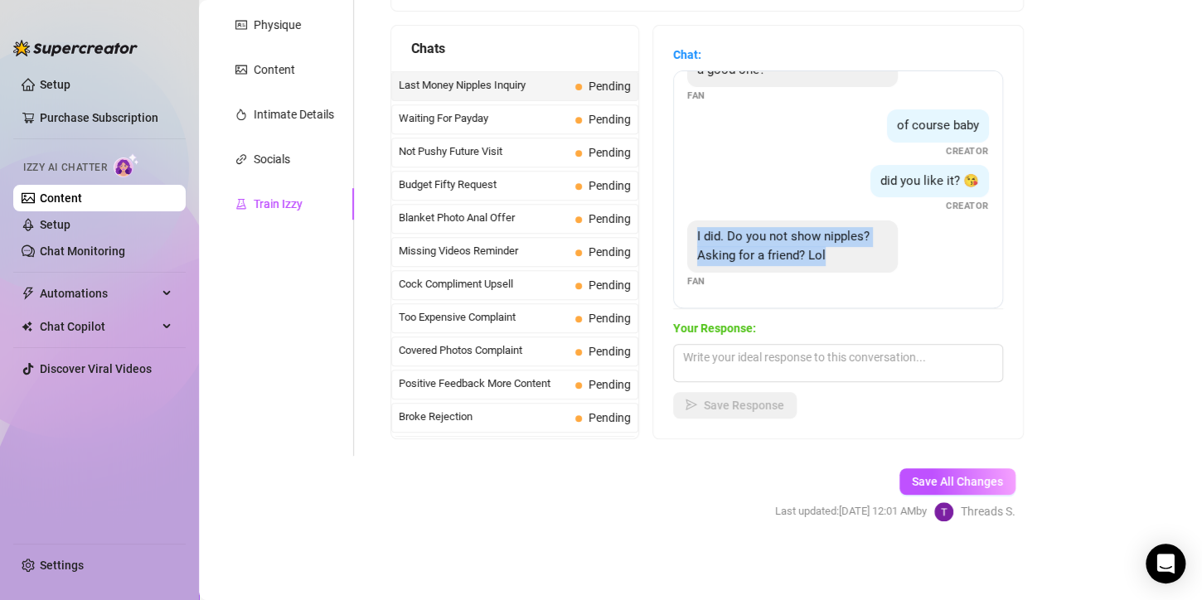
drag, startPoint x: 692, startPoint y: 234, endPoint x: 834, endPoint y: 250, distance: 142.7
click at [834, 250] on div "I did. Do you not show nipples? Asking for a friend? Lol" at bounding box center [792, 247] width 211 height 52
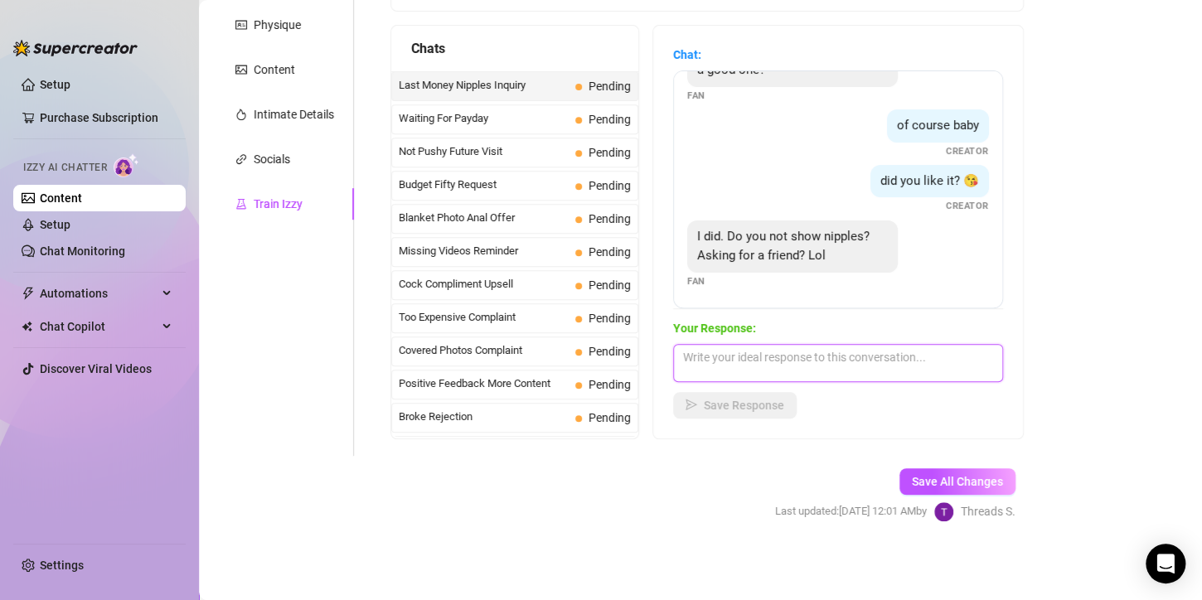
click at [728, 360] on textarea at bounding box center [838, 363] width 330 height 38
click at [788, 345] on textarea "I do papi," at bounding box center [838, 363] width 330 height 38
drag, startPoint x: 771, startPoint y: 353, endPoint x: 734, endPoint y: 350, distance: 37.5
click at [734, 350] on textarea "I do papi, if you're friend i" at bounding box center [838, 363] width 330 height 38
click at [742, 350] on textarea "I do papi, if you're friend i" at bounding box center [838, 363] width 330 height 38
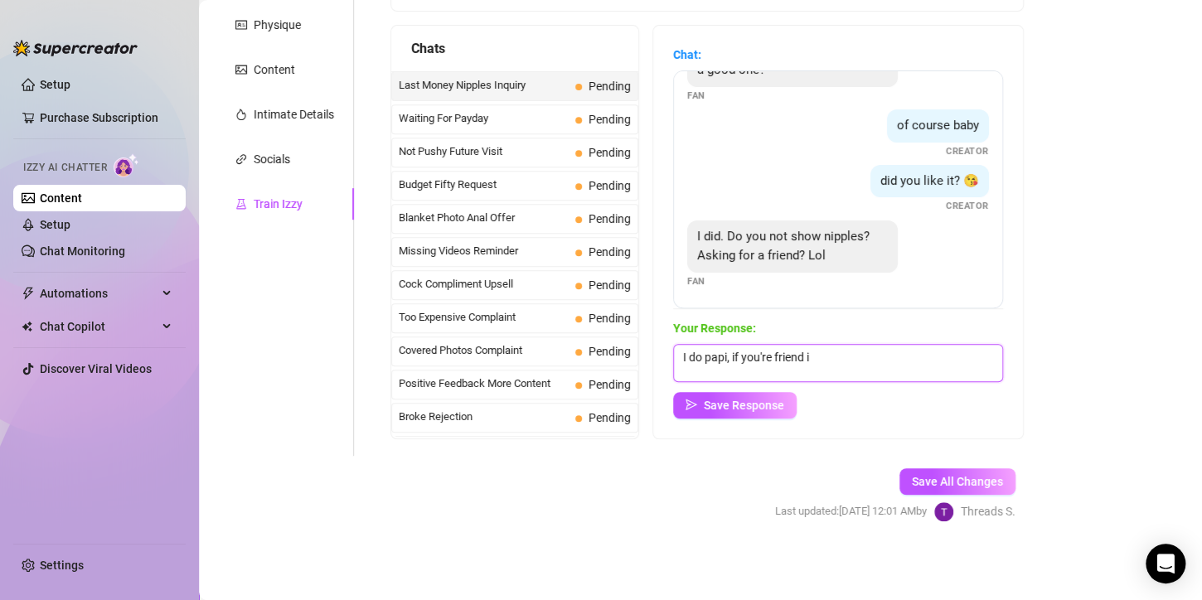
click at [742, 350] on textarea "I do papi, if you're friend i" at bounding box center [838, 363] width 330 height 38
click at [737, 357] on textarea "I do papi, if you're friend i" at bounding box center [838, 363] width 330 height 38
click at [831, 353] on textarea "I do papi, tell you're friend i" at bounding box center [838, 363] width 330 height 38
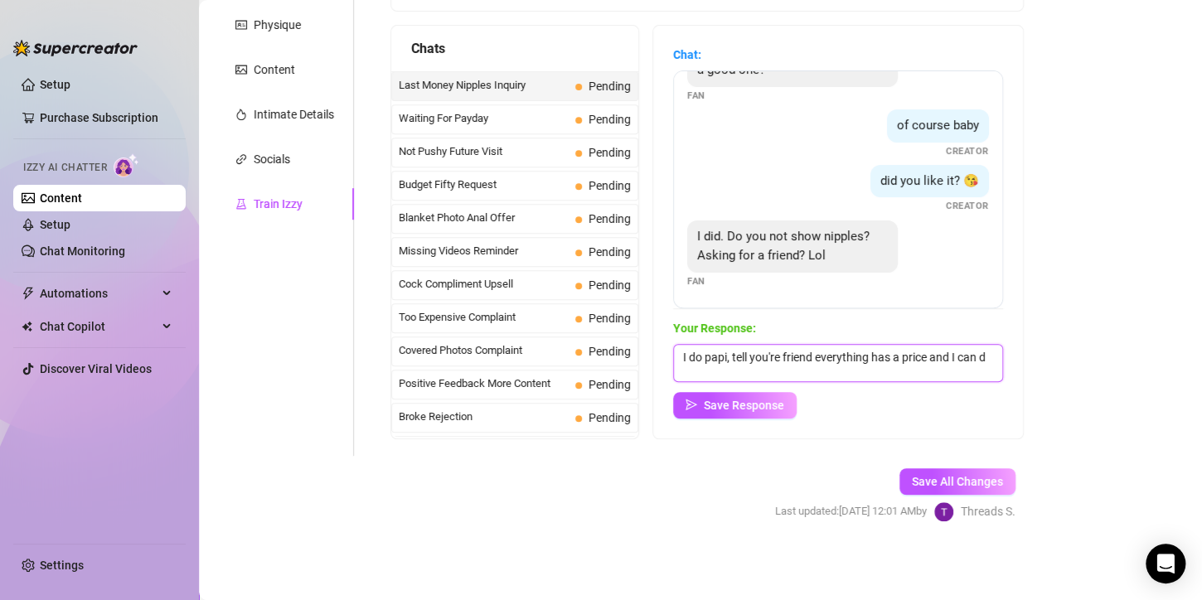
scroll to position [1, 0]
type textarea "I do papi, tell you're friend everything has a price and I can do anything he a…"
click at [774, 412] on button "Save Response" at bounding box center [735, 405] width 124 height 27
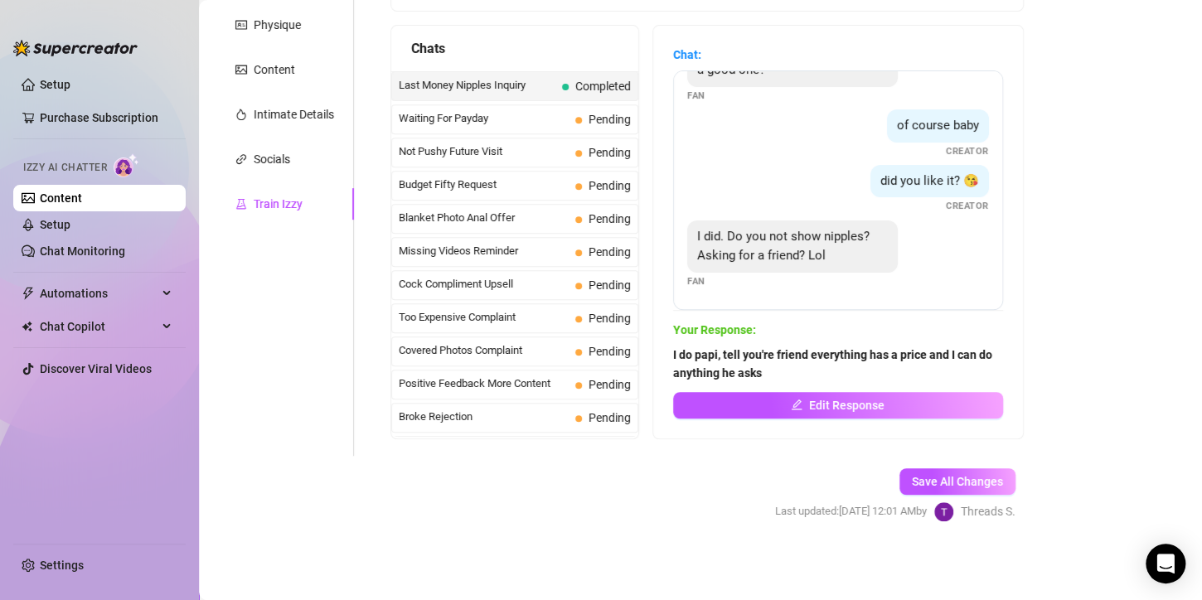
scroll to position [48, 0]
click at [579, 129] on div "Waiting For Payday Pending" at bounding box center [514, 119] width 247 height 30
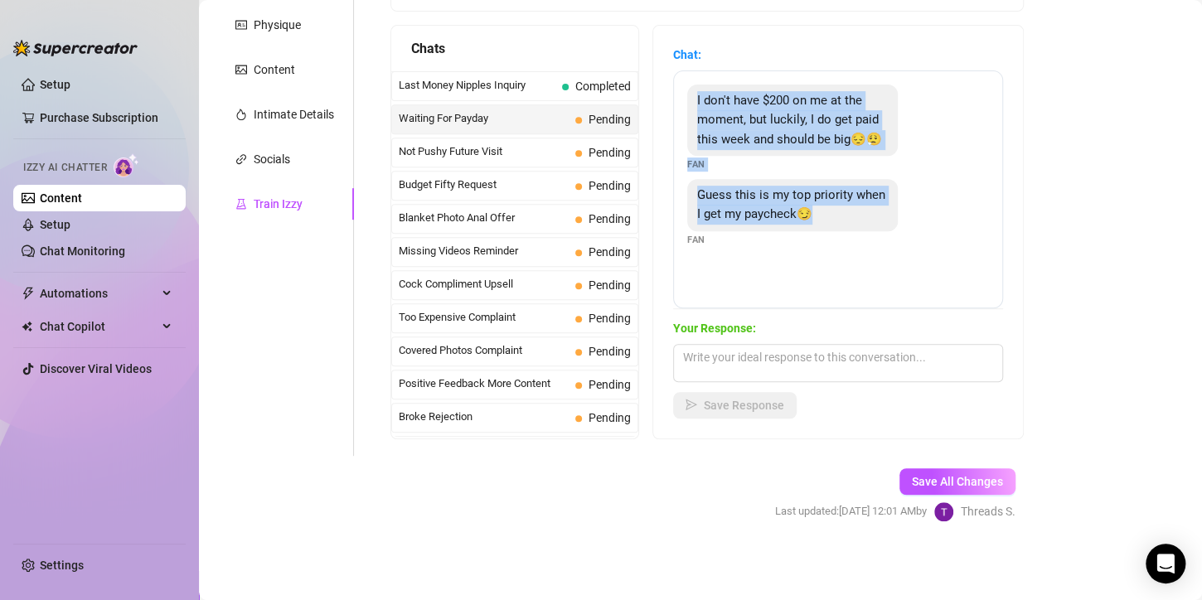
drag, startPoint x: 697, startPoint y: 99, endPoint x: 850, endPoint y: 238, distance: 206.0
click at [850, 238] on div "I don't have $200 on me at the moment, but luckily, I do get paid this week and…" at bounding box center [838, 189] width 330 height 238
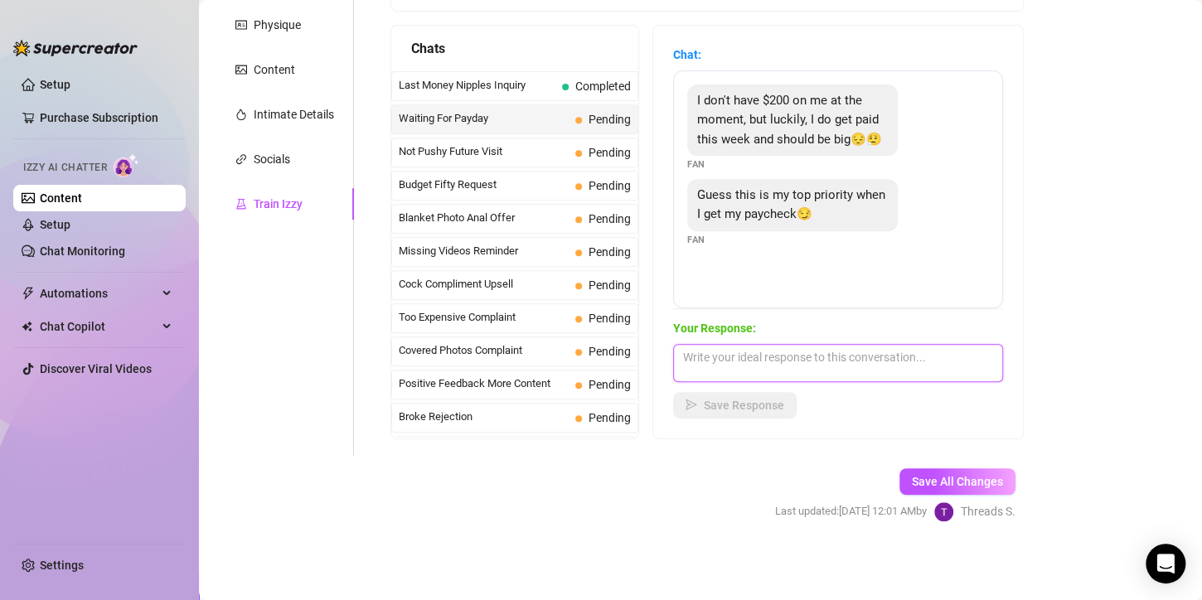
click at [741, 378] on textarea at bounding box center [838, 363] width 330 height 38
paste textarea "Mmm… I love being your top priority 😏💋. Just thinking about you spending that f…"
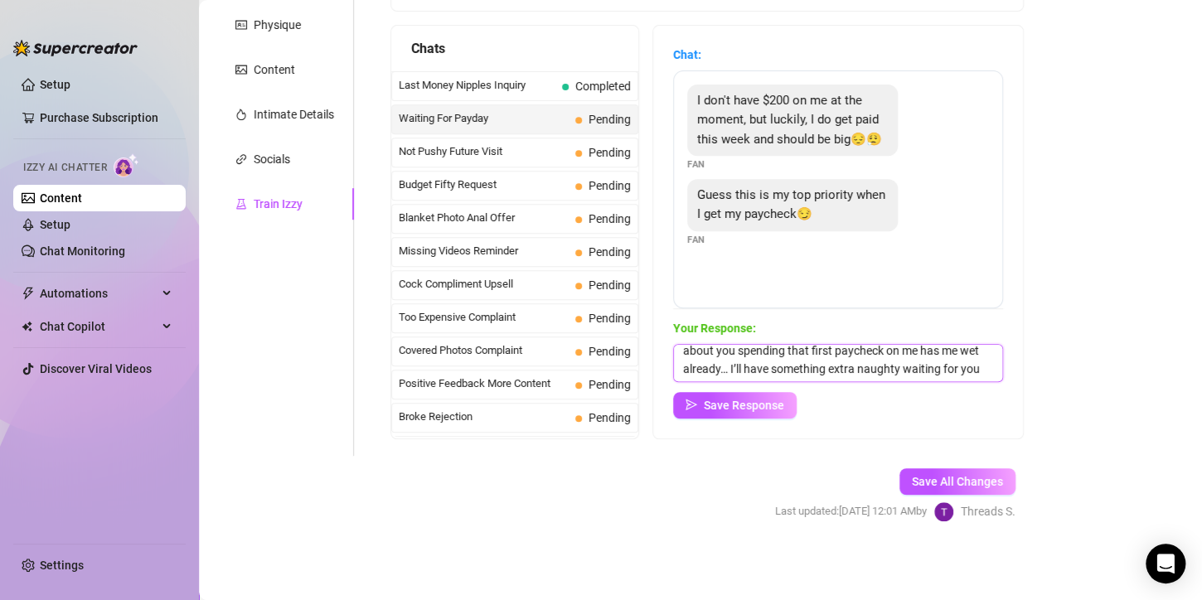
scroll to position [0, 0]
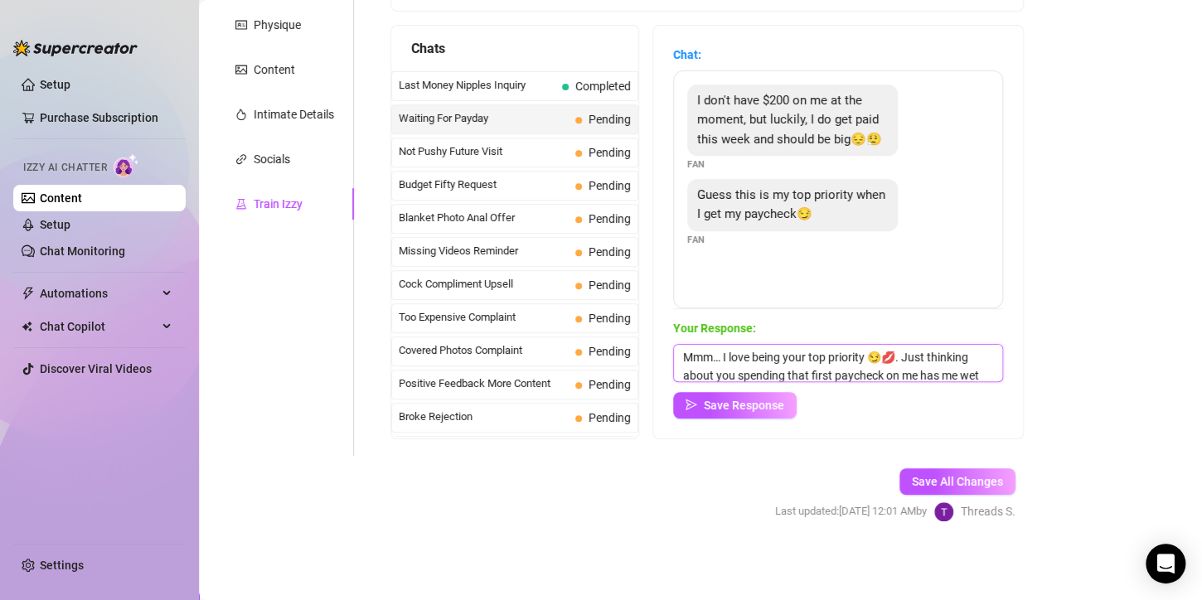
click at [717, 362] on textarea "Mmm… I love being your top priority 😏💋. Just thinking about you spending that f…" at bounding box center [838, 363] width 330 height 38
click at [717, 361] on textarea "Mmm… I love being your top priority 😏💋. Just thinking about you spending that f…" at bounding box center [838, 363] width 330 height 38
drag, startPoint x: 720, startPoint y: 362, endPoint x: 678, endPoint y: 357, distance: 41.9
click at [678, 357] on textarea "Mmm… I love being your top priority 😏💋. Just thinking about you spending that f…" at bounding box center [838, 363] width 330 height 38
click at [844, 360] on textarea "I love being your top priority 😏💋. Just thinking about you spending that first …" at bounding box center [838, 363] width 330 height 38
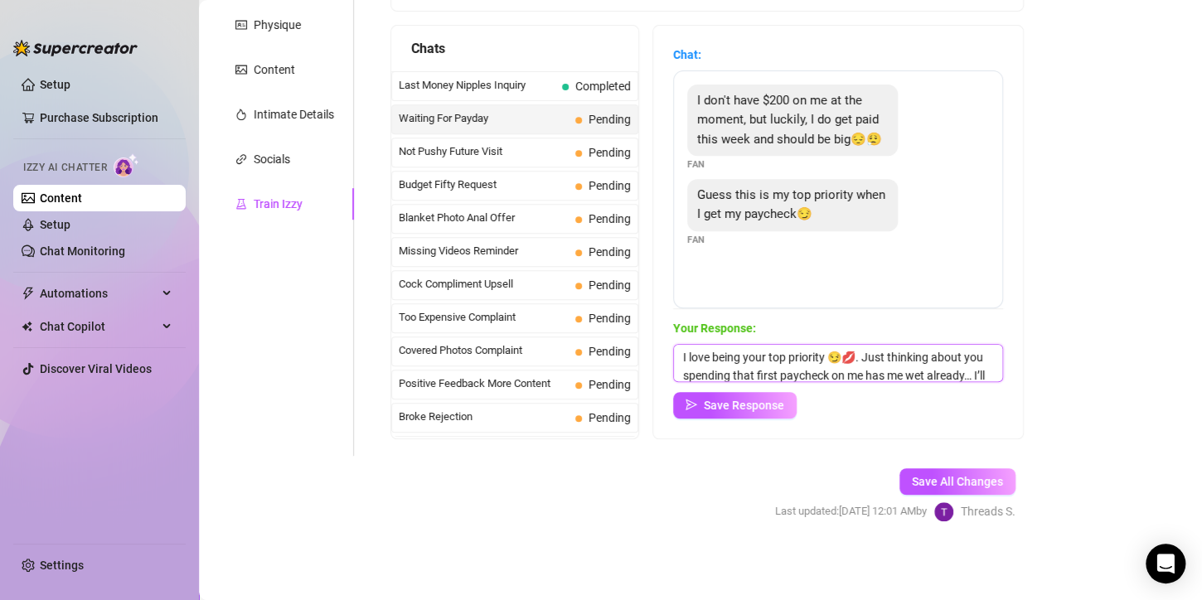
click at [854, 357] on textarea "I love being your top priority 😏💋. Just thinking about you spending that first …" at bounding box center [838, 363] width 330 height 38
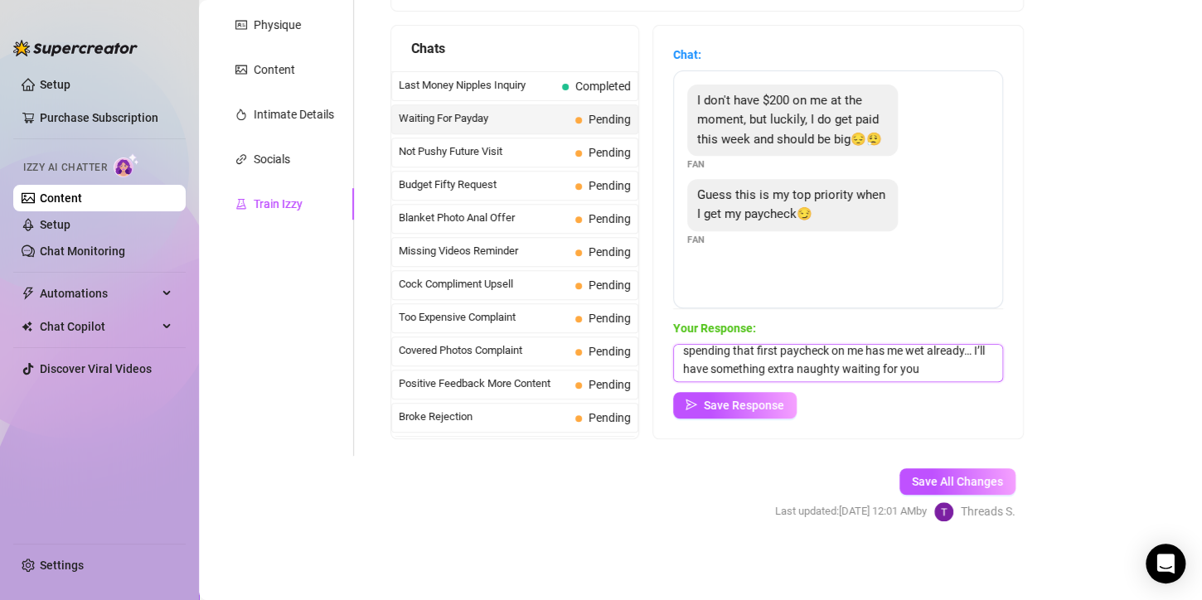
click at [728, 354] on textarea "I love being your top priority 😏. Just thinking about you spending that first p…" at bounding box center [838, 363] width 330 height 38
type textarea "I love being your top priority 😏. Just thinking about you spending that first p…"
click at [701, 410] on button "Save Response" at bounding box center [735, 405] width 124 height 27
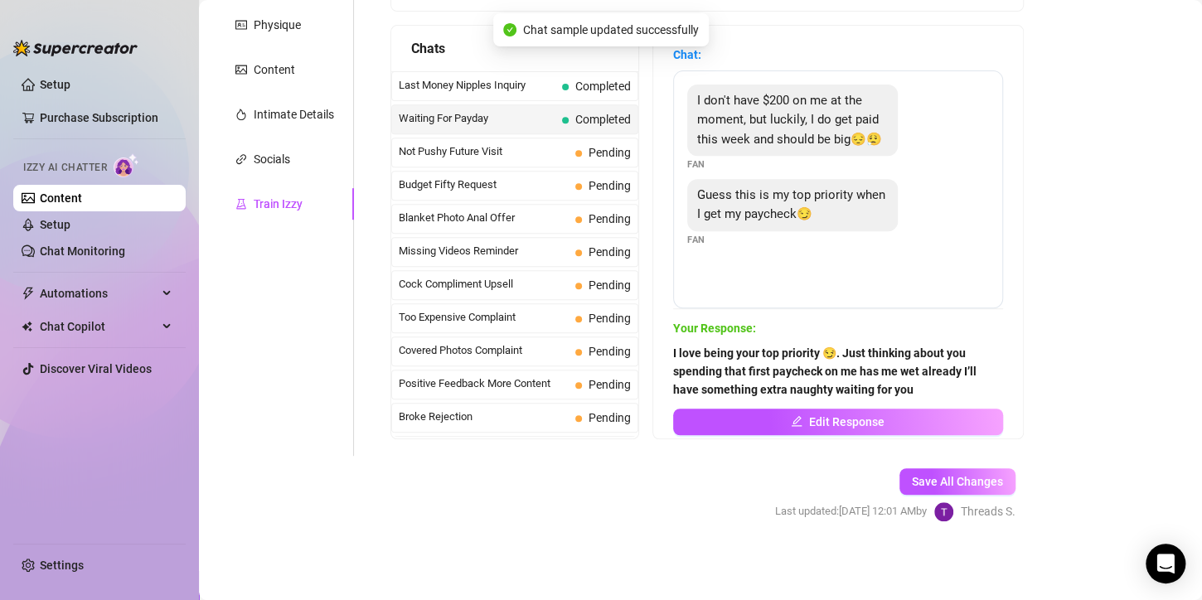
click at [549, 154] on span "Not Pushy Future Visit" at bounding box center [484, 151] width 170 height 17
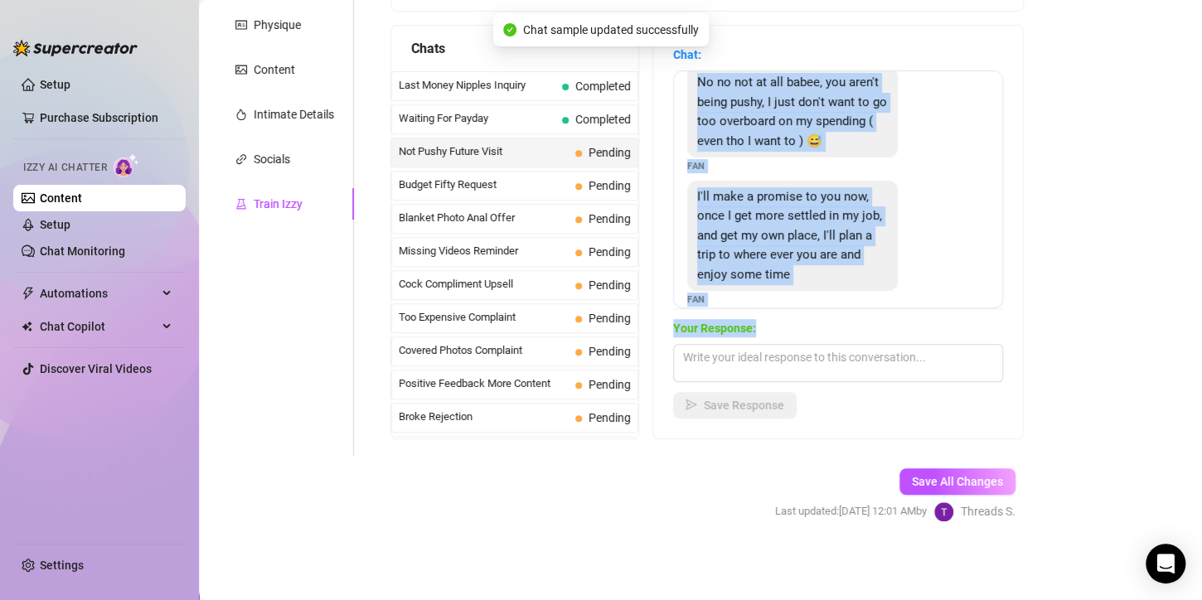
scroll to position [170, 0]
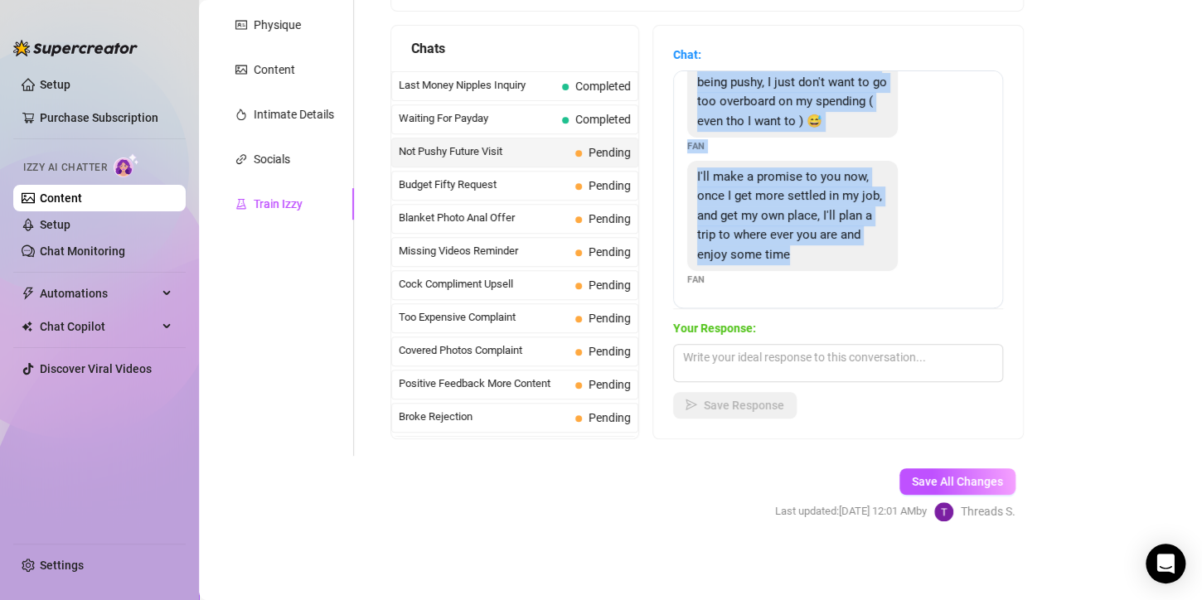
drag, startPoint x: 695, startPoint y: 216, endPoint x: 861, endPoint y: 270, distance: 175.1
click at [861, 270] on div "Thanks baby I understand 😘 im so sorry if im being too pushy, i just want to sp…" at bounding box center [838, 189] width 330 height 238
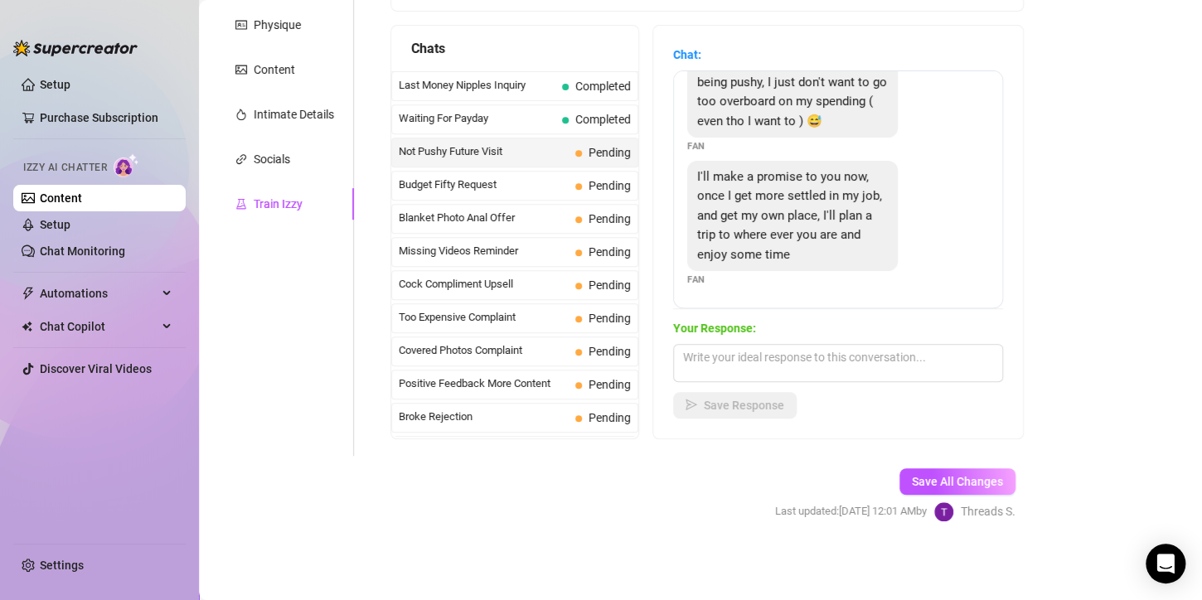
click at [1050, 420] on main "Creator Bio Inked (micabigcherries) Bio Import Bio from other creator Personal …" at bounding box center [700, 164] width 1003 height 873
click at [966, 478] on span "Save All Changes" at bounding box center [957, 481] width 91 height 13
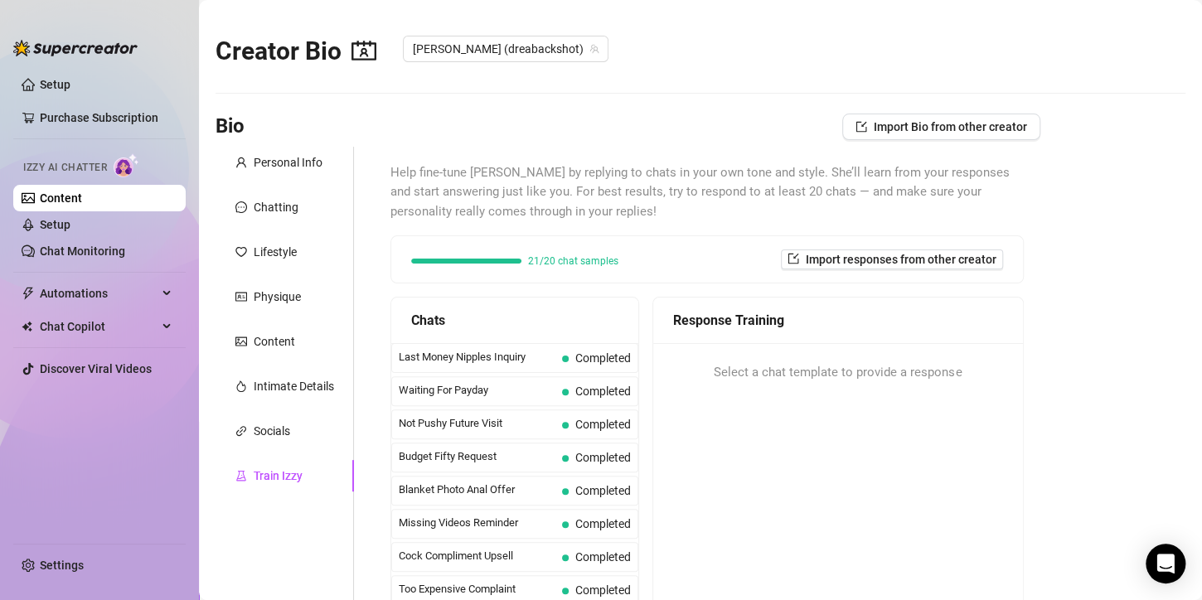
click at [479, 427] on span "Not Pushy Future Visit" at bounding box center [477, 423] width 157 height 17
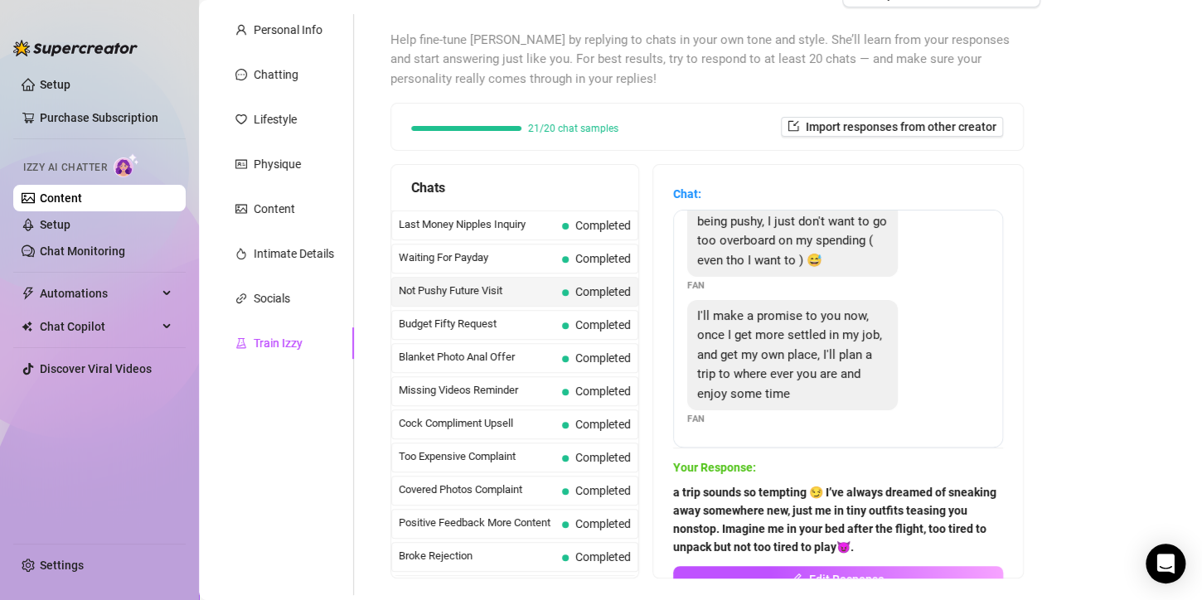
scroll to position [272, 0]
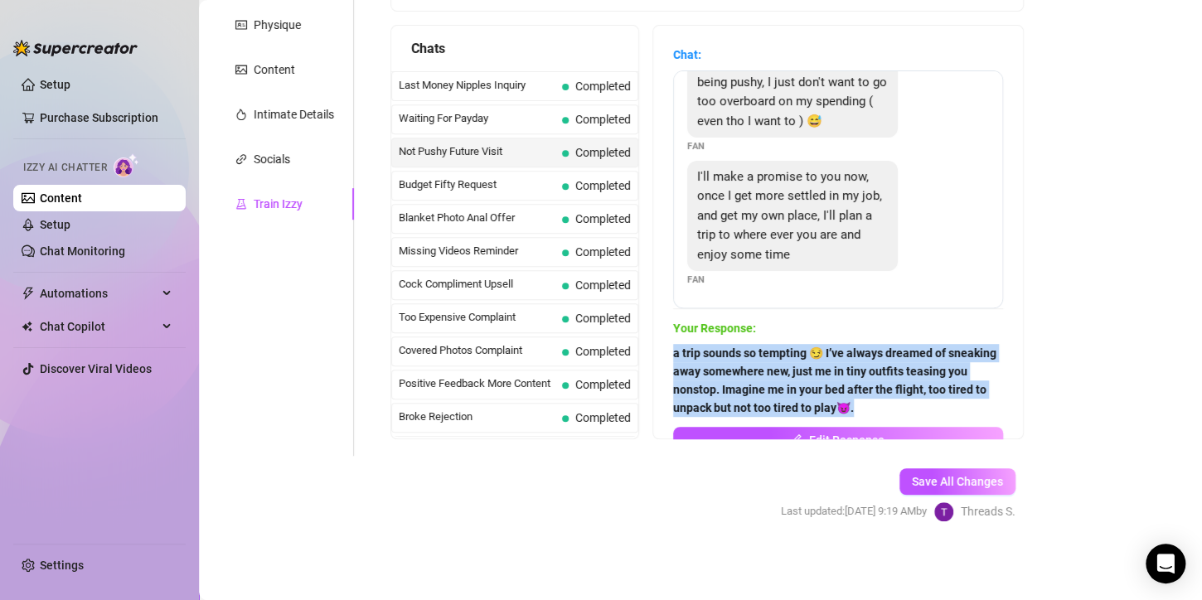
drag, startPoint x: 686, startPoint y: 354, endPoint x: 961, endPoint y: 400, distance: 278.2
click at [961, 400] on span "a trip sounds so tempting 😏 I’ve always dreamed of sneaking away somewhere new,…" at bounding box center [838, 380] width 330 height 73
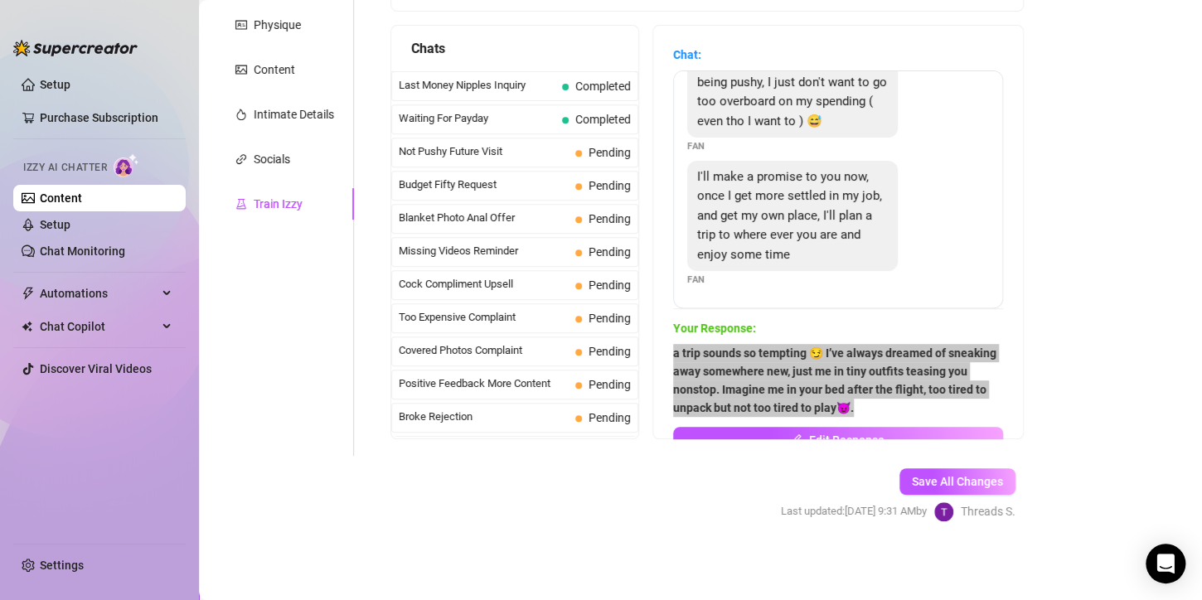
scroll to position [170, 0]
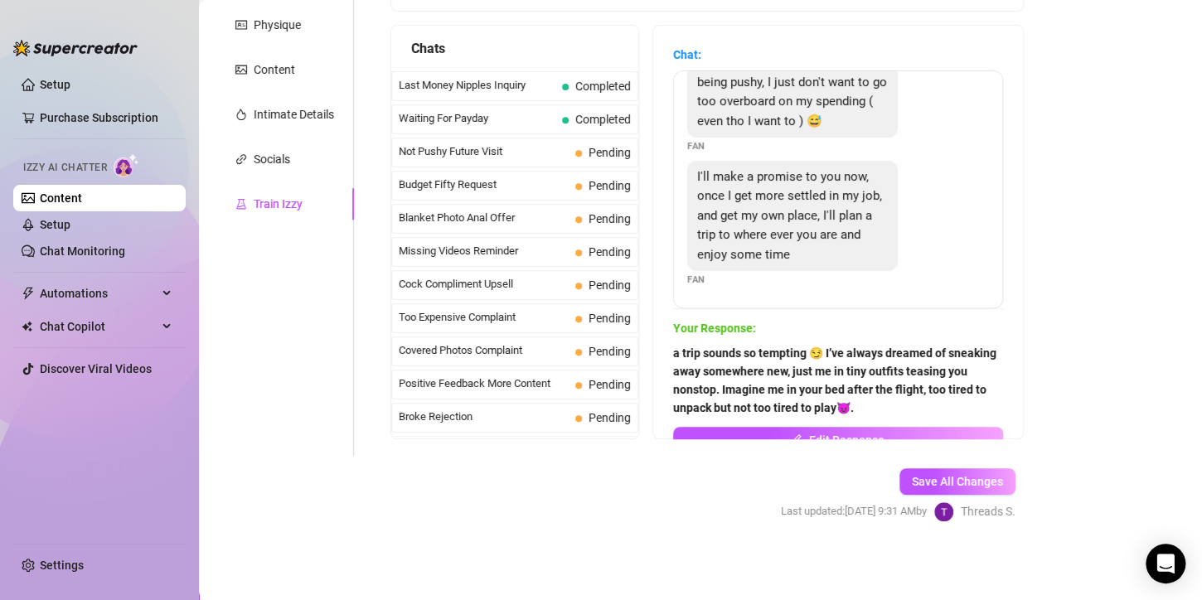
click at [416, 448] on div "Help fine-tune [PERSON_NAME] by replying to chats in your own tone and style. S…" at bounding box center [707, 165] width 667 height 581
click at [258, 160] on div "Socials" at bounding box center [272, 159] width 36 height 18
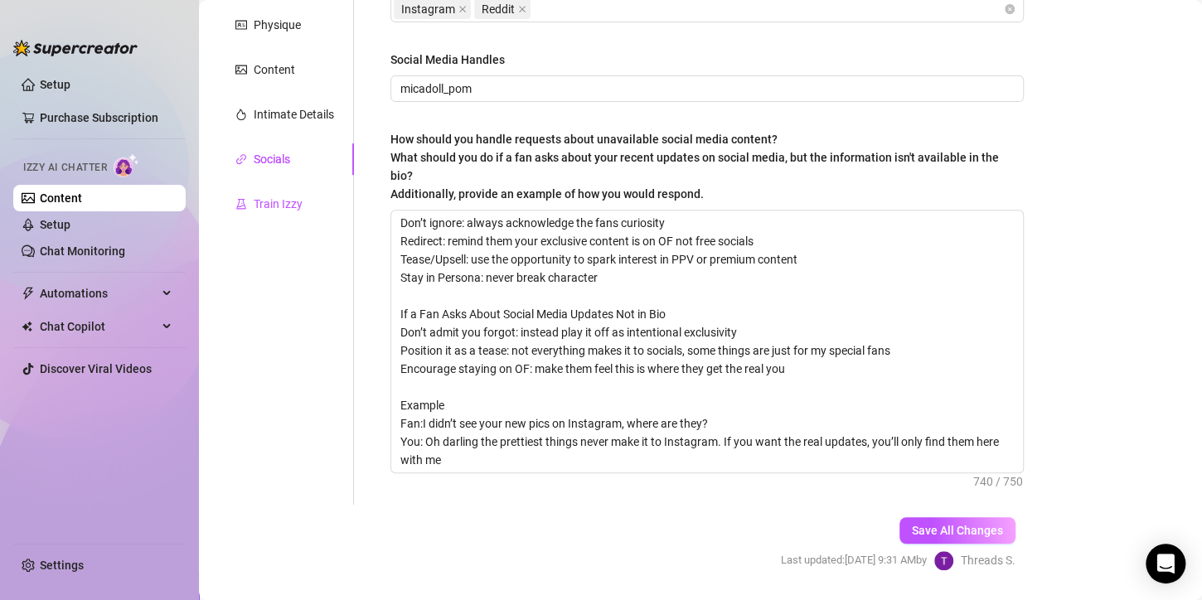
click at [273, 199] on div "Train Izzy" at bounding box center [278, 204] width 49 height 18
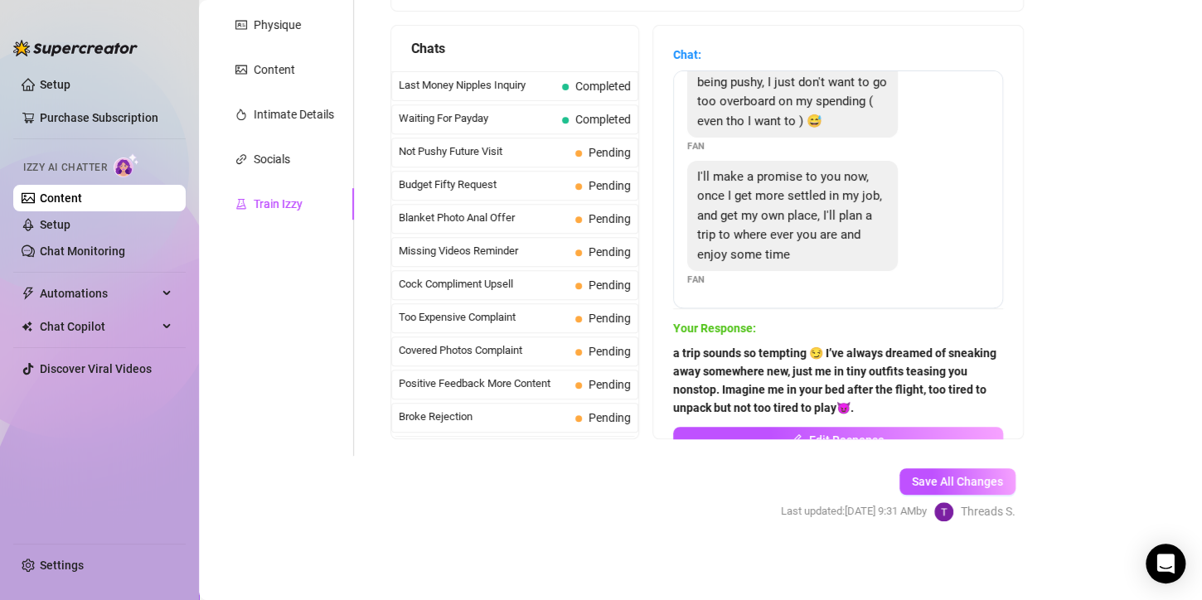
click at [520, 211] on span "Blanket Photo Anal Offer" at bounding box center [484, 218] width 170 height 17
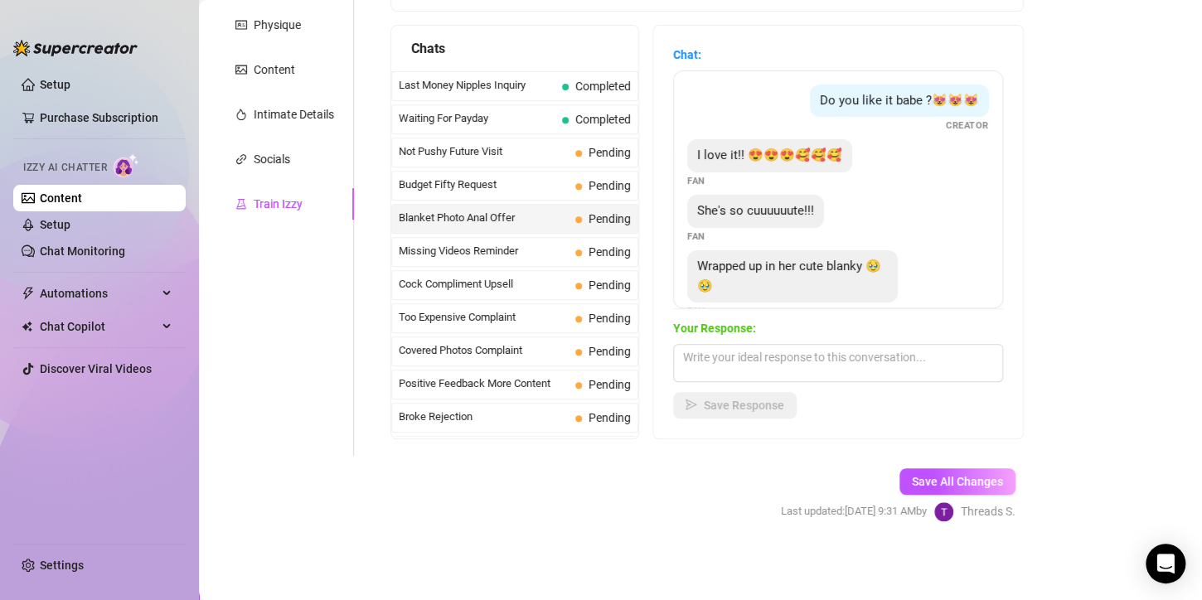
click at [523, 132] on div "Waiting For Payday Completed" at bounding box center [514, 119] width 247 height 30
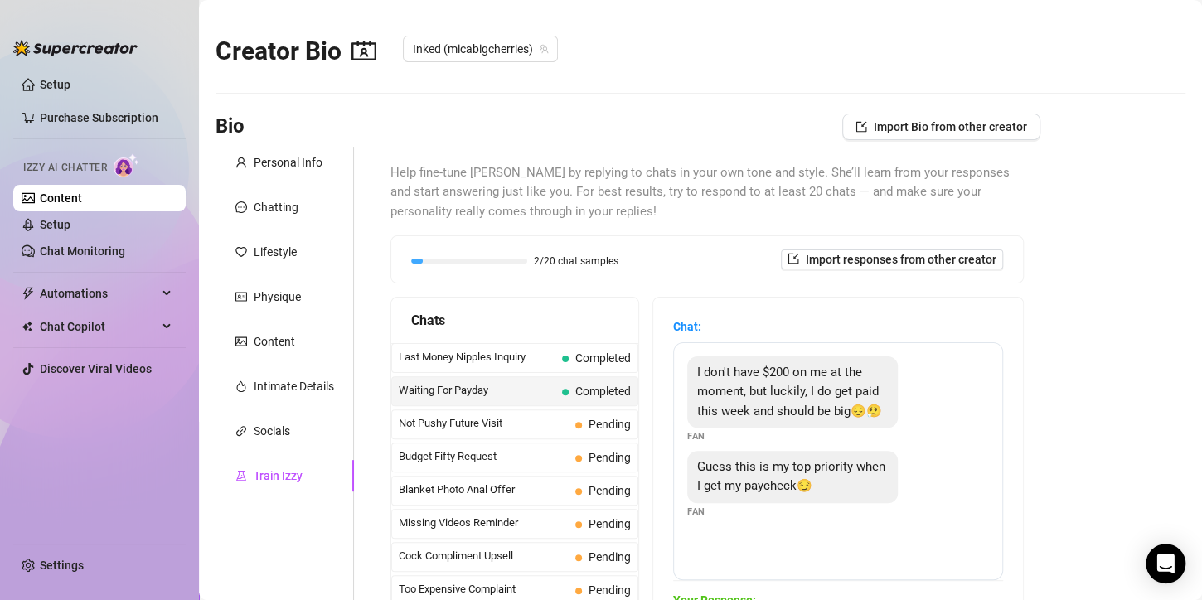
click at [312, 214] on div "Chatting" at bounding box center [285, 208] width 138 height 32
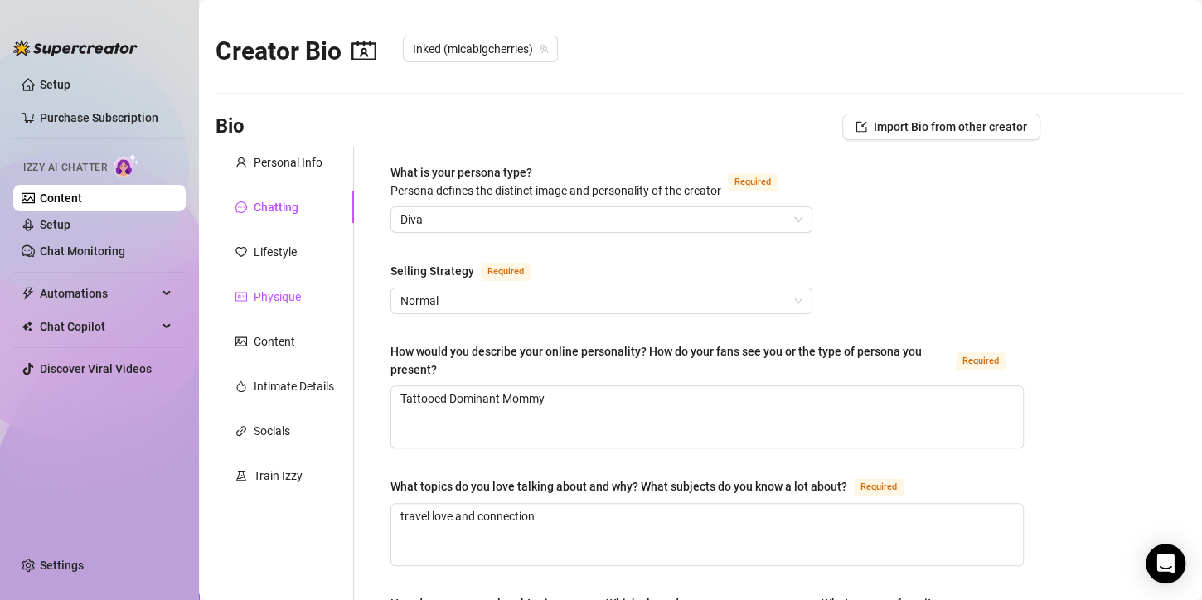
click at [252, 300] on div "Physique" at bounding box center [267, 297] width 65 height 18
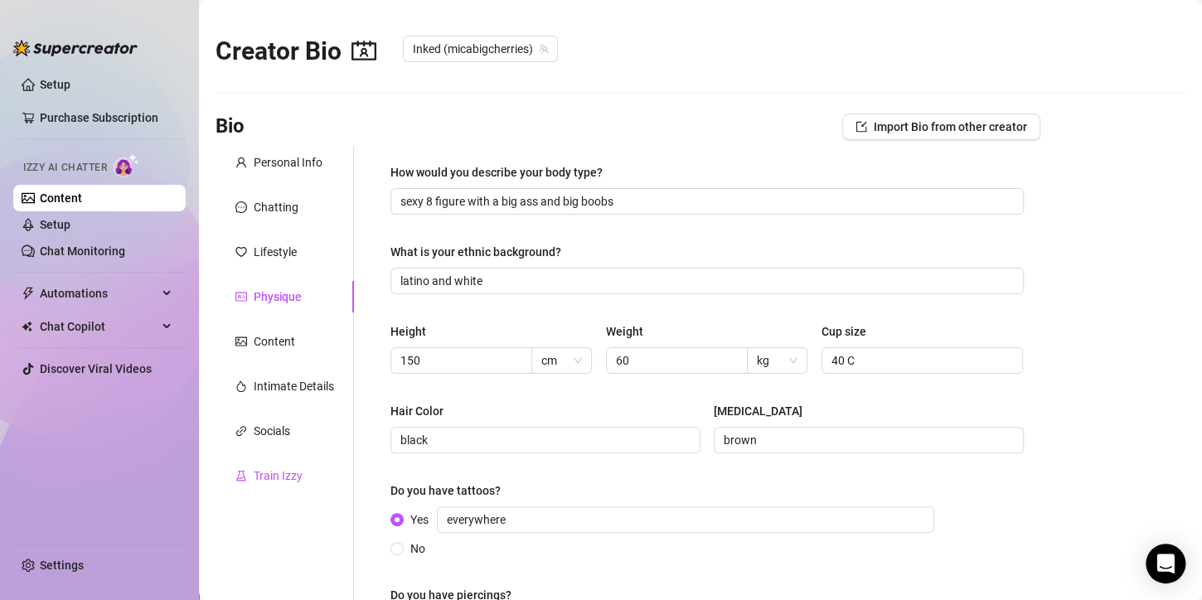
click at [254, 473] on div "Train Izzy" at bounding box center [278, 476] width 49 height 18
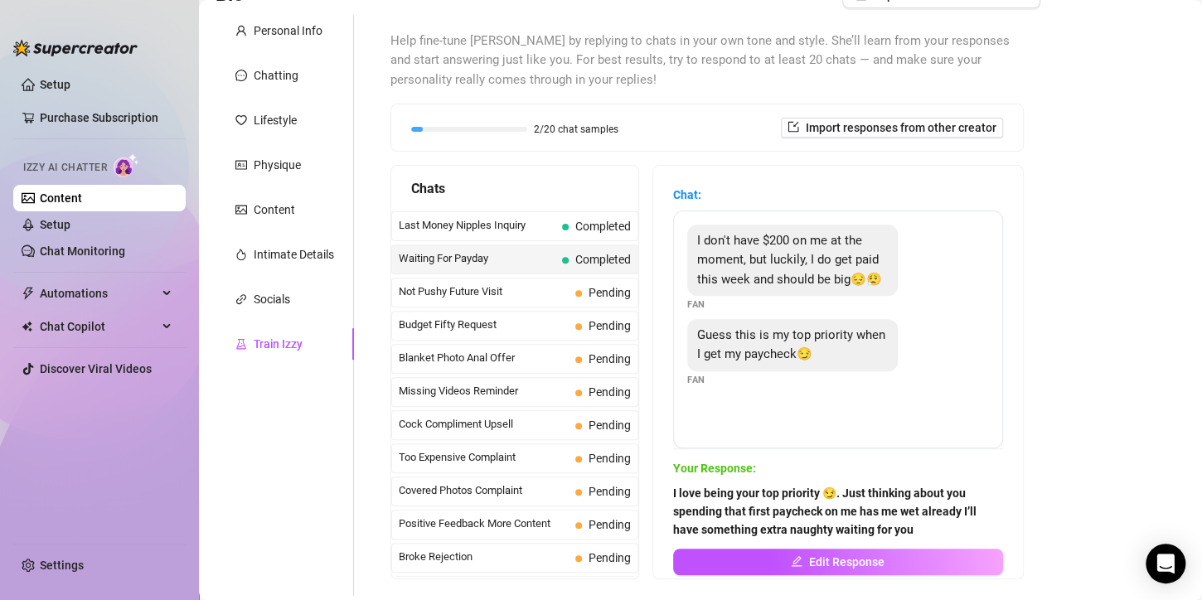
scroll to position [272, 0]
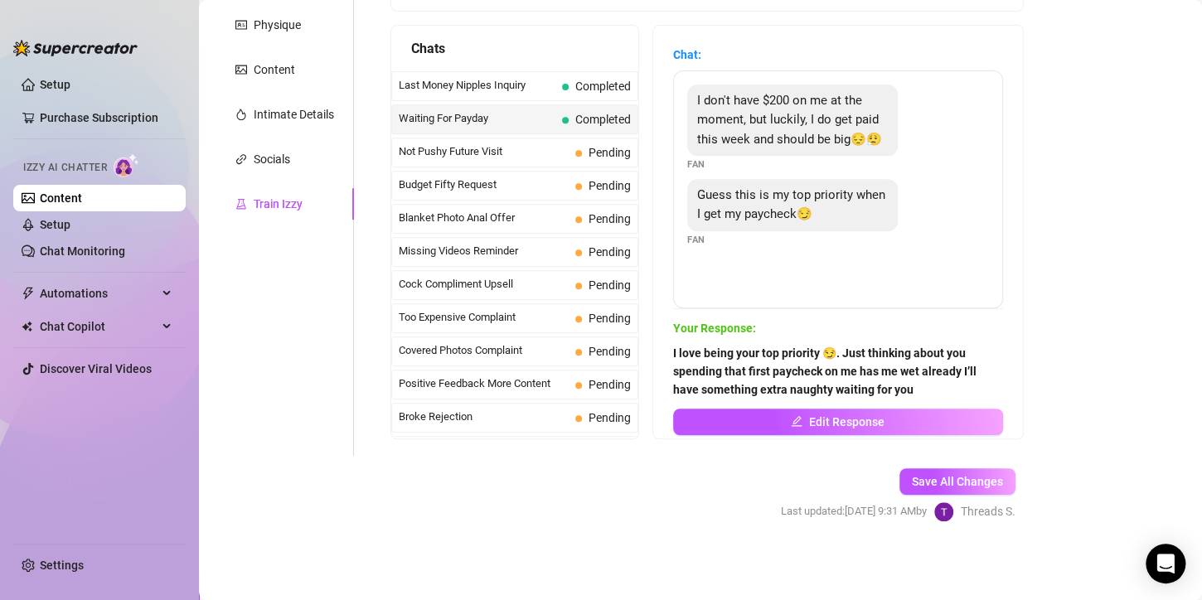
click at [614, 263] on div "Missing Videos Reminder Pending" at bounding box center [514, 252] width 247 height 30
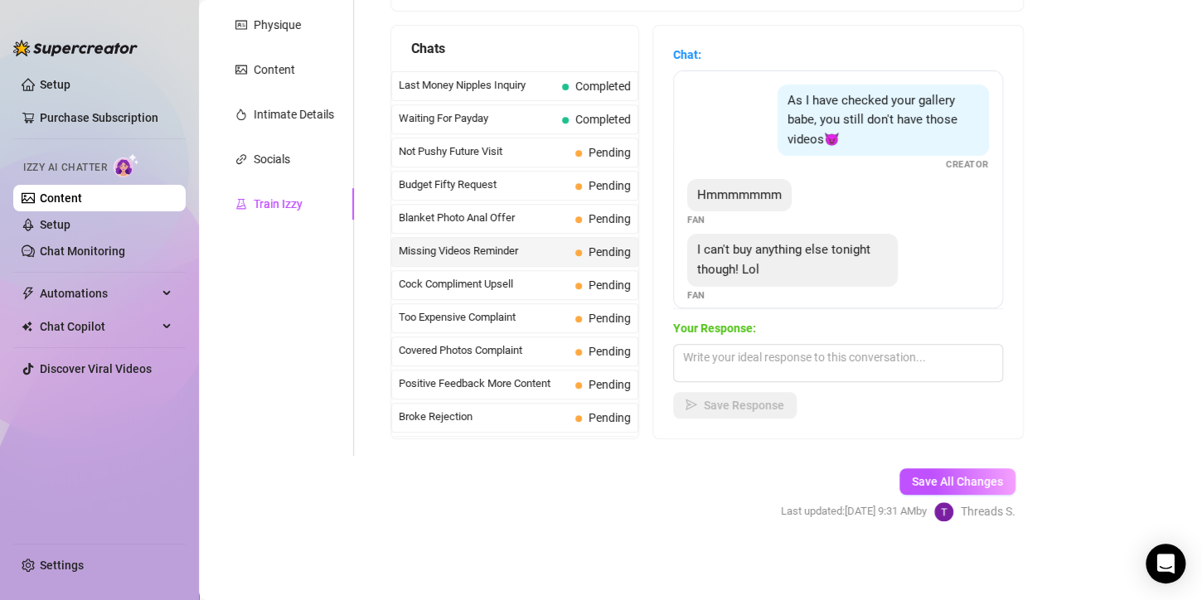
click at [589, 219] on span "Pending" at bounding box center [610, 218] width 42 height 13
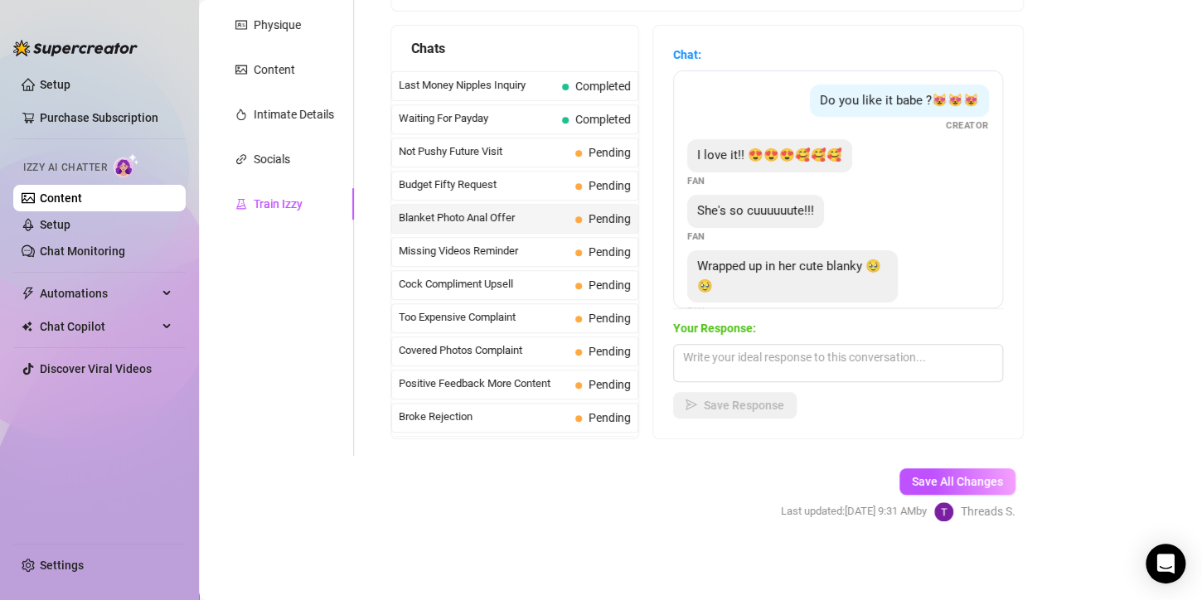
click at [575, 183] on span at bounding box center [578, 186] width 7 height 7
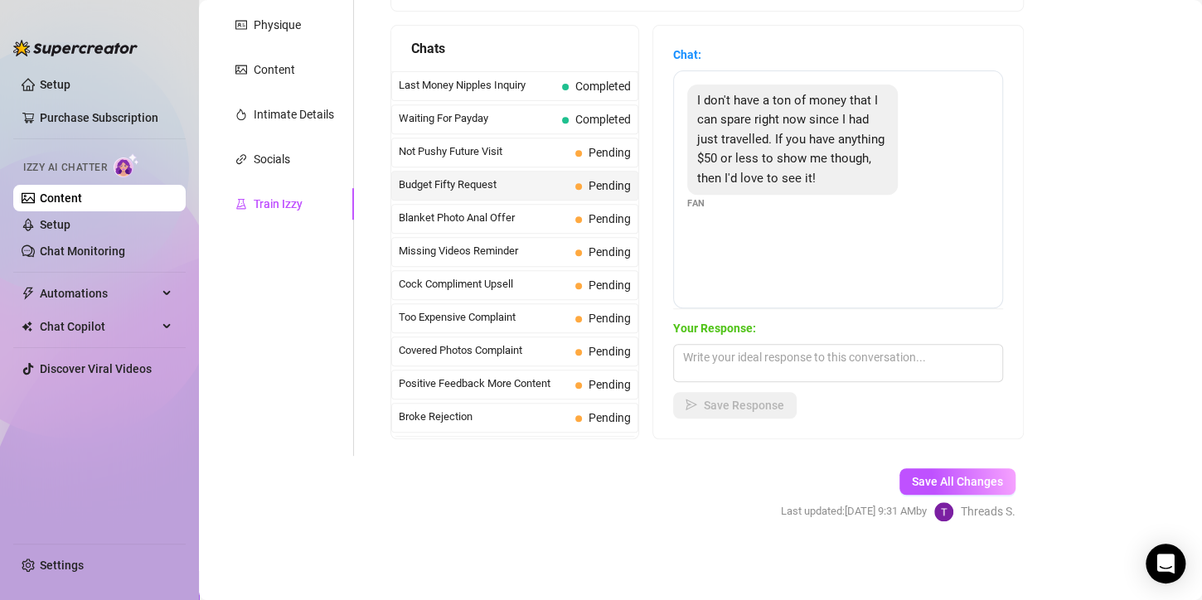
click at [555, 146] on span "Not Pushy Future Visit" at bounding box center [484, 151] width 170 height 17
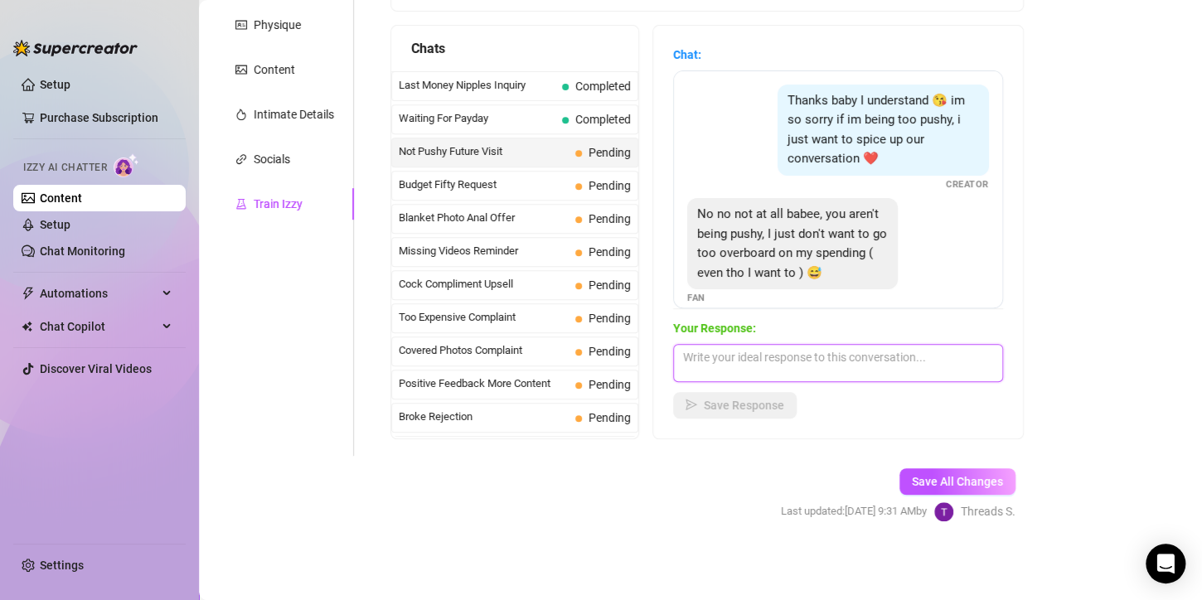
click at [832, 364] on textarea at bounding box center [838, 363] width 330 height 38
paste textarea "a trip sounds so tempting 😏 I’ve always dreamed of sneaking away somewhere new,…"
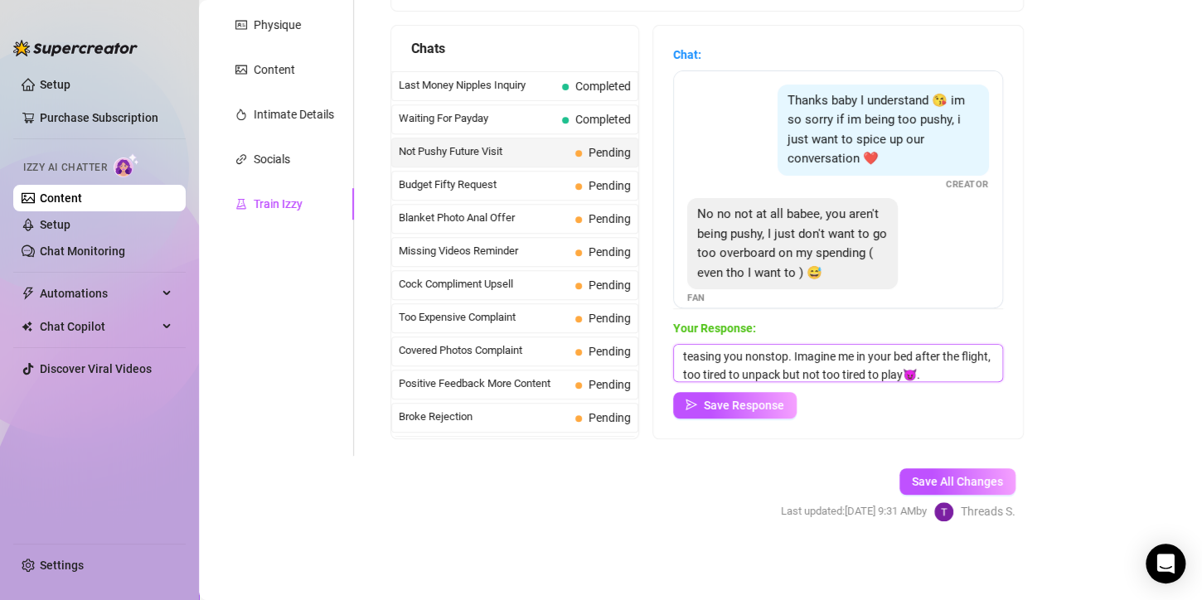
type textarea "a trip sounds so tempting 😏 I’ve always dreamed of sneaking away somewhere new,…"
click at [745, 400] on span "Save Response" at bounding box center [744, 405] width 80 height 13
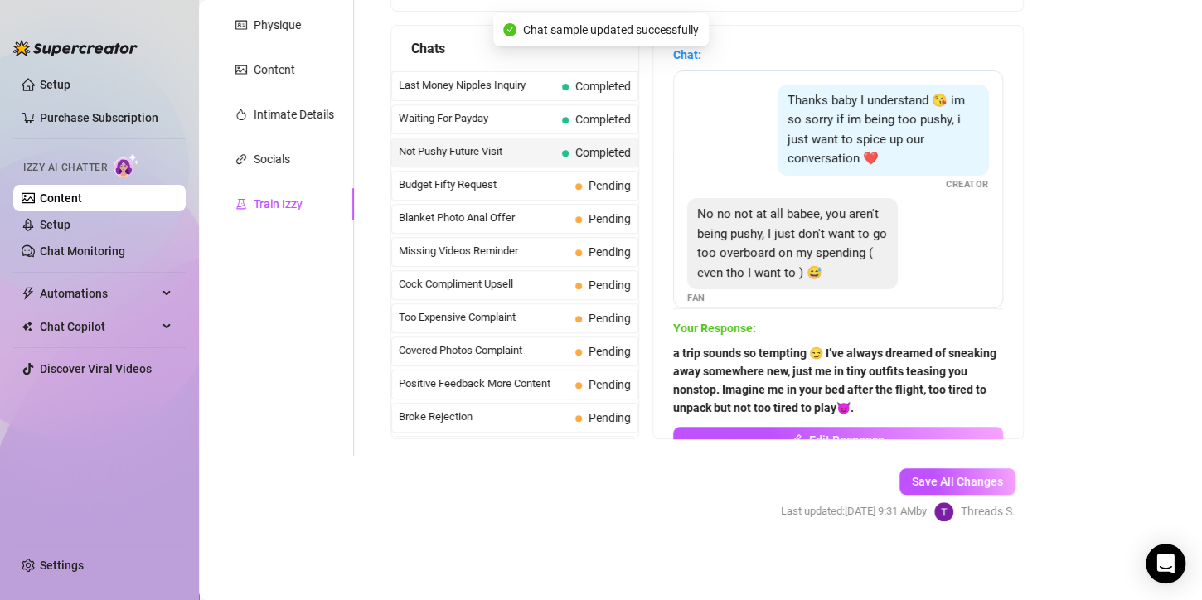
click at [538, 191] on span "Budget Fifty Request" at bounding box center [484, 185] width 170 height 17
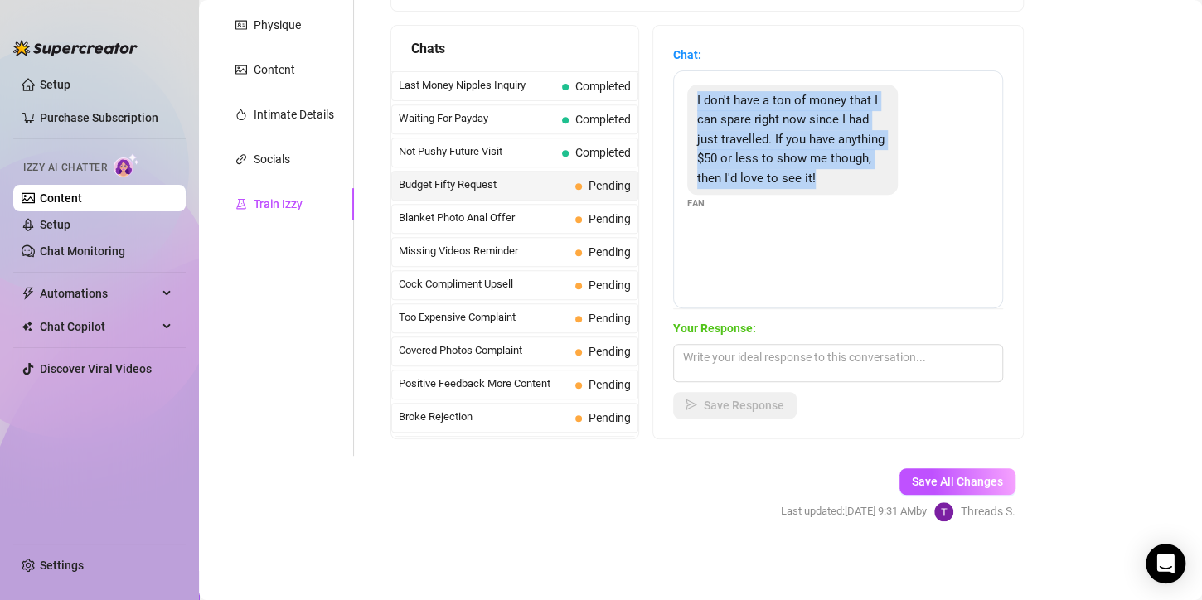
drag, startPoint x: 862, startPoint y: 174, endPoint x: 690, endPoint y: 83, distance: 195.1
click at [690, 85] on div "I don't have a ton of money that I can spare right now since I had just travell…" at bounding box center [838, 148] width 302 height 127
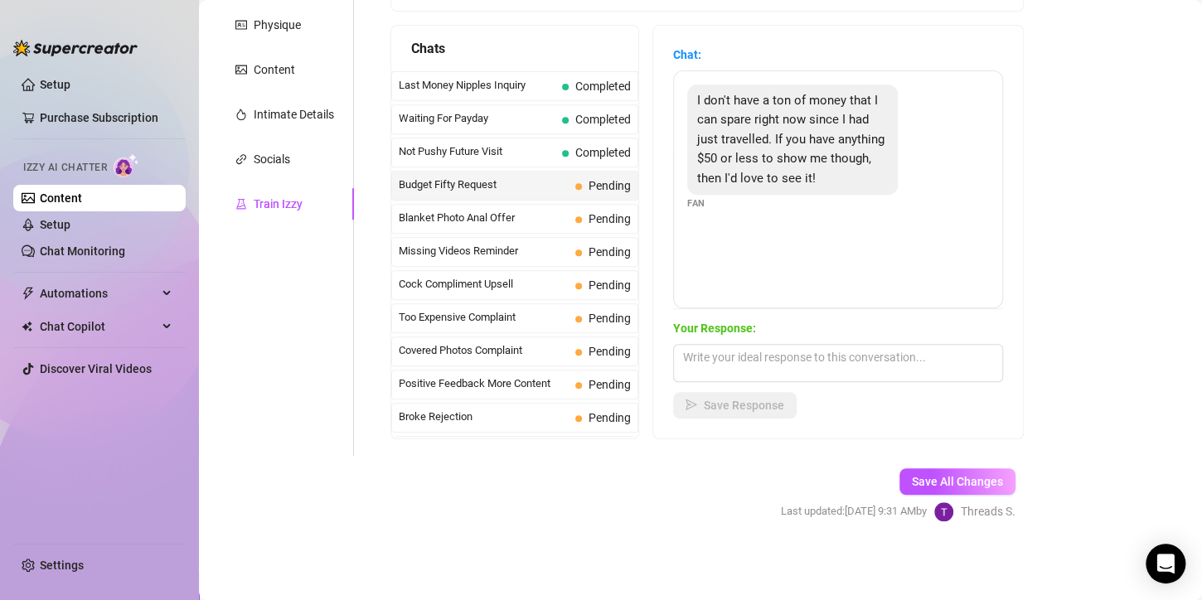
drag, startPoint x: 716, startPoint y: 333, endPoint x: 716, endPoint y: 343, distance: 9.9
click at [716, 333] on strong "Your Response:" at bounding box center [714, 328] width 83 height 13
click at [717, 353] on textarea at bounding box center [838, 363] width 330 height 38
paste textarea "Aww, you’re so sweet for even thinking about it 😏💋. Don’t worry… I’ve got somet…"
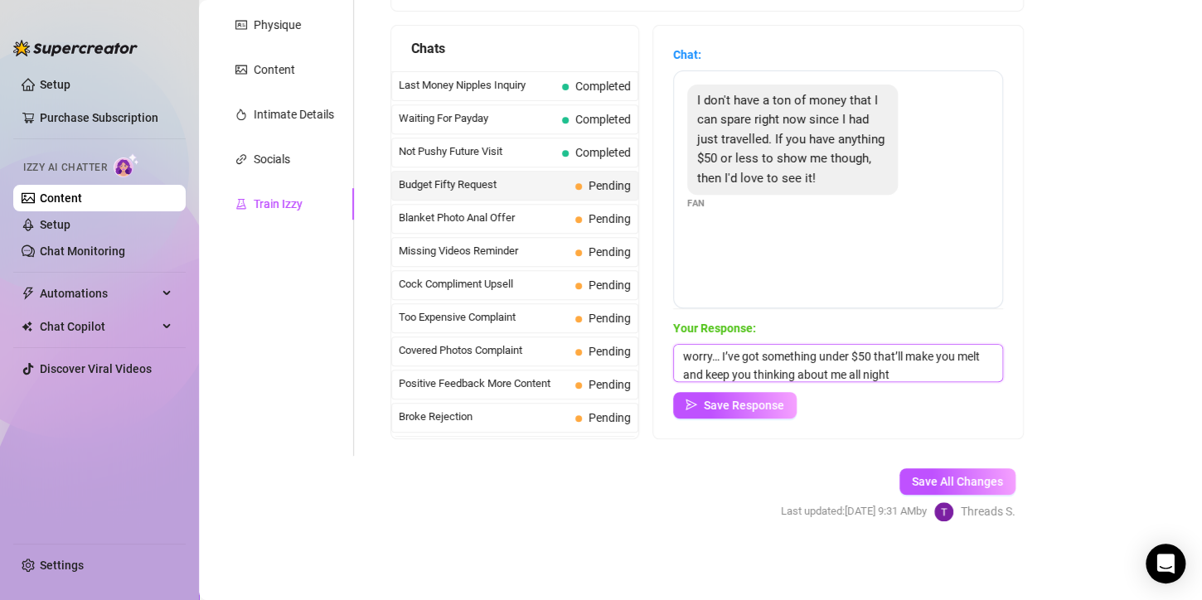
scroll to position [0, 0]
drag, startPoint x: 752, startPoint y: 355, endPoint x: 661, endPoint y: 353, distance: 91.2
click at [661, 353] on div "Chat: I don't have a ton of money that I can spare right now since I had just t…" at bounding box center [838, 232] width 370 height 413
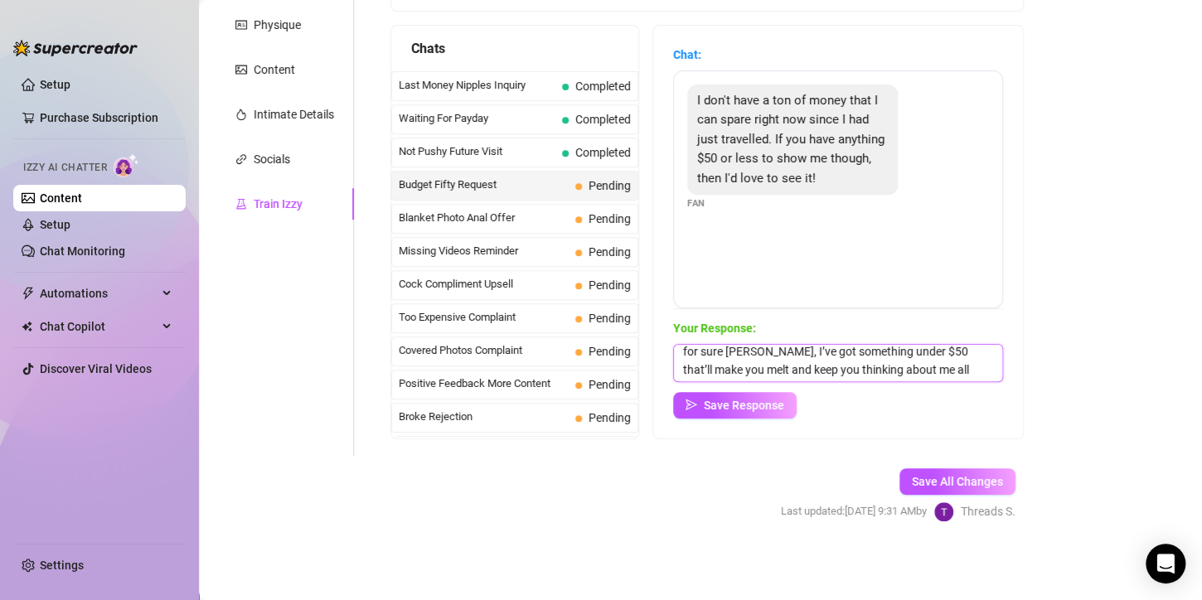
type textarea "for sure [PERSON_NAME], I’ve got something under $50 that’ll make you melt and …"
click at [783, 414] on button "Save Response" at bounding box center [735, 405] width 124 height 27
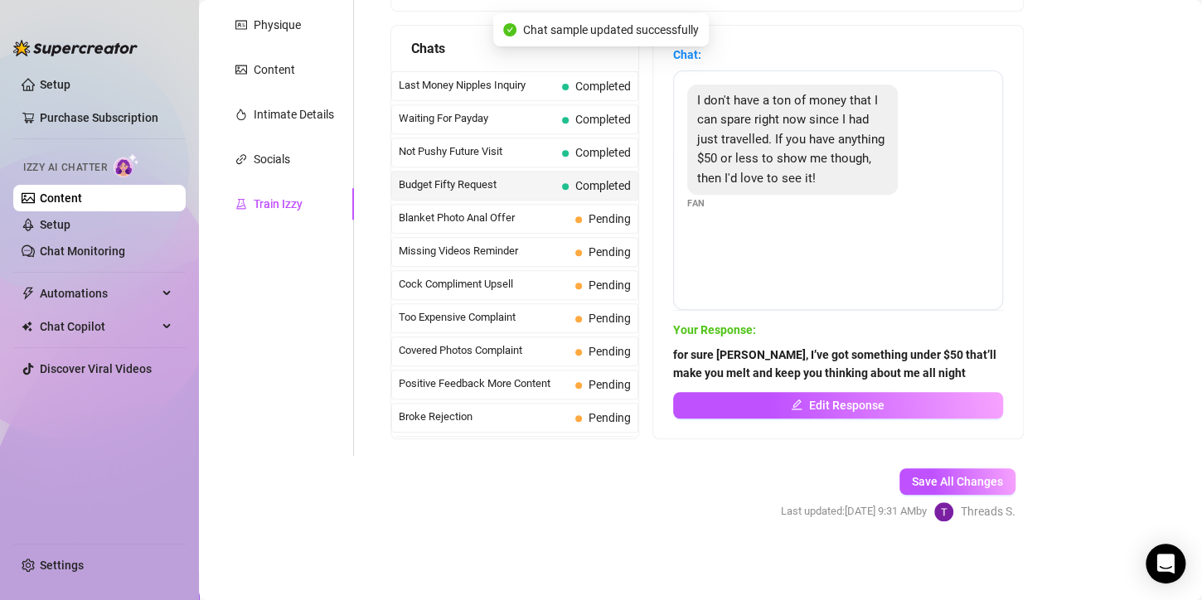
click at [452, 215] on span "Blanket Photo Anal Offer" at bounding box center [484, 218] width 170 height 17
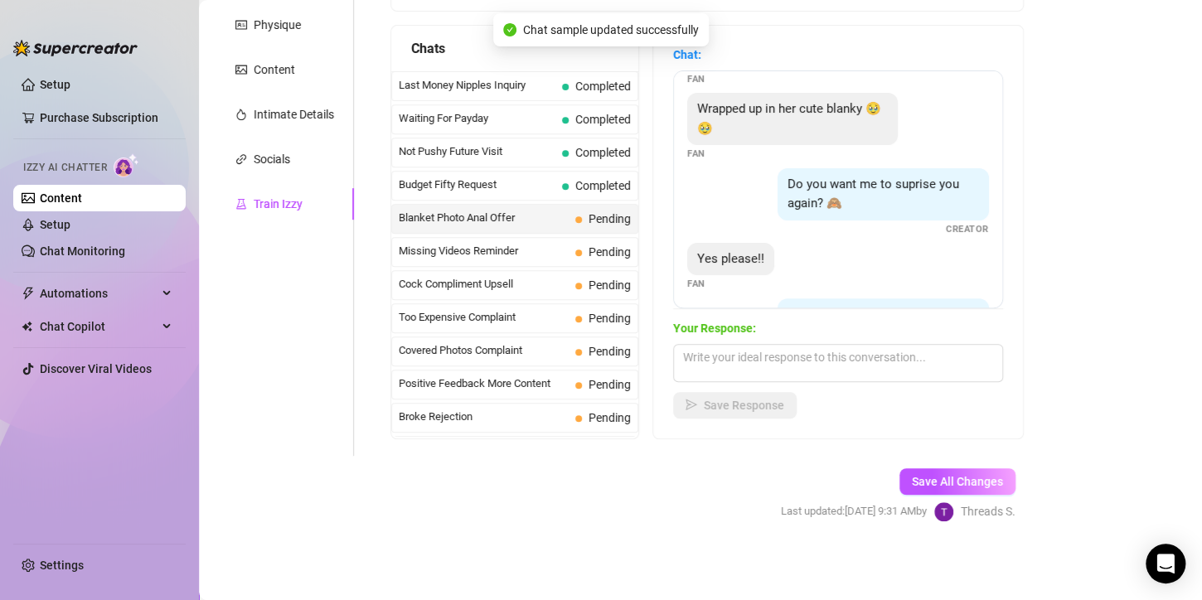
scroll to position [291, 0]
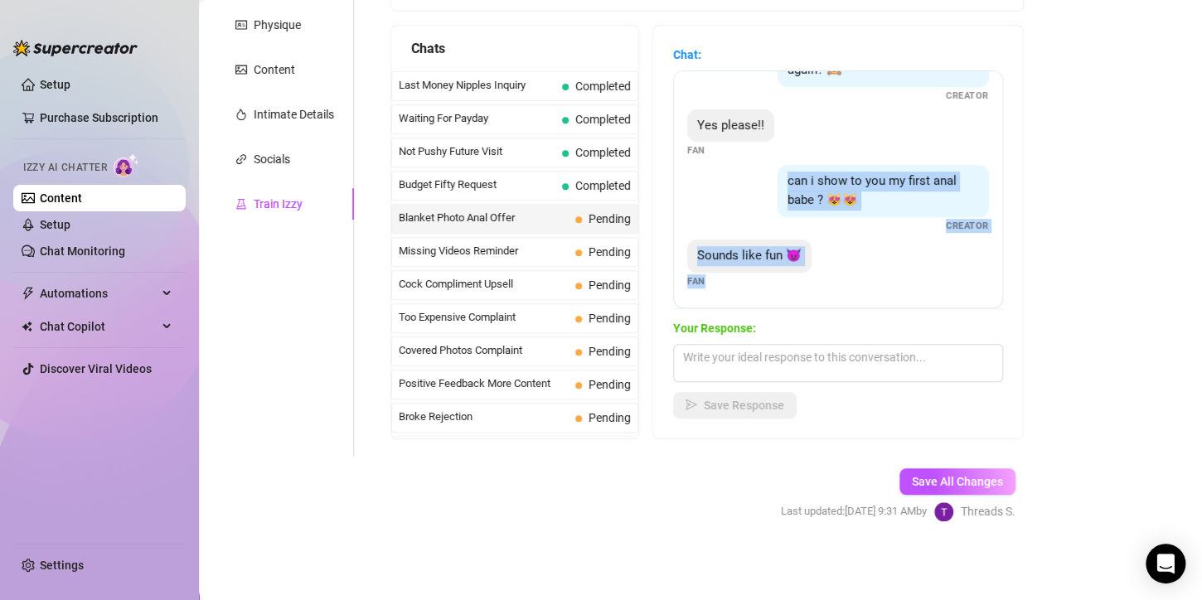
drag, startPoint x: 781, startPoint y: 178, endPoint x: 706, endPoint y: 281, distance: 127.0
click at [706, 281] on div "Do you like it babe ?😻😻😻 Creator I love it!! 😍😍😍🥰🥰🥰 Fan She's so cuuuuuute!!! F…" at bounding box center [838, 189] width 330 height 238
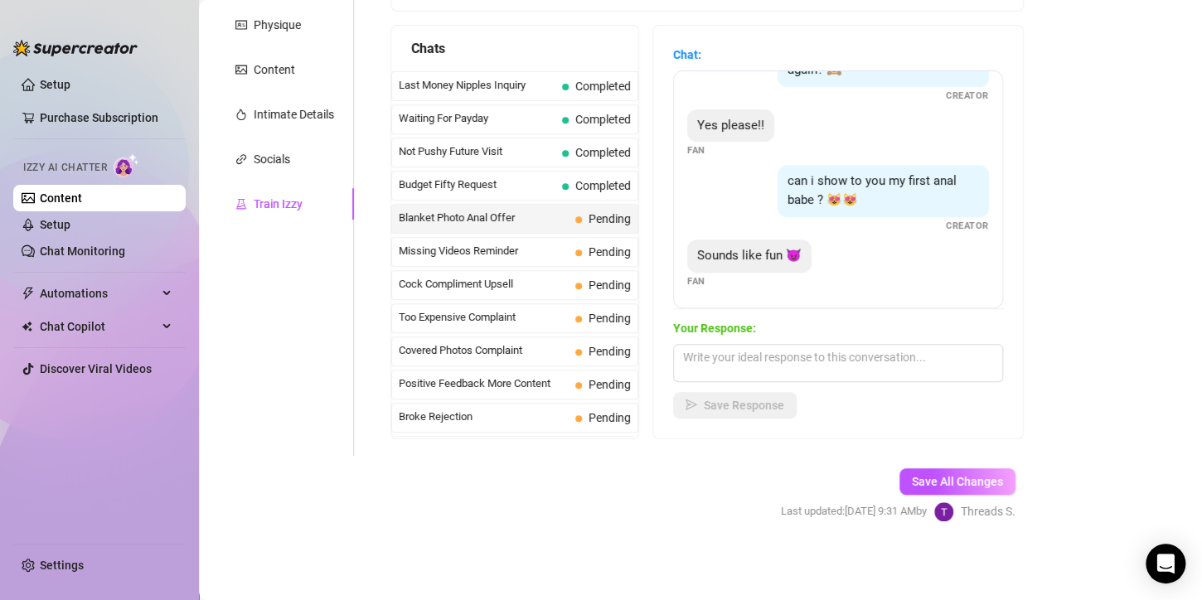
click at [1090, 483] on main "Creator Bio Inked (micabigcherries) Bio Import Bio from other creator Personal …" at bounding box center [700, 164] width 1003 height 873
click at [970, 488] on button "Save All Changes" at bounding box center [958, 481] width 116 height 27
click at [456, 214] on span "Blanket Photo Anal Offer" at bounding box center [477, 218] width 157 height 17
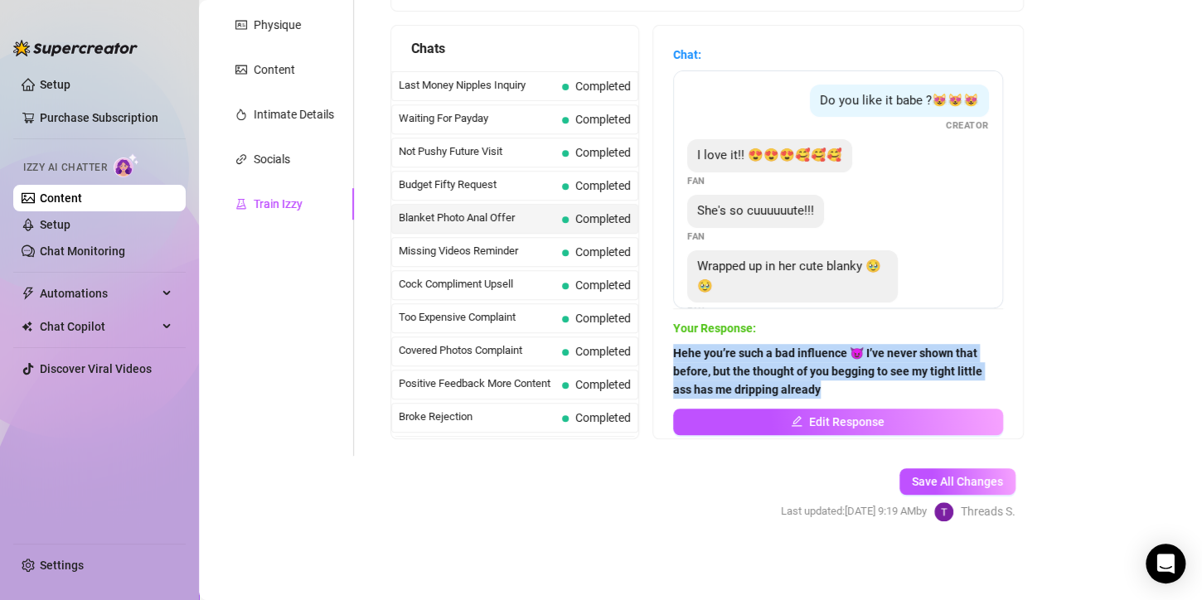
drag, startPoint x: 686, startPoint y: 352, endPoint x: 890, endPoint y: 383, distance: 206.4
click at [890, 383] on span "Hehe you’re such a bad influence 😈 I’ve never shown that before, but the though…" at bounding box center [838, 371] width 330 height 55
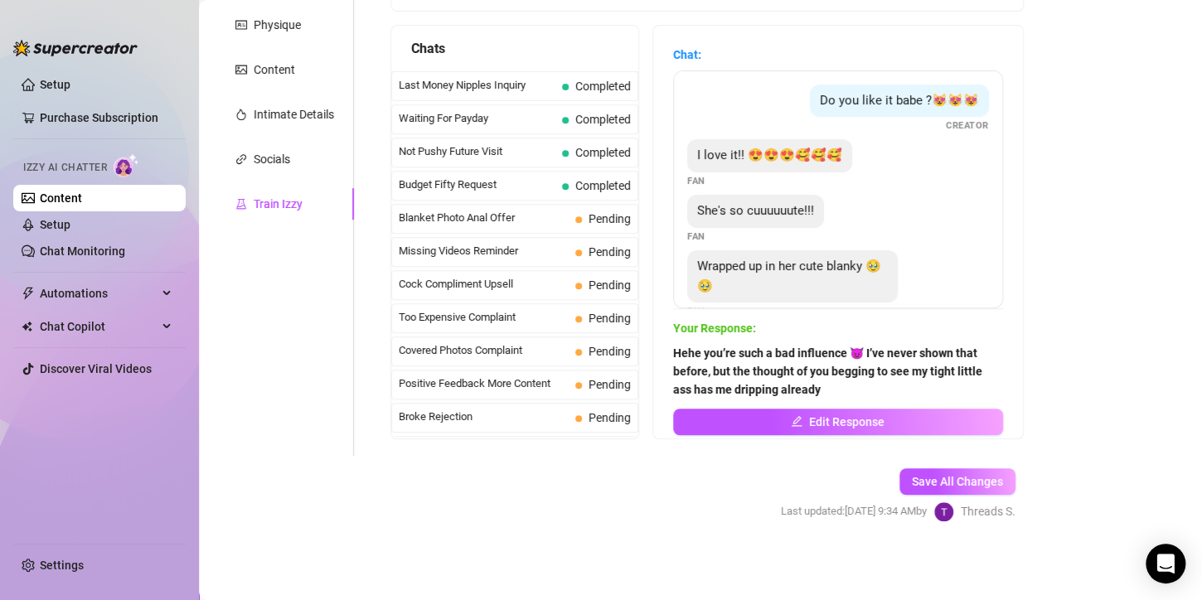
click at [512, 244] on span "Missing Videos Reminder" at bounding box center [484, 251] width 170 height 17
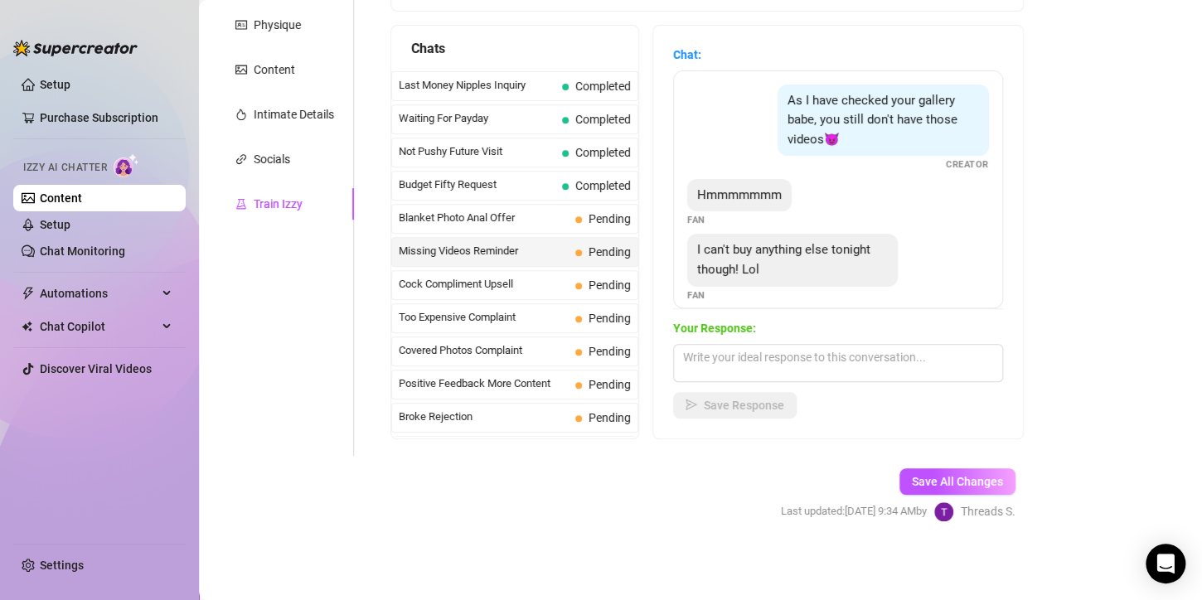
click at [515, 221] on span "Blanket Photo Anal Offer" at bounding box center [484, 218] width 170 height 17
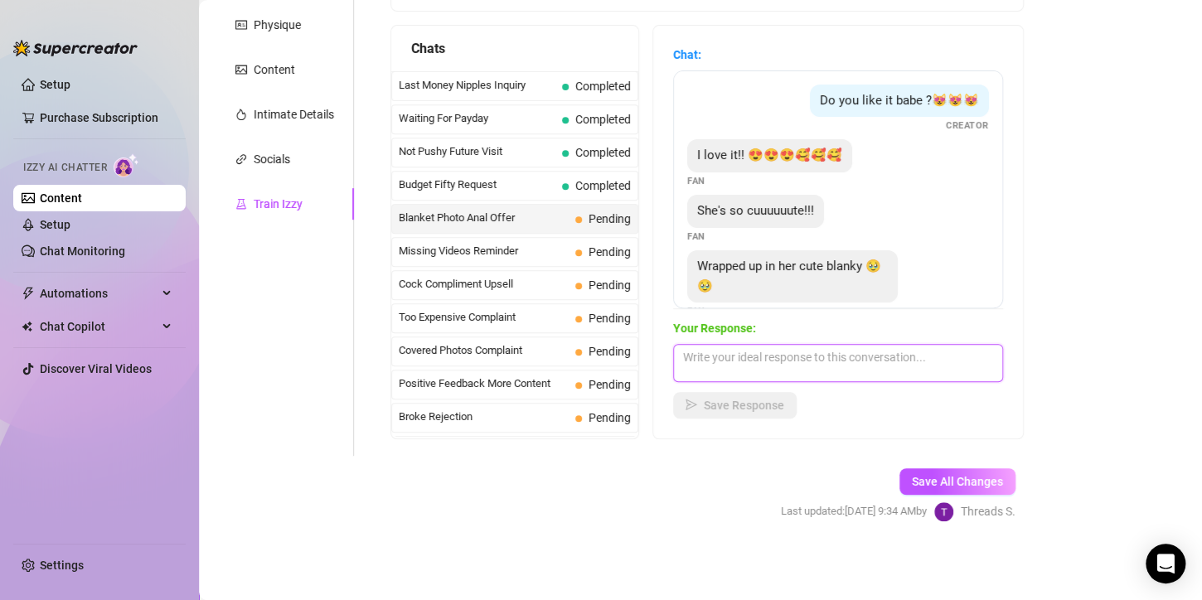
click at [759, 349] on textarea at bounding box center [838, 363] width 330 height 38
paste textarea "Hehe you’re such a bad influence 😈 I’ve never shown that before, but the though…"
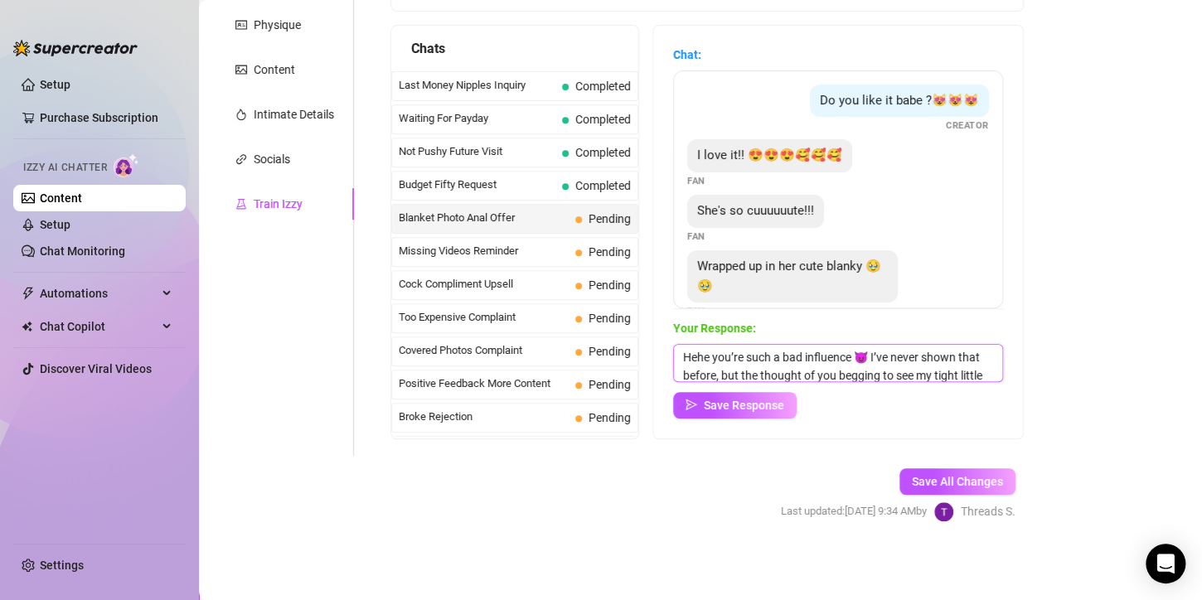
drag, startPoint x: 853, startPoint y: 357, endPoint x: 660, endPoint y: 327, distance: 195.5
click at [660, 327] on div "Chat: Do you like it babe ?😻😻😻 Creator I love it!! 😍😍😍🥰🥰🥰 Fan She's so cuuuuuut…" at bounding box center [838, 232] width 370 height 413
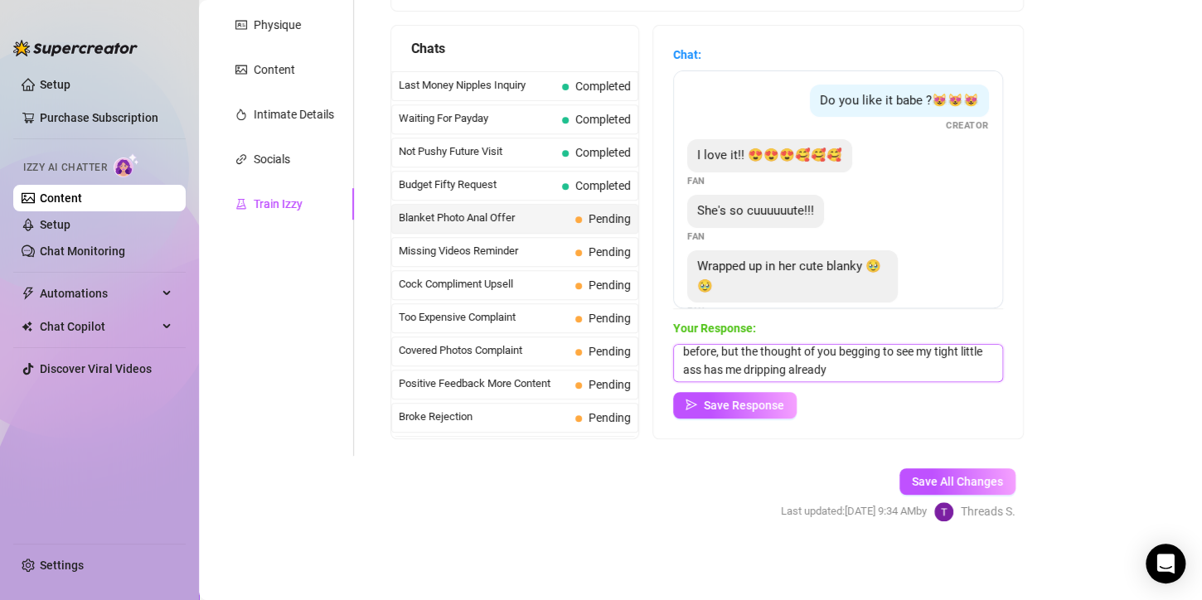
type textarea "you're so naughty and I love it 😈 I’ve never shown that before, but the thought…"
click at [746, 413] on button "Save Response" at bounding box center [735, 405] width 124 height 27
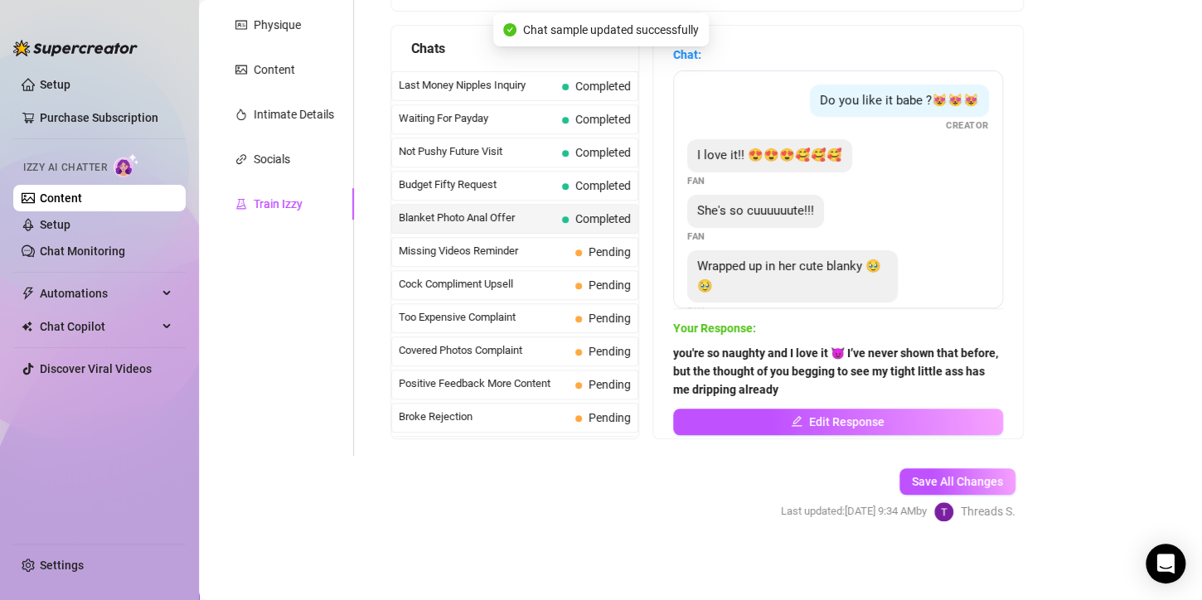
click at [575, 255] on span "Pending" at bounding box center [603, 252] width 56 height 18
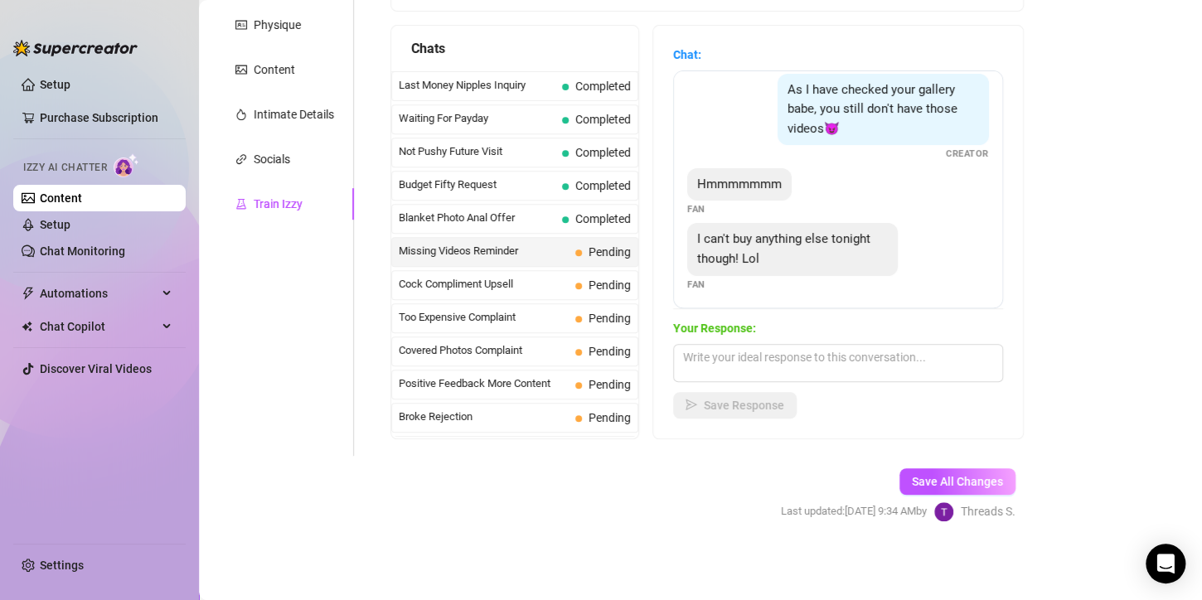
scroll to position [13, 0]
drag, startPoint x: 759, startPoint y: 257, endPoint x: 689, endPoint y: 225, distance: 76.8
click at [689, 225] on div "I can't buy anything else tonight though! Lol" at bounding box center [792, 247] width 211 height 52
click at [789, 291] on div "As I have checked your gallery babe, you still don't have those videos😈 Creator…" at bounding box center [838, 189] width 330 height 238
click at [501, 276] on span "Cock Compliment Upsell" at bounding box center [484, 284] width 170 height 17
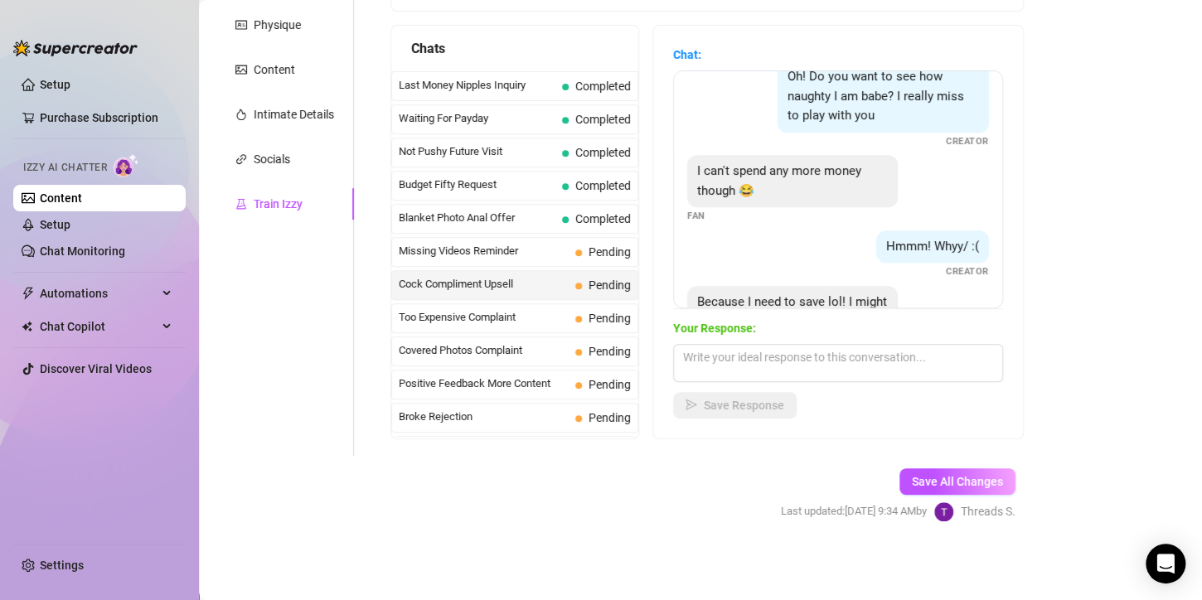
scroll to position [480, 0]
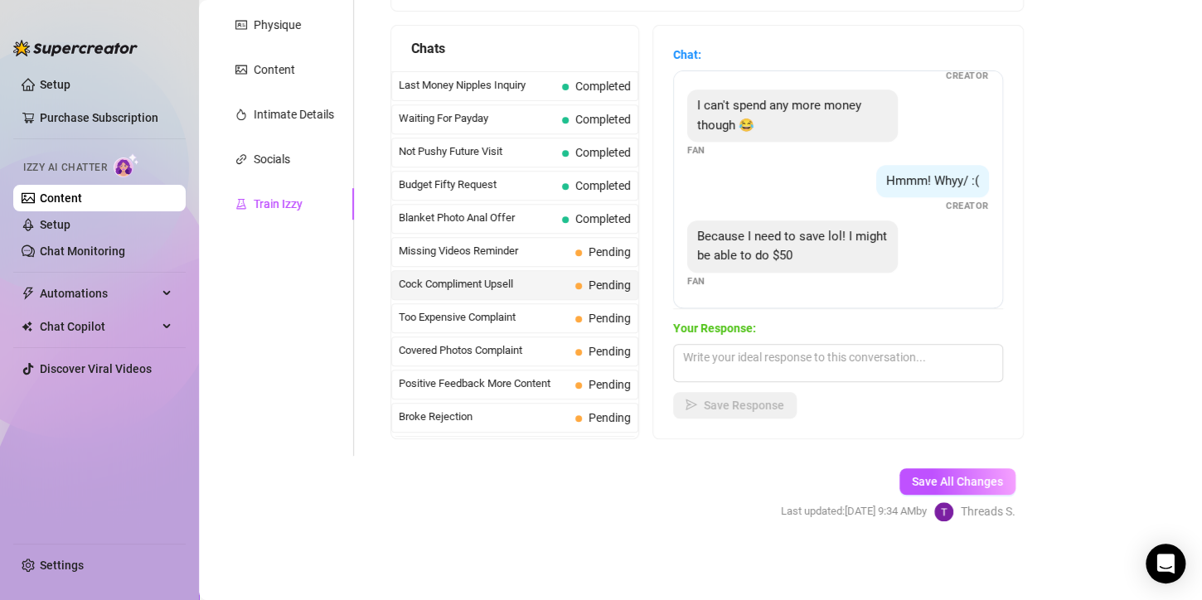
click at [510, 187] on span "Budget Fifty Request" at bounding box center [477, 185] width 157 height 17
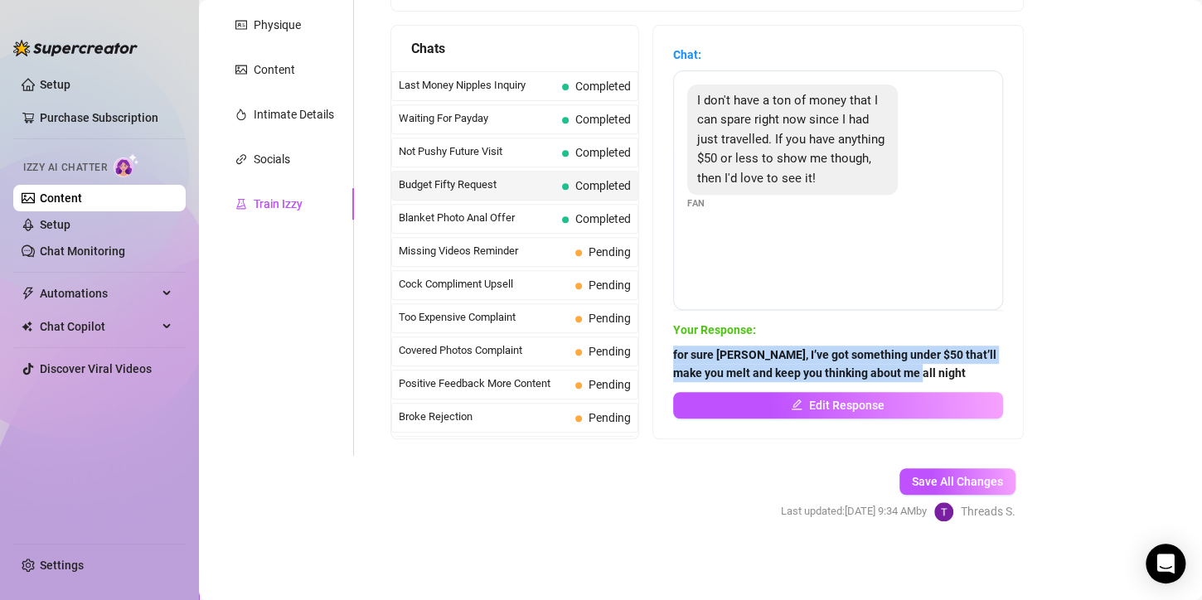
drag, startPoint x: 675, startPoint y: 353, endPoint x: 894, endPoint y: 371, distance: 219.6
click at [931, 366] on span "for sure [PERSON_NAME], I’ve got something under $50 that’ll make you melt and …" at bounding box center [838, 364] width 330 height 36
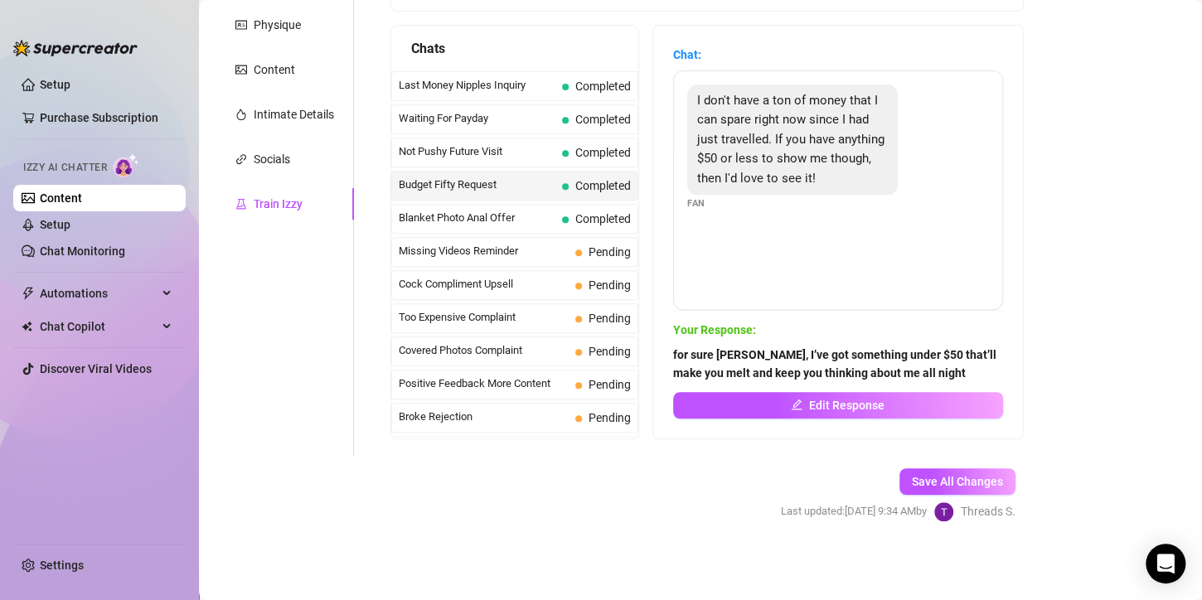
click at [517, 237] on div "Missing Videos Reminder Pending" at bounding box center [514, 252] width 247 height 30
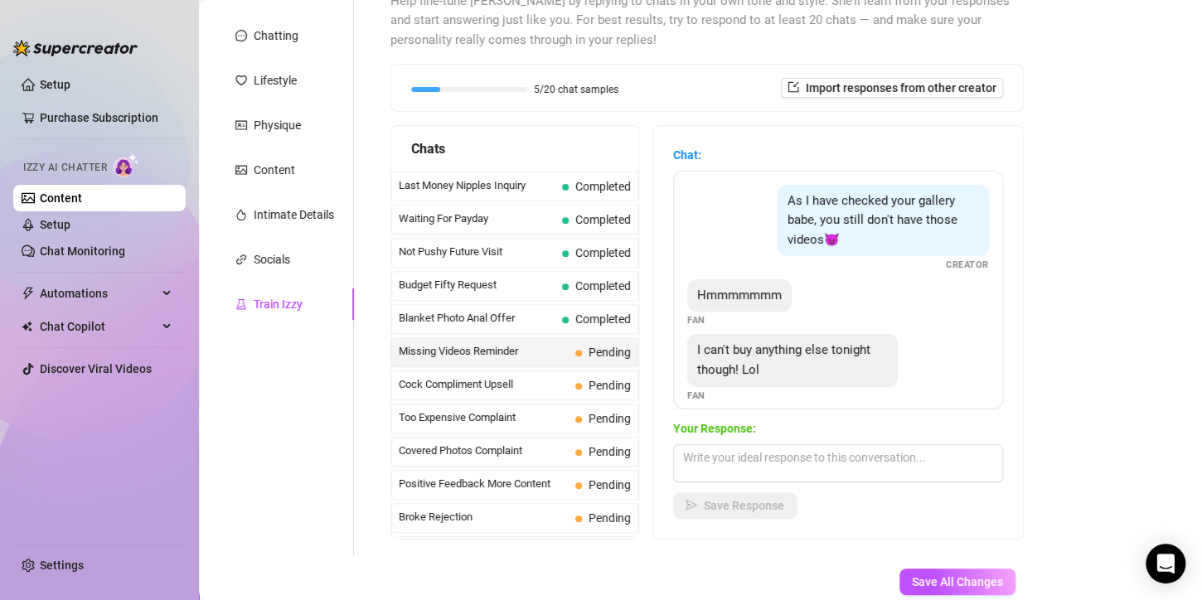
scroll to position [106, 0]
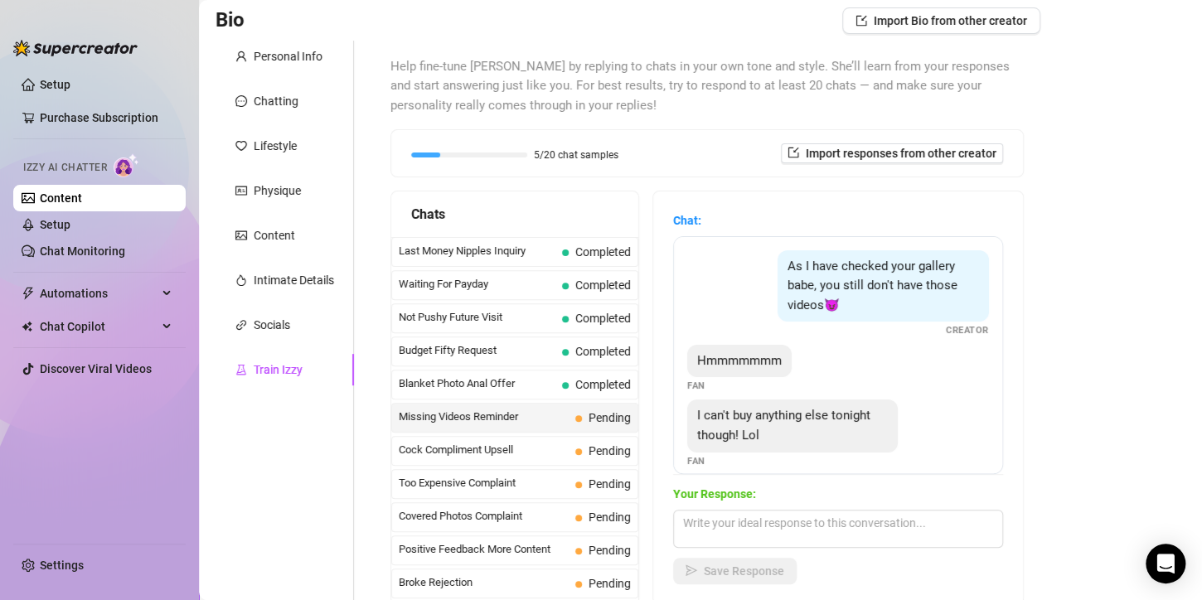
click at [482, 436] on div "Cock Compliment Upsell Pending" at bounding box center [514, 451] width 247 height 30
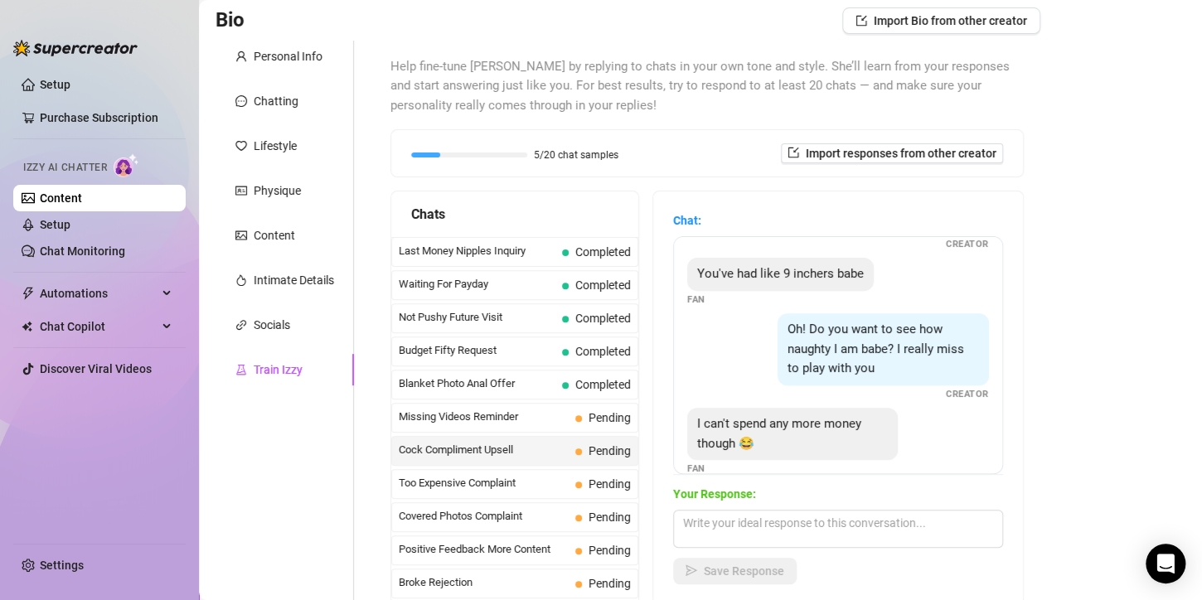
scroll to position [480, 0]
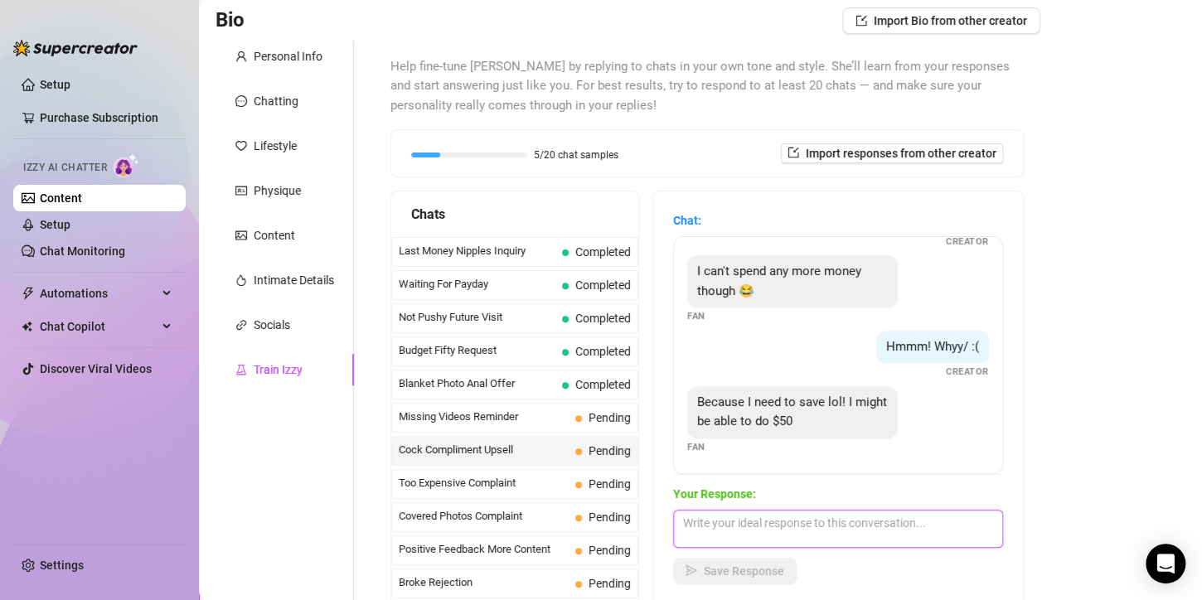
click at [692, 512] on textarea at bounding box center [838, 529] width 330 height 38
paste textarea "for sure [PERSON_NAME], I’ve got something under $50 that’ll make you melt and …"
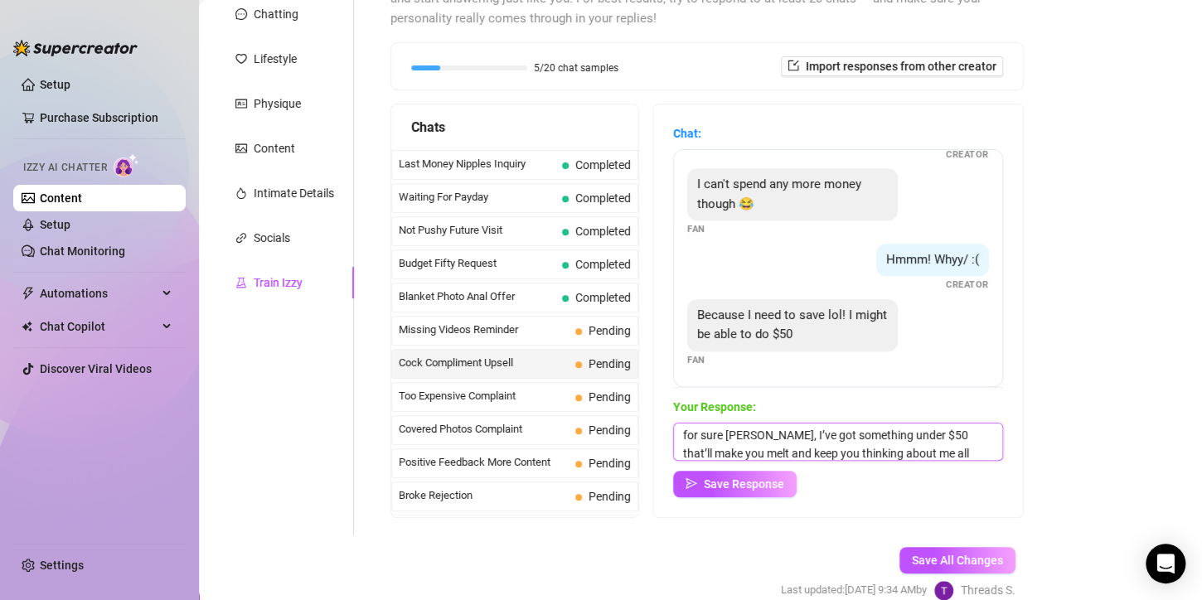
scroll to position [272, 0]
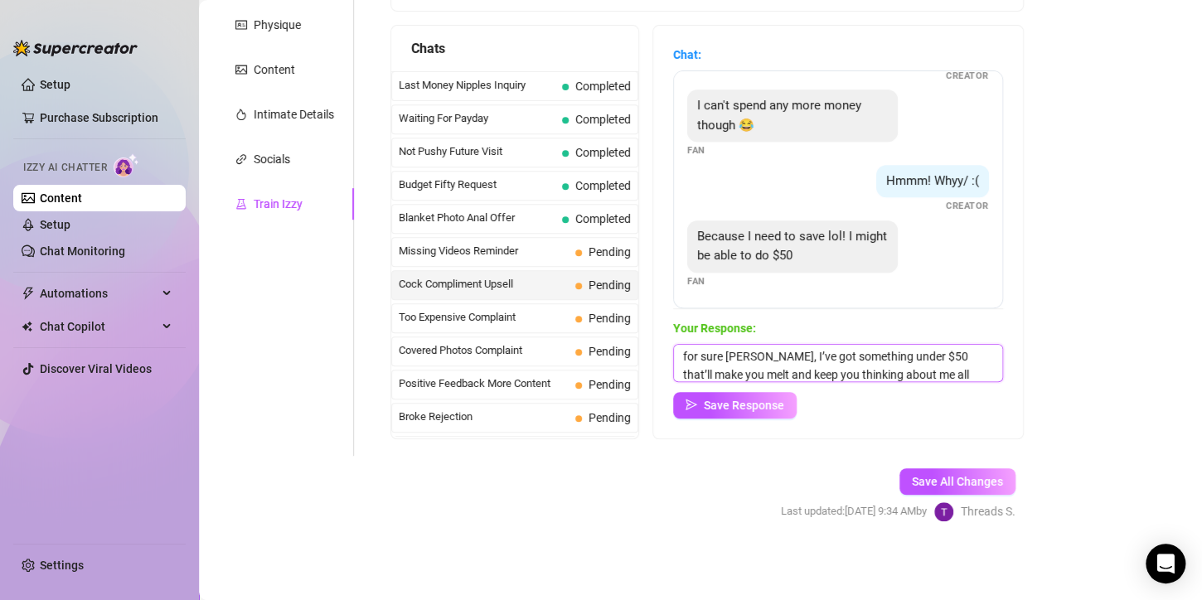
type textarea "for sure [PERSON_NAME], I’ve got something under $50 that’ll make you melt and …"
click at [748, 410] on span "Save Response" at bounding box center [744, 405] width 80 height 13
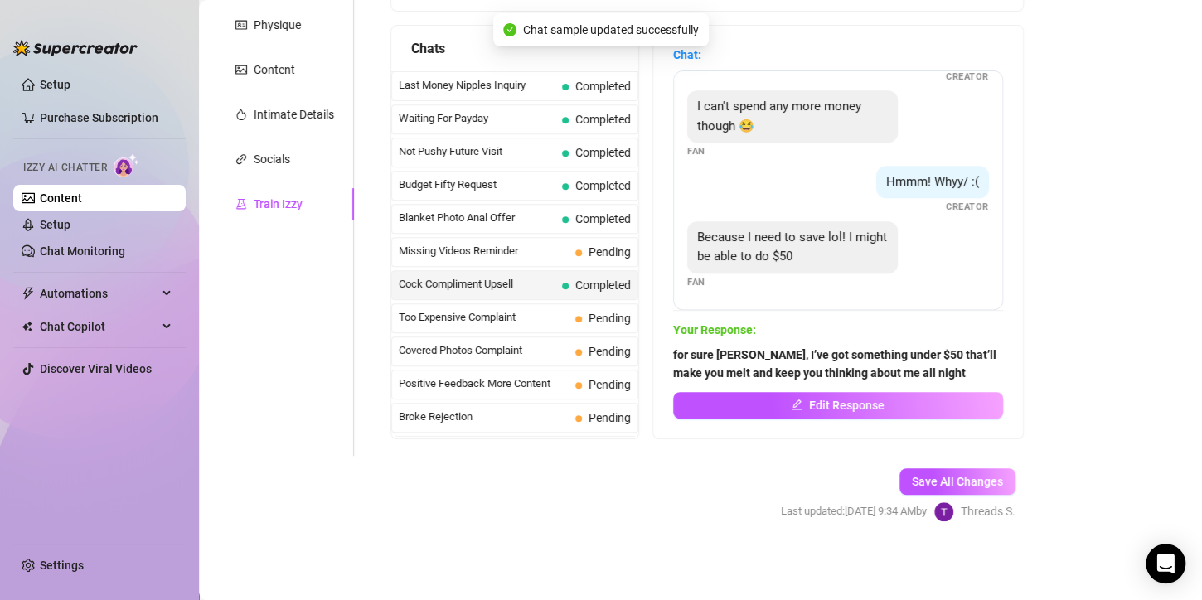
scroll to position [478, 0]
click at [575, 317] on span "Pending" at bounding box center [603, 318] width 56 height 18
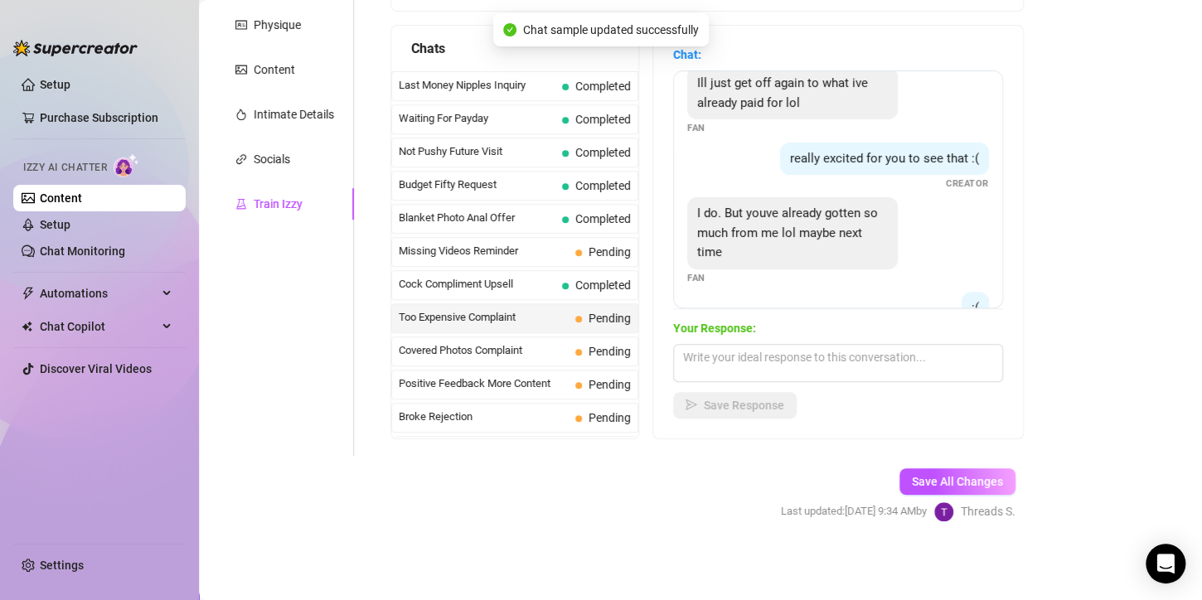
scroll to position [388, 0]
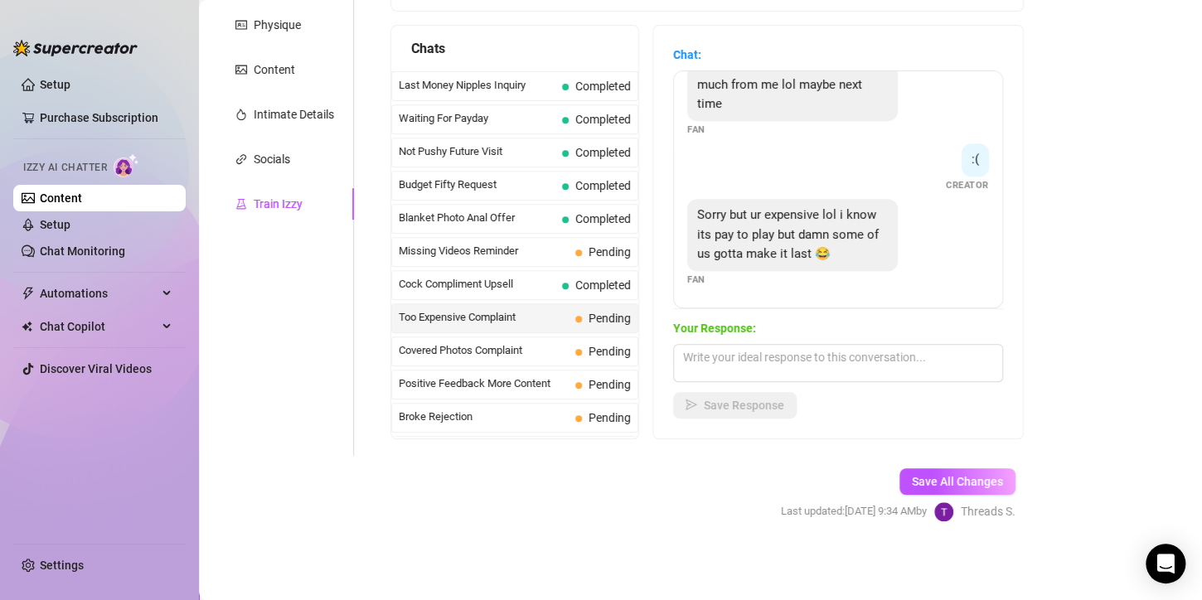
click at [519, 287] on span "Cock Compliment Upsell" at bounding box center [477, 284] width 157 height 17
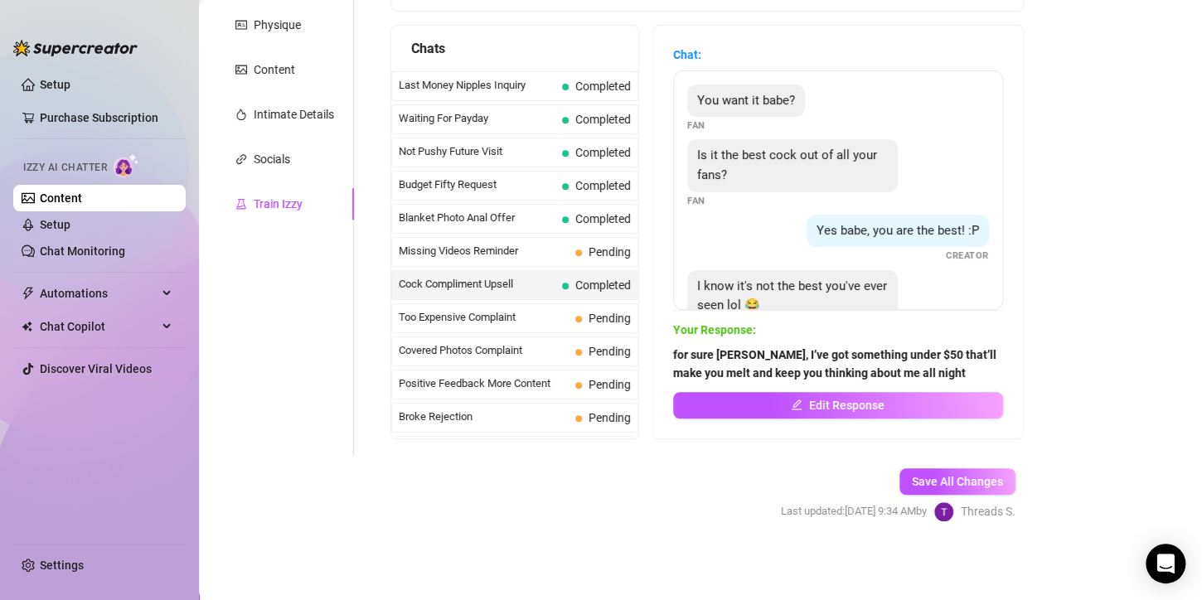
click at [928, 481] on span "Save All Changes" at bounding box center [957, 481] width 91 height 13
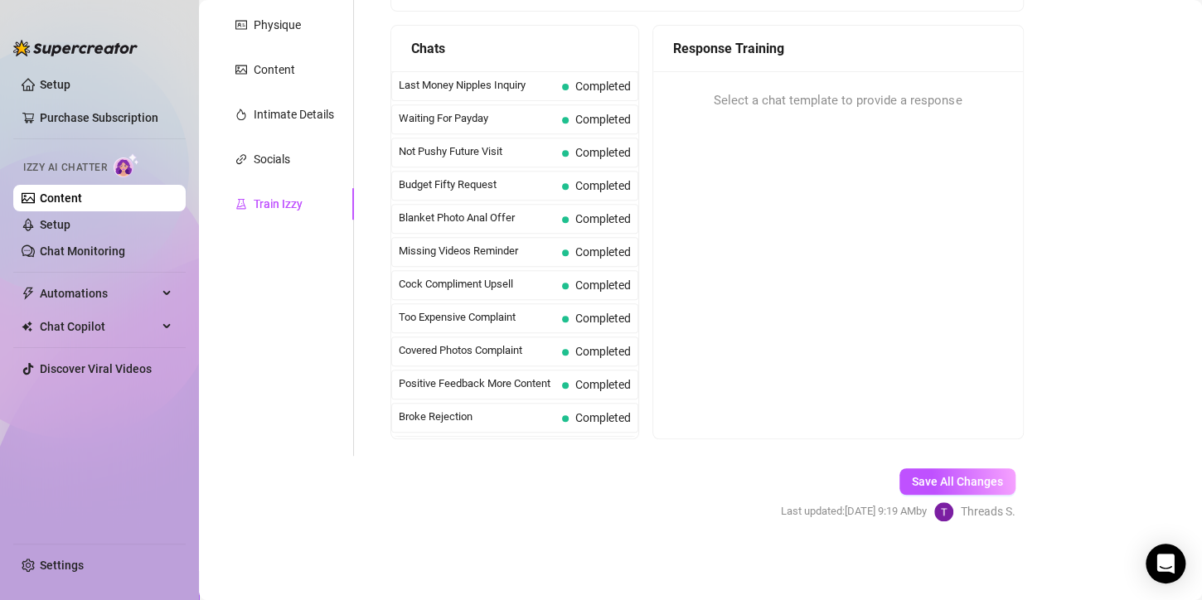
click at [497, 260] on div "Missing Videos Reminder Completed" at bounding box center [514, 252] width 247 height 30
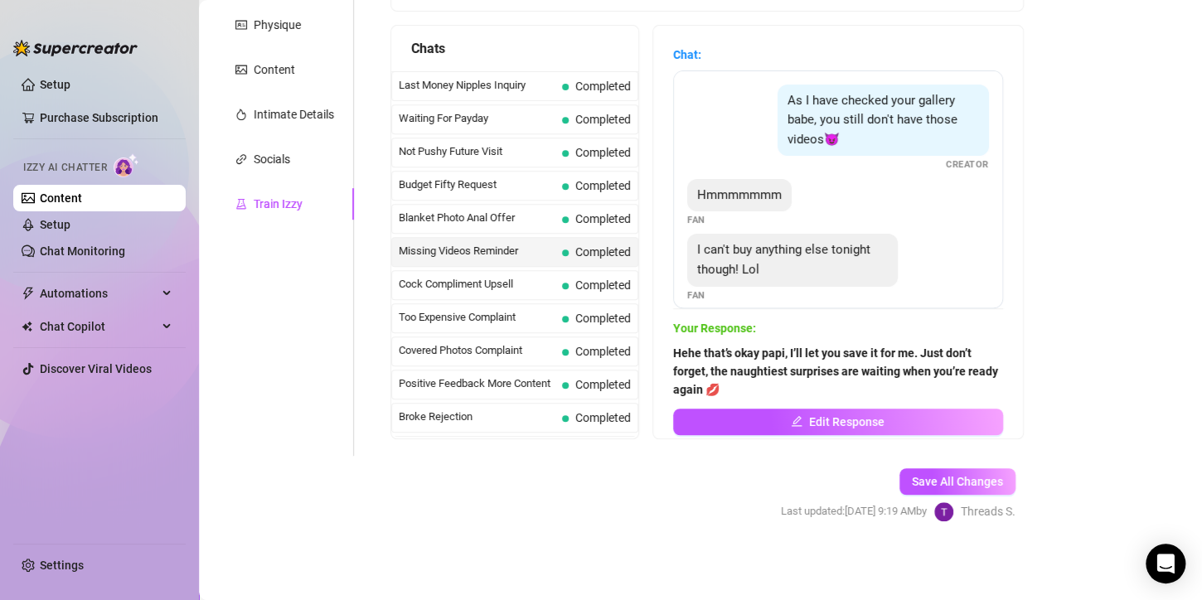
click at [504, 285] on span "Cock Compliment Upsell" at bounding box center [477, 284] width 157 height 17
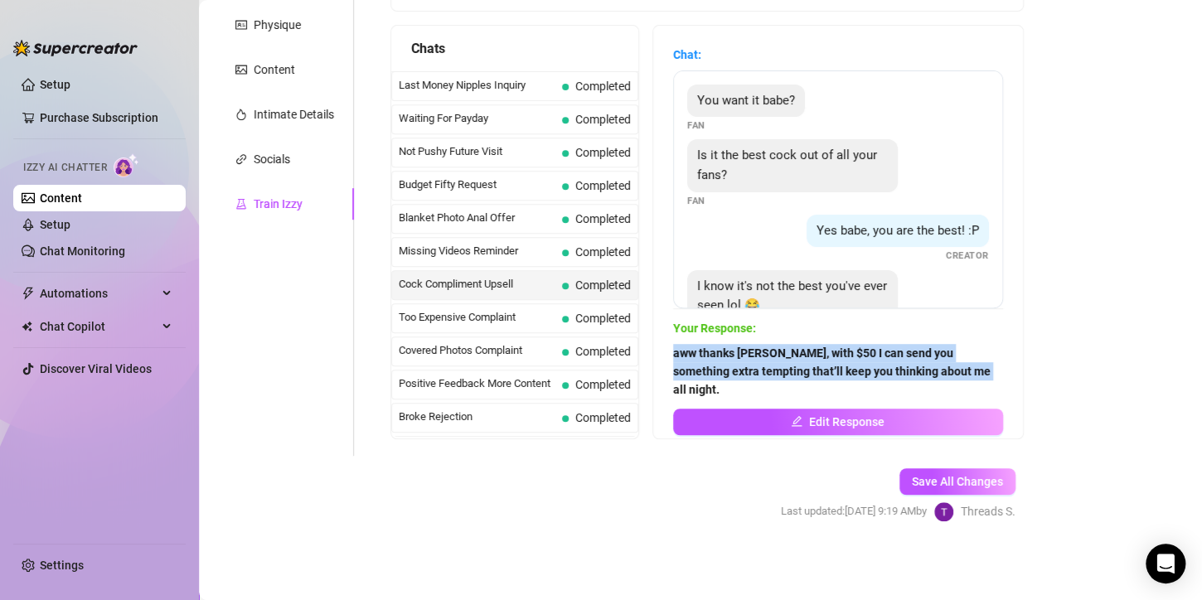
drag, startPoint x: 958, startPoint y: 373, endPoint x: 685, endPoint y: 353, distance: 273.5
click at [685, 353] on div "Chat: You want it babe? Fan Is it the best cock out of all your fans? Fan Yes b…" at bounding box center [838, 232] width 370 height 413
click at [1068, 352] on main "Creator Bio [PERSON_NAME] (dreabackshot) Bio Import Bio from other creator Pers…" at bounding box center [700, 164] width 1003 height 873
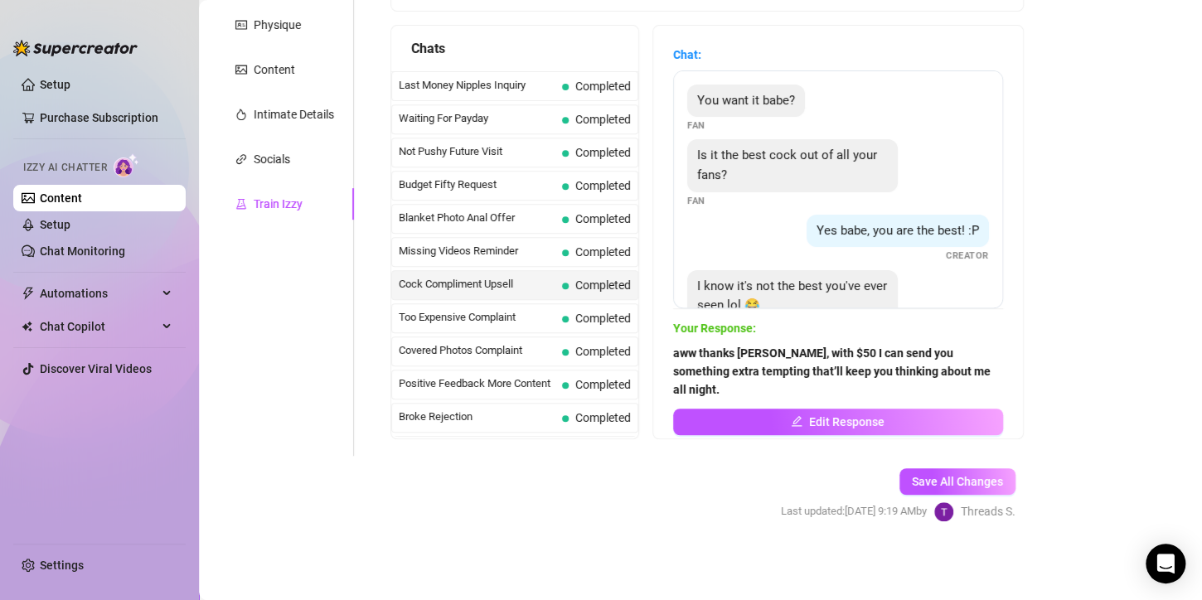
click at [510, 309] on span "Too Expensive Complaint" at bounding box center [477, 317] width 157 height 17
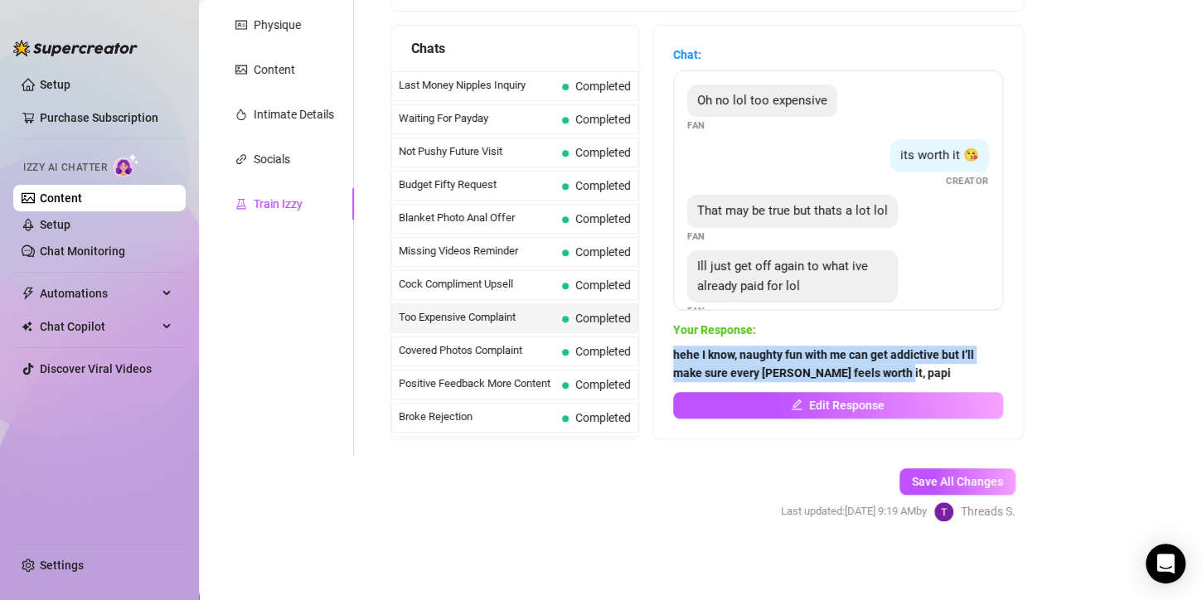
drag, startPoint x: 913, startPoint y: 380, endPoint x: 682, endPoint y: 353, distance: 232.0
click at [682, 353] on div "Chat: Oh no lol too expensive Fan its worth it 😘 Creator That may be true but t…" at bounding box center [838, 232] width 370 height 413
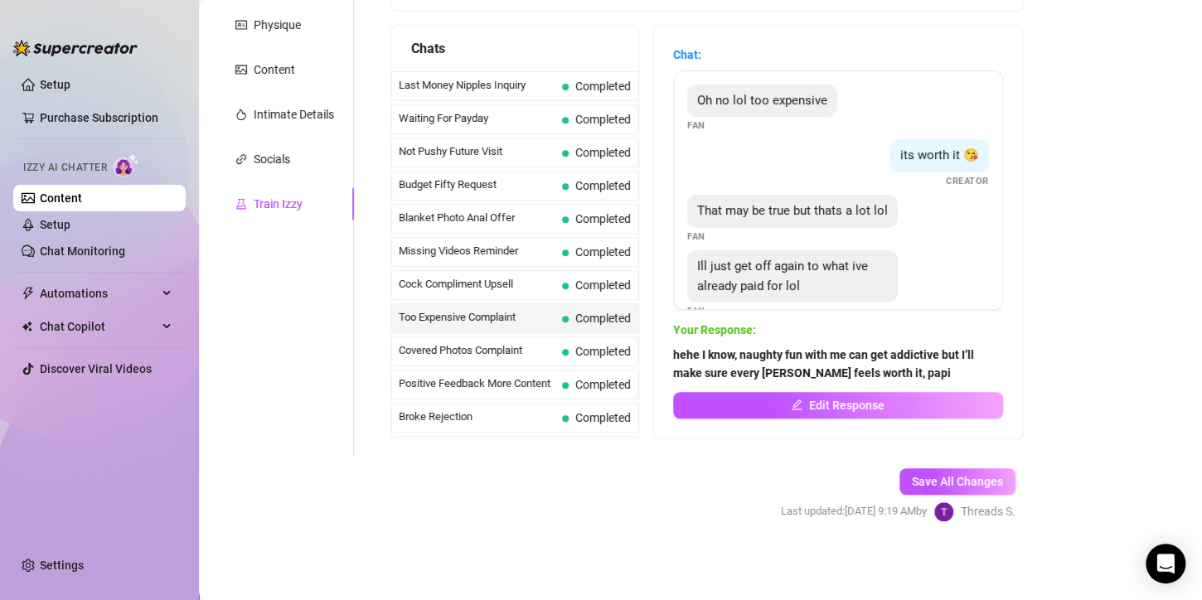
click at [1163, 239] on main "Creator Bio [PERSON_NAME] (dreabackshot) Bio Import Bio from other creator Pers…" at bounding box center [700, 164] width 1003 height 873
click at [429, 343] on span "Covered Photos Complaint" at bounding box center [477, 350] width 157 height 17
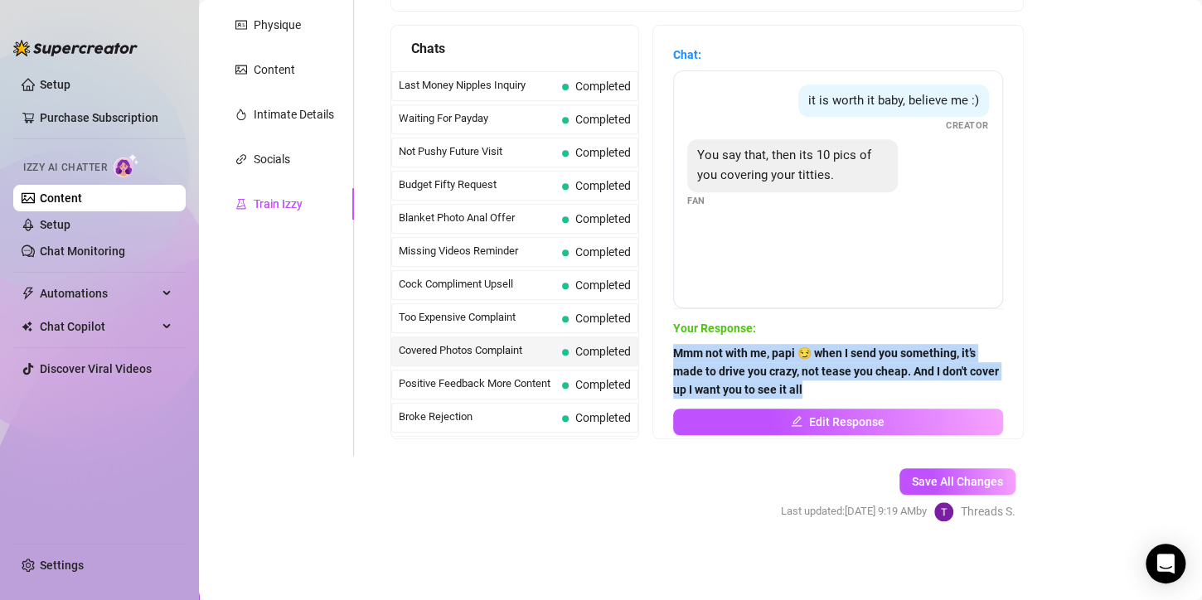
drag, startPoint x: 682, startPoint y: 350, endPoint x: 886, endPoint y: 383, distance: 206.6
click at [886, 383] on div "Chat: it is worth it baby, believe me :) Creator You say that, then its 10 pics…" at bounding box center [838, 232] width 370 height 413
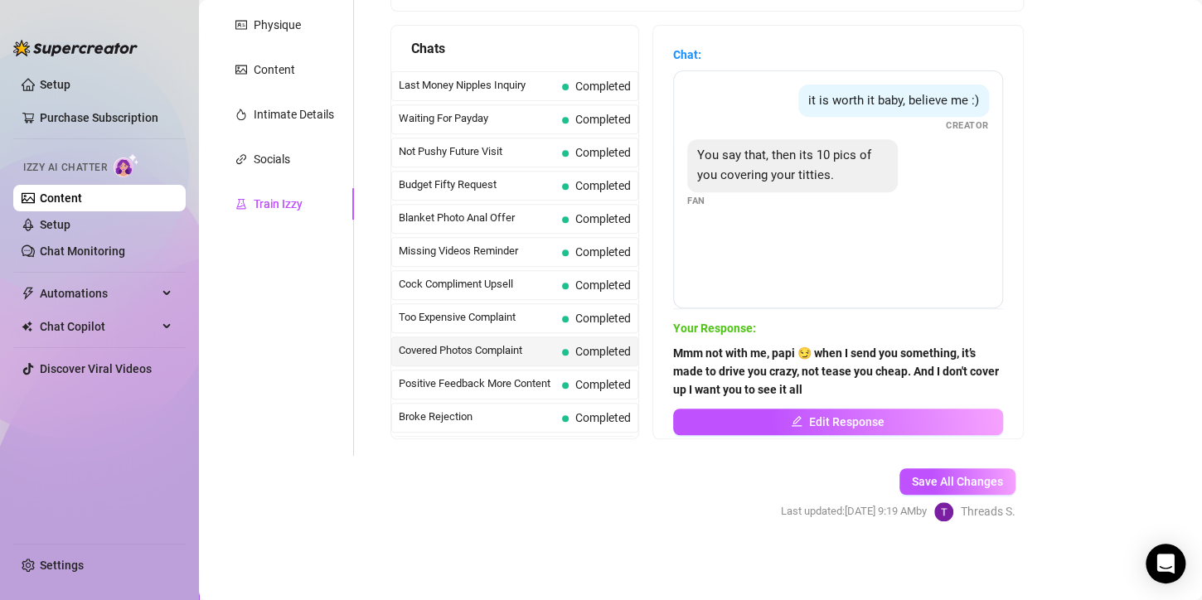
click at [485, 386] on span "Positive Feedback More Content" at bounding box center [477, 384] width 157 height 17
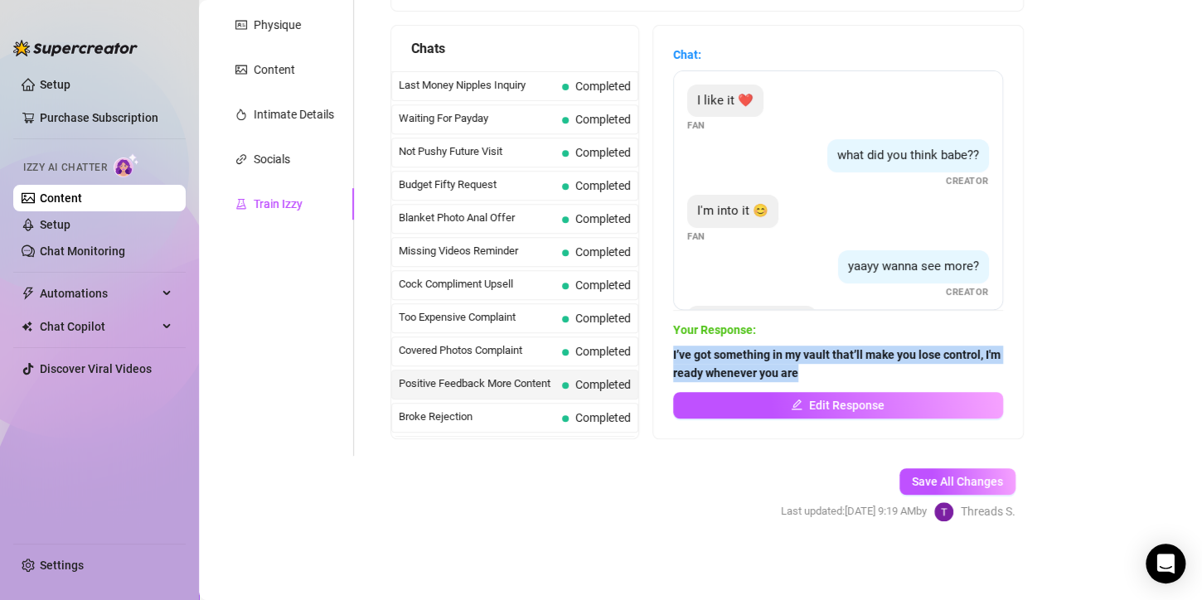
drag, startPoint x: 869, startPoint y: 375, endPoint x: 683, endPoint y: 352, distance: 187.1
click at [683, 352] on div "Chat: I like it ❤️ Fan what did you think babe?? Creator I'm into it 😊 Fan yaay…" at bounding box center [838, 232] width 370 height 413
drag, startPoint x: 1112, startPoint y: 248, endPoint x: 1090, endPoint y: 264, distance: 26.7
click at [1112, 248] on main "Creator Bio [PERSON_NAME] (dreabackshot) Bio Import Bio from other creator Pers…" at bounding box center [700, 164] width 1003 height 873
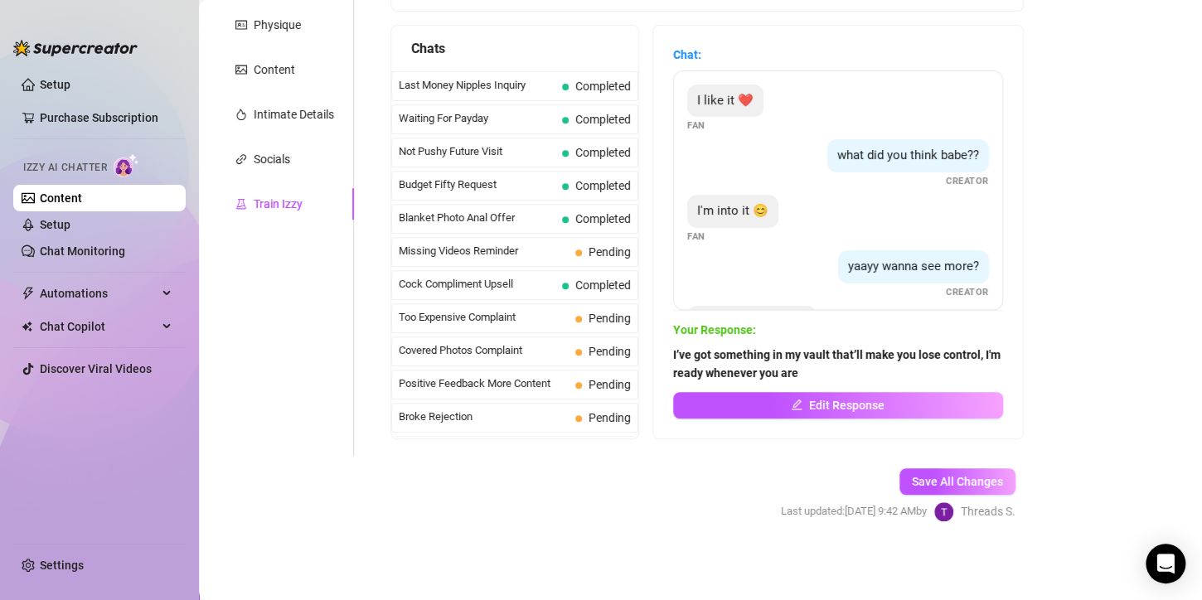
click at [541, 250] on span "Missing Videos Reminder" at bounding box center [484, 251] width 170 height 17
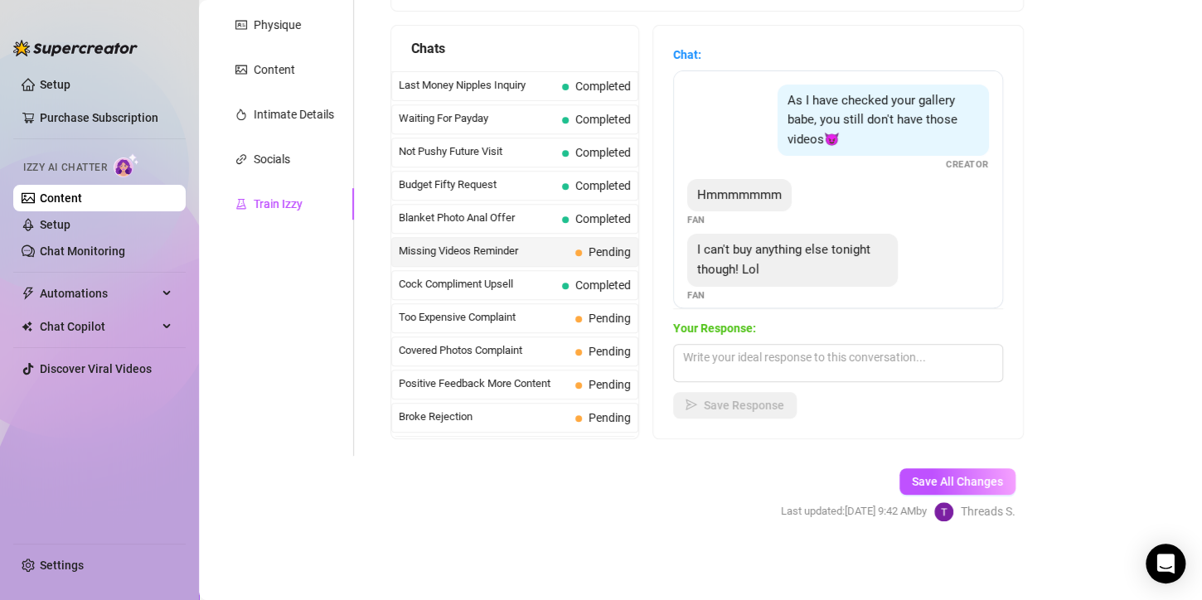
click at [548, 293] on div "Cock Compliment Upsell Completed" at bounding box center [514, 285] width 247 height 30
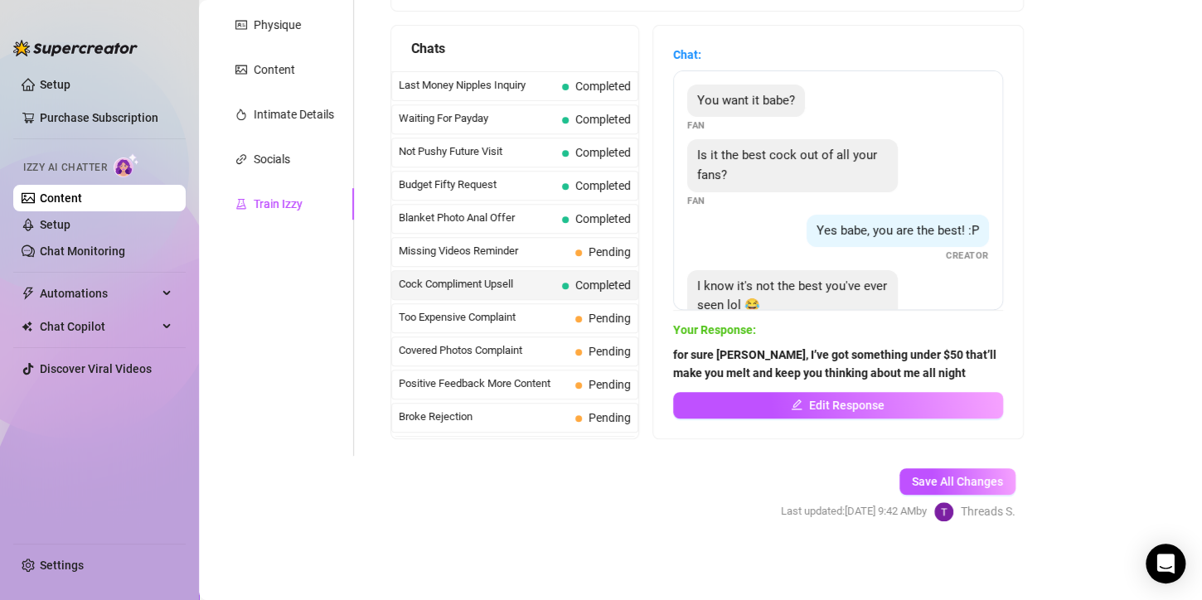
click at [548, 303] on div "Too Expensive Complaint Pending" at bounding box center [514, 318] width 247 height 30
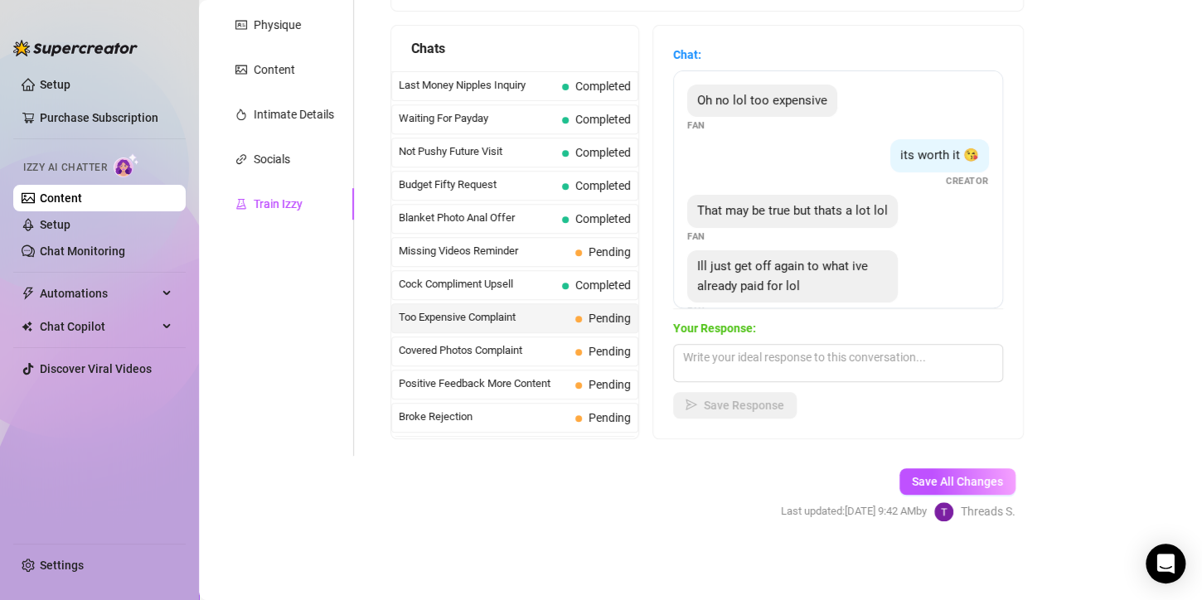
click at [507, 227] on div "Blanket Photo Anal Offer Completed" at bounding box center [514, 219] width 247 height 30
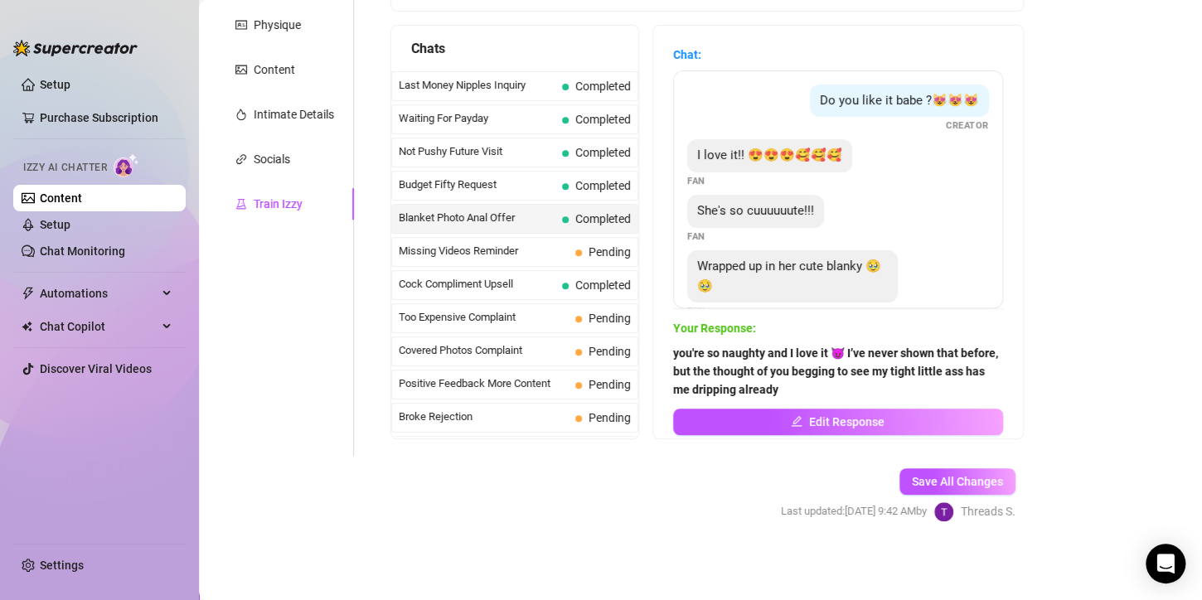
click at [511, 245] on span "Missing Videos Reminder" at bounding box center [484, 251] width 170 height 17
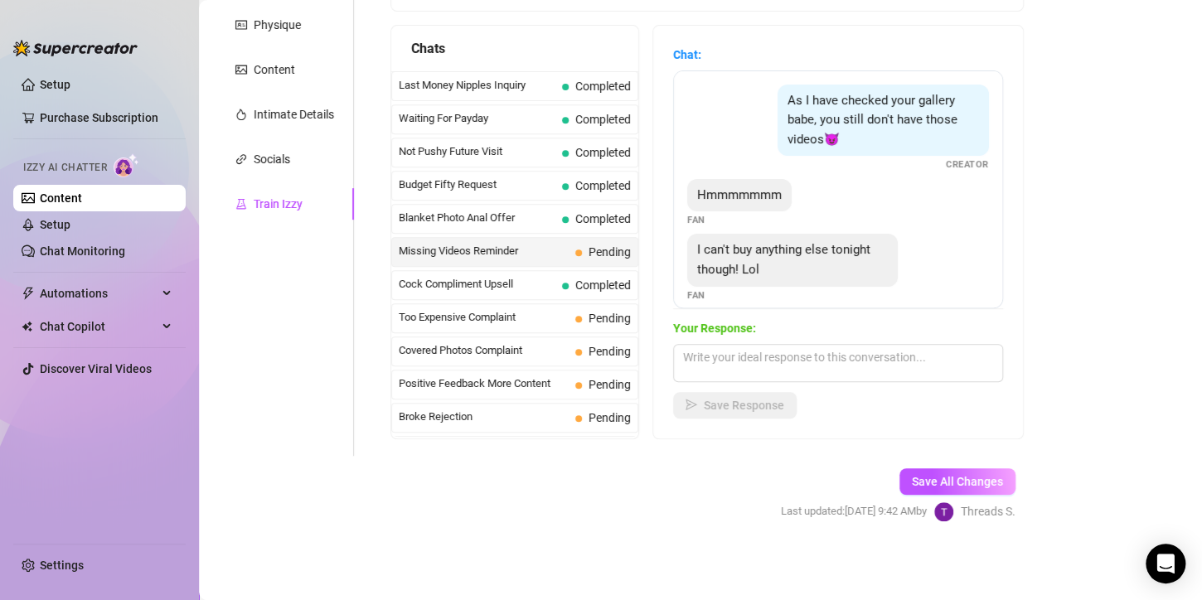
click at [1114, 329] on main "Creator Bio Inked (micabigcherries) Bio Import Bio from other creator Personal …" at bounding box center [700, 164] width 1003 height 873
click at [488, 278] on span "Cock Compliment Upsell" at bounding box center [477, 284] width 157 height 17
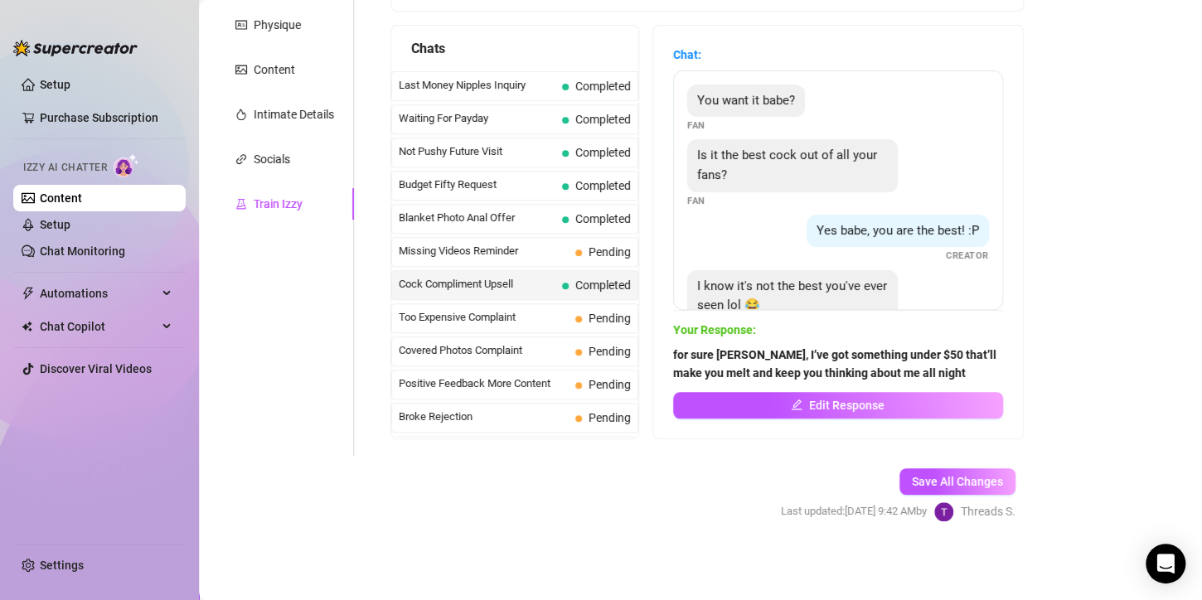
click at [822, 412] on button "Edit Response" at bounding box center [838, 405] width 330 height 27
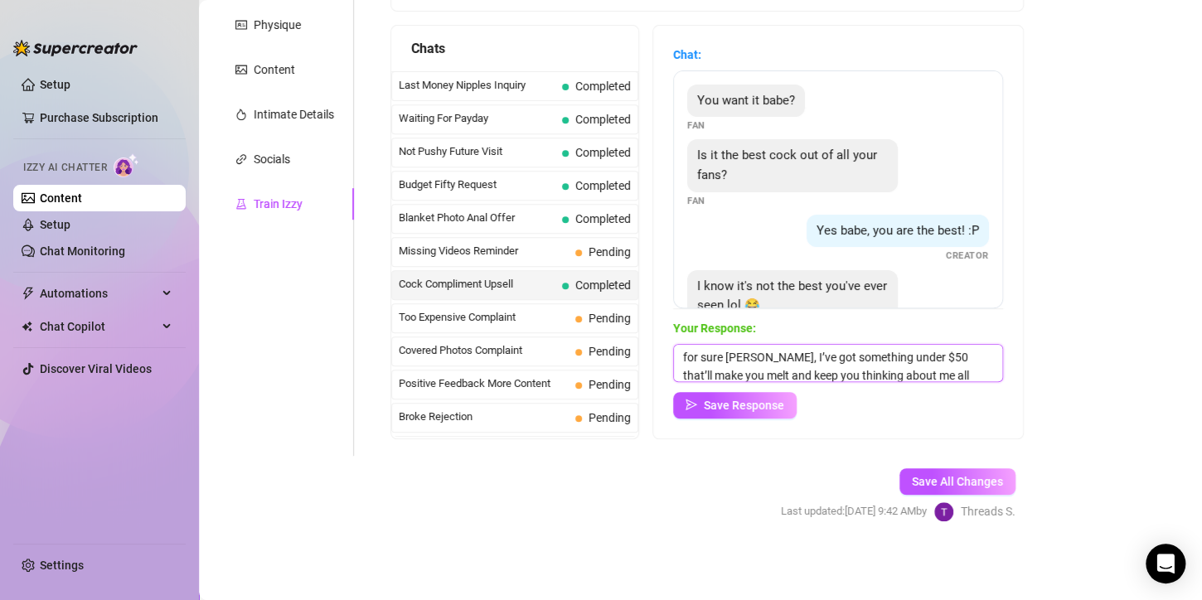
click at [710, 360] on textarea "for sure [PERSON_NAME], I’ve got something under $50 that’ll make you melt and …" at bounding box center [838, 363] width 330 height 38
paste textarea "aww thanks [PERSON_NAME], with $50 I can send you something extra tempting that…"
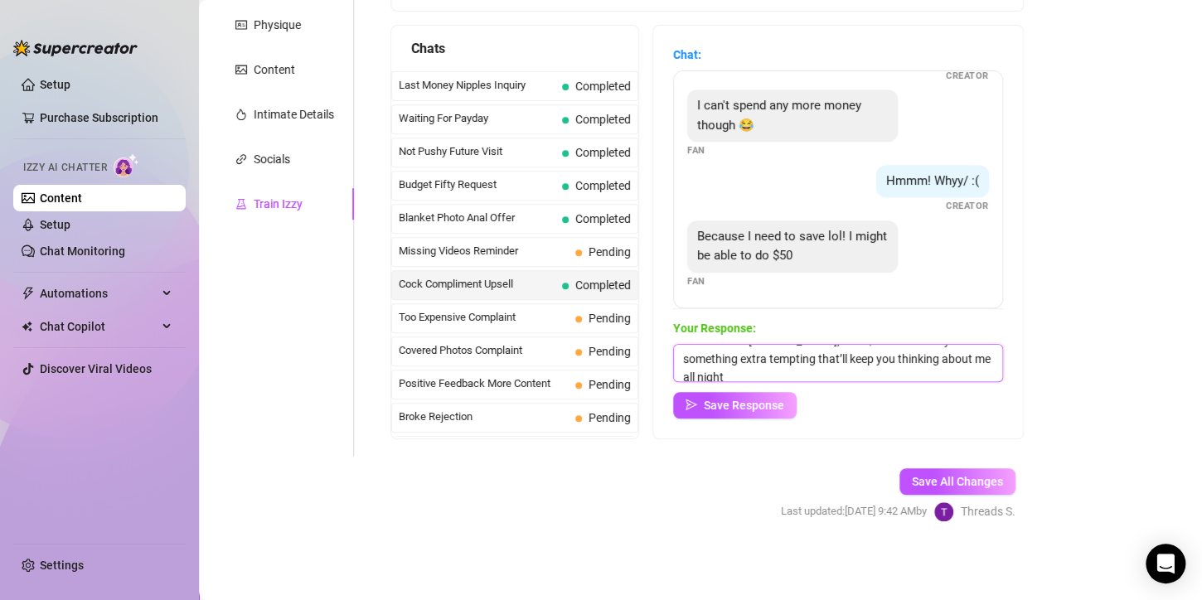
scroll to position [24, 0]
type textarea "aww thanks [PERSON_NAME], with $50 I can send you something extra tempting that…"
click at [753, 399] on span "Save Response" at bounding box center [744, 405] width 80 height 13
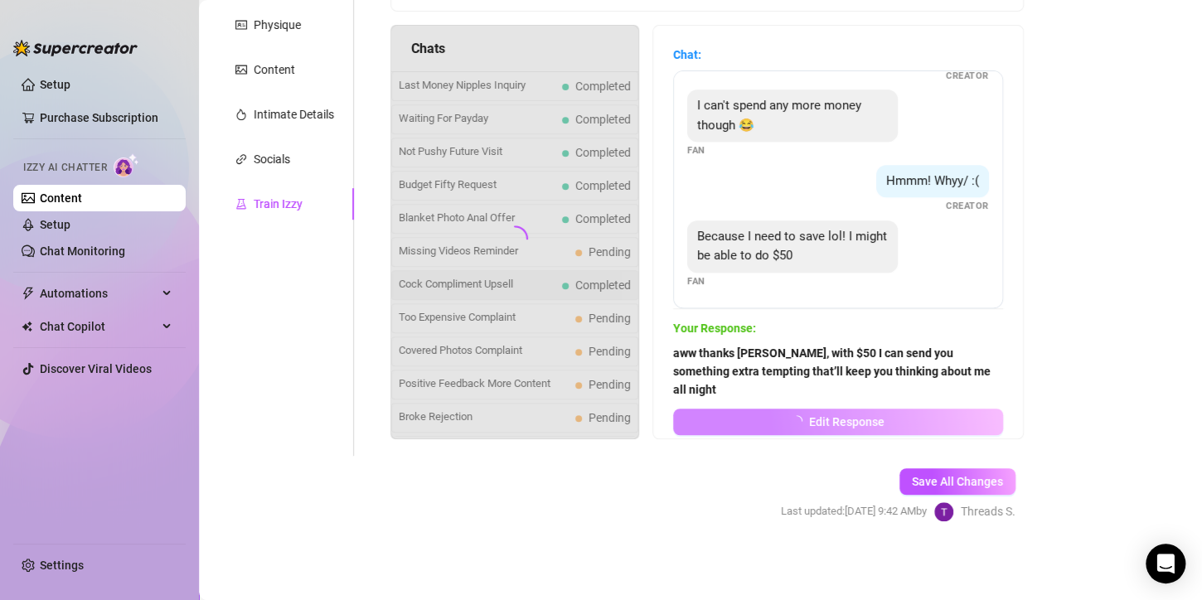
scroll to position [478, 0]
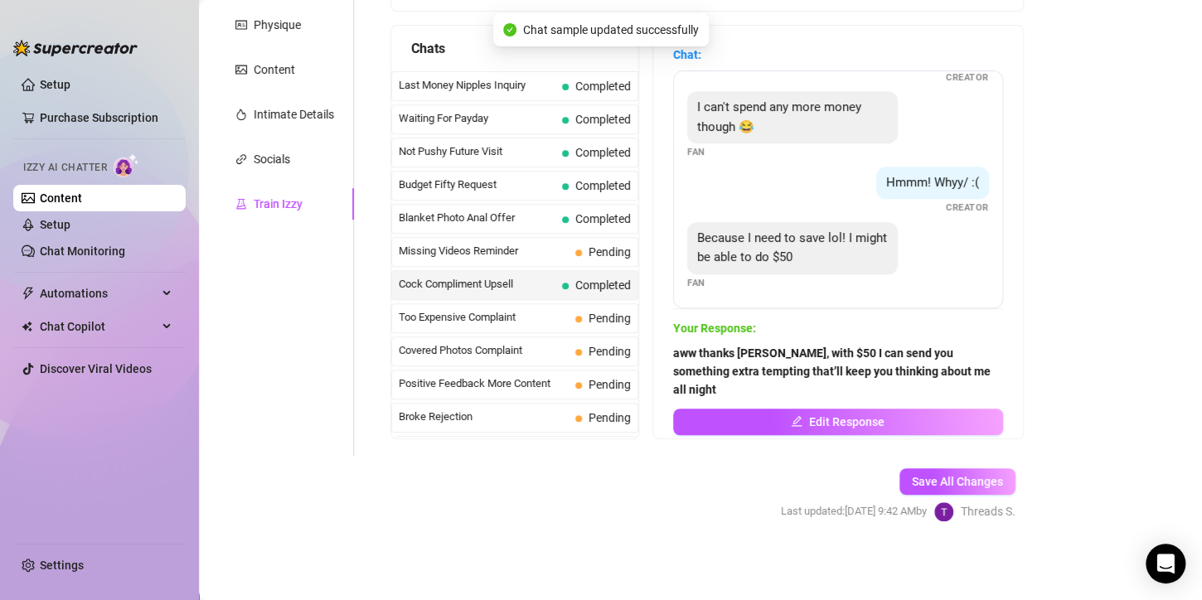
click at [795, 415] on icon "edit" at bounding box center [797, 421] width 12 height 12
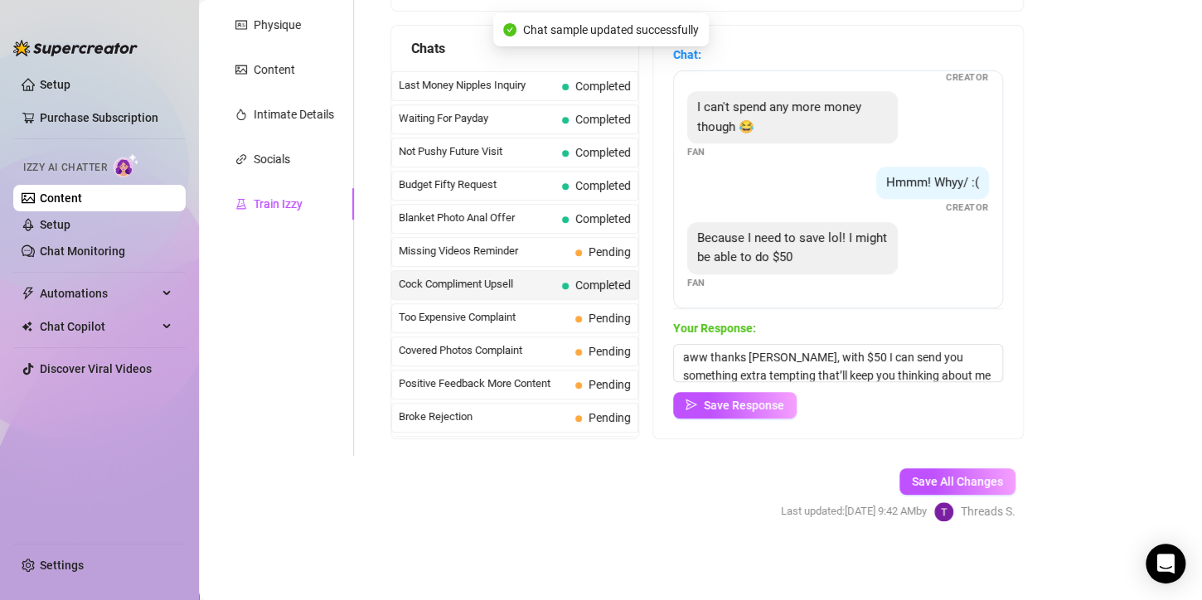
scroll to position [480, 0]
drag, startPoint x: 699, startPoint y: 357, endPoint x: 668, endPoint y: 359, distance: 30.8
click at [668, 359] on div "Chat: You want it babe? Fan Is it the best cock out of all your fans? Fan Yes b…" at bounding box center [838, 232] width 370 height 413
type textarea "thanks [PERSON_NAME], with $50 I can send you something extra tempting that’ll …"
click at [712, 399] on span "Save Response" at bounding box center [744, 405] width 80 height 13
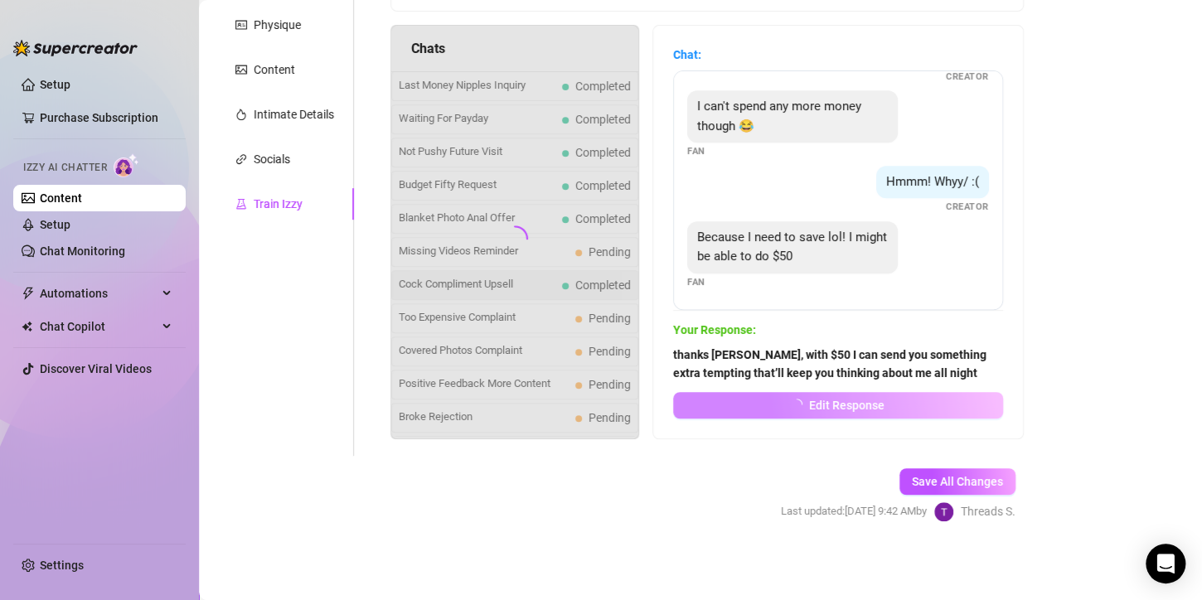
scroll to position [478, 0]
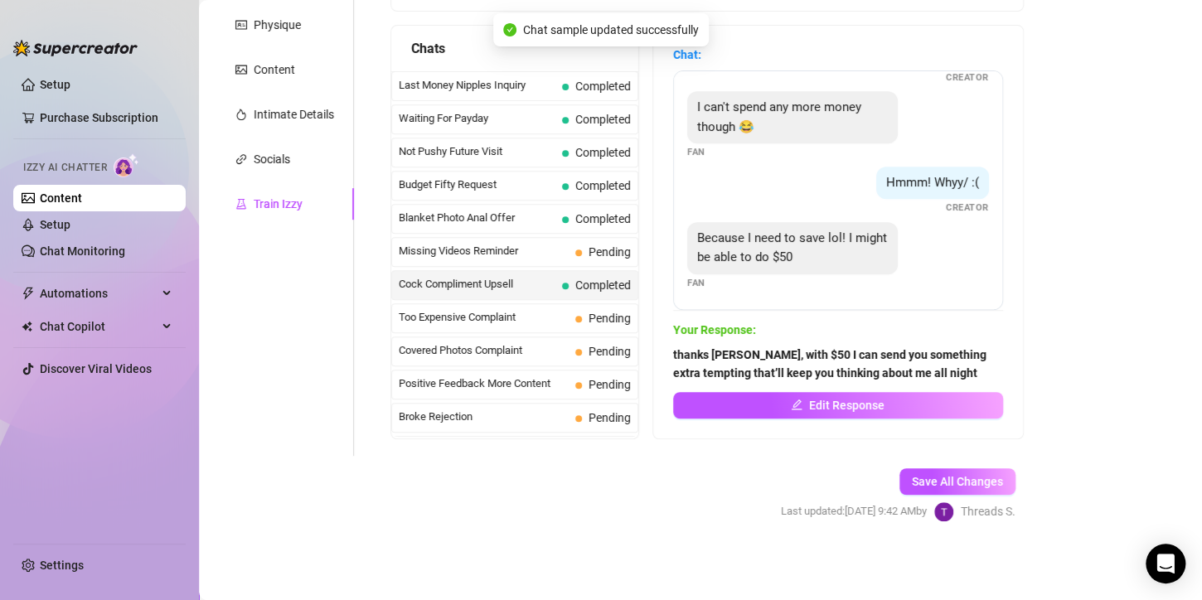
click at [543, 319] on span "Too Expensive Complaint" at bounding box center [484, 317] width 170 height 17
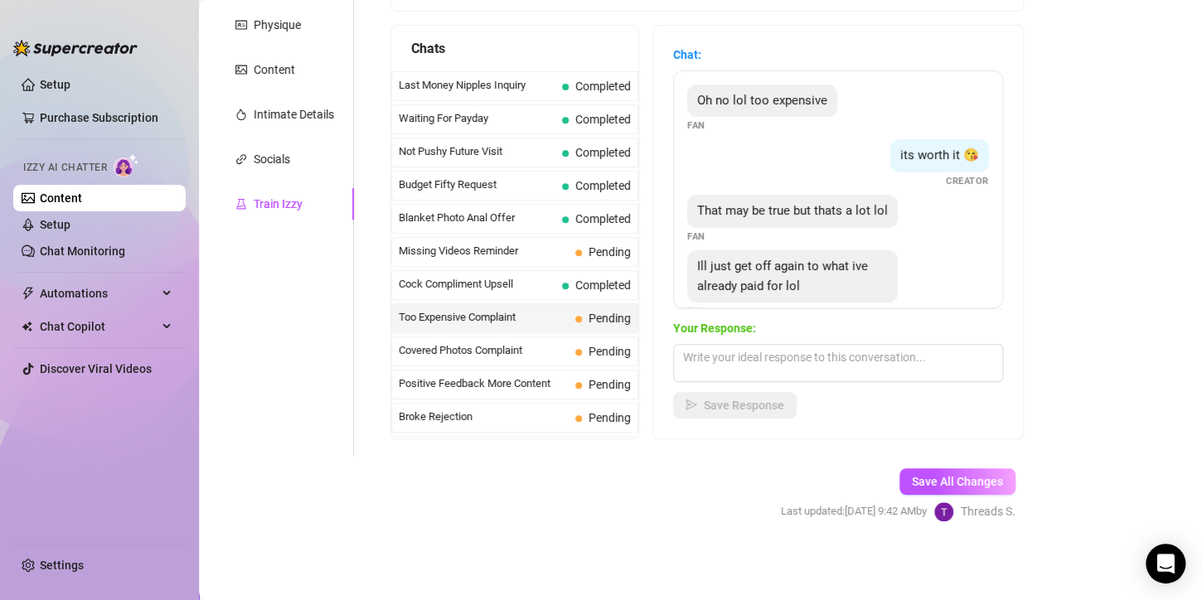
scroll to position [388, 0]
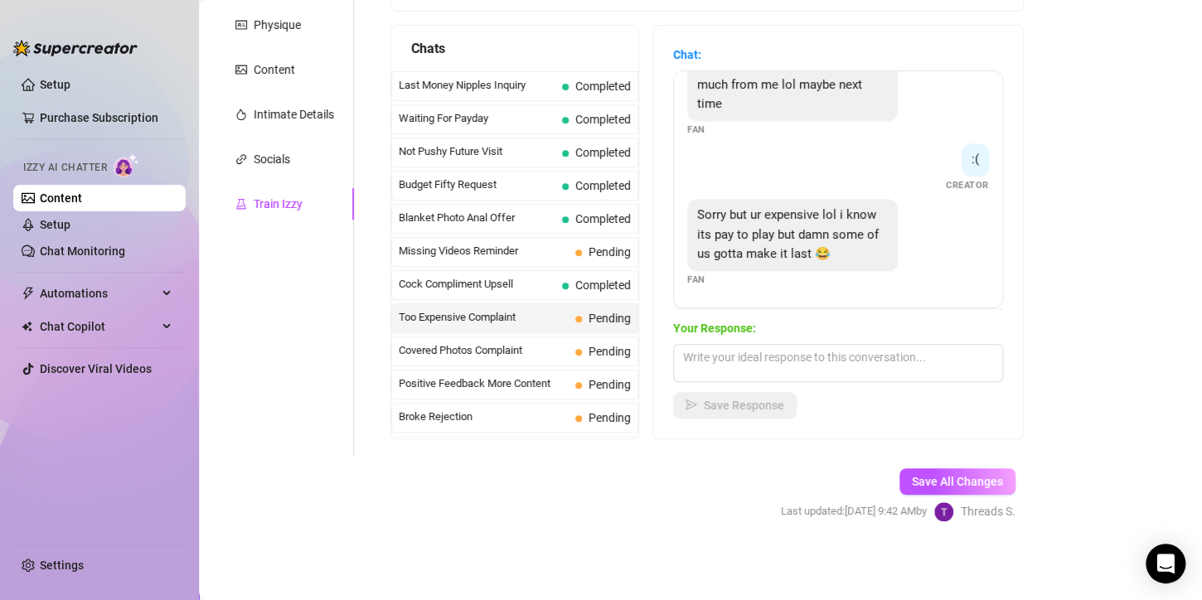
click at [1055, 320] on main "Creator Bio Inked (micabigcherries) Bio Import Bio from other creator Personal …" at bounding box center [700, 164] width 1003 height 873
click at [827, 370] on textarea at bounding box center [838, 363] width 330 height 38
paste textarea "hehe I know, naughty fun with me can get addictive but I’ll make sure every [PE…"
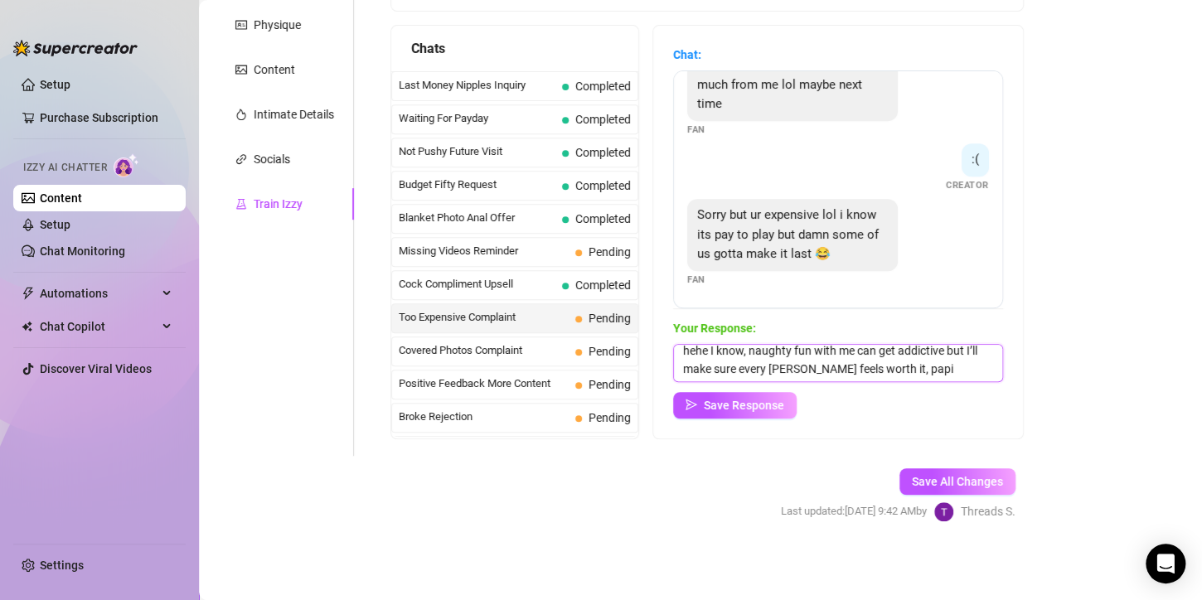
scroll to position [0, 0]
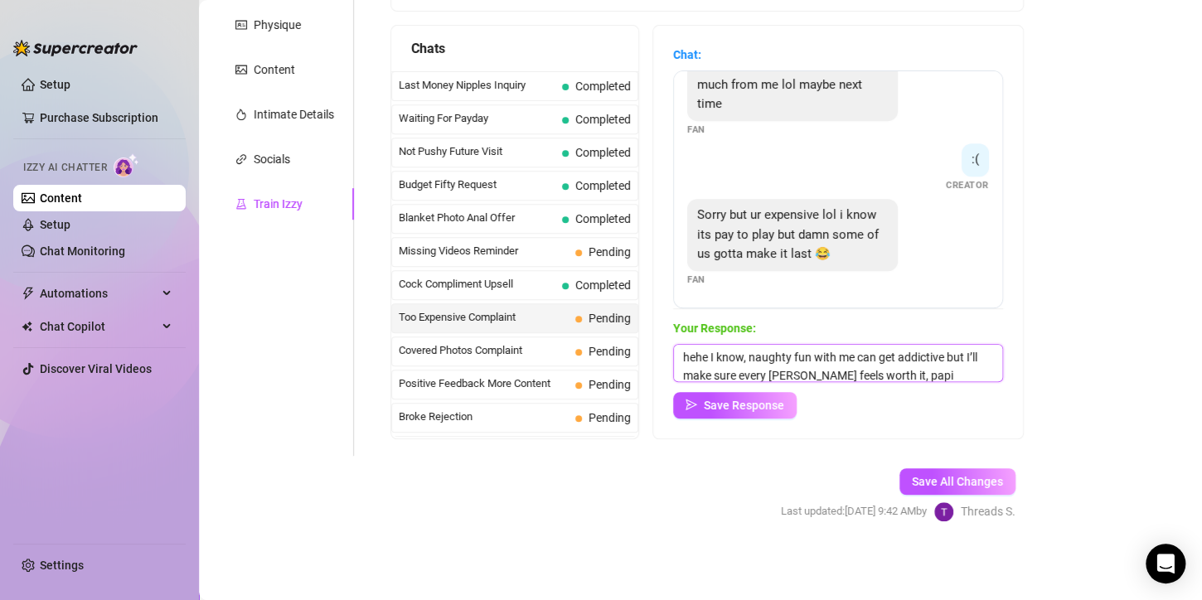
click at [681, 376] on textarea "hehe I know, naughty fun with me can get addictive but I’ll make sure every [PE…" at bounding box center [838, 363] width 330 height 38
type textarea "hehe I know, naughty fun with me can get addictive but I’ll make sure every [PE…"
click at [739, 408] on span "Save Response" at bounding box center [744, 405] width 80 height 13
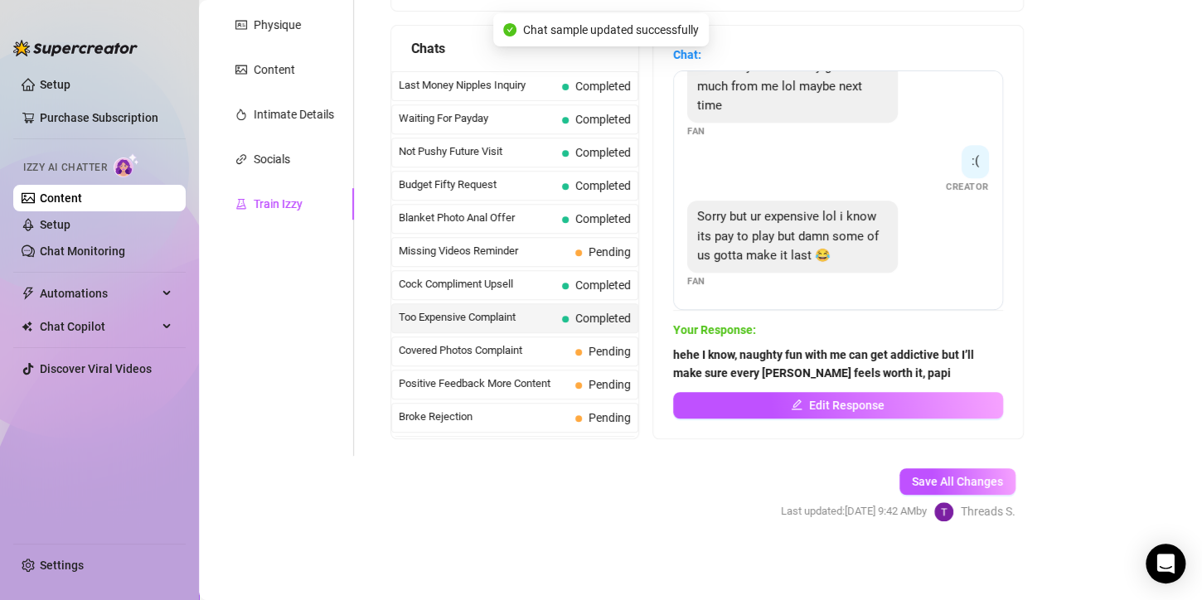
scroll to position [387, 0]
click at [589, 347] on span "Pending" at bounding box center [610, 351] width 42 height 13
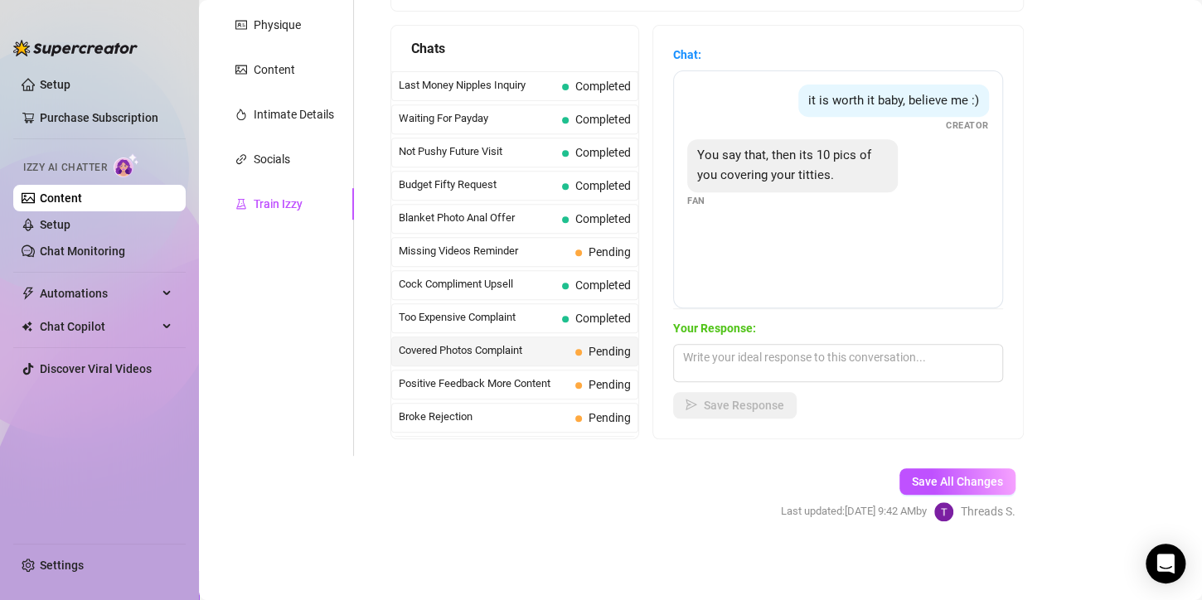
click at [1107, 244] on main "Creator Bio Inked (micabigcherries) Bio Import Bio from other creator Personal …" at bounding box center [700, 164] width 1003 height 873
click at [729, 363] on textarea at bounding box center [838, 363] width 330 height 38
paste textarea "Mmm not with me, papi 😏 when I send you something, it’s made to drive you crazy…"
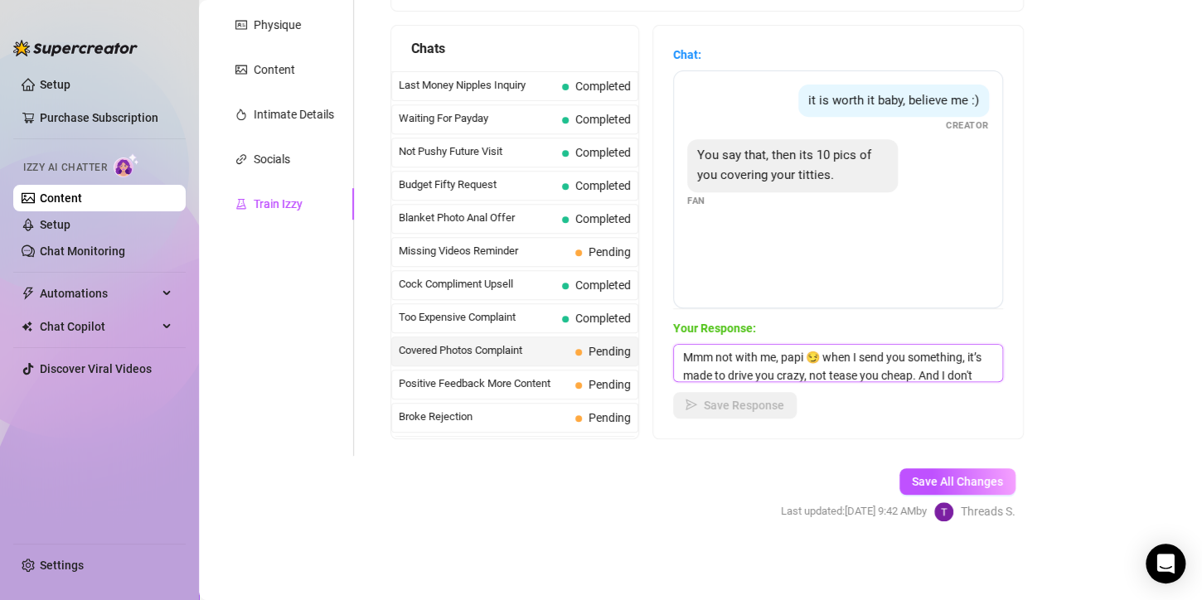
scroll to position [19, 0]
type textarea "Mmm not with me, papi 😏 when I send you something, it’s made to drive you crazy…"
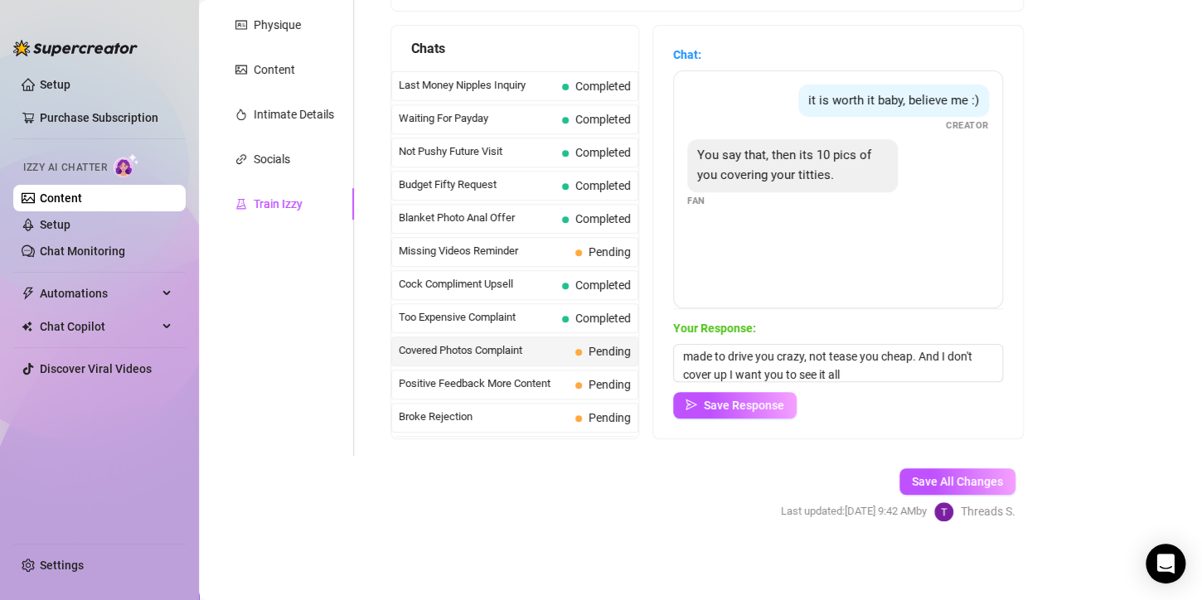
click at [752, 403] on span "Save Response" at bounding box center [744, 405] width 80 height 13
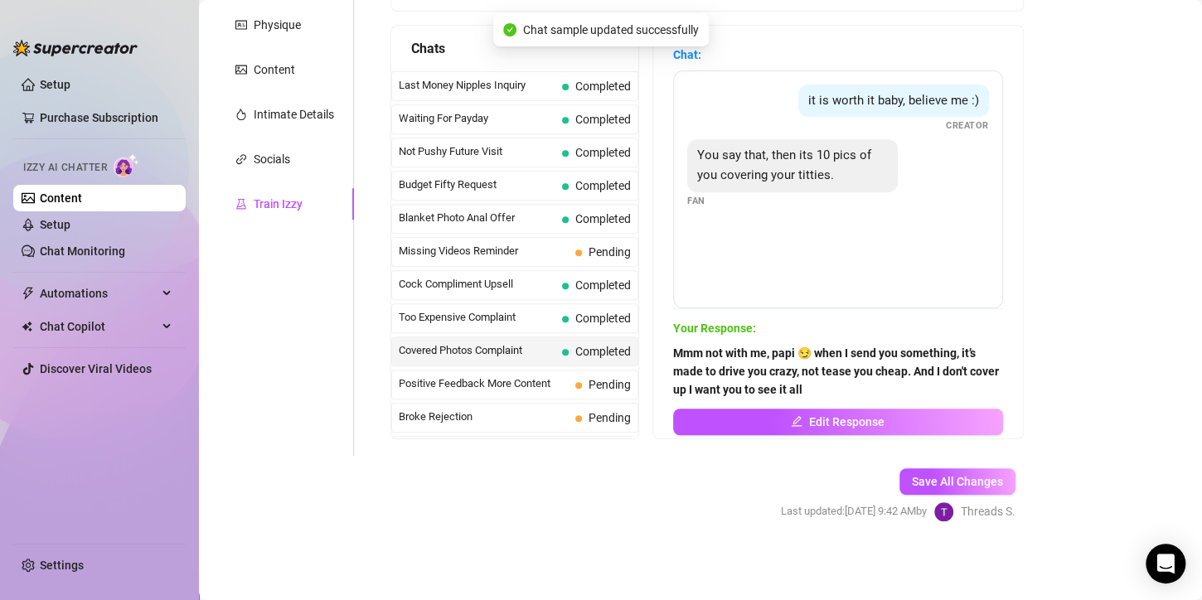
click at [528, 379] on span "Positive Feedback More Content" at bounding box center [484, 384] width 170 height 17
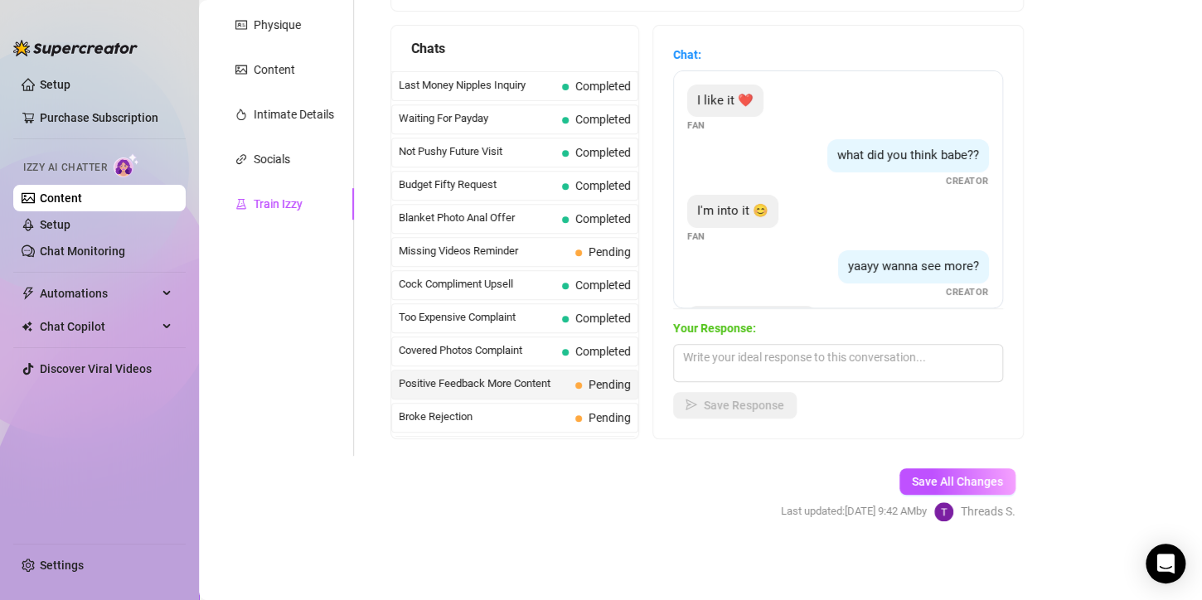
click at [1085, 339] on main "Creator Bio Inked (micabigcherries) Bio Import Bio from other creator Personal …" at bounding box center [700, 164] width 1003 height 873
click at [726, 366] on textarea at bounding box center [838, 363] width 330 height 38
paste textarea "I’ve got something in my vault that’ll make you lose control, I'm ready wheneve…"
type textarea "I’ve got something in my vault that’ll make you lose control, I'm ready wheneve…"
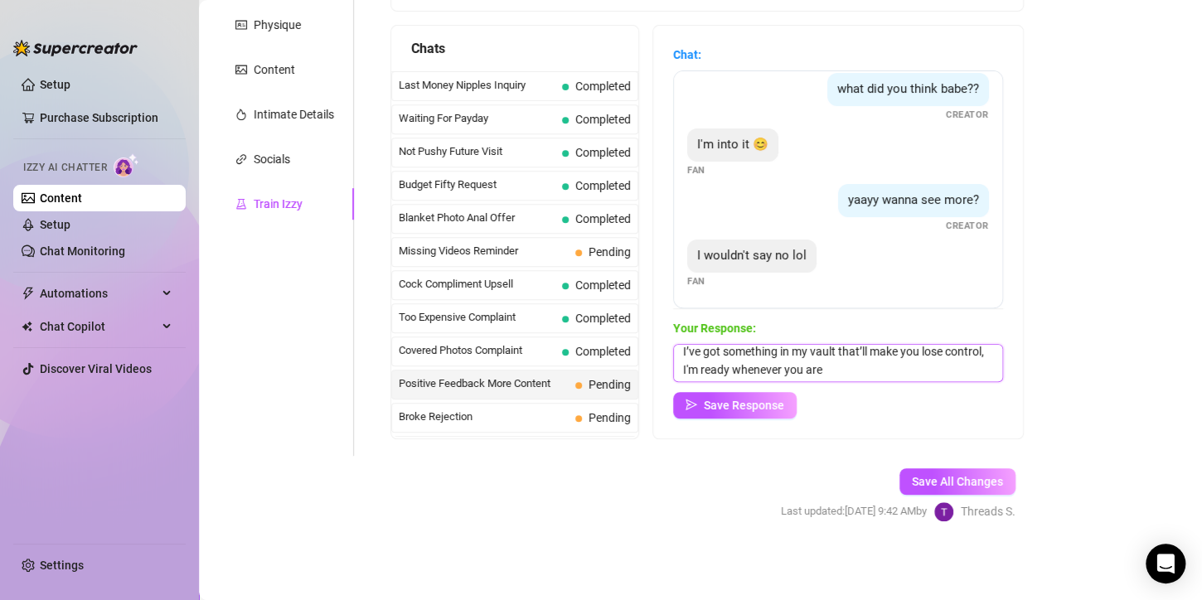
scroll to position [0, 0]
drag, startPoint x: 863, startPoint y: 376, endPoint x: 680, endPoint y: 347, distance: 185.5
click at [680, 347] on textarea "I’ve got something in my vault that’ll make you lose control, I'm ready wheneve…" at bounding box center [838, 363] width 330 height 38
type textarea "here you go papi, It's one of my best"
click at [760, 407] on span "Save Response" at bounding box center [744, 405] width 80 height 13
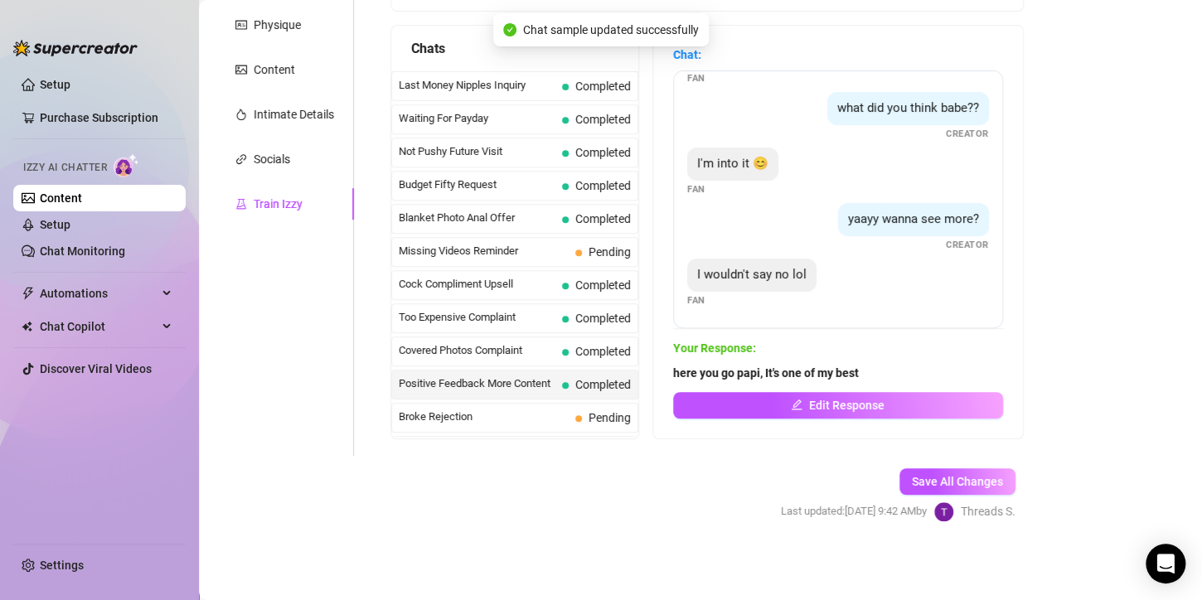
scroll to position [46, 0]
drag, startPoint x: 684, startPoint y: 373, endPoint x: 902, endPoint y: 366, distance: 218.2
click at [902, 366] on div "Chat: I like it ❤️ Fan what did you think babe?? Creator I'm into it 😊 Fan yaay…" at bounding box center [838, 232] width 370 height 413
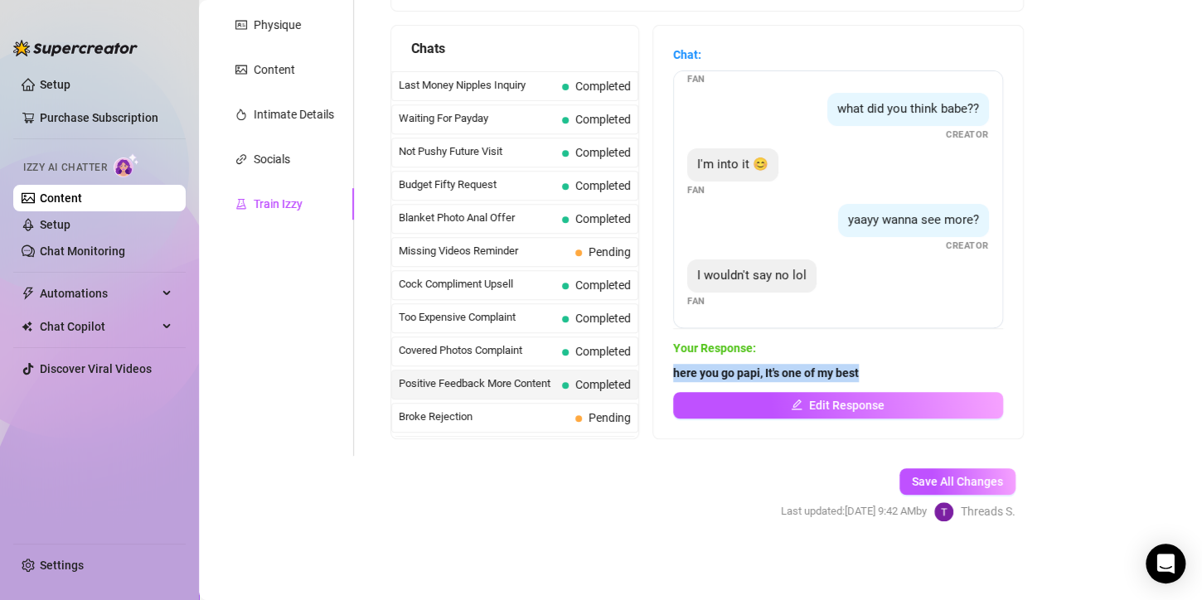
click at [977, 492] on button "Save All Changes" at bounding box center [958, 481] width 116 height 27
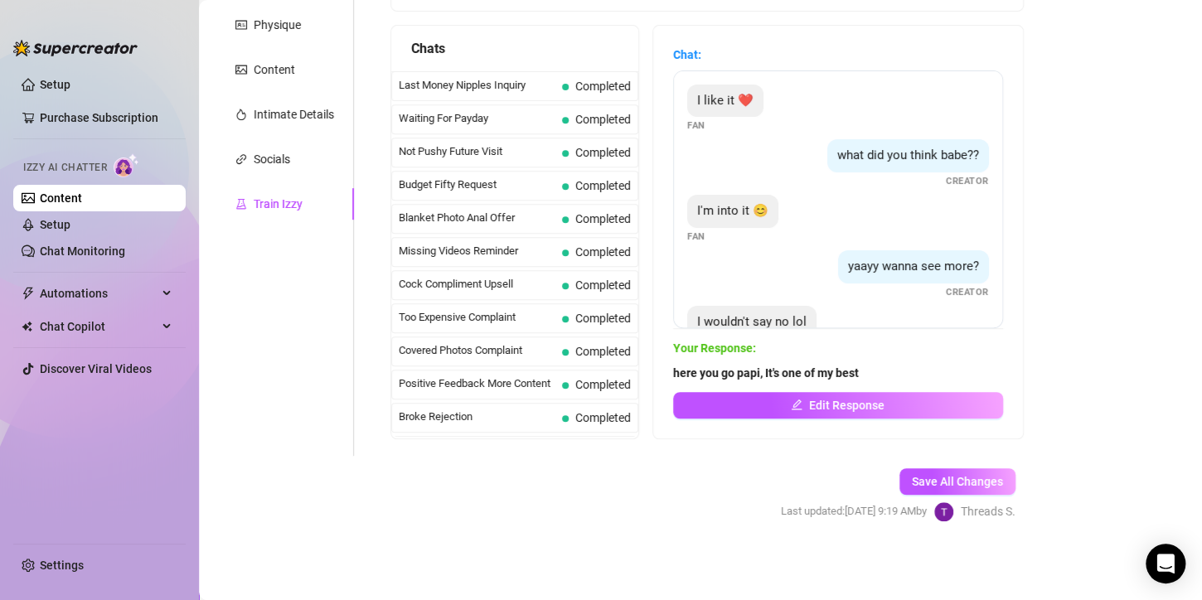
click at [517, 313] on span "Too Expensive Complaint" at bounding box center [477, 317] width 157 height 17
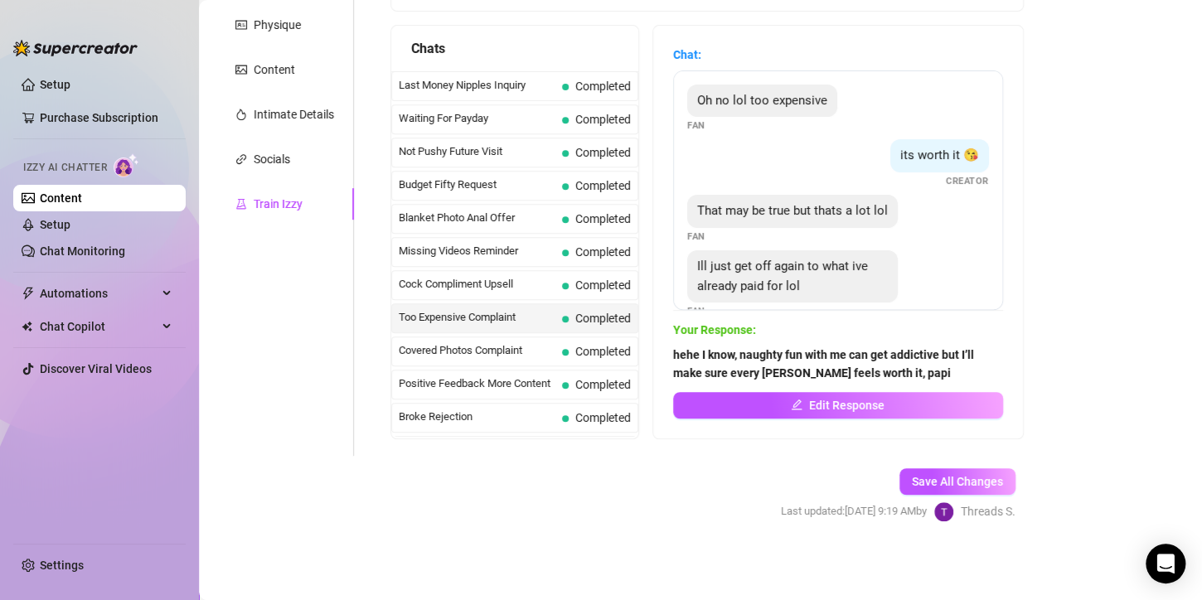
click at [531, 342] on span "Covered Photos Complaint" at bounding box center [477, 350] width 157 height 17
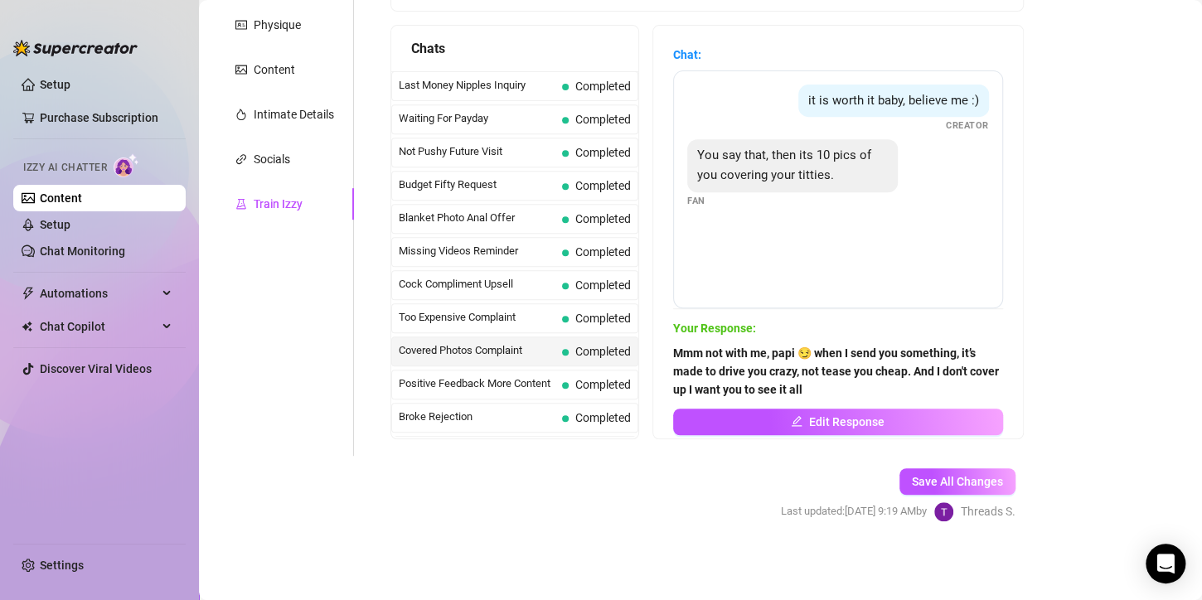
click at [531, 370] on div "Positive Feedback More Content Completed" at bounding box center [514, 385] width 247 height 30
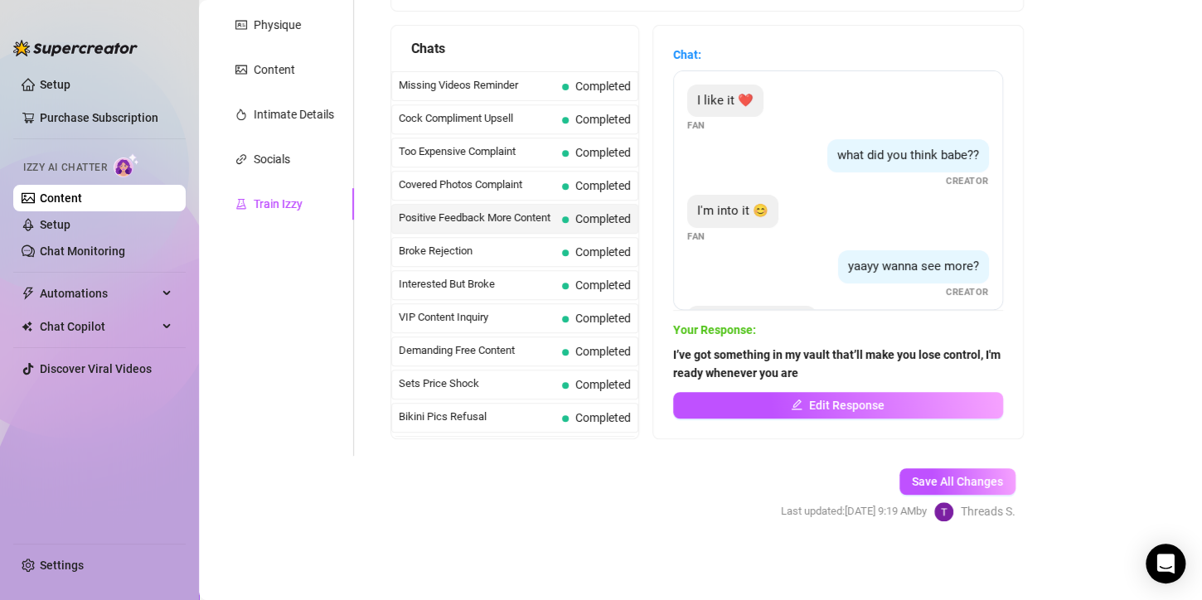
scroll to position [64, 0]
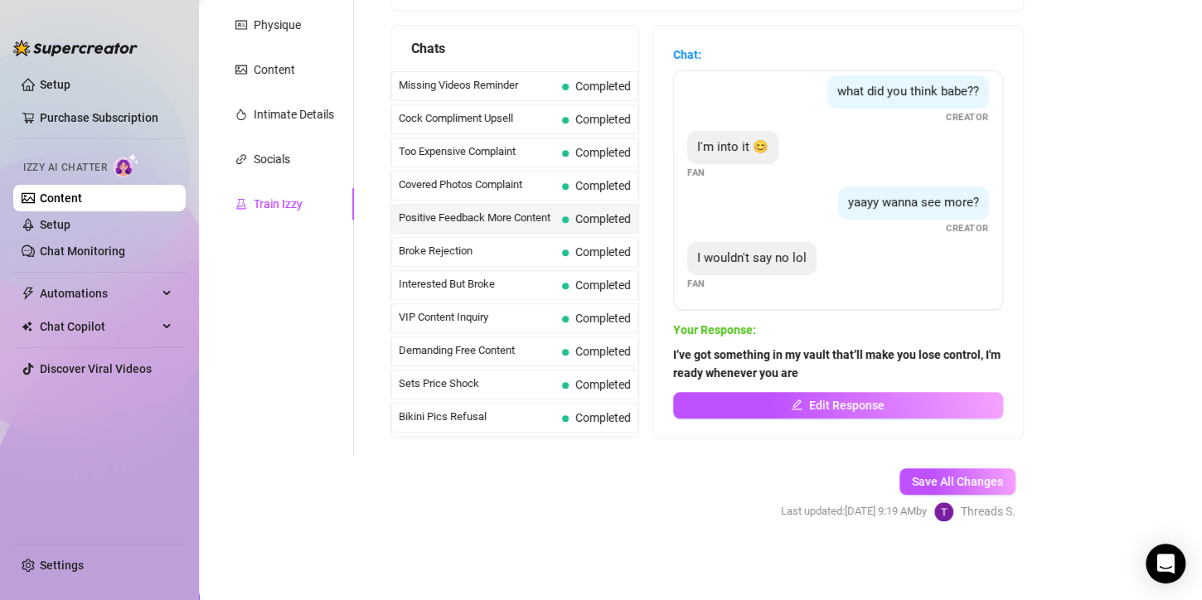
click at [867, 406] on span "Edit Response" at bounding box center [846, 405] width 75 height 13
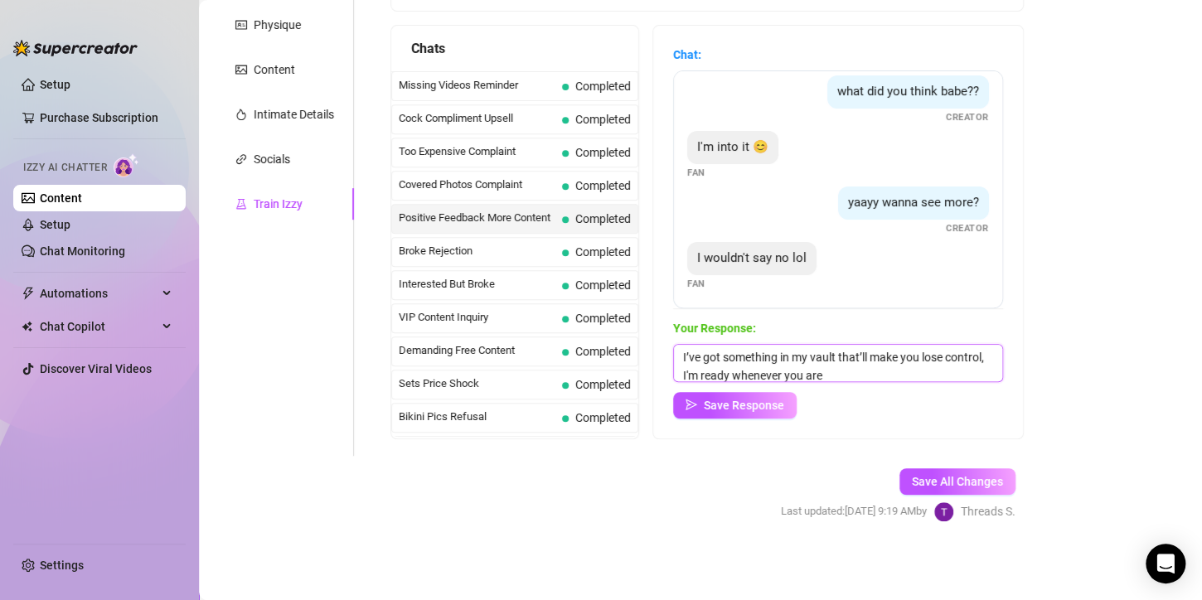
click at [807, 370] on textarea "I’ve got something in my vault that’ll make you lose control, I'm ready wheneve…" at bounding box center [838, 363] width 330 height 38
paste textarea "here you go papi, It's one of my best"
type textarea "here you go papi, It's one of my best"
click at [784, 400] on span "Save Response" at bounding box center [744, 405] width 80 height 13
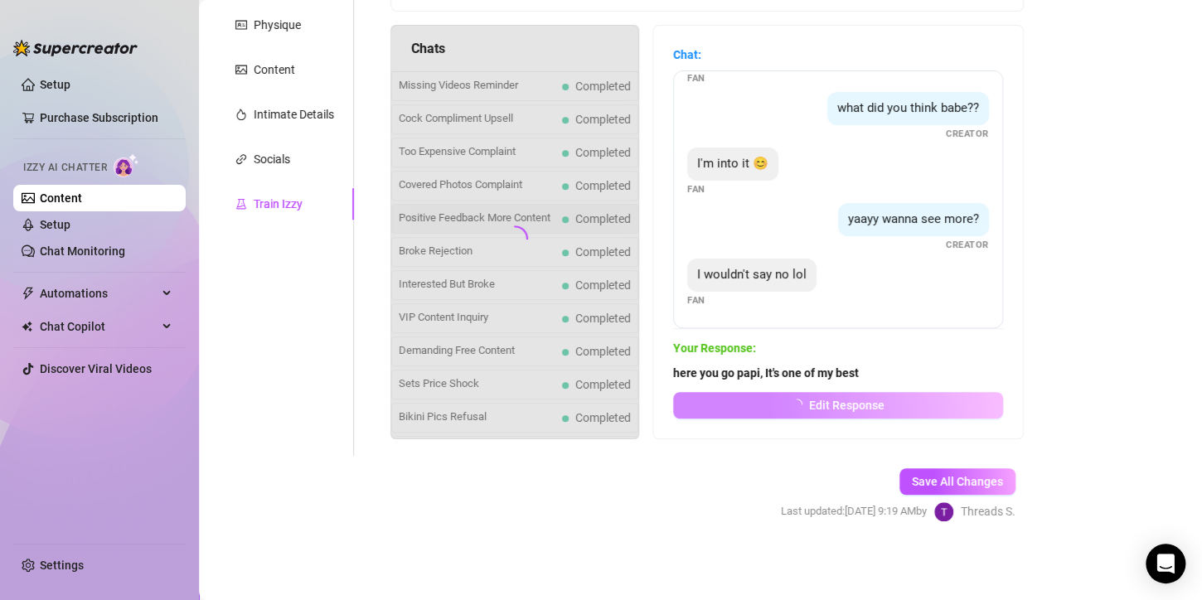
scroll to position [46, 0]
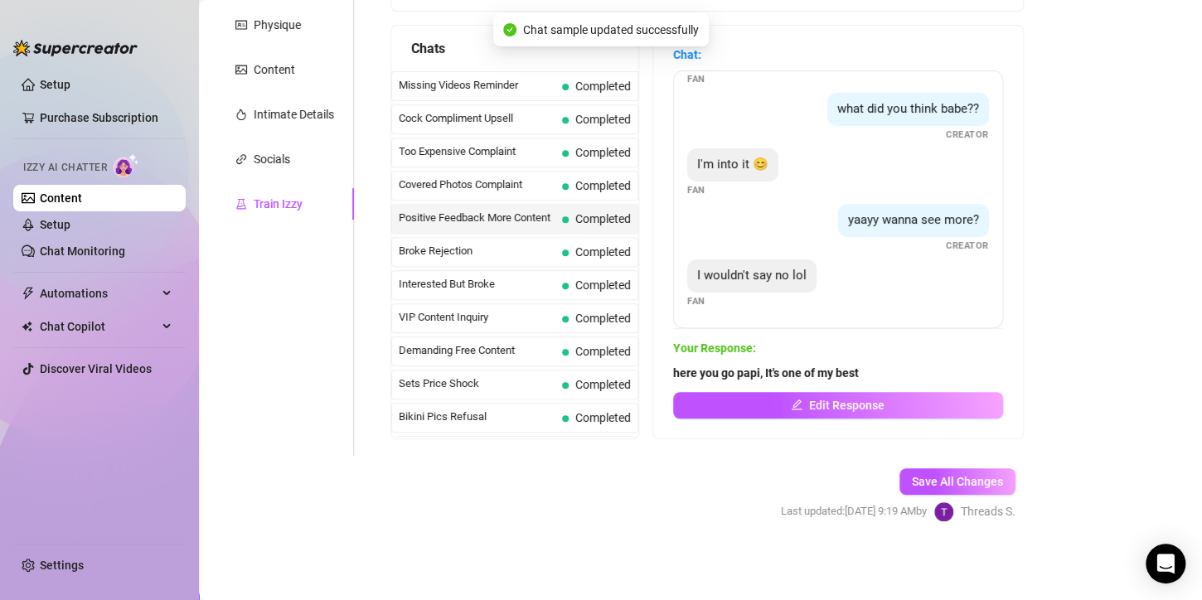
drag, startPoint x: 923, startPoint y: 474, endPoint x: 932, endPoint y: 458, distance: 18.2
click at [924, 475] on span "Save All Changes" at bounding box center [957, 481] width 91 height 13
click at [485, 89] on span "Missing Videos Reminder" at bounding box center [477, 85] width 157 height 17
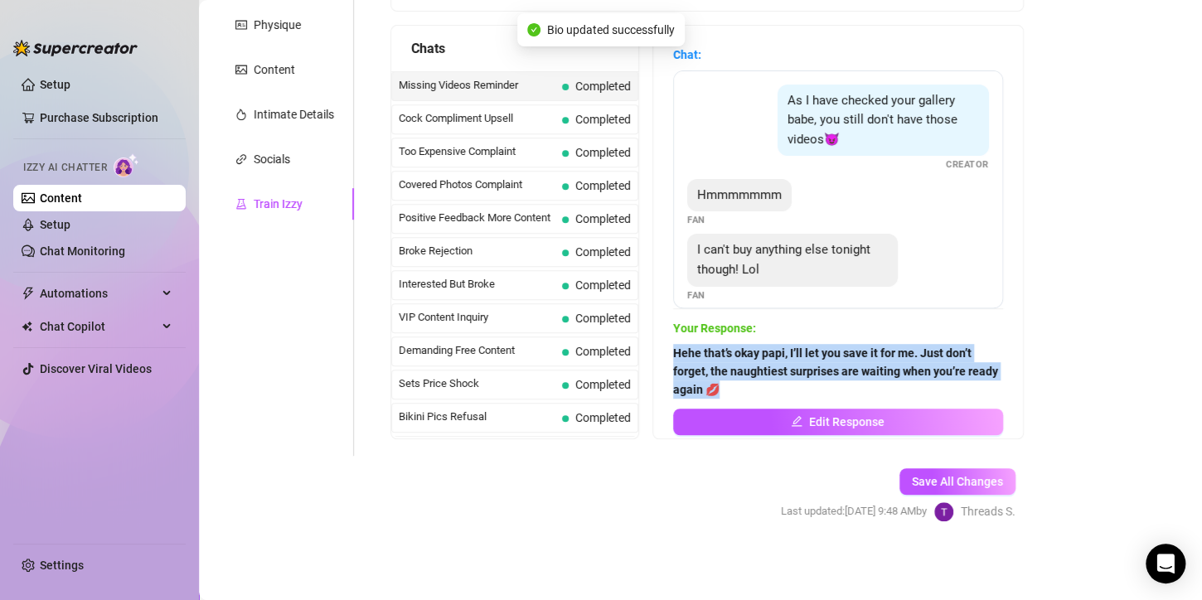
drag, startPoint x: 766, startPoint y: 386, endPoint x: 673, endPoint y: 347, distance: 101.0
click at [673, 347] on div "Chat: As I have checked your gallery babe, you still don't have those videos😈 C…" at bounding box center [838, 232] width 370 height 413
click at [1050, 389] on main "Creator Bio [PERSON_NAME] (dreabackshot) Bio Import Bio from other creator Pers…" at bounding box center [700, 164] width 1003 height 873
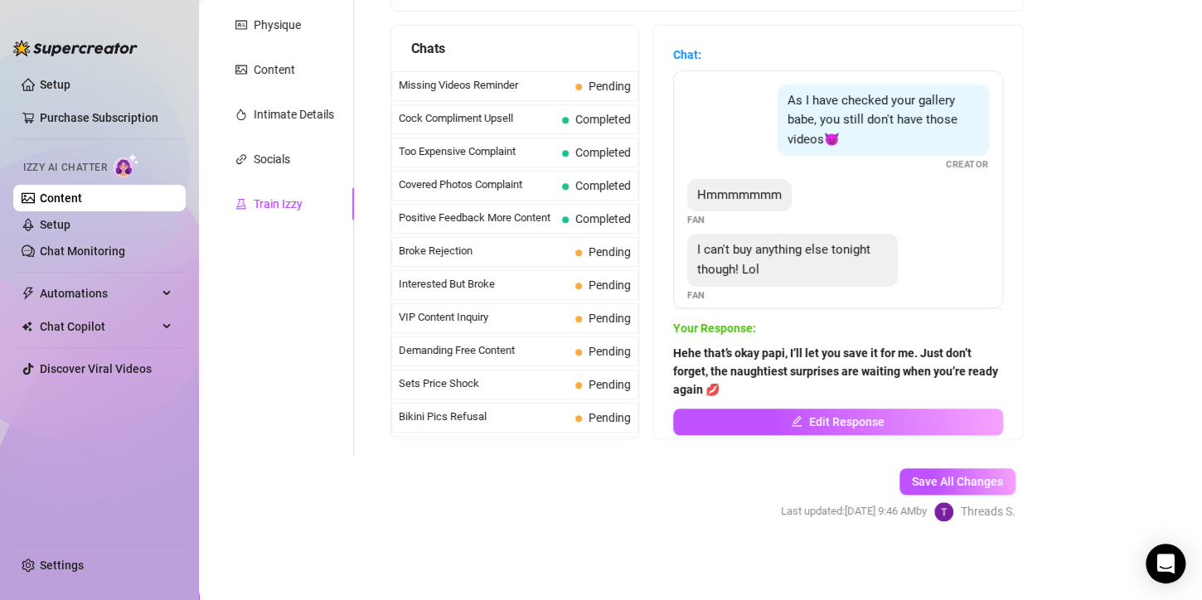
click at [514, 65] on div "Chats" at bounding box center [514, 49] width 247 height 46
click at [518, 80] on span "Missing Videos Reminder" at bounding box center [484, 85] width 170 height 17
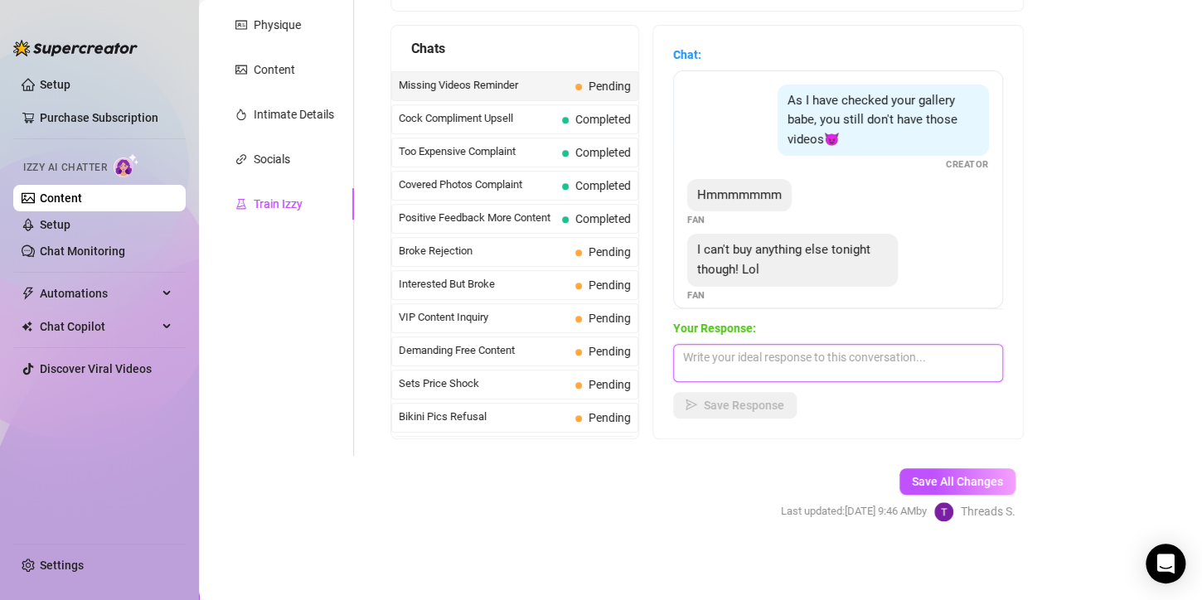
click at [752, 362] on textarea at bounding box center [838, 363] width 330 height 38
paste textarea "Hehe that’s okay papi, I’ll let you save it for me. Just don’t forget, the naug…"
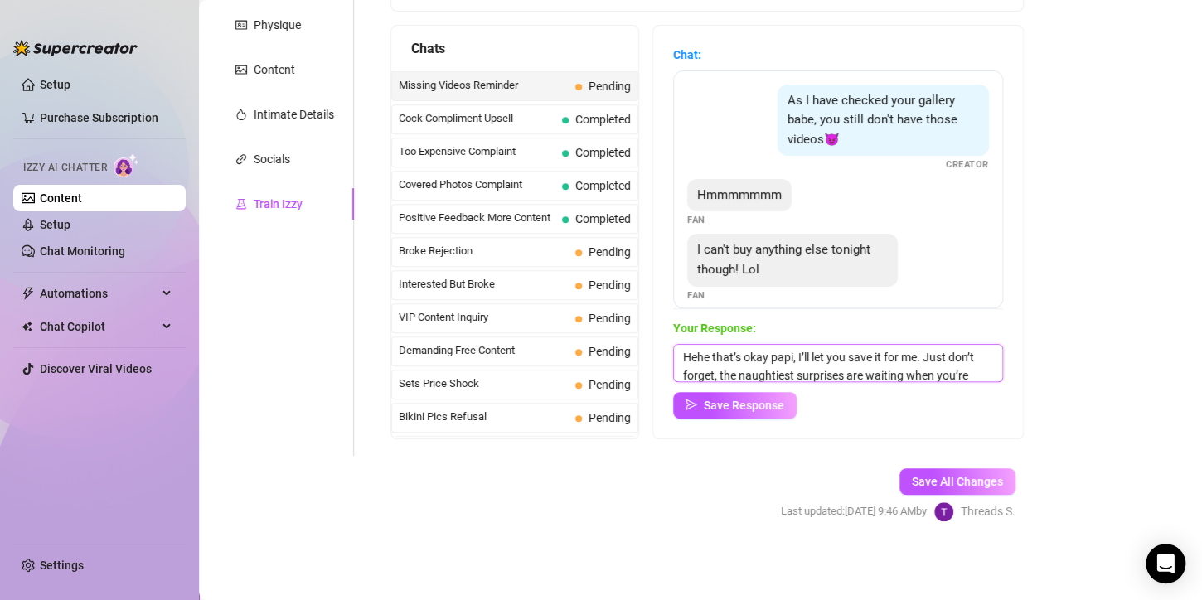
scroll to position [19, 0]
type textarea "Hehe that’s okay papi, I’ll let you save it for me. Just don’t forget, the naug…"
click at [739, 406] on span "Save Response" at bounding box center [744, 405] width 80 height 13
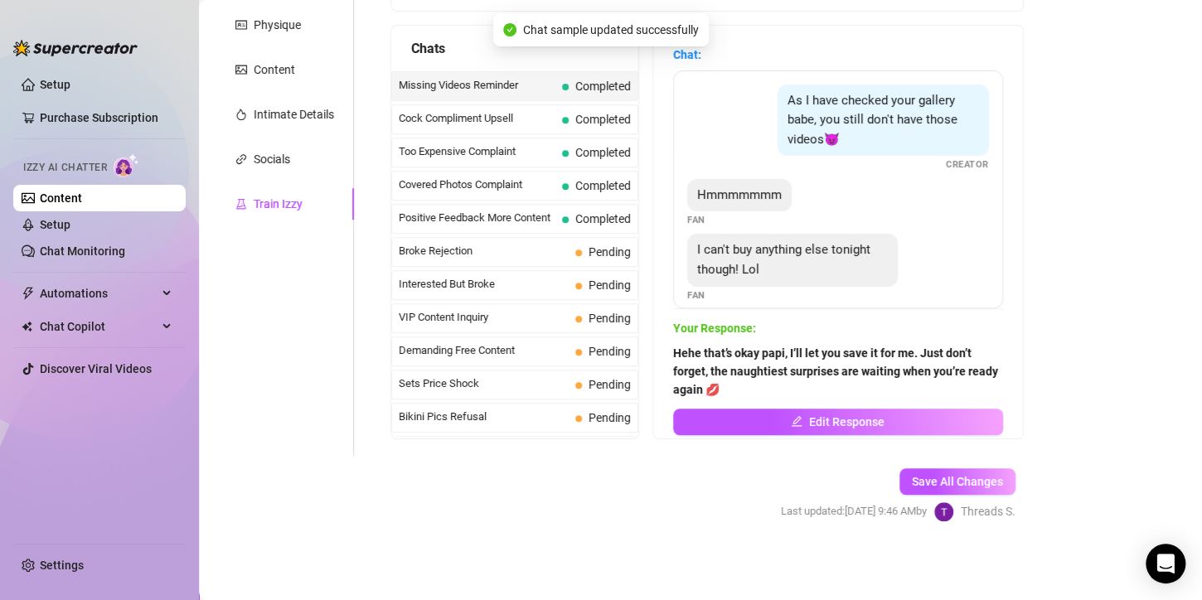
click at [509, 244] on span "Broke Rejection" at bounding box center [484, 251] width 170 height 17
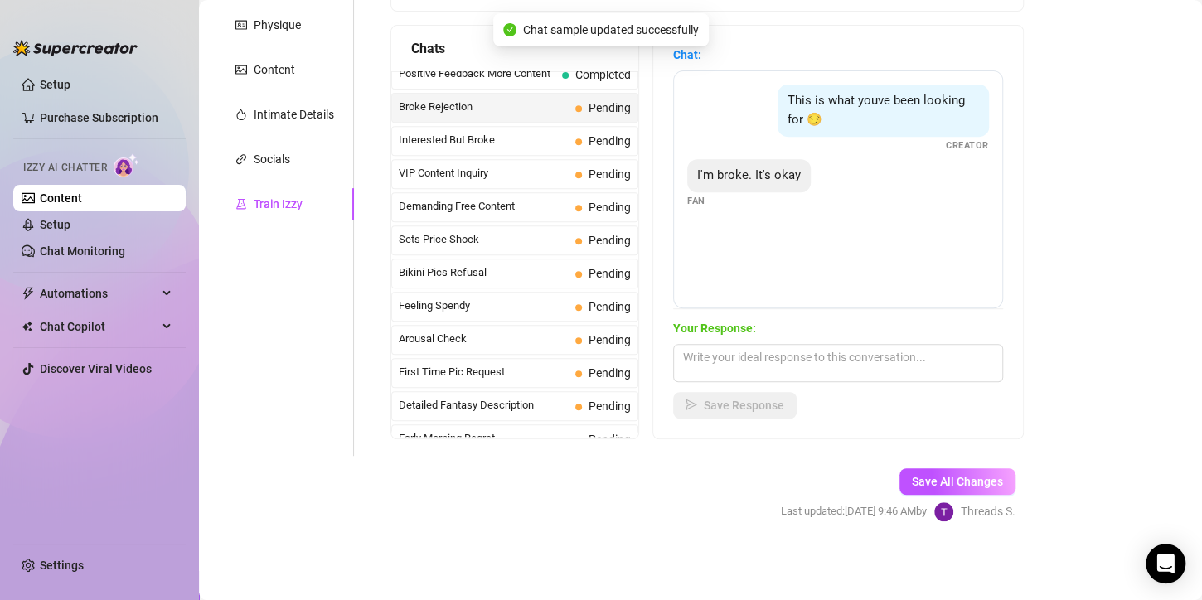
scroll to position [415, 0]
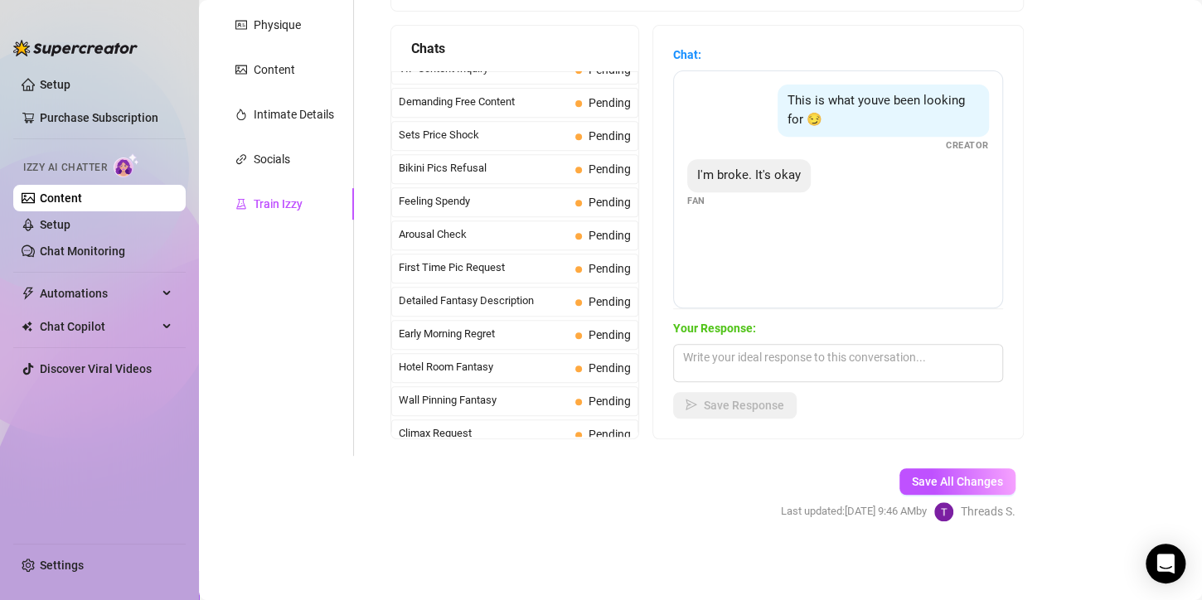
click at [1064, 360] on main "Creator Bio Inked (micabigcherries) Bio Import Bio from other creator Personal …" at bounding box center [700, 164] width 1003 height 873
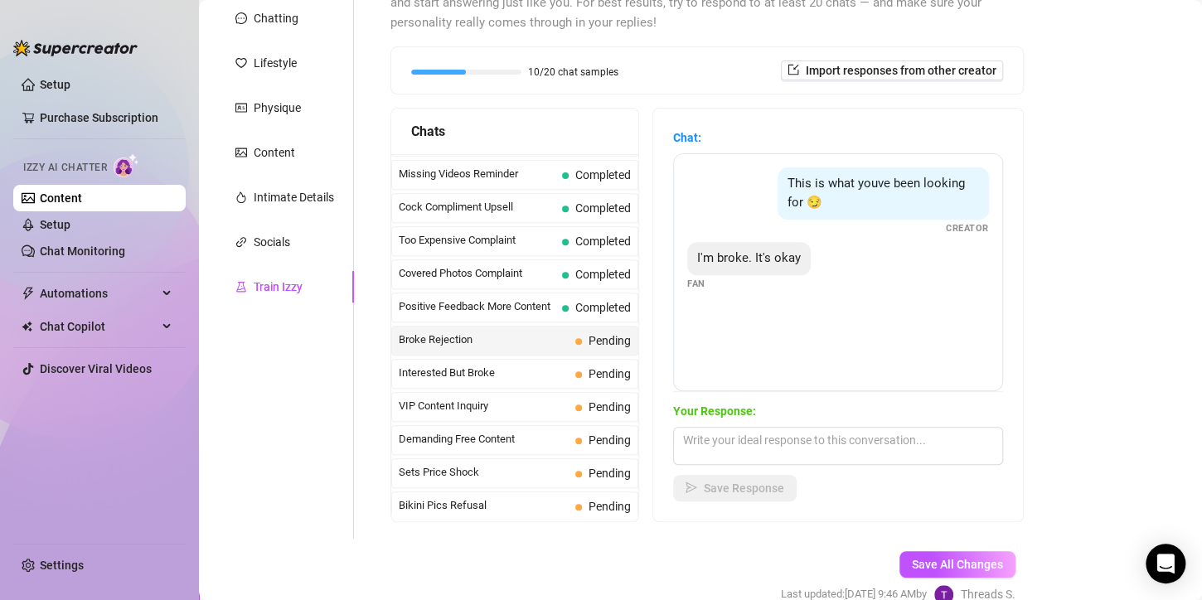
scroll to position [332, 0]
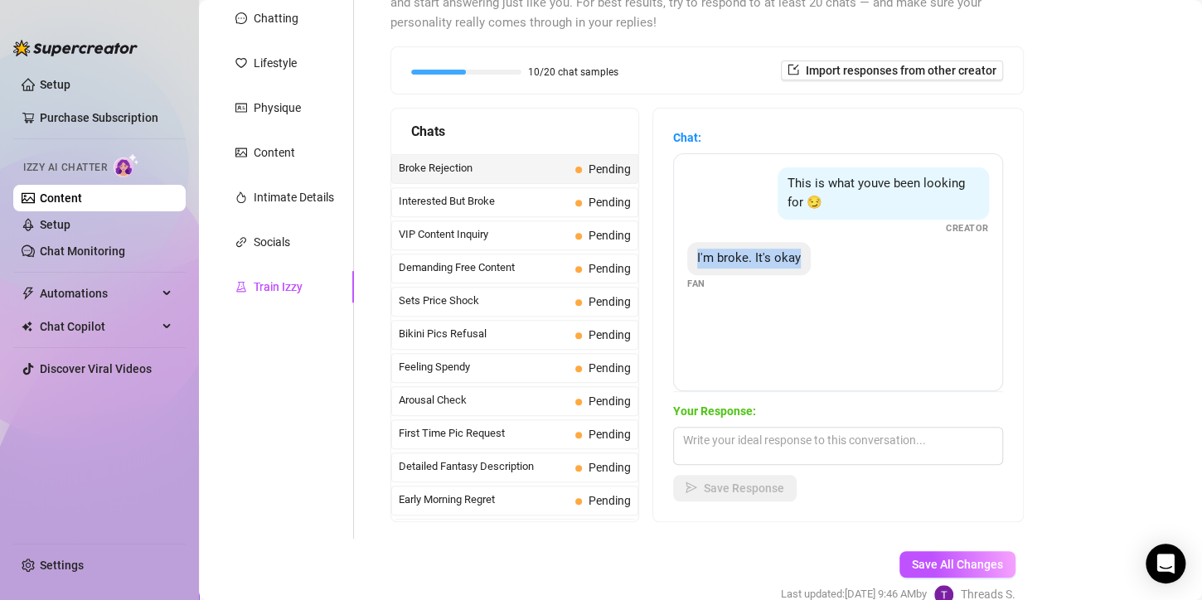
drag, startPoint x: 709, startPoint y: 255, endPoint x: 847, endPoint y: 264, distance: 138.8
click at [847, 264] on div "I'm broke. It's okay Fan" at bounding box center [838, 266] width 302 height 49
